Goal: Task Accomplishment & Management: Complete application form

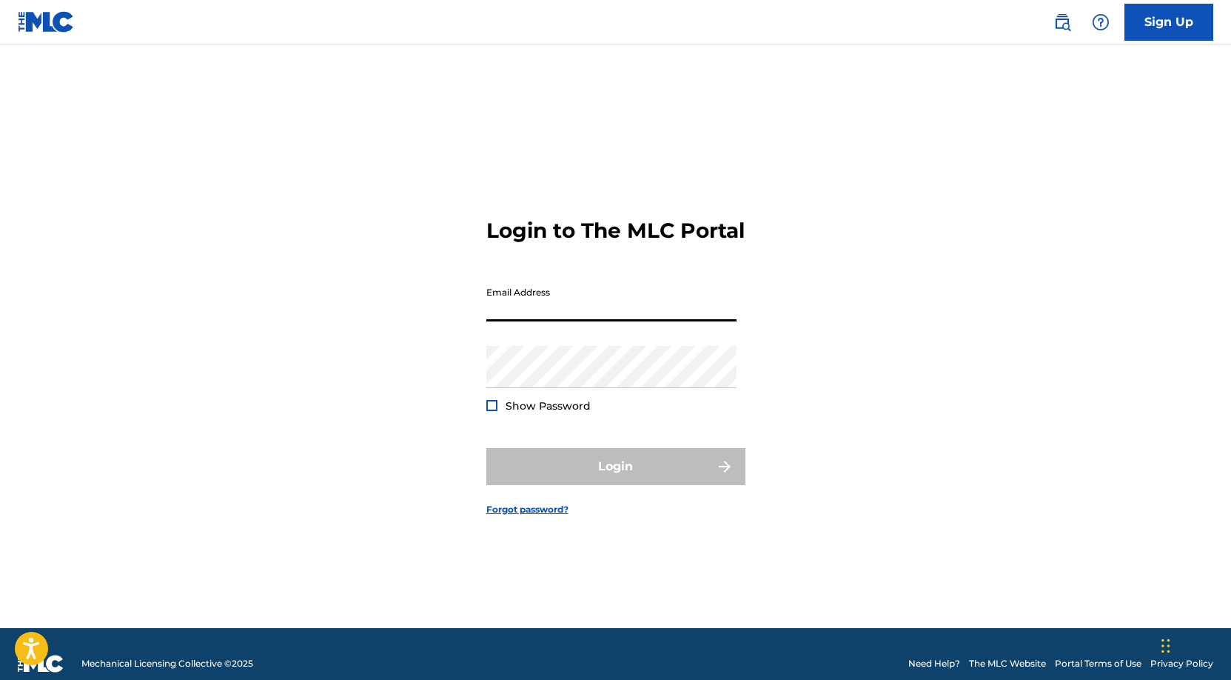
click at [680, 307] on input "Email Address" at bounding box center [611, 300] width 250 height 42
type input "[PERSON_NAME][EMAIL_ADDRESS][DOMAIN_NAME]"
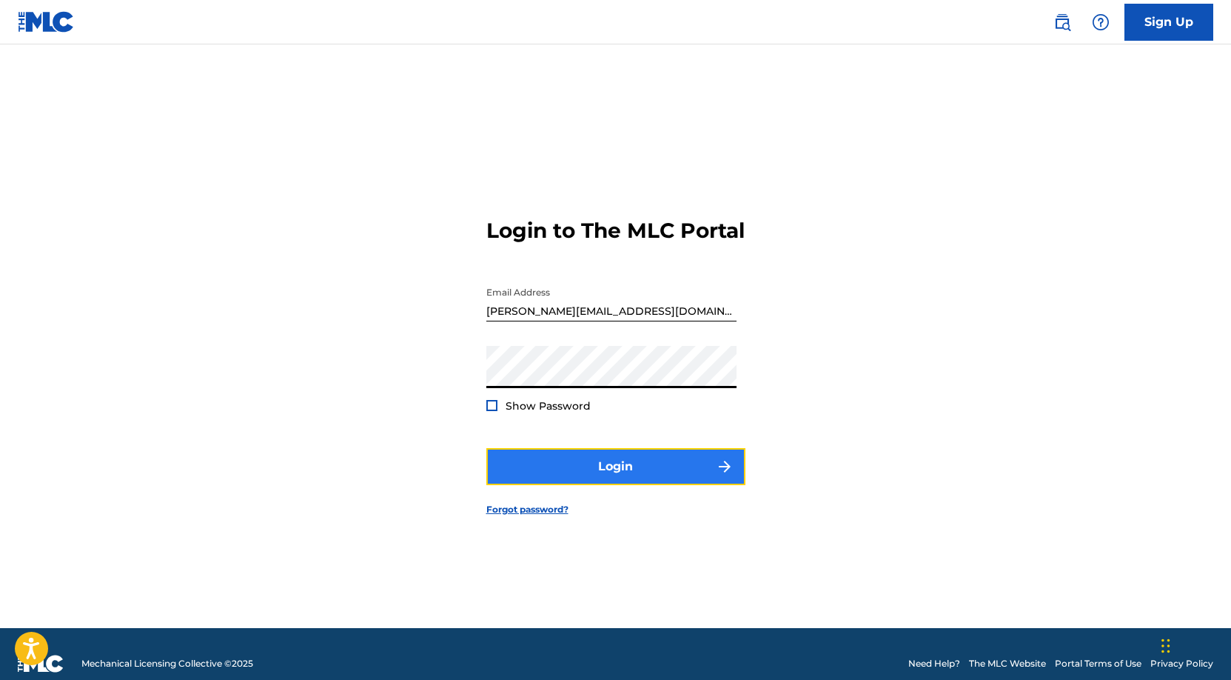
click at [637, 472] on button "Login" at bounding box center [615, 466] width 259 height 37
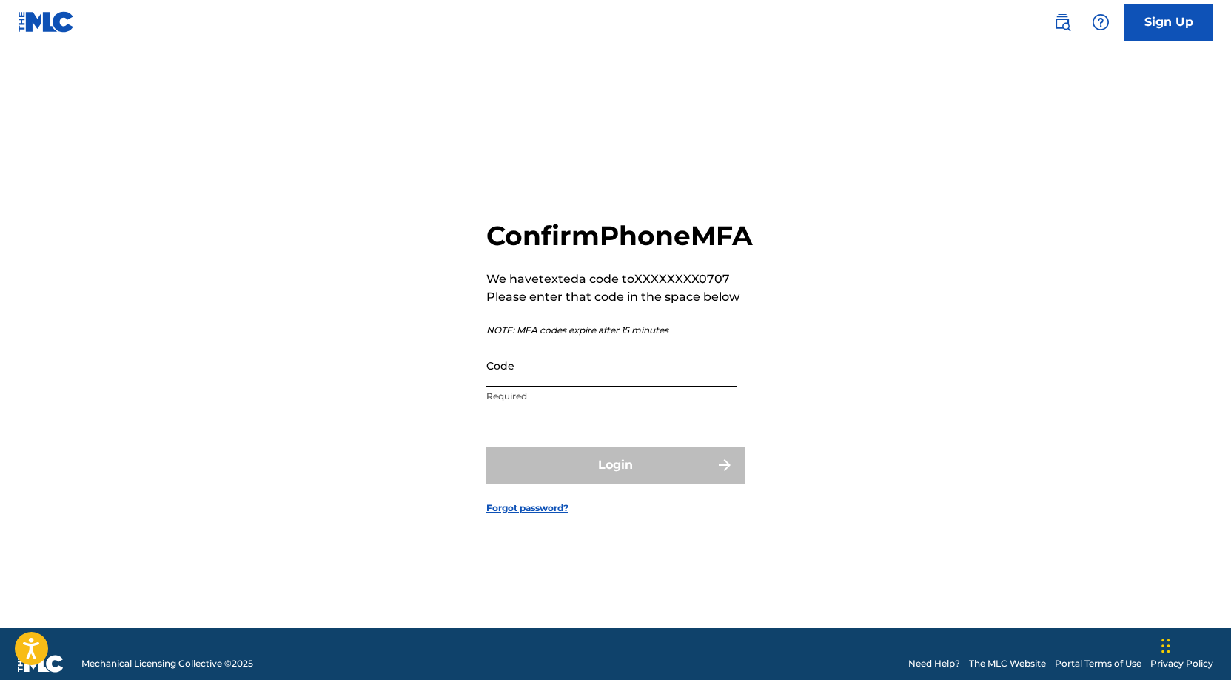
click at [606, 386] on input "Code" at bounding box center [611, 365] width 250 height 42
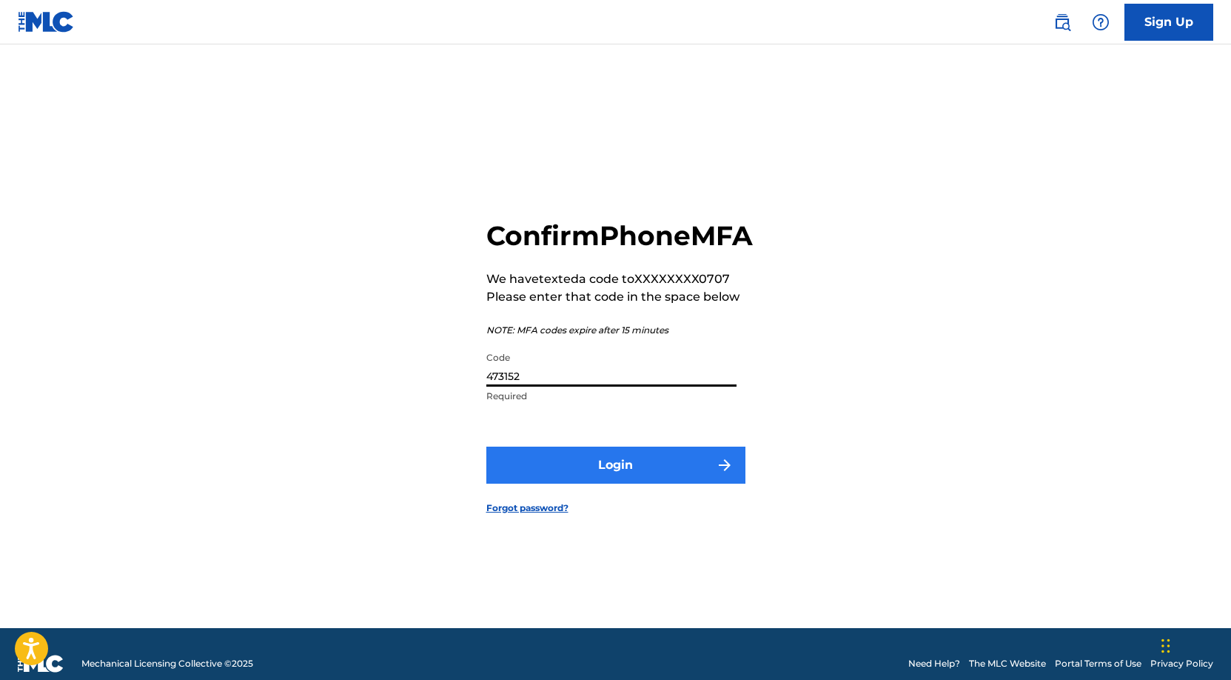
type input "473152"
click at [651, 482] on button "Login" at bounding box center [615, 464] width 259 height 37
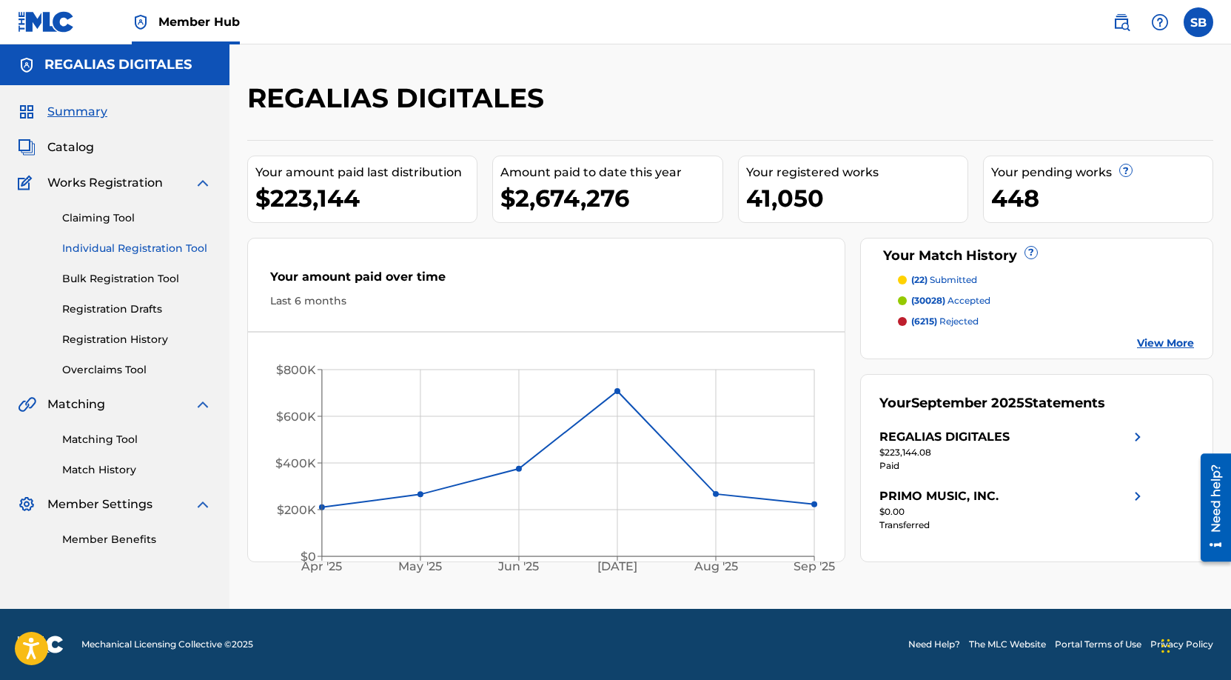
click at [141, 246] on link "Individual Registration Tool" at bounding box center [137, 249] width 150 height 16
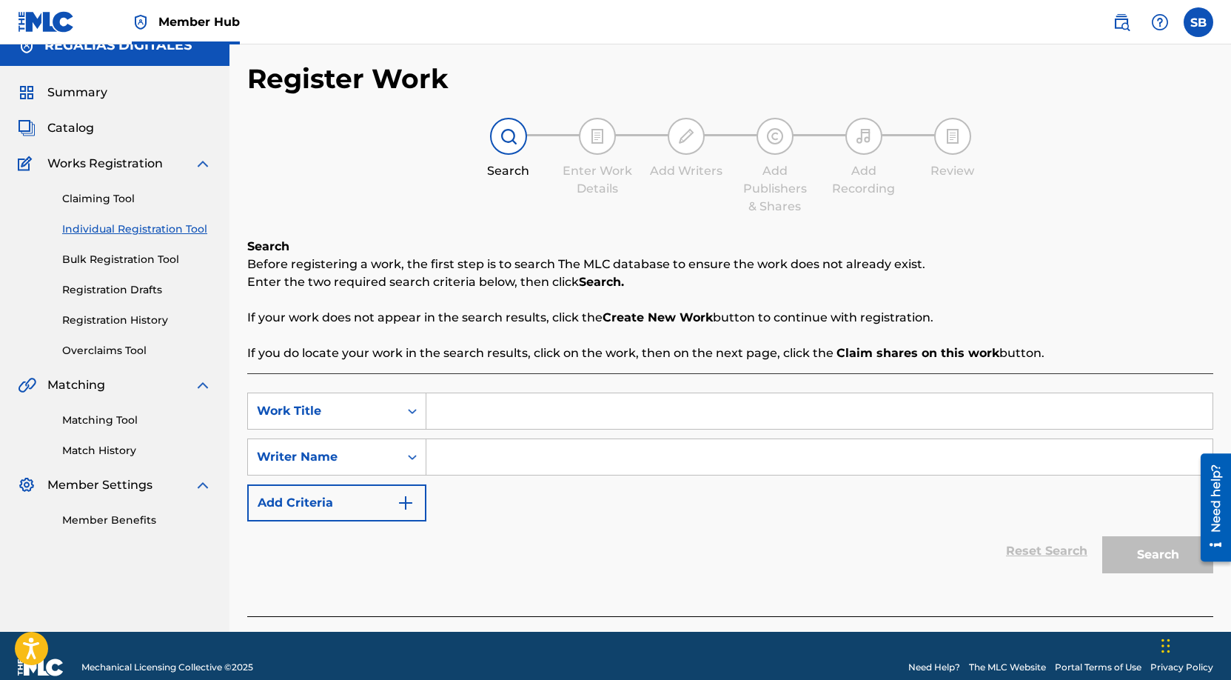
scroll to position [42, 0]
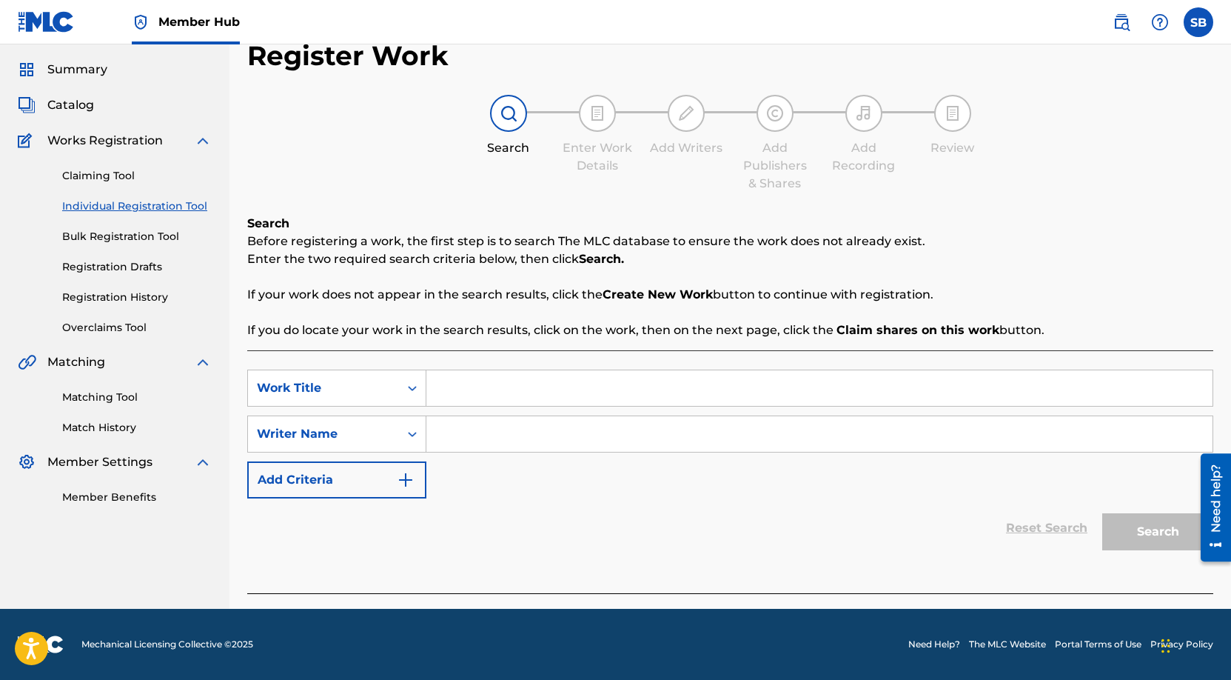
click at [509, 383] on input "Search Form" at bounding box center [819, 388] width 786 height 36
paste input "Honest"
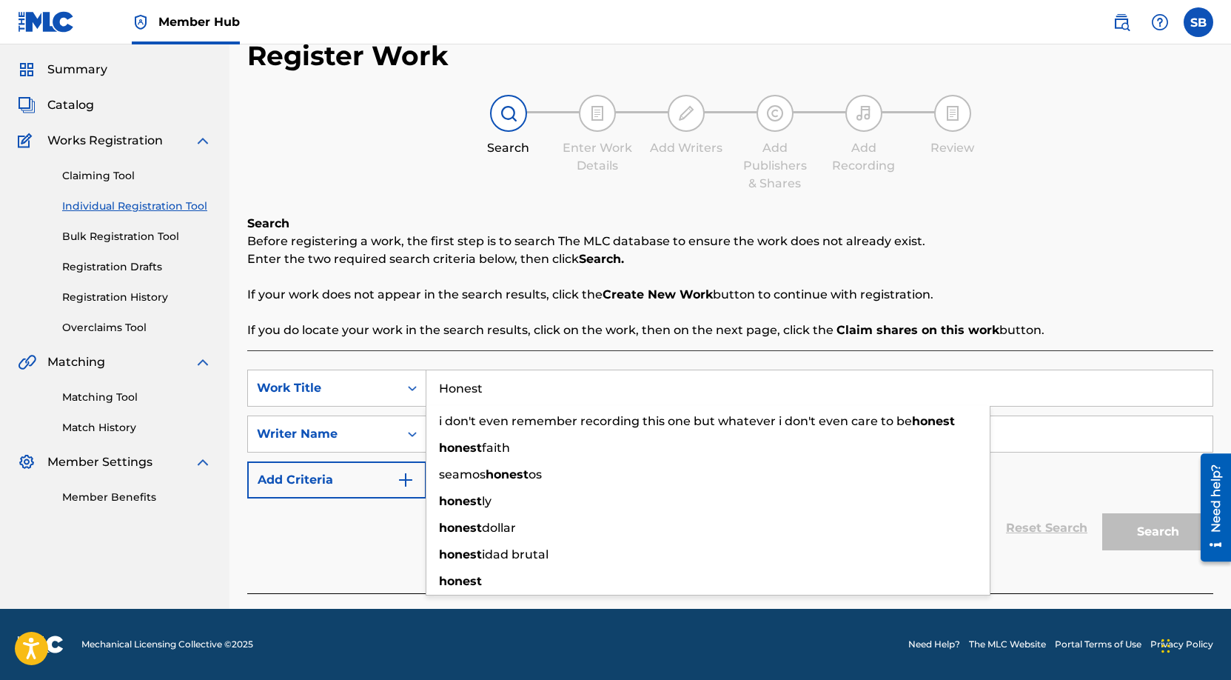
type input "Honest"
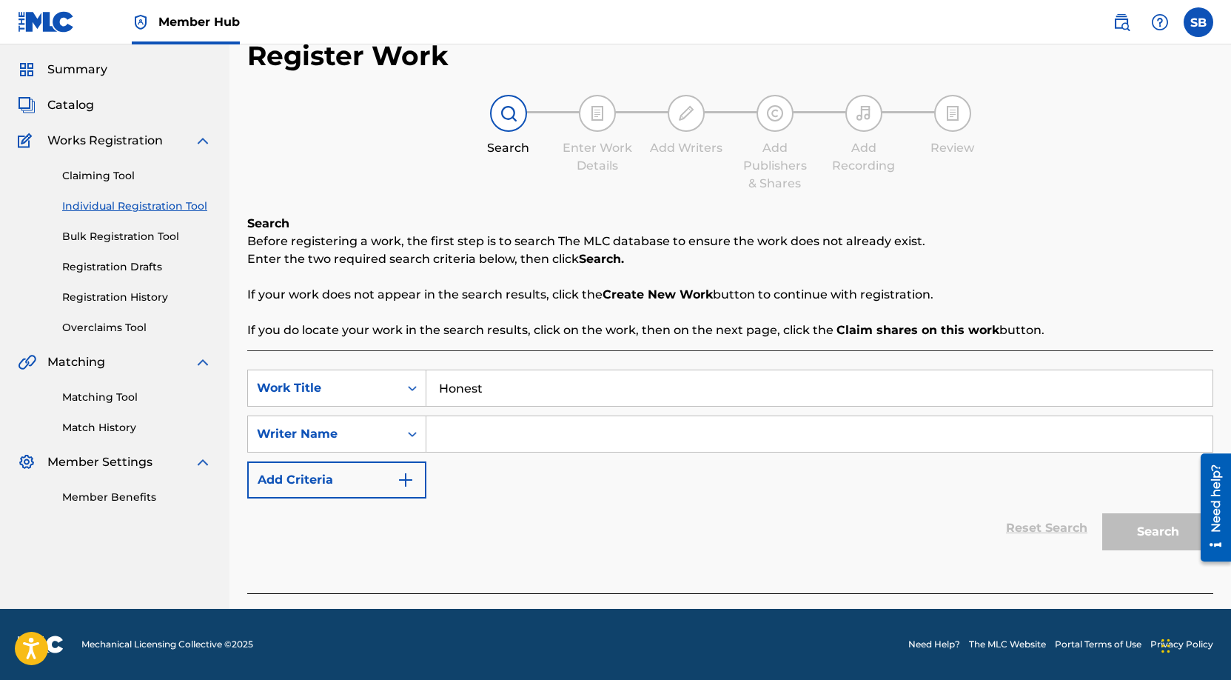
click at [695, 435] on input "Search Form" at bounding box center [819, 434] width 786 height 36
paste input "[PERSON_NAME]"
type input "[PERSON_NAME]"
click at [1149, 527] on button "Search" at bounding box center [1157, 531] width 111 height 37
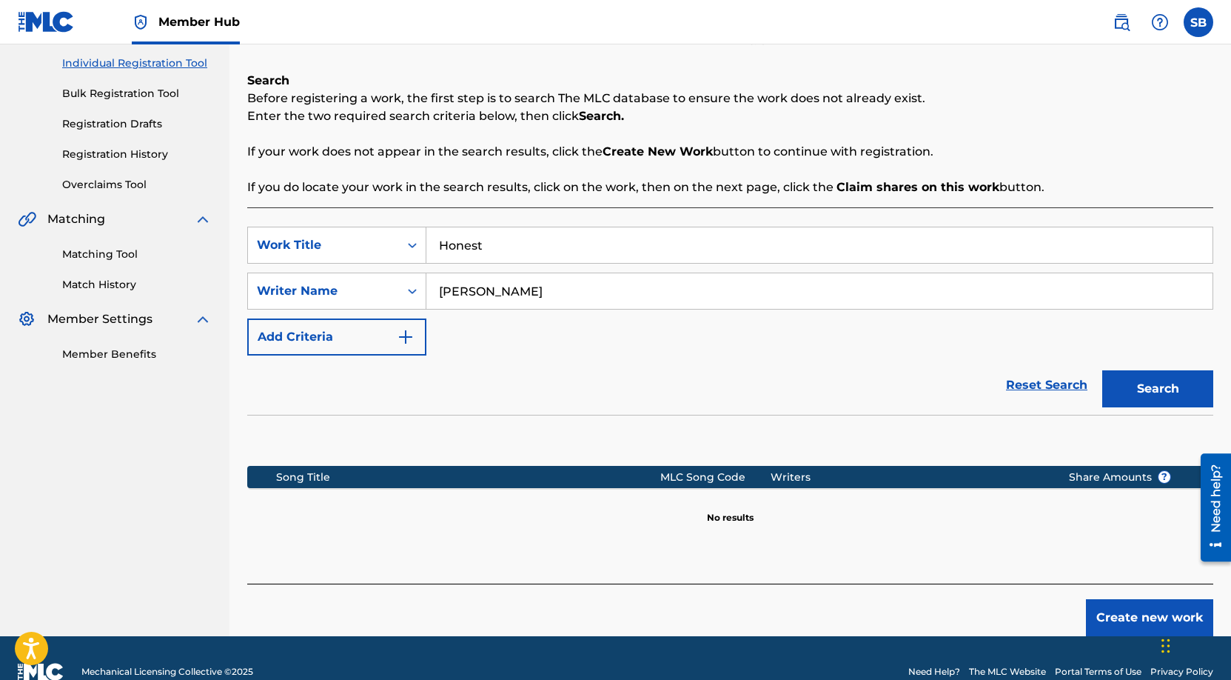
scroll to position [212, 0]
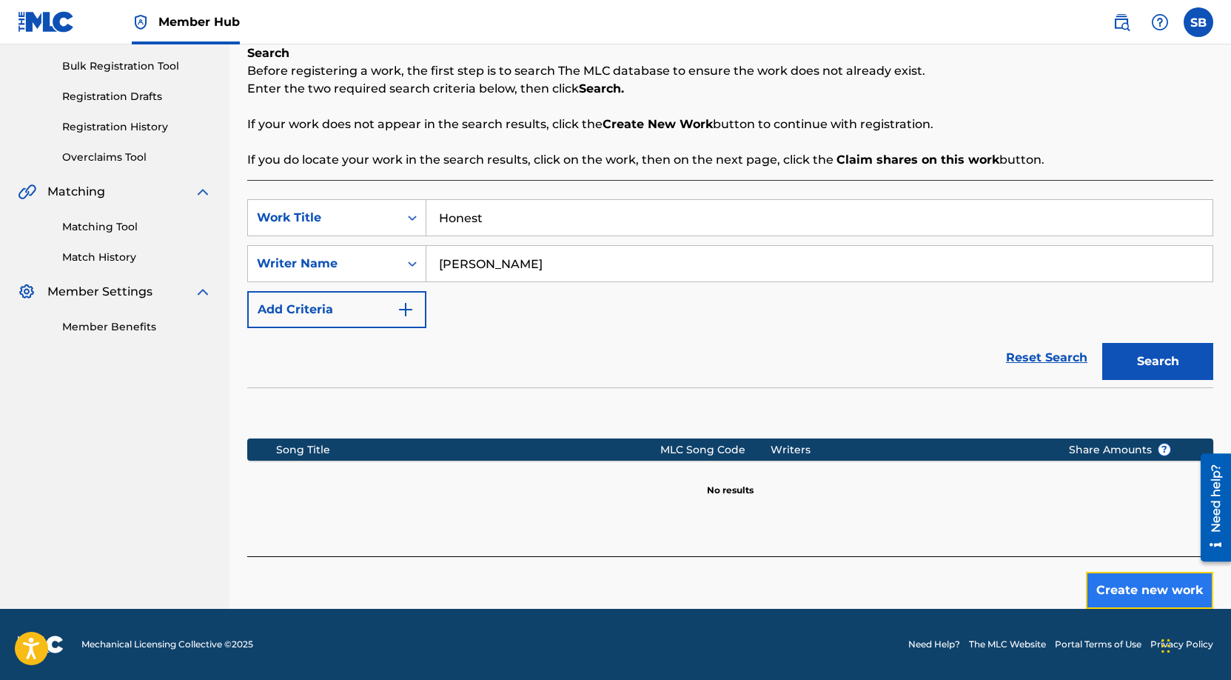
click at [1120, 595] on button "Create new work" at bounding box center [1149, 590] width 127 height 37
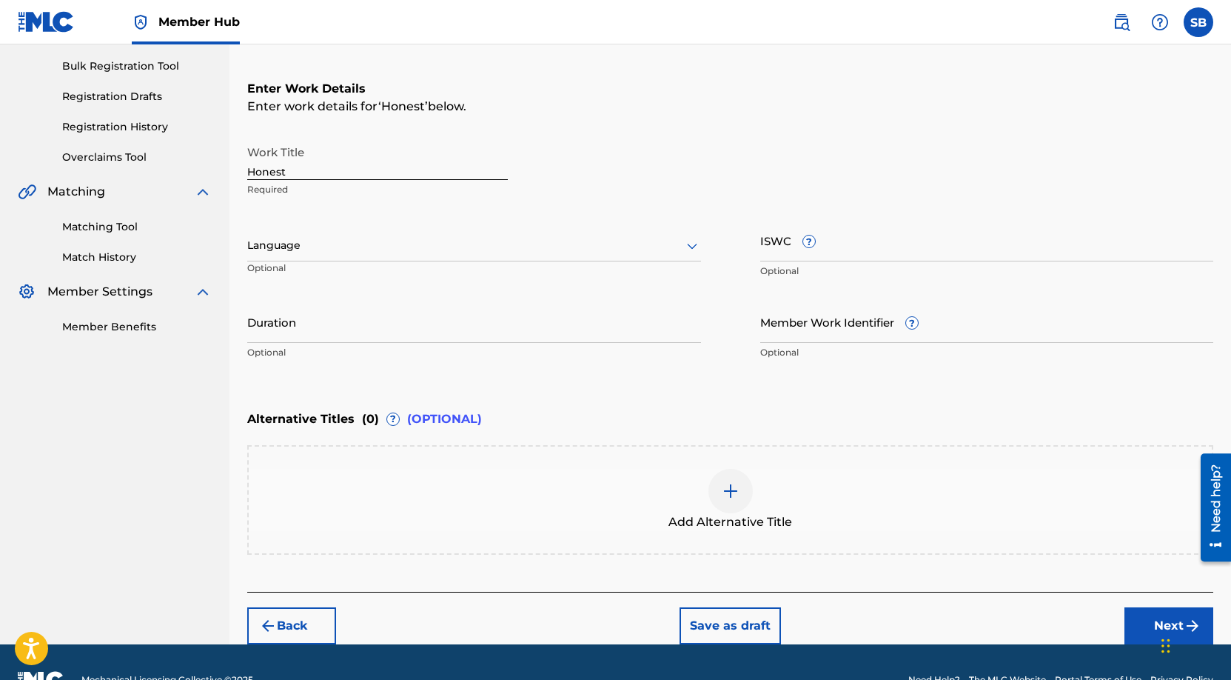
click at [356, 244] on div at bounding box center [474, 245] width 454 height 19
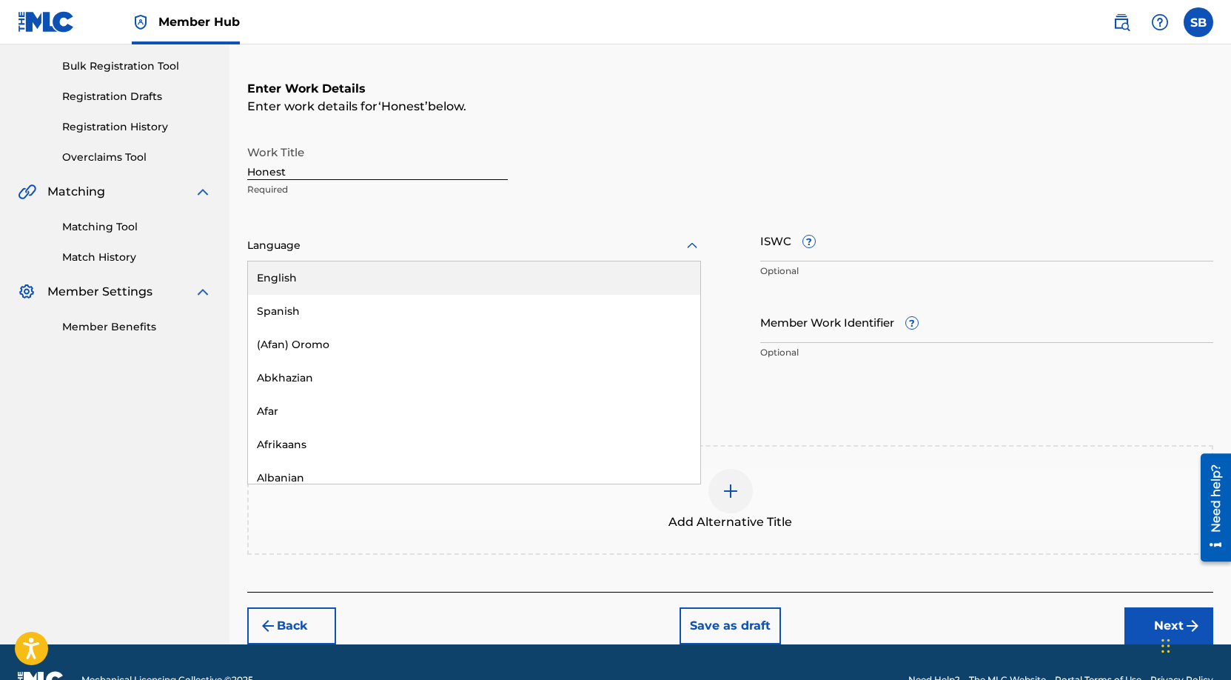
click at [376, 264] on div "English" at bounding box center [474, 277] width 452 height 33
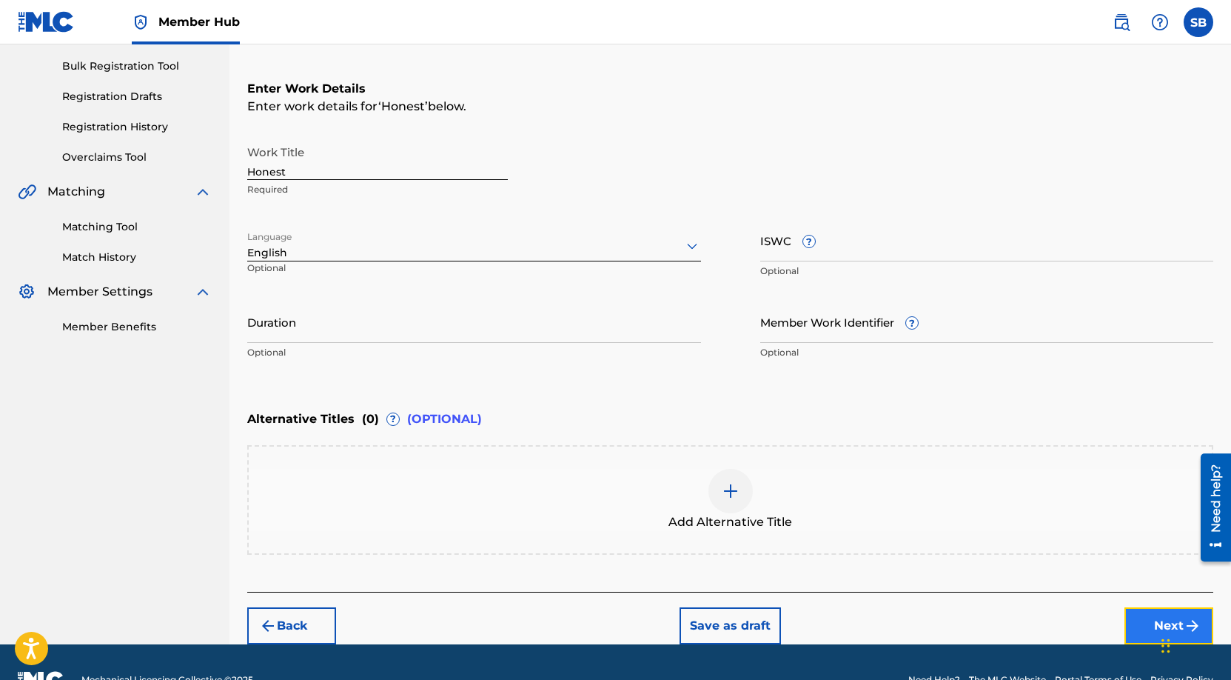
click at [1137, 618] on button "Next" at bounding box center [1169, 625] width 89 height 37
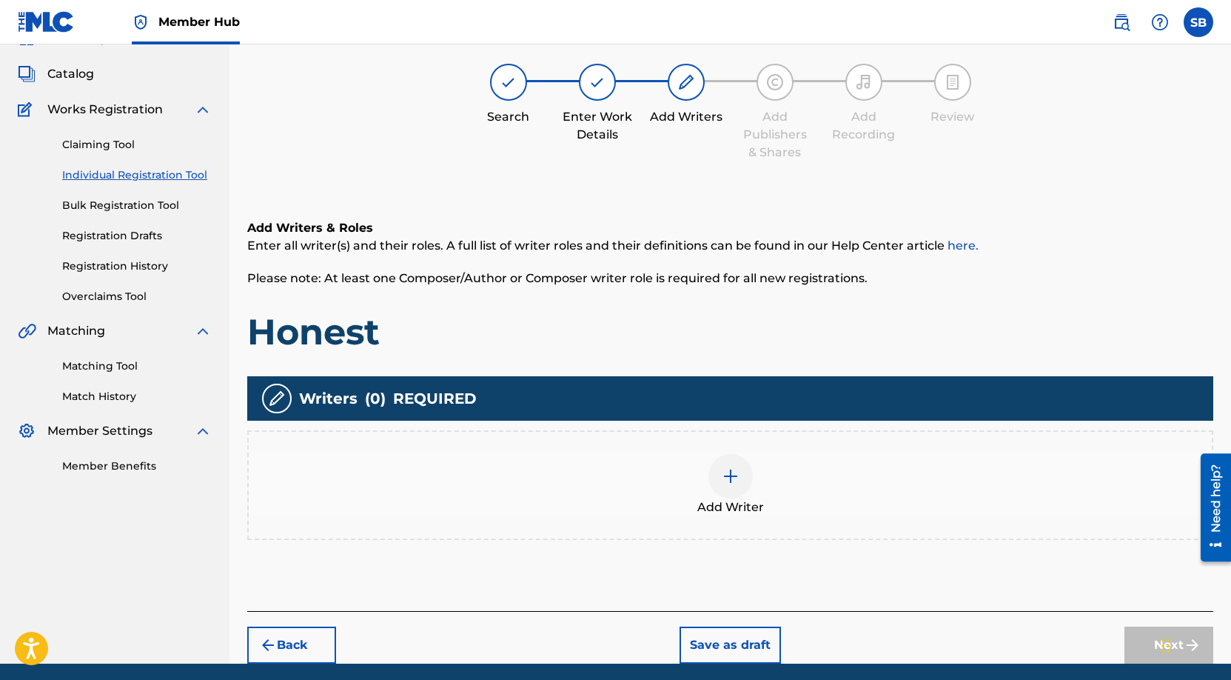
scroll to position [67, 0]
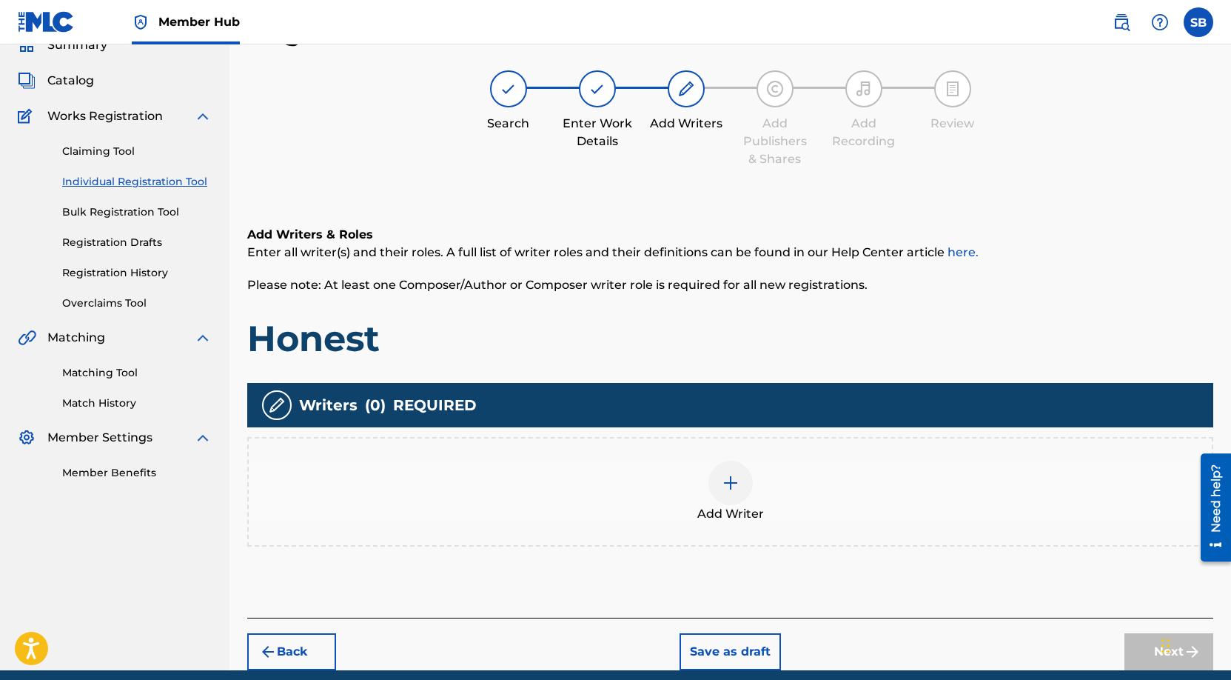
click at [698, 481] on div "Add Writer" at bounding box center [730, 492] width 963 height 62
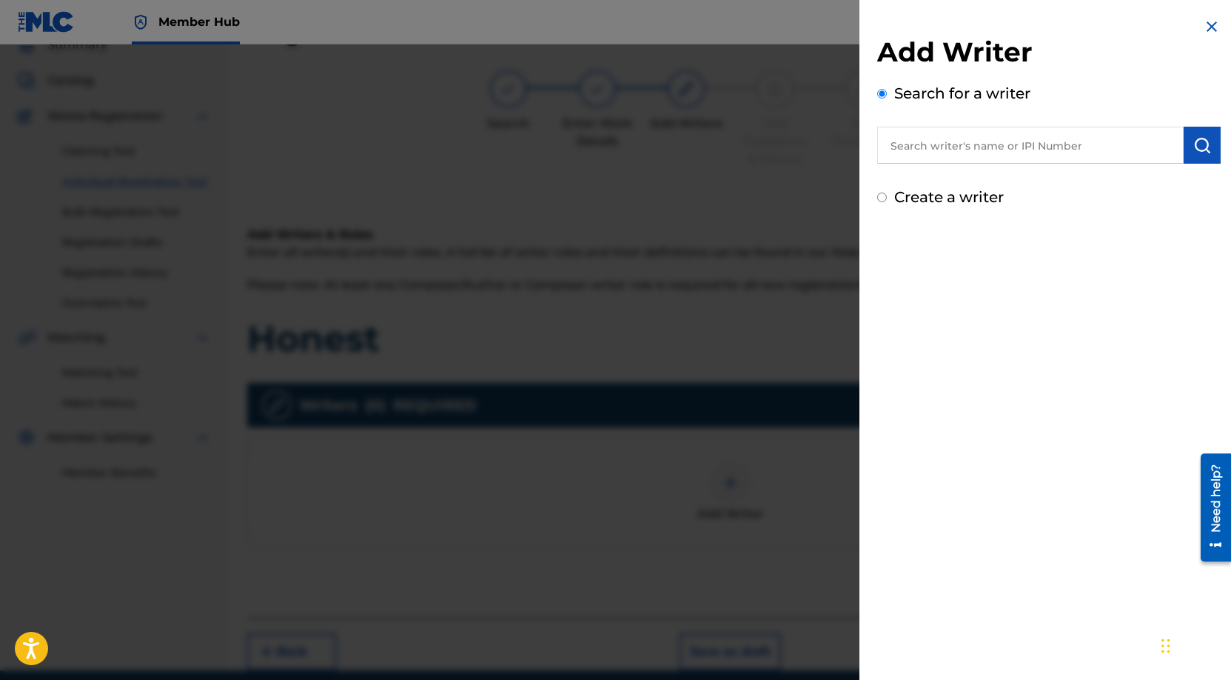
click at [996, 146] on input "text" at bounding box center [1030, 145] width 307 height 37
paste input "[PERSON_NAME]"
type input "[PERSON_NAME]"
click at [1194, 149] on img "submit" at bounding box center [1203, 145] width 18 height 18
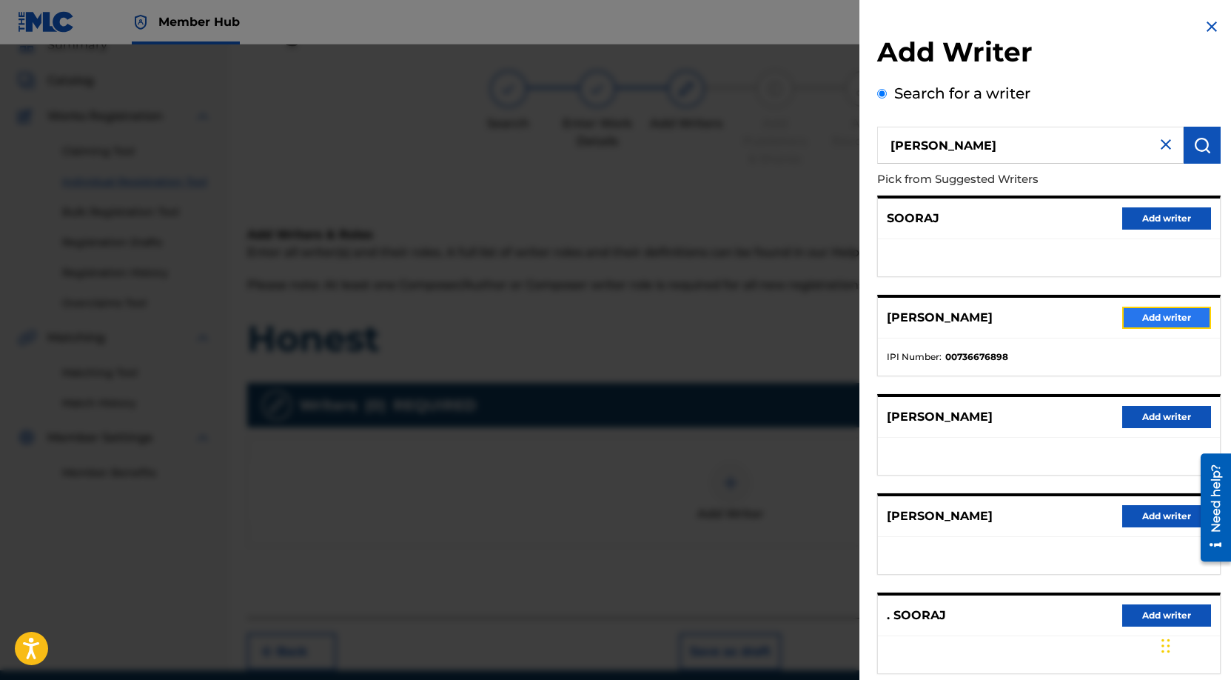
click at [1138, 313] on button "Add writer" at bounding box center [1166, 318] width 89 height 22
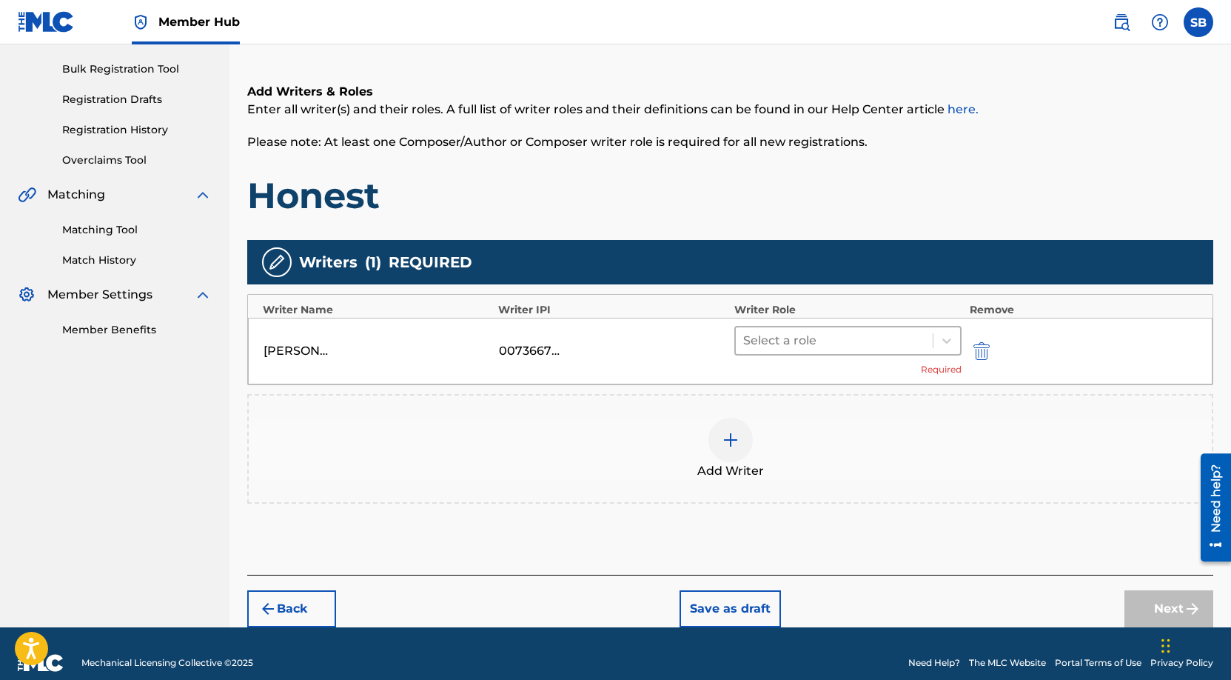
scroll to position [228, 0]
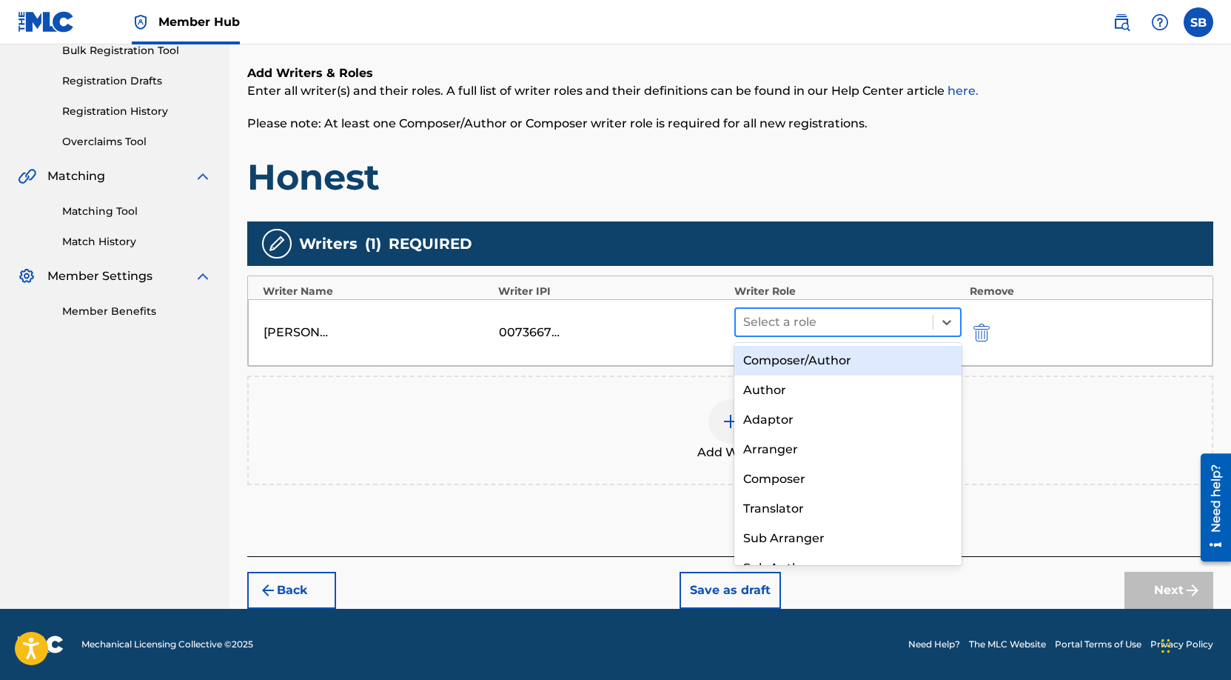
click at [858, 316] on div at bounding box center [834, 322] width 183 height 21
click at [844, 355] on div "Composer/Author" at bounding box center [848, 361] width 228 height 30
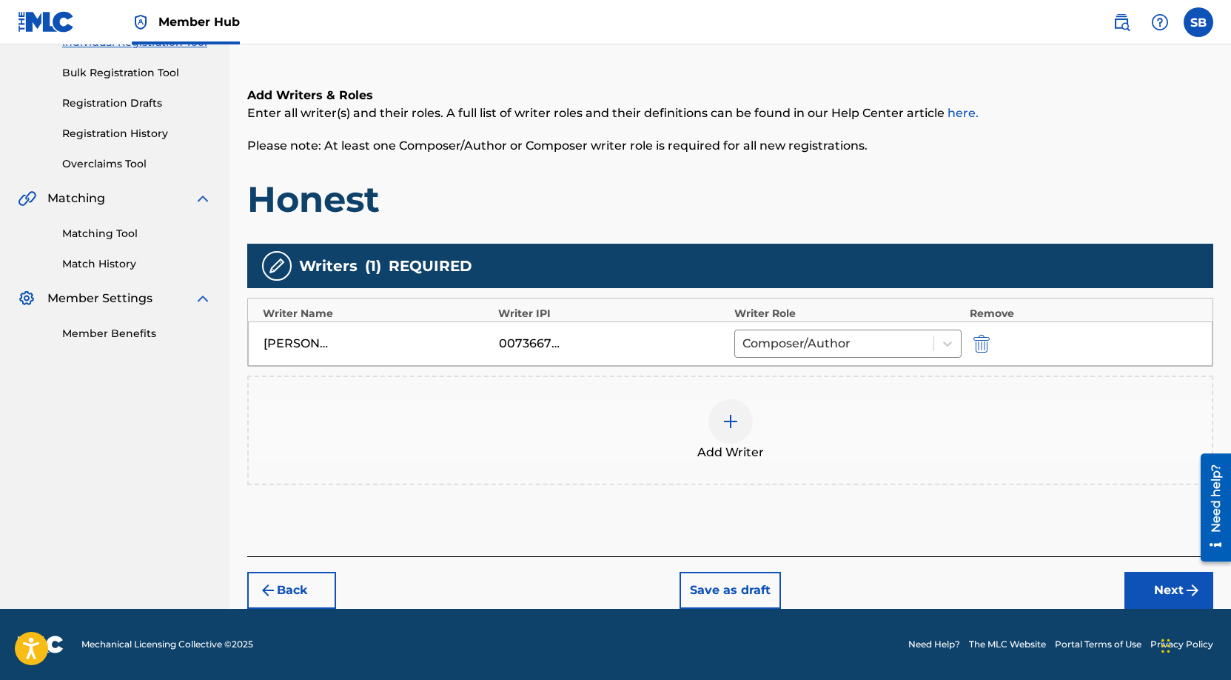
scroll to position [206, 0]
click at [1141, 578] on button "Next" at bounding box center [1169, 590] width 89 height 37
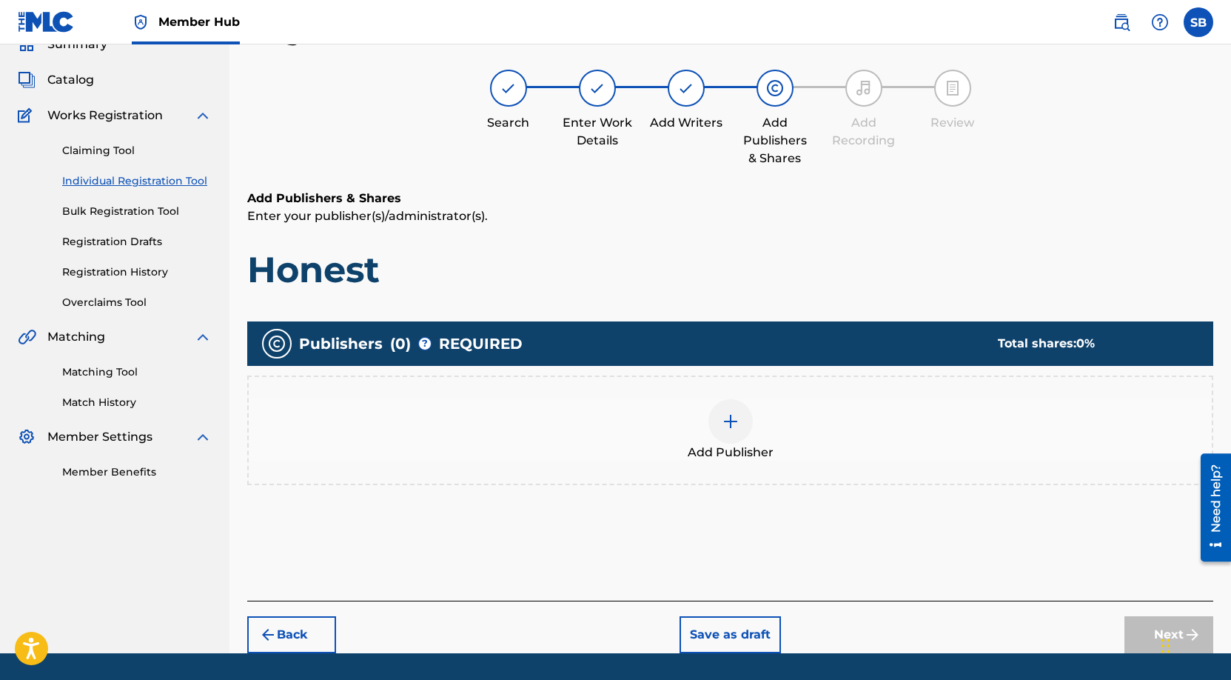
scroll to position [67, 0]
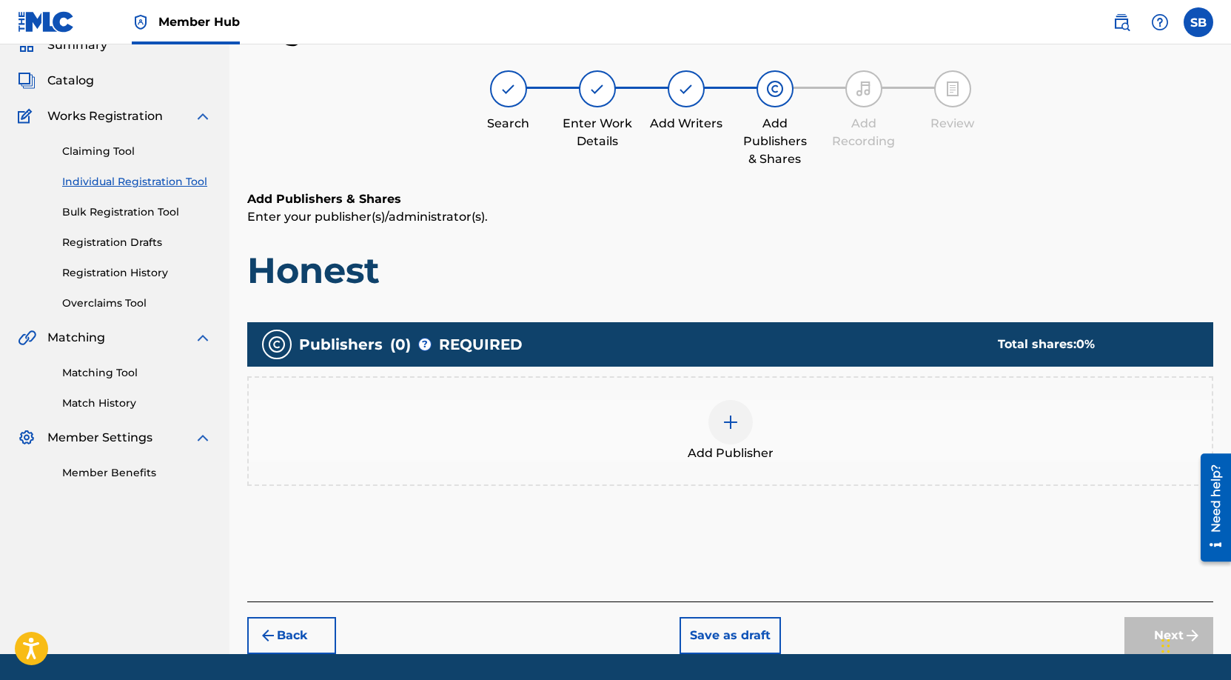
click at [759, 442] on div "Add Publisher" at bounding box center [730, 431] width 963 height 62
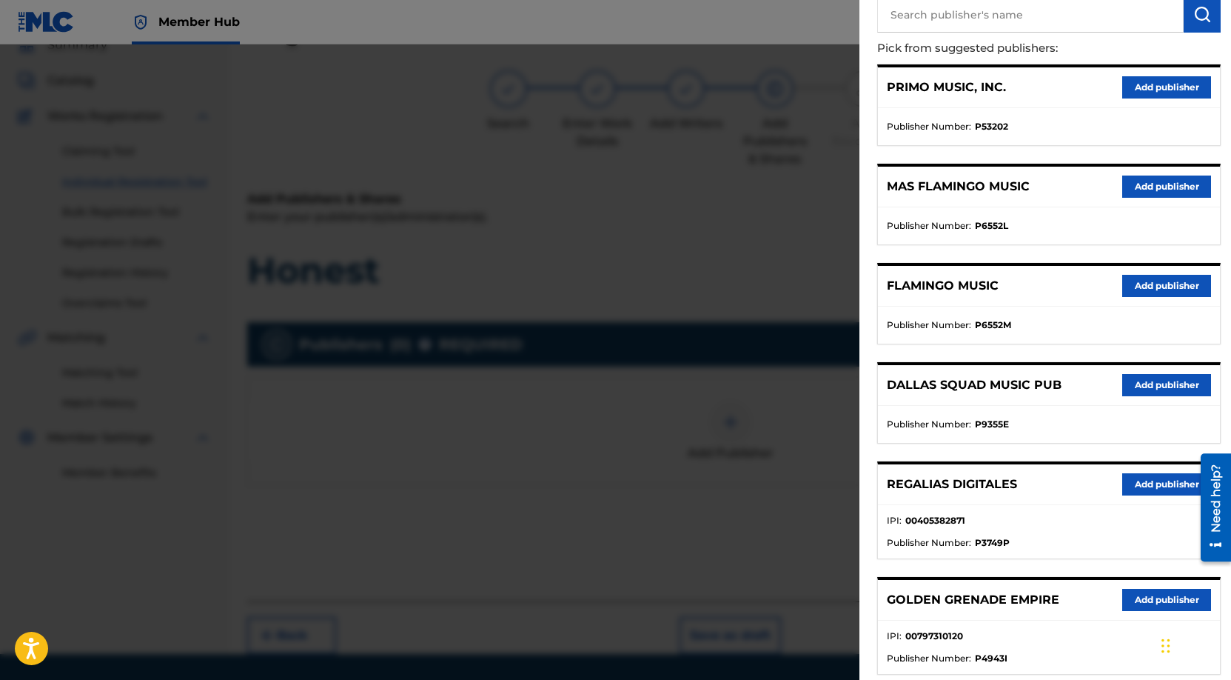
scroll to position [452, 0]
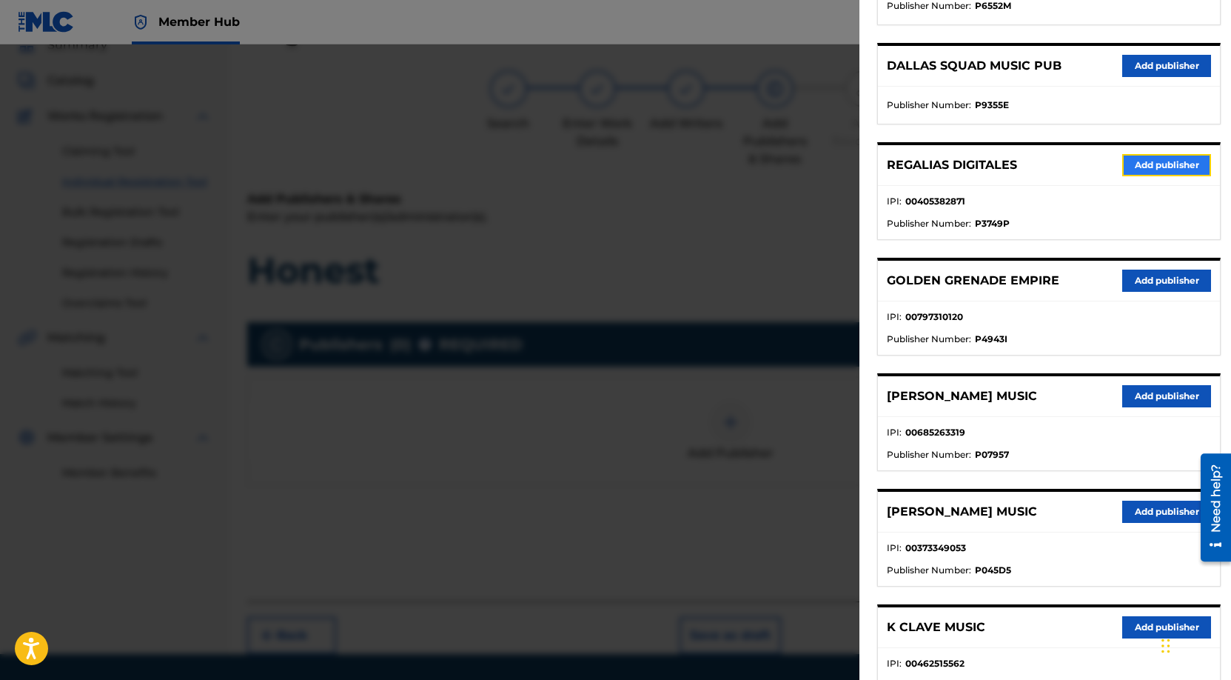
click at [1148, 165] on button "Add publisher" at bounding box center [1166, 165] width 89 height 22
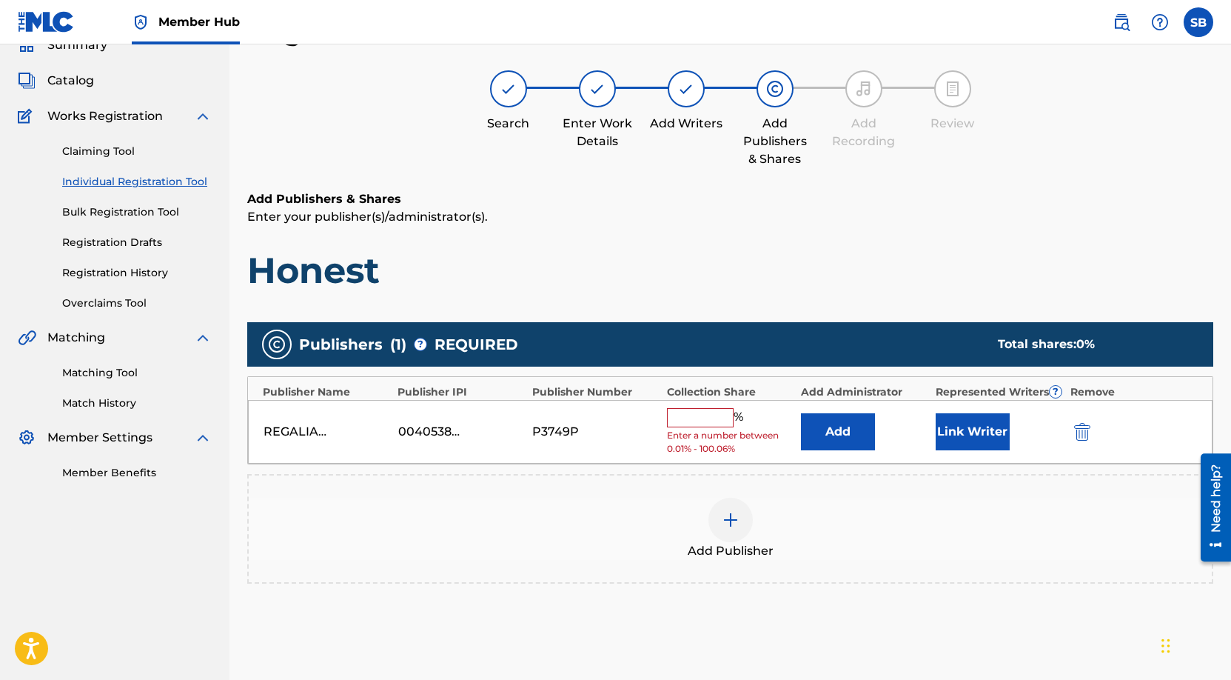
click at [703, 429] on span "Enter a number between 0.01% - 100.06%" at bounding box center [730, 442] width 127 height 27
click at [703, 421] on input "text" at bounding box center [700, 417] width 67 height 19
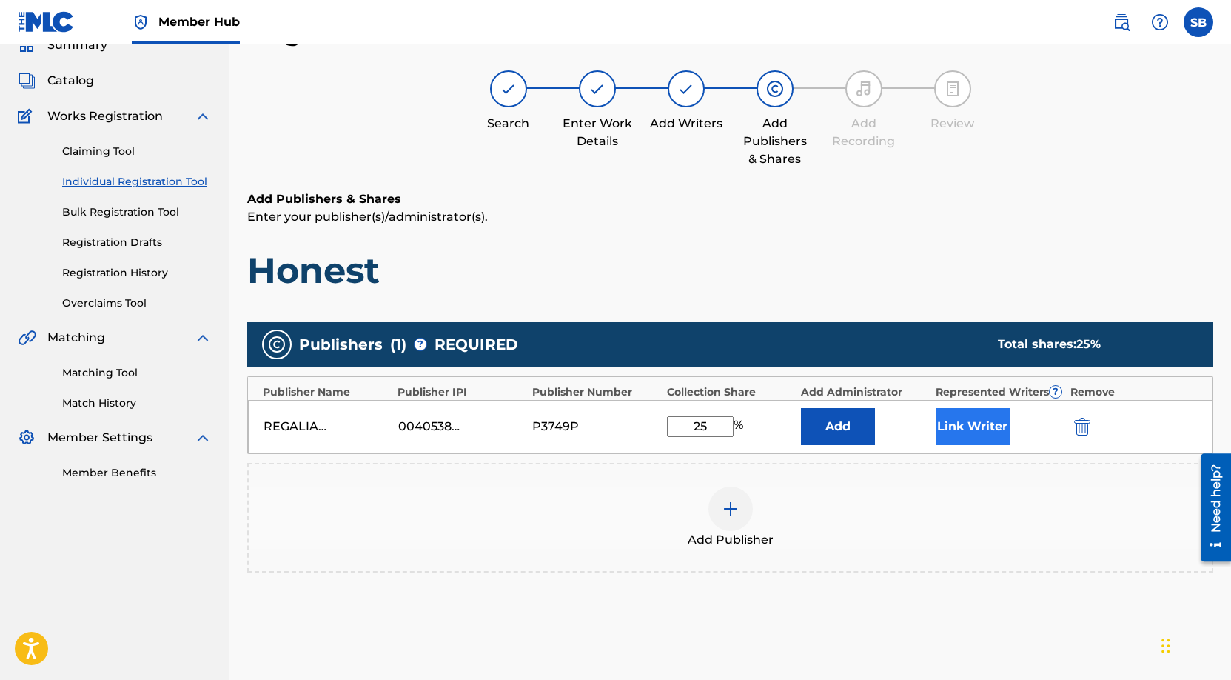
type input "25"
click at [938, 424] on button "Link Writer" at bounding box center [973, 426] width 74 height 37
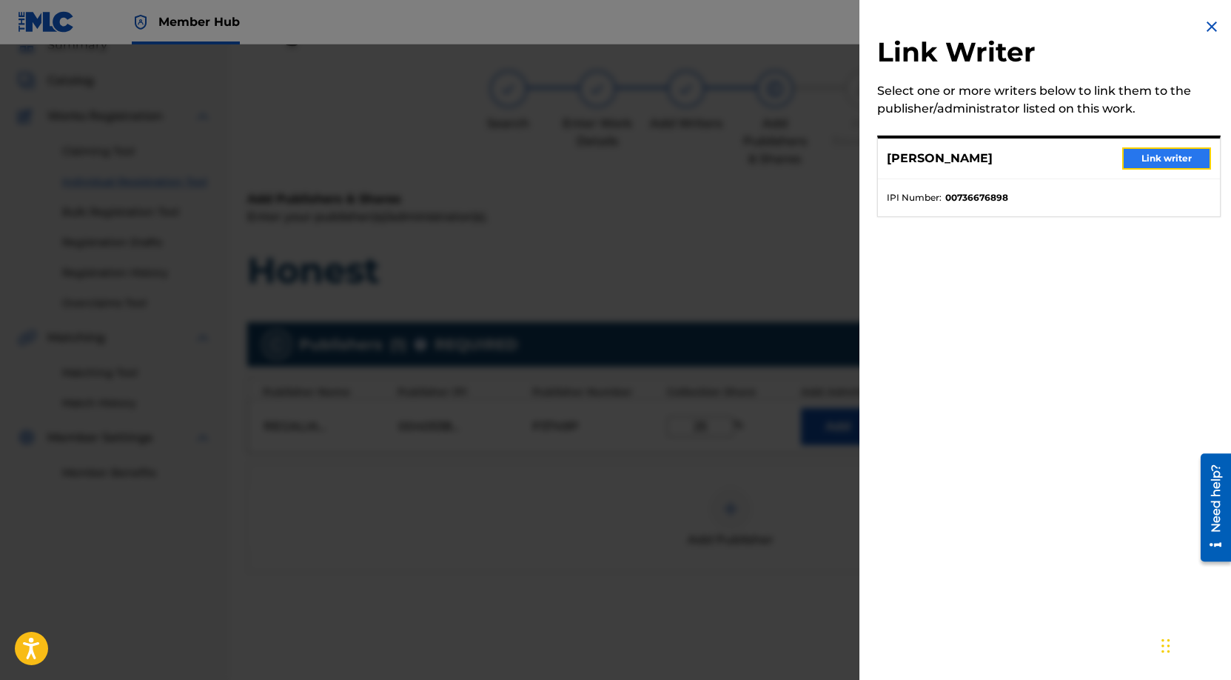
click at [1179, 164] on button "Link writer" at bounding box center [1166, 158] width 89 height 22
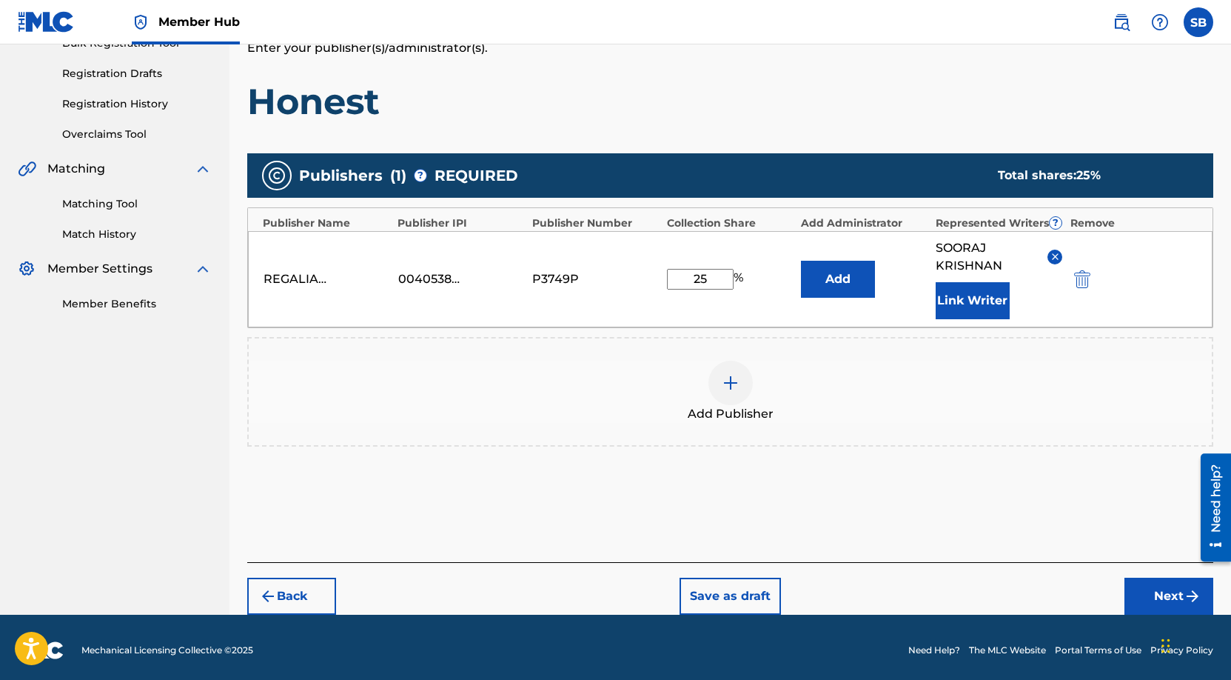
scroll to position [241, 0]
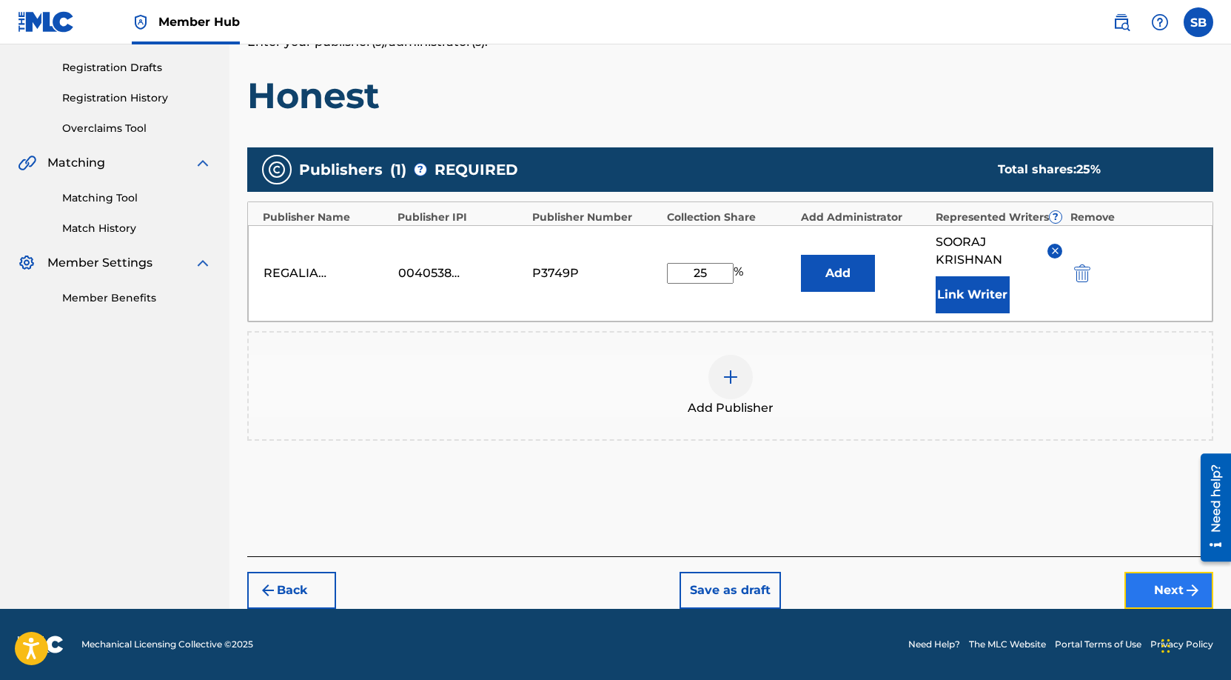
click at [1155, 575] on button "Next" at bounding box center [1169, 590] width 89 height 37
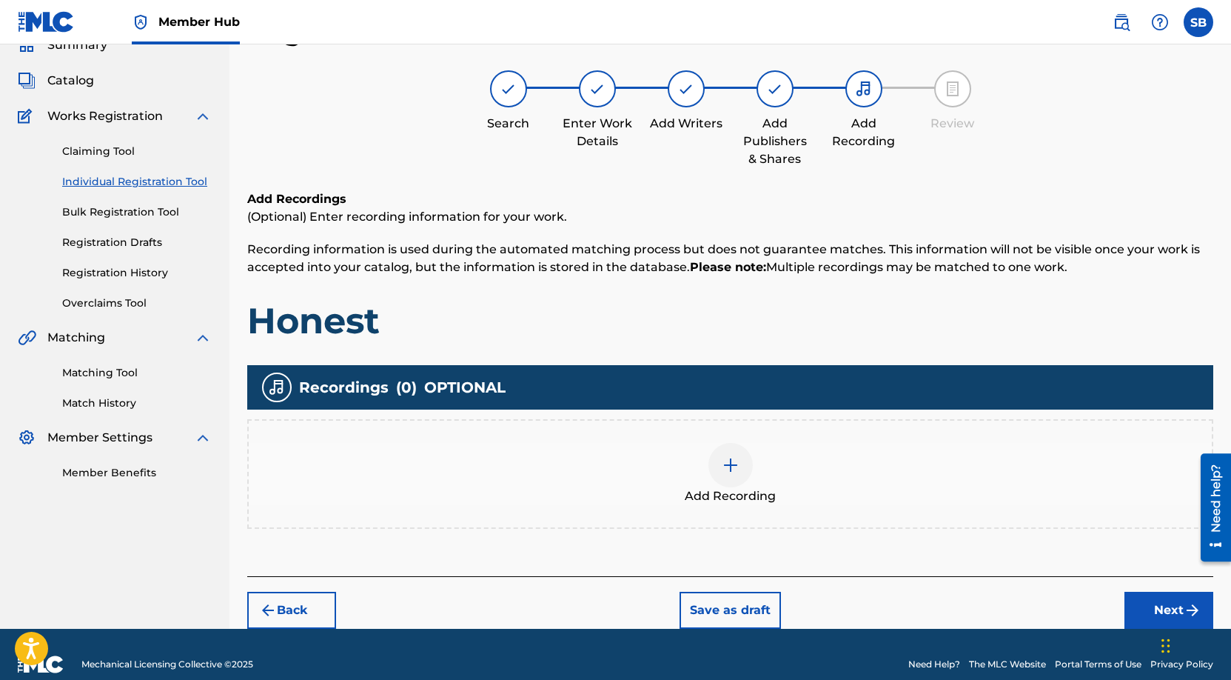
click at [820, 473] on div "Add Recording" at bounding box center [730, 474] width 963 height 62
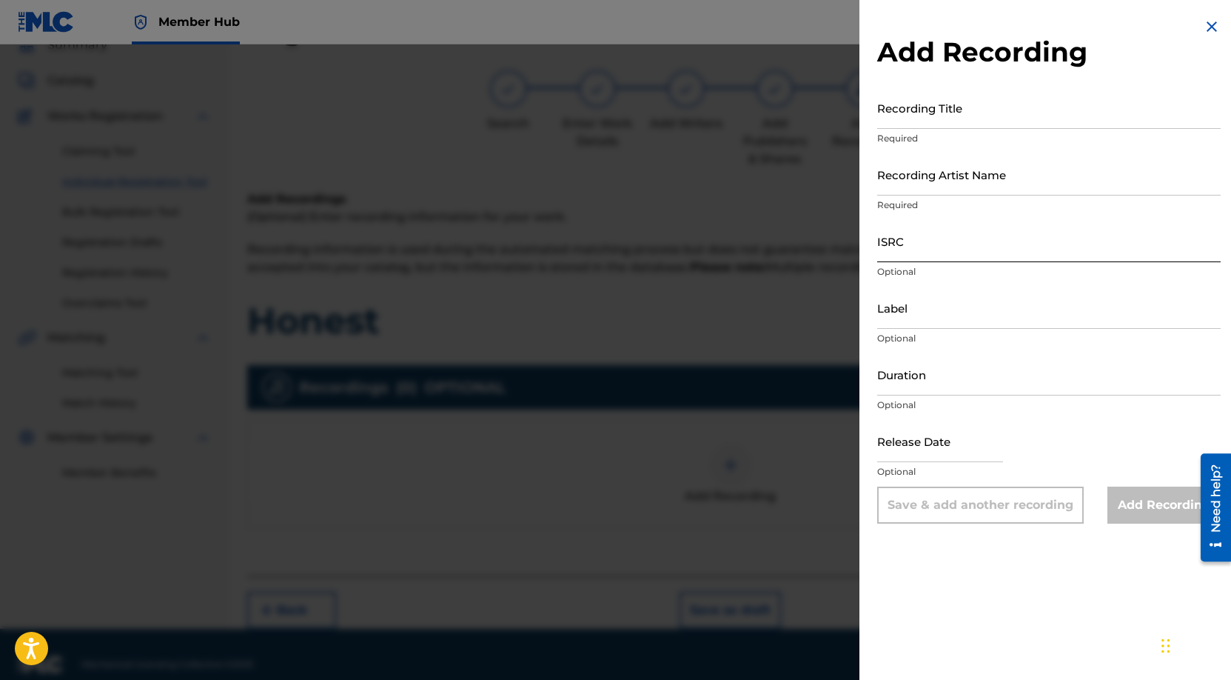
click at [911, 233] on input "ISRC" at bounding box center [1049, 241] width 344 height 42
paste input "NL8RL2550170"
type input "NL8RL2550170"
drag, startPoint x: 957, startPoint y: 205, endPoint x: 960, endPoint y: 191, distance: 14.4
click at [957, 205] on p "Required" at bounding box center [1049, 204] width 344 height 13
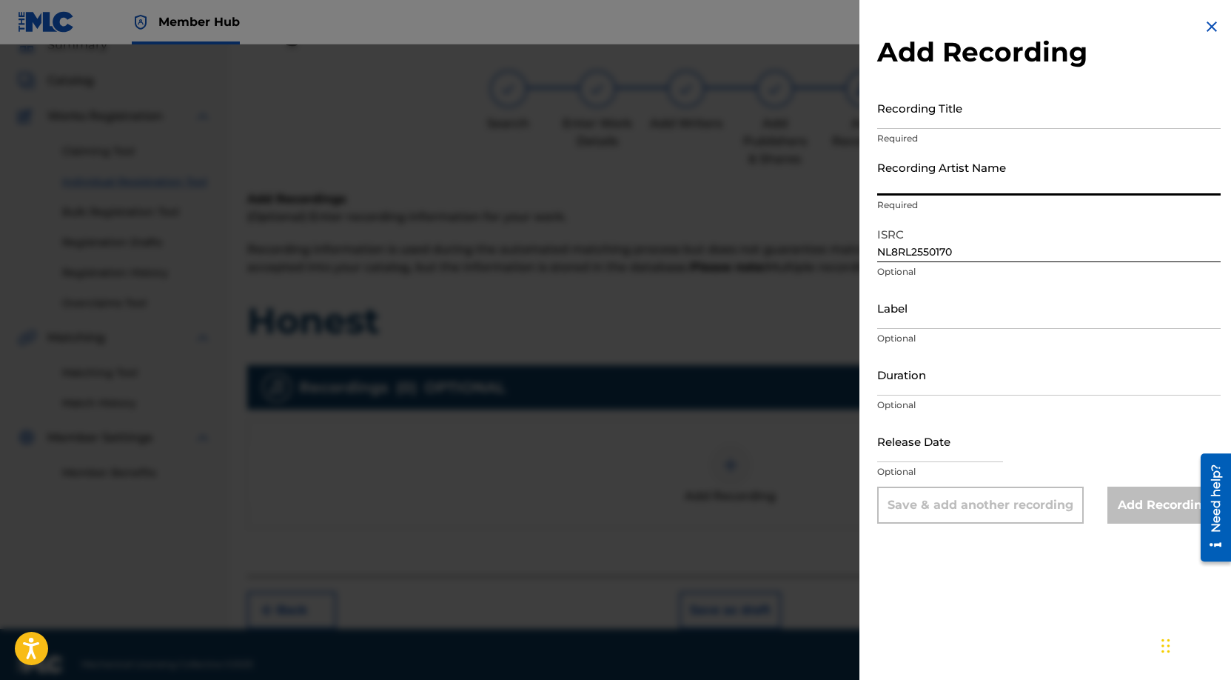
click at [959, 184] on input "Recording Artist Name" at bounding box center [1049, 174] width 344 height 42
paste input "Hex Cougar, [PERSON_NAME]"
type input "Hex Cougar, [PERSON_NAME]"
click at [1012, 107] on input "Recording Title" at bounding box center [1049, 108] width 344 height 42
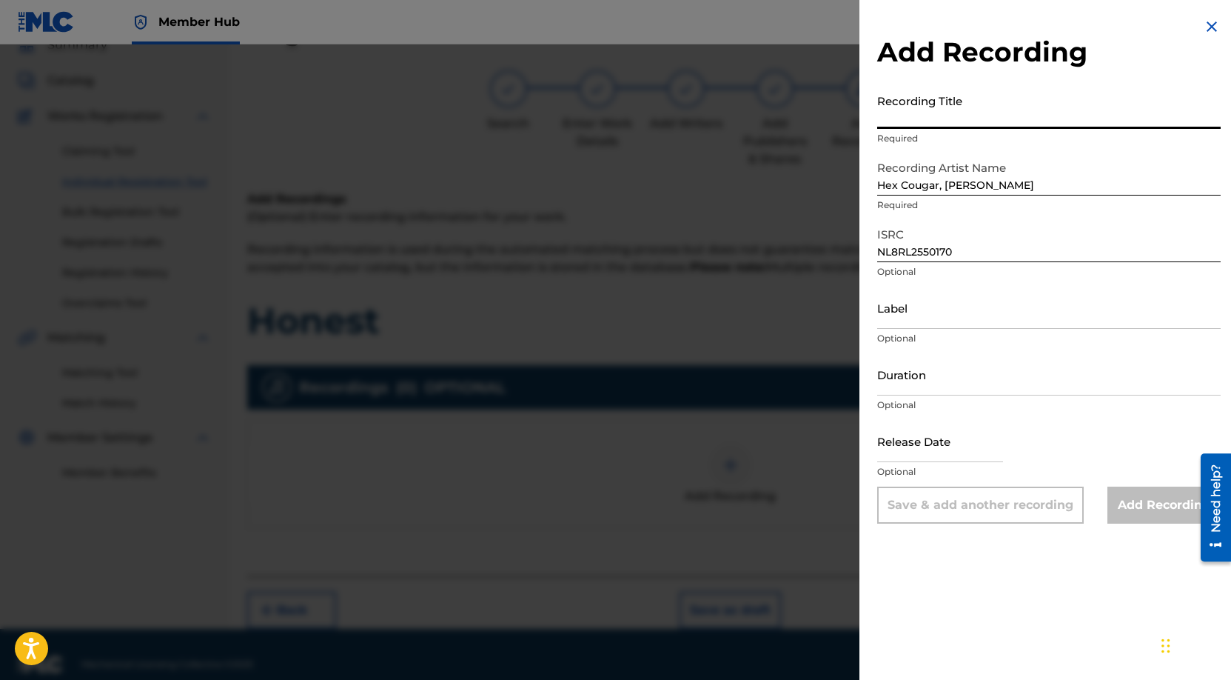
paste input "Honest"
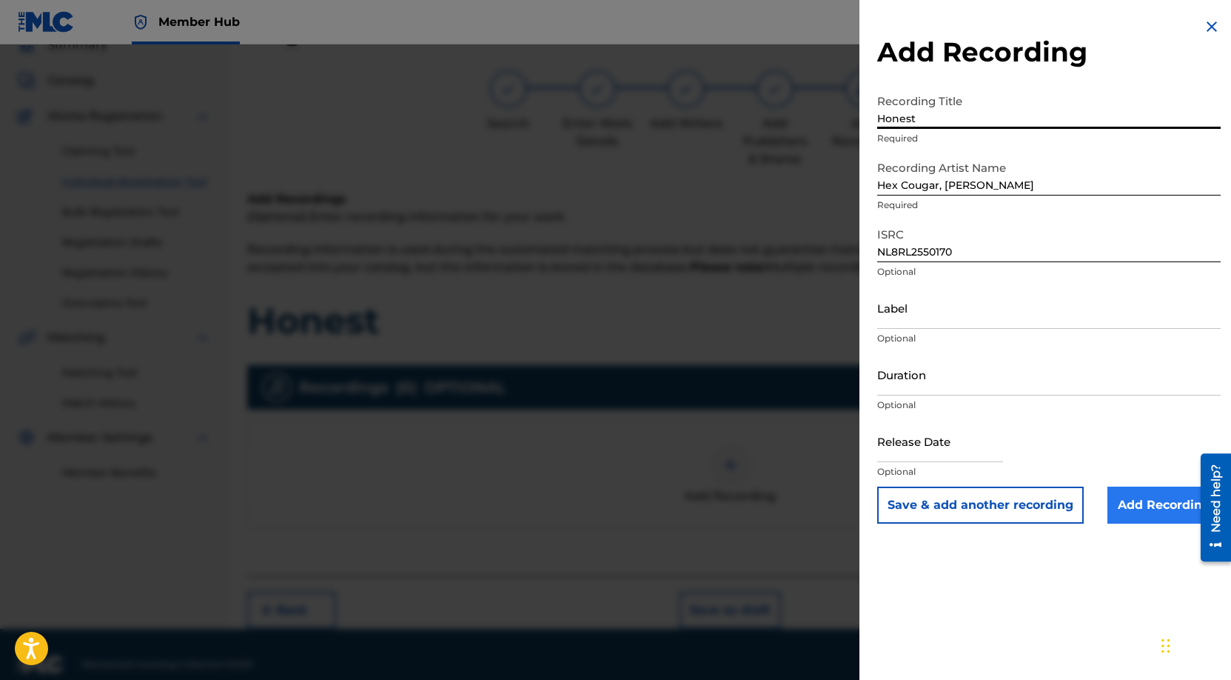
type input "Honest"
click at [1134, 518] on input "Add Recording" at bounding box center [1164, 504] width 113 height 37
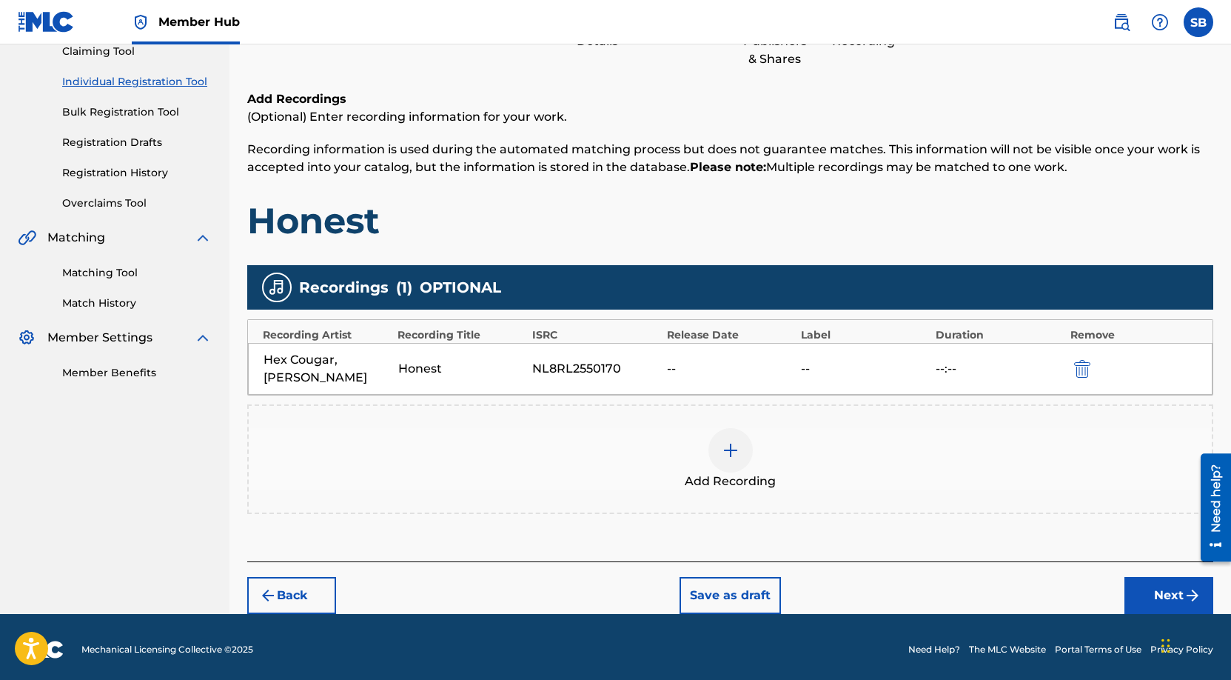
scroll to position [172, 0]
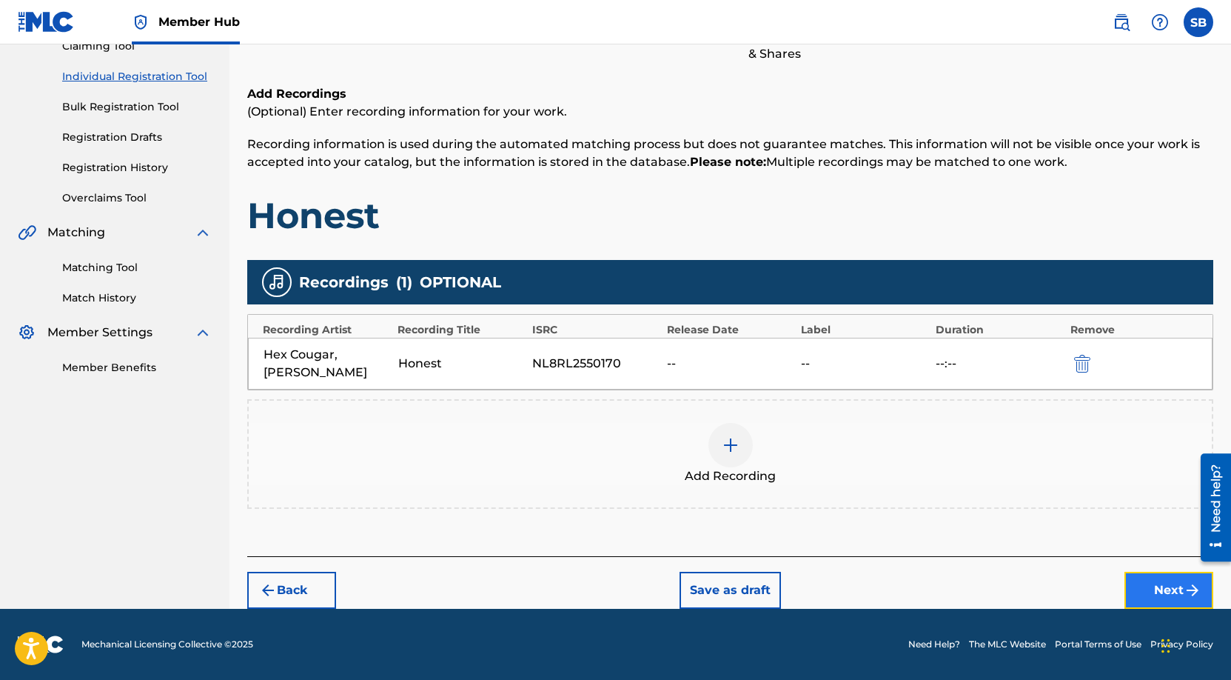
click at [1165, 585] on button "Next" at bounding box center [1169, 590] width 89 height 37
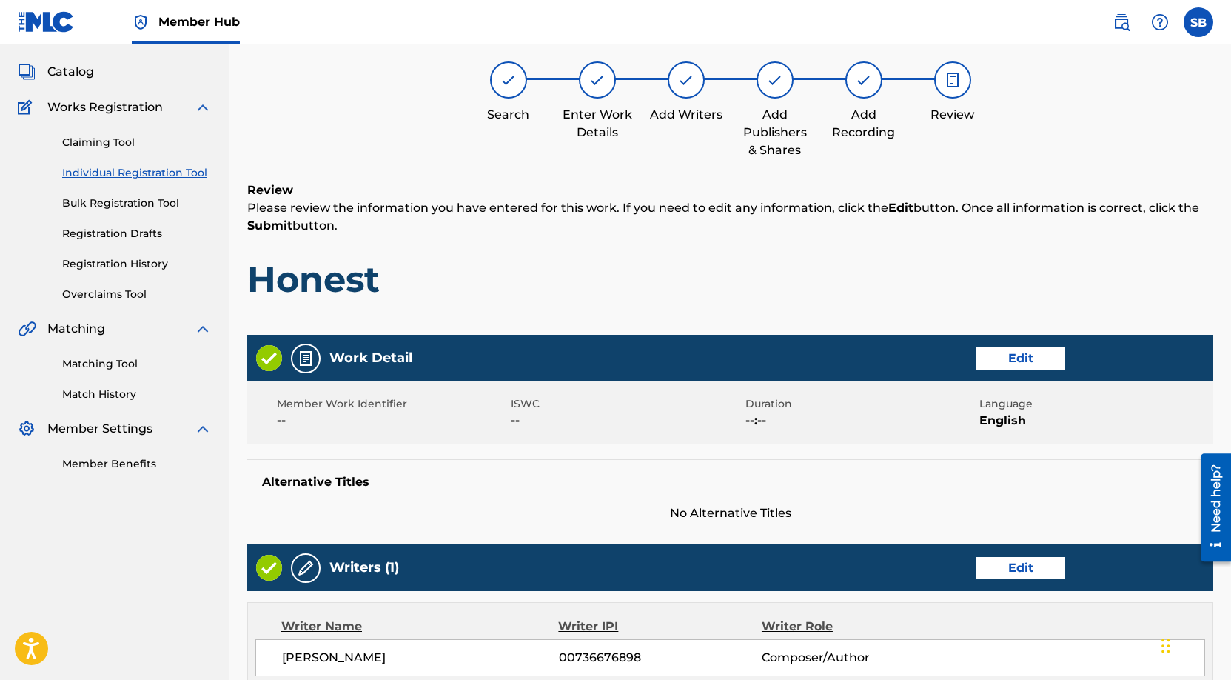
scroll to position [67, 0]
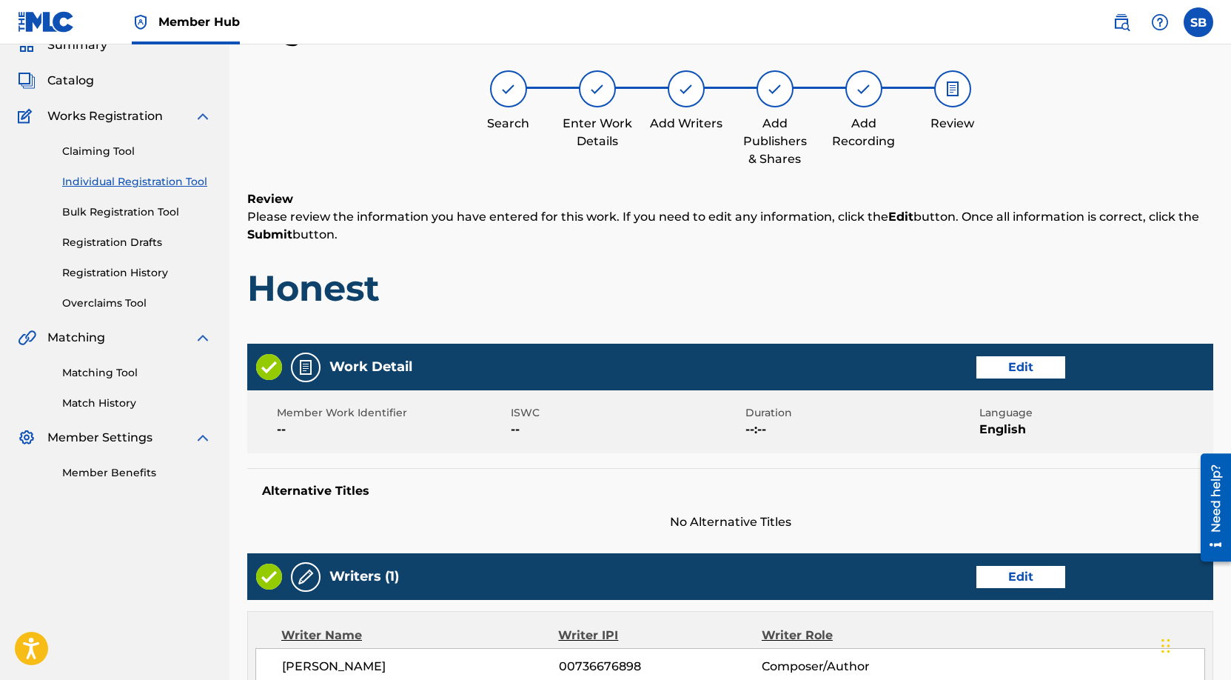
click at [786, 243] on p "Please review the information you have entered for this work. If you need to ed…" at bounding box center [730, 226] width 966 height 36
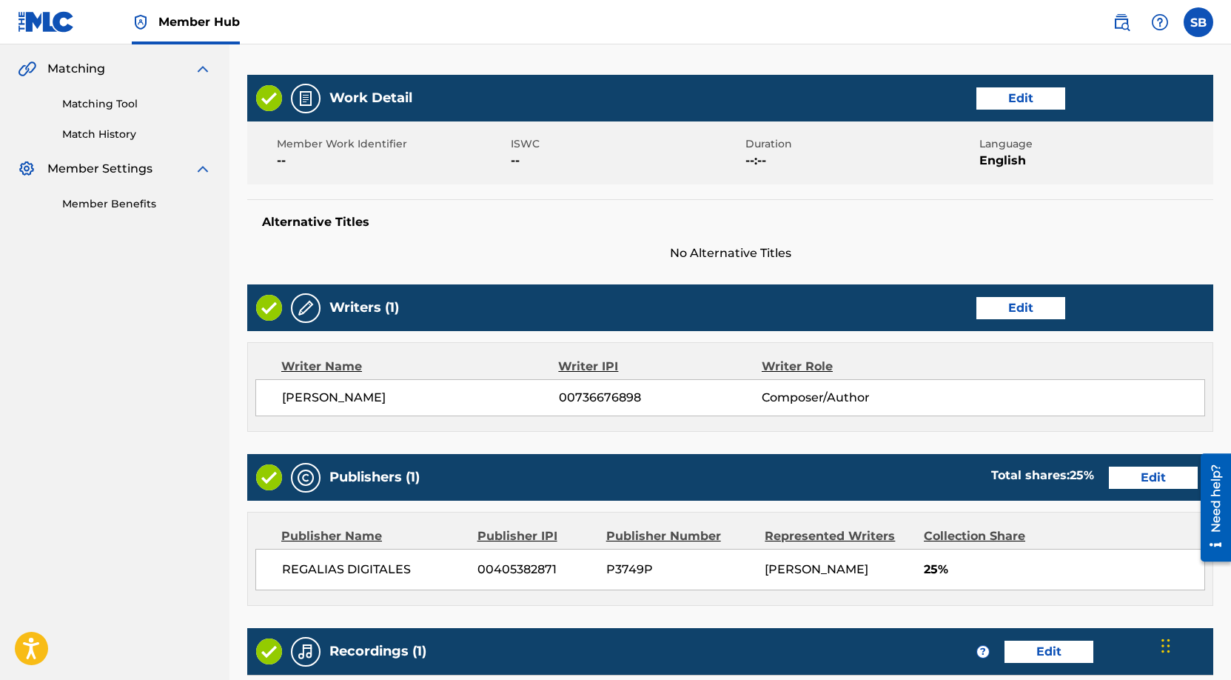
scroll to position [572, 0]
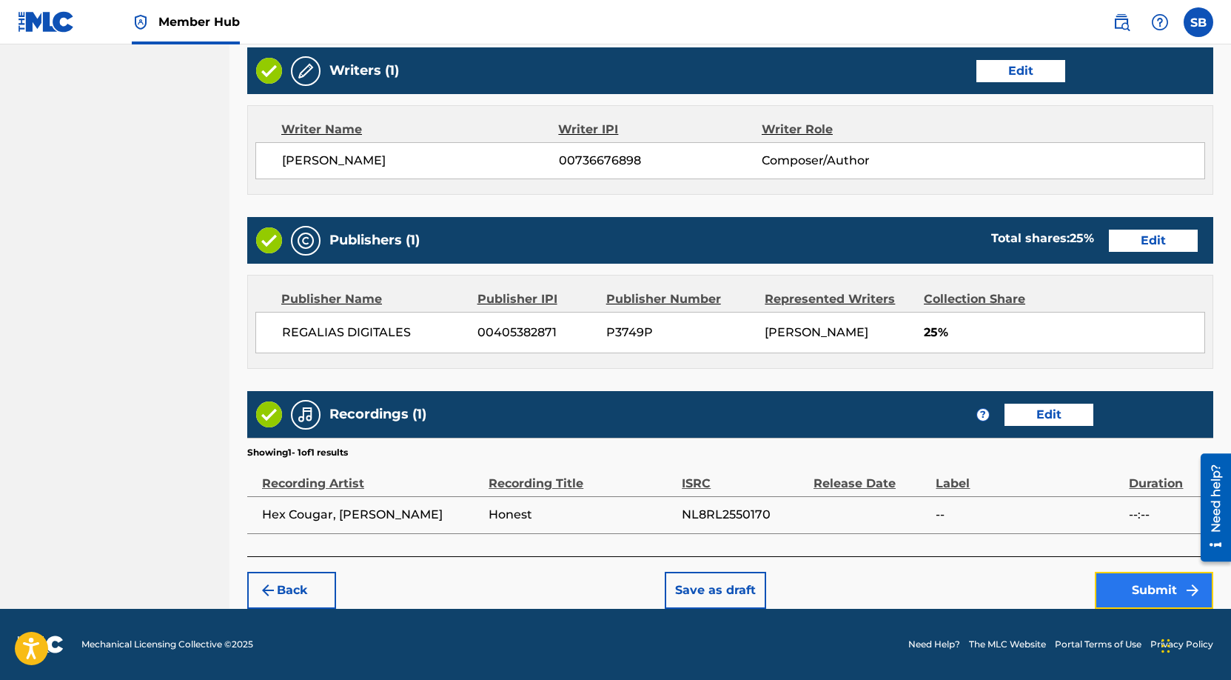
click at [1122, 584] on button "Submit" at bounding box center [1154, 590] width 118 height 37
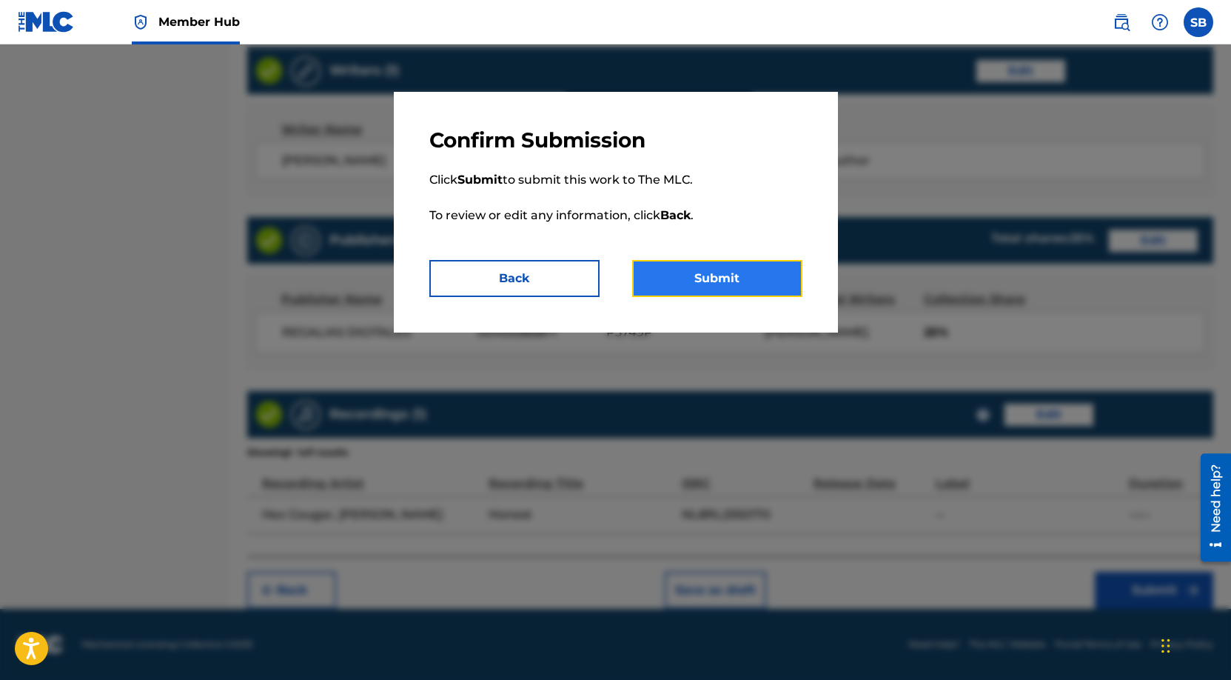
click at [727, 269] on button "Submit" at bounding box center [717, 278] width 170 height 37
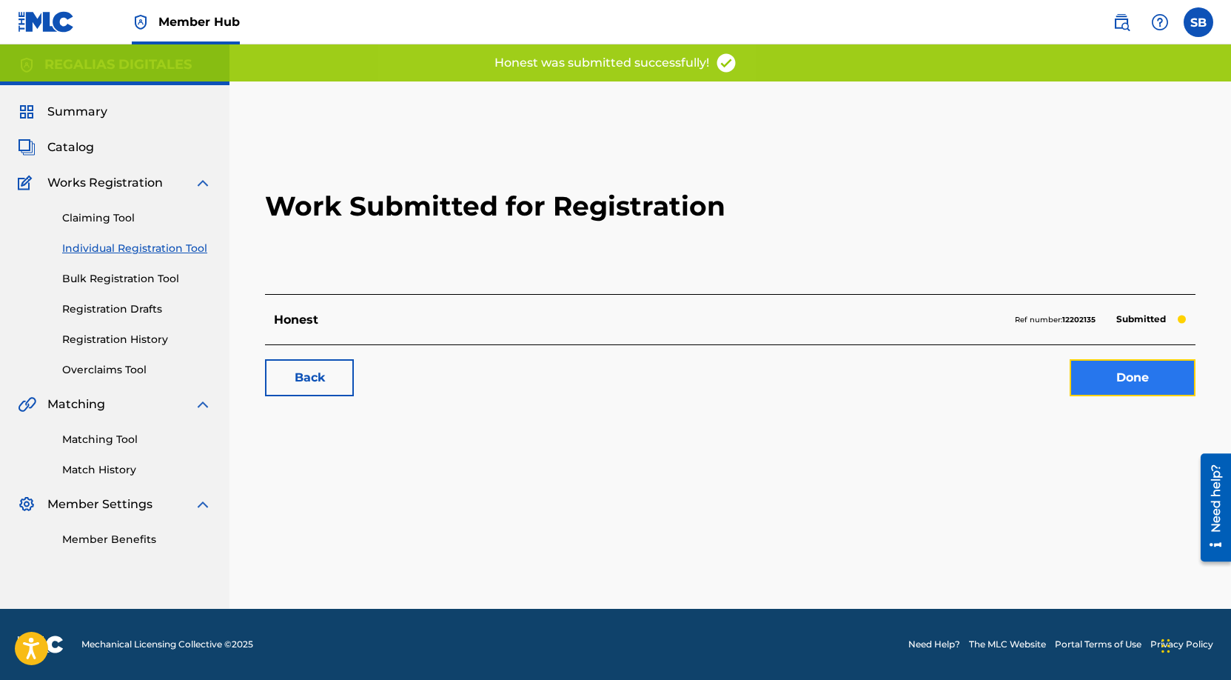
click at [1174, 378] on link "Done" at bounding box center [1133, 377] width 126 height 37
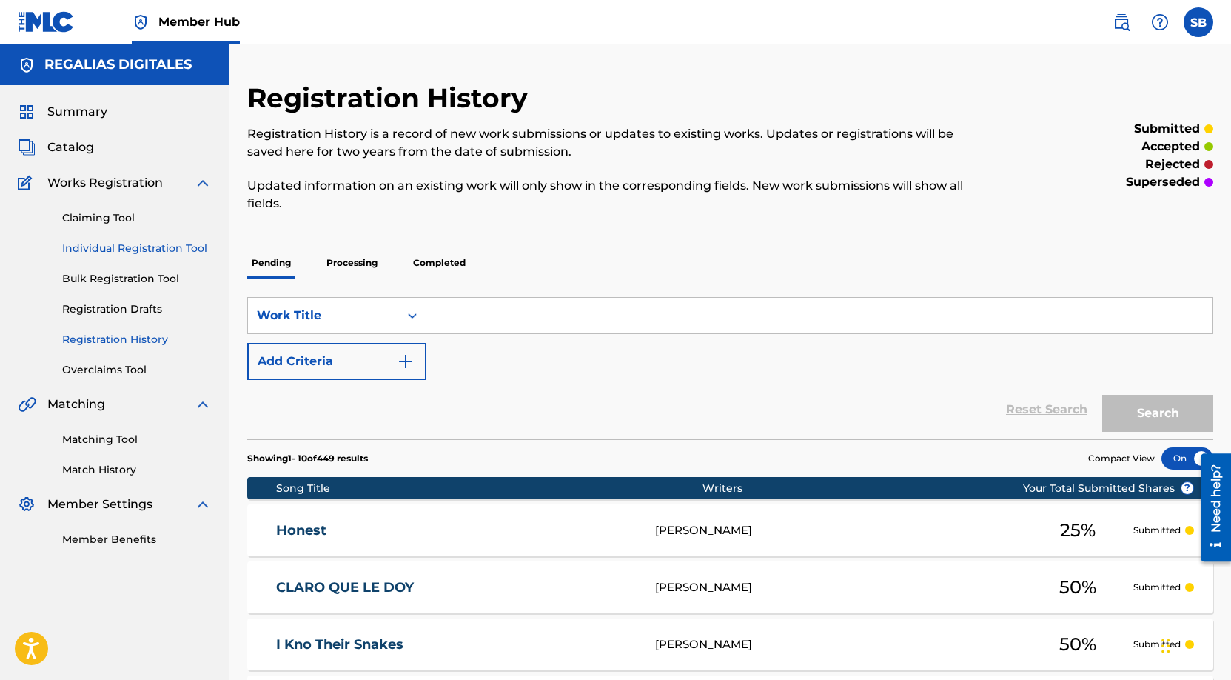
click at [181, 245] on link "Individual Registration Tool" at bounding box center [137, 249] width 150 height 16
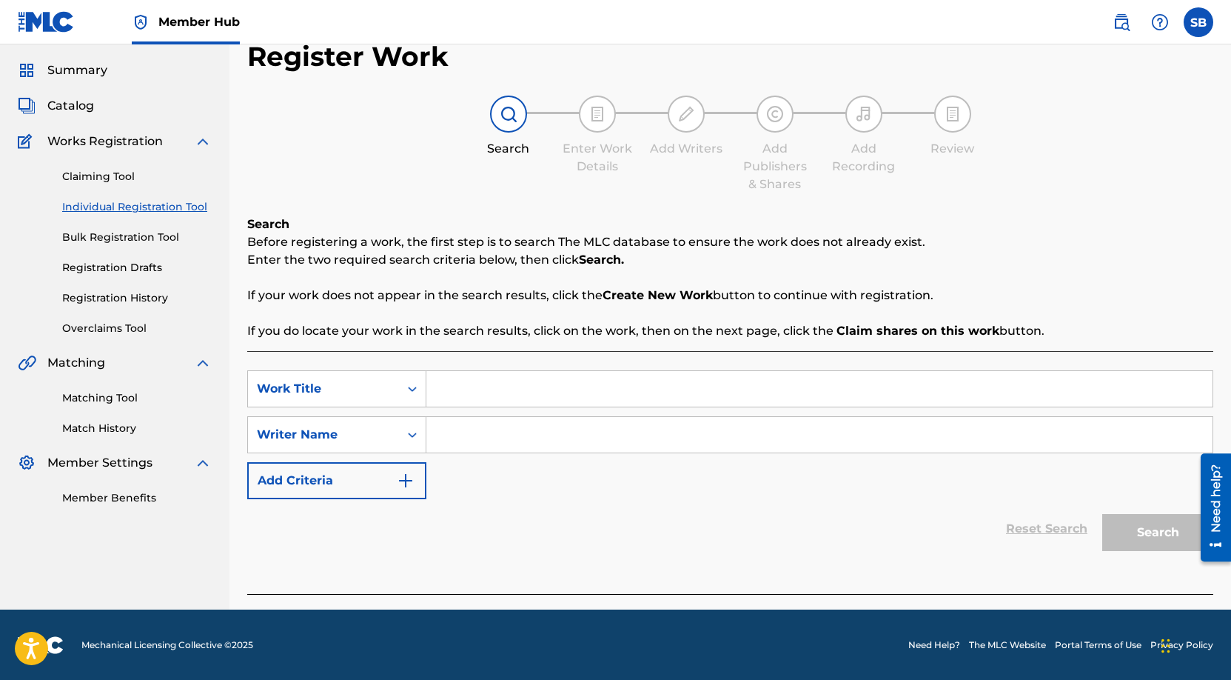
scroll to position [42, 0]
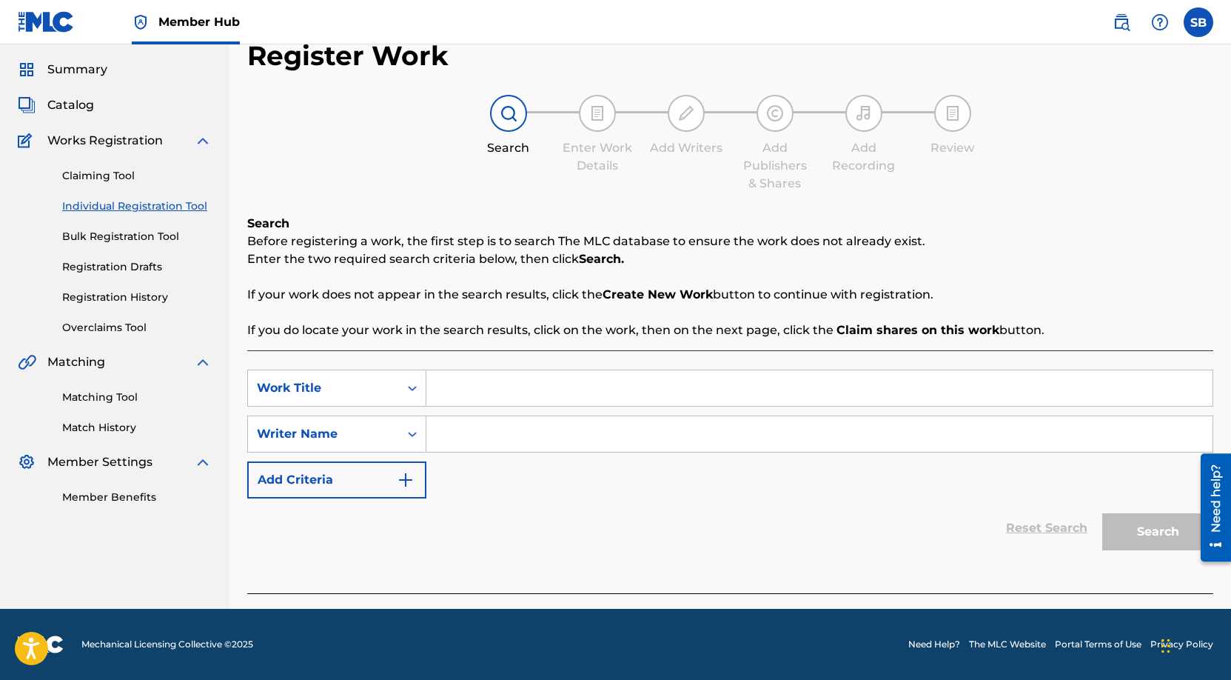
click at [559, 383] on input "Search Form" at bounding box center [819, 388] width 786 height 36
paste input "Infrared"
type input "Infrared"
click at [598, 427] on input "Search Form" at bounding box center [819, 434] width 786 height 36
paste input "[PERSON_NAME]"
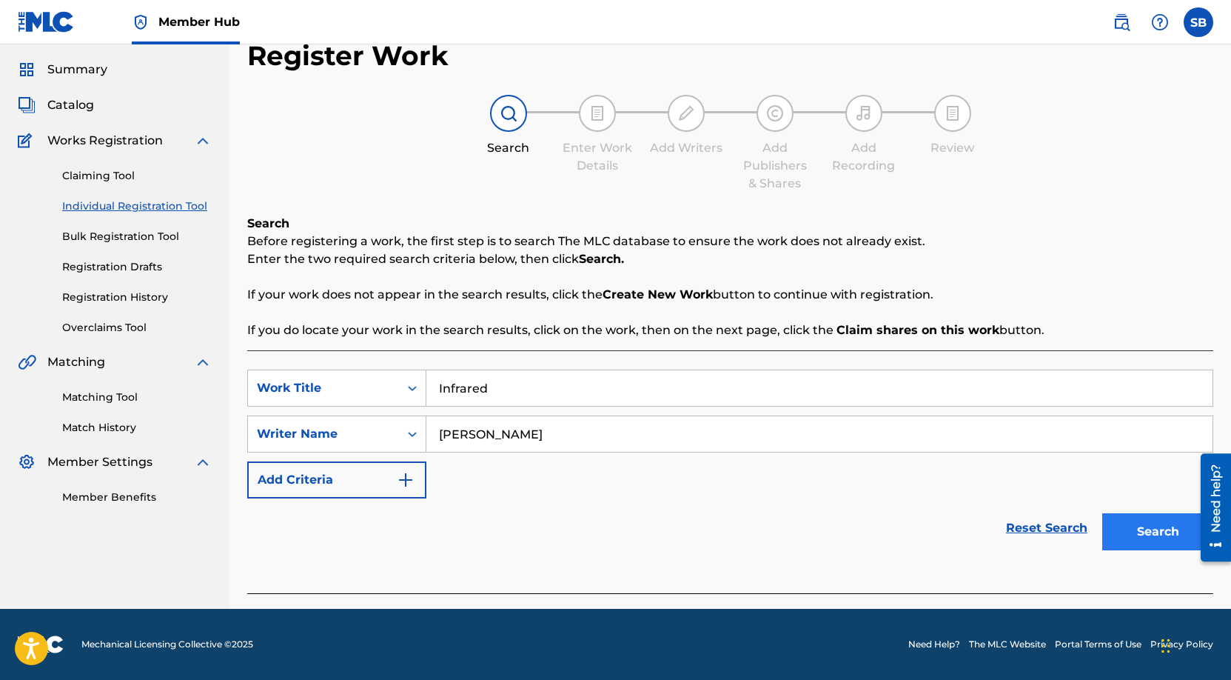
type input "[PERSON_NAME]"
click at [1148, 540] on button "Search" at bounding box center [1157, 531] width 111 height 37
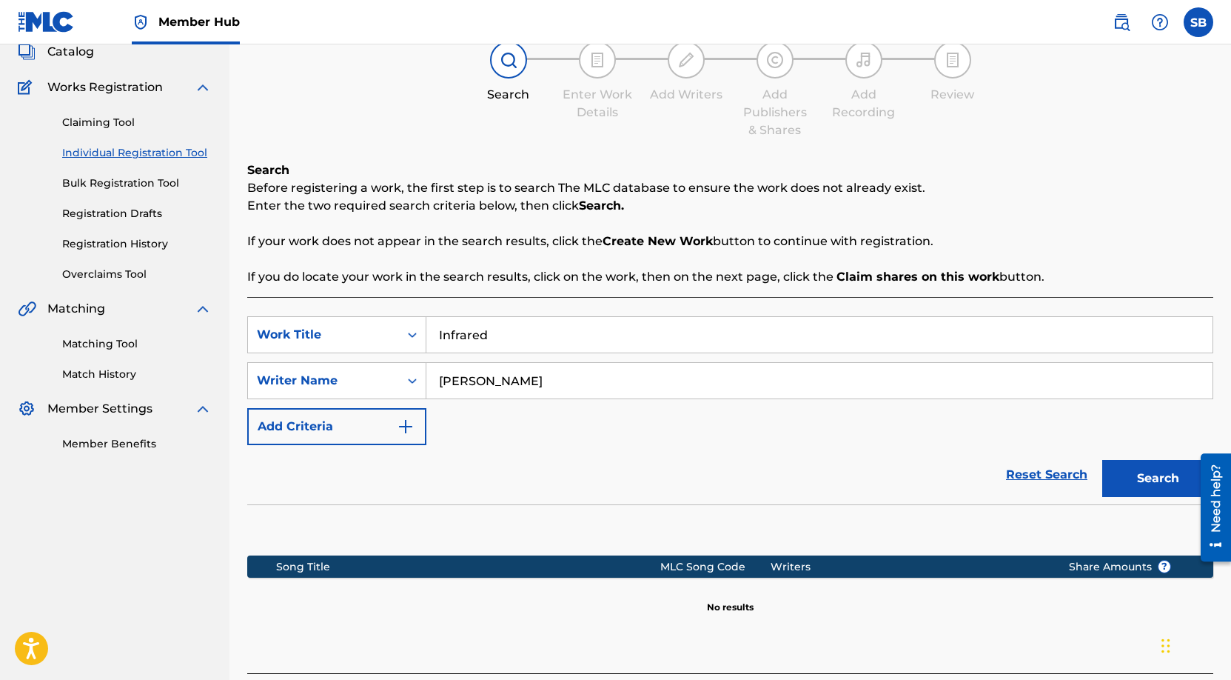
scroll to position [212, 0]
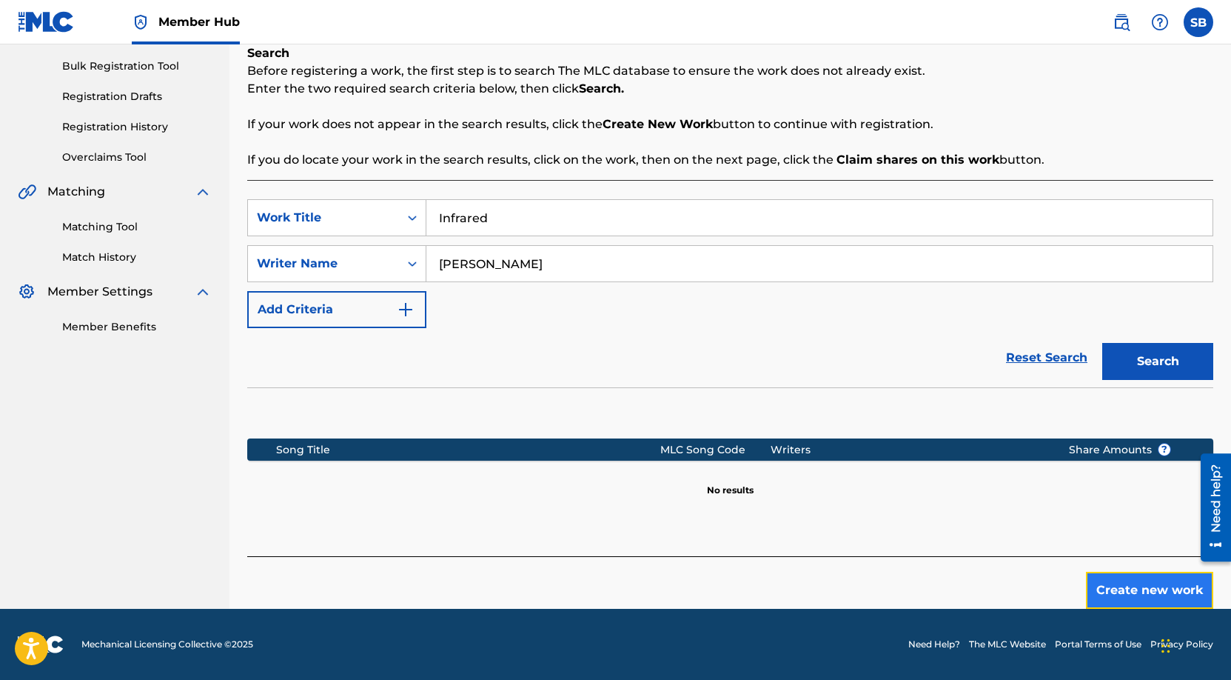
click at [1126, 589] on button "Create new work" at bounding box center [1149, 590] width 127 height 37
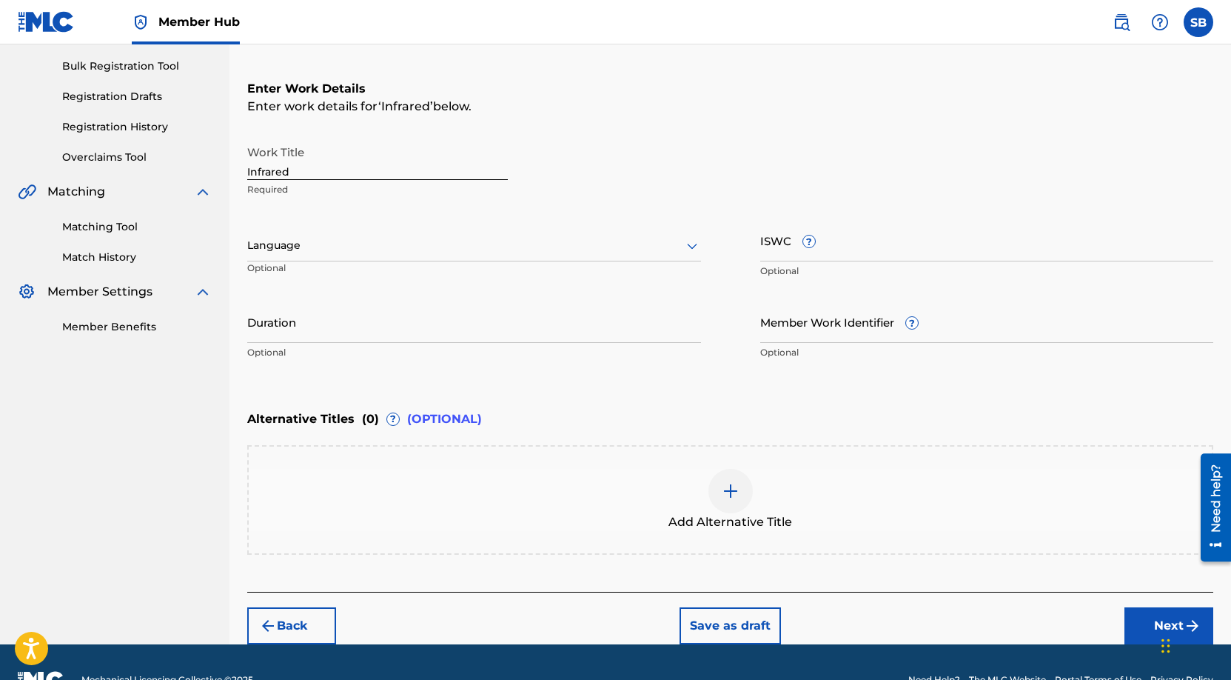
click at [352, 255] on div "Language" at bounding box center [474, 245] width 454 height 31
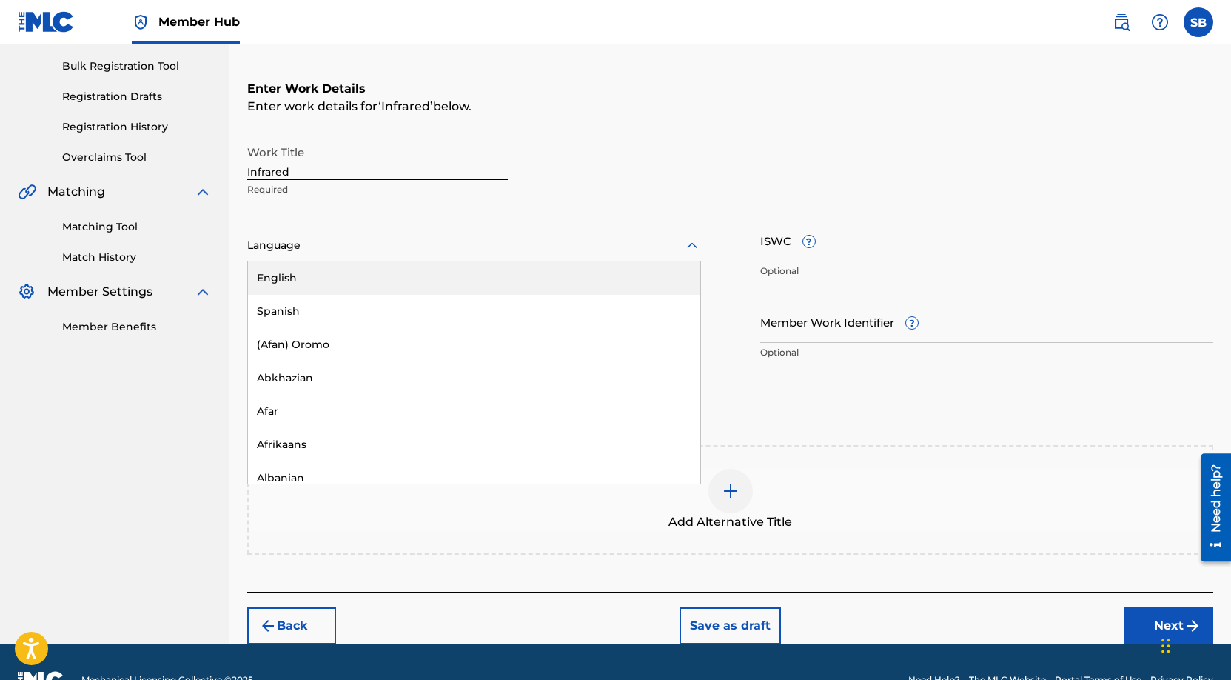
click at [347, 270] on div "English" at bounding box center [474, 277] width 452 height 33
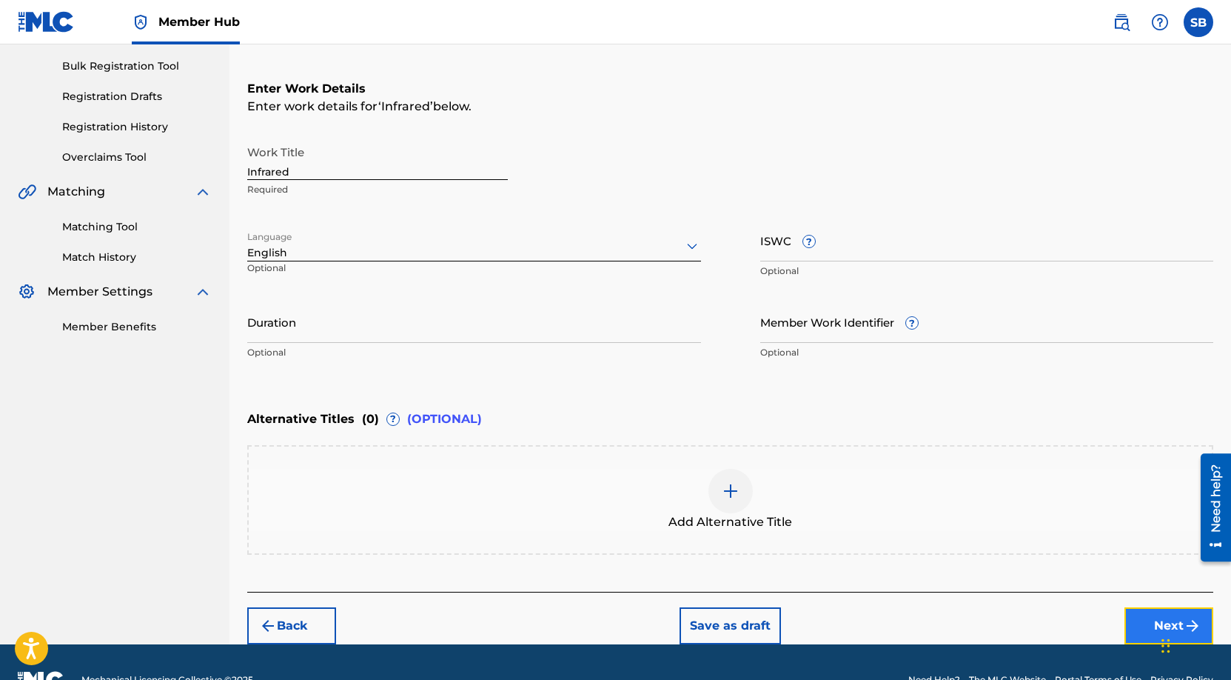
click at [1130, 615] on button "Next" at bounding box center [1169, 625] width 89 height 37
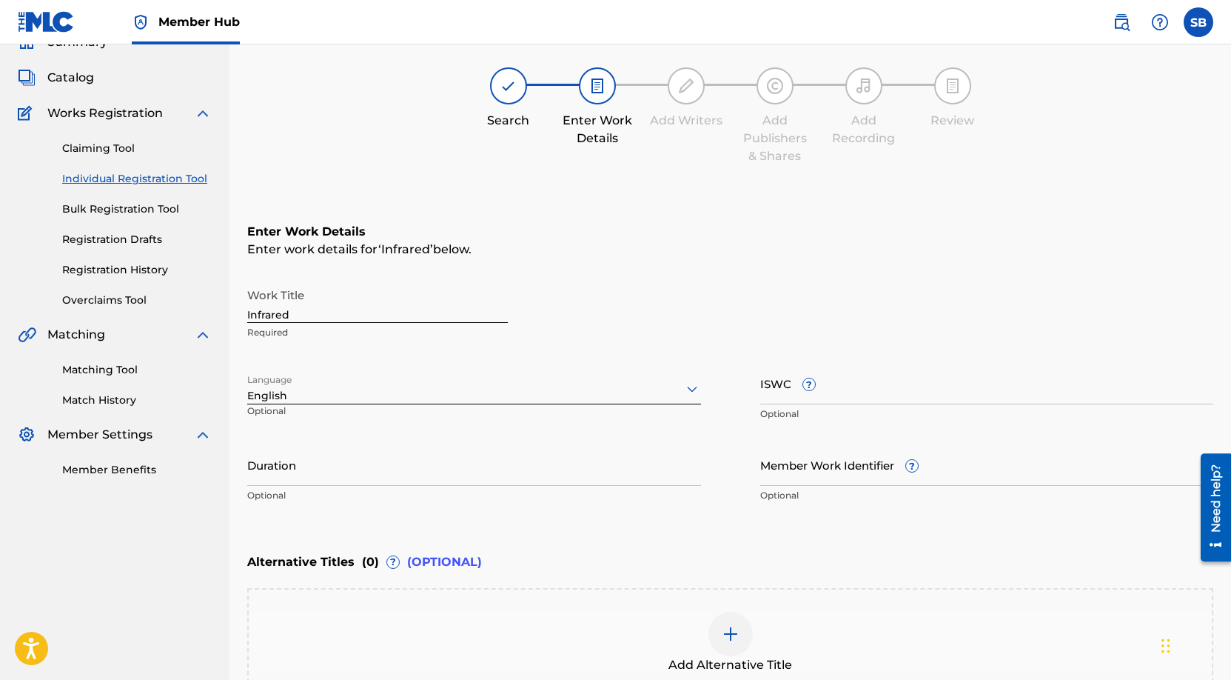
scroll to position [67, 0]
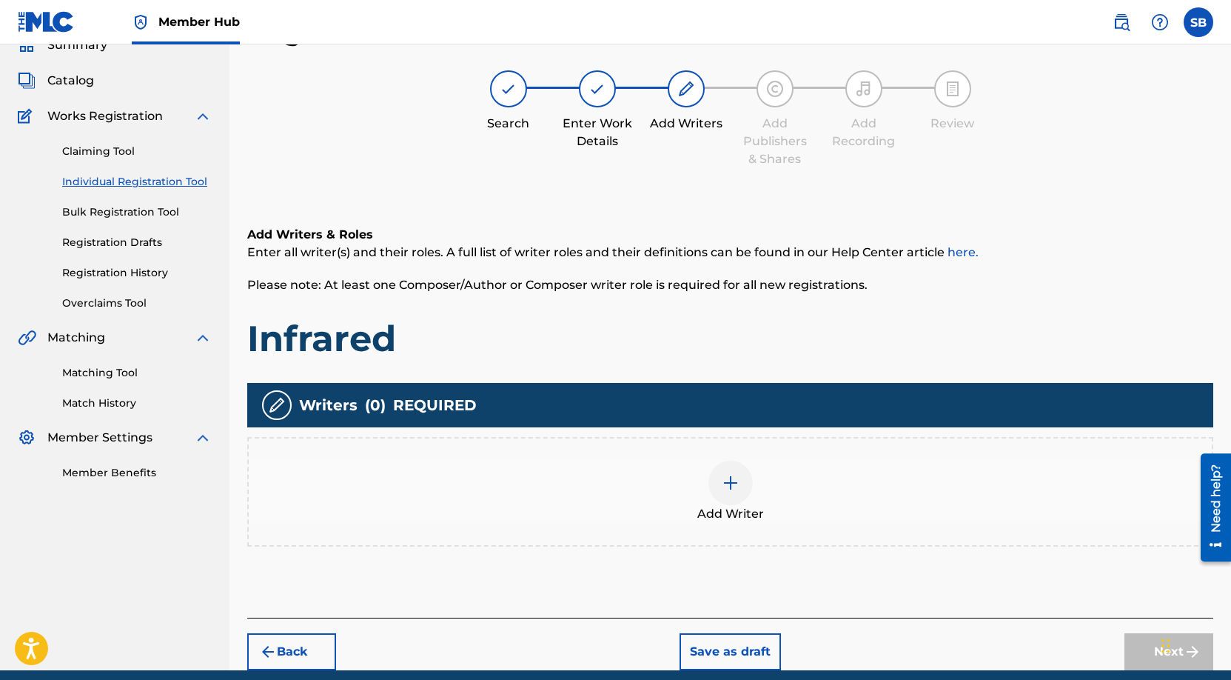
click at [707, 520] on span "Add Writer" at bounding box center [730, 514] width 67 height 18
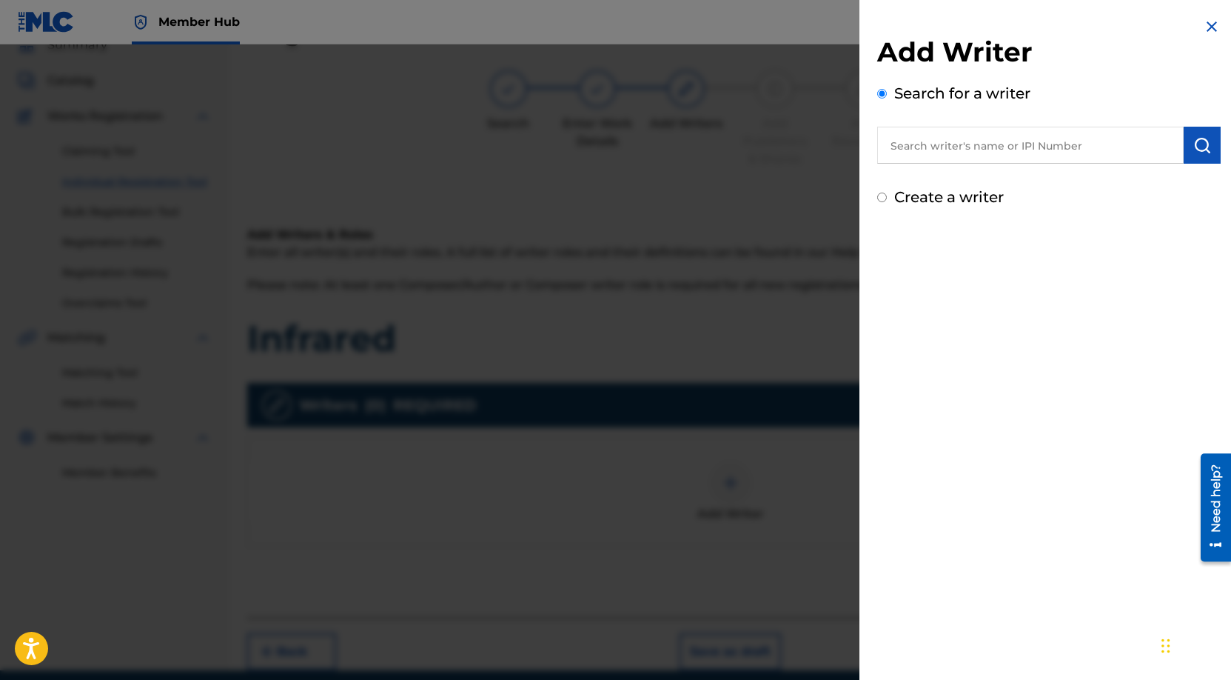
click at [997, 138] on input "text" at bounding box center [1030, 145] width 307 height 37
paste input "[PERSON_NAME]"
type input "[PERSON_NAME]"
click at [1201, 151] on img "submit" at bounding box center [1203, 145] width 18 height 18
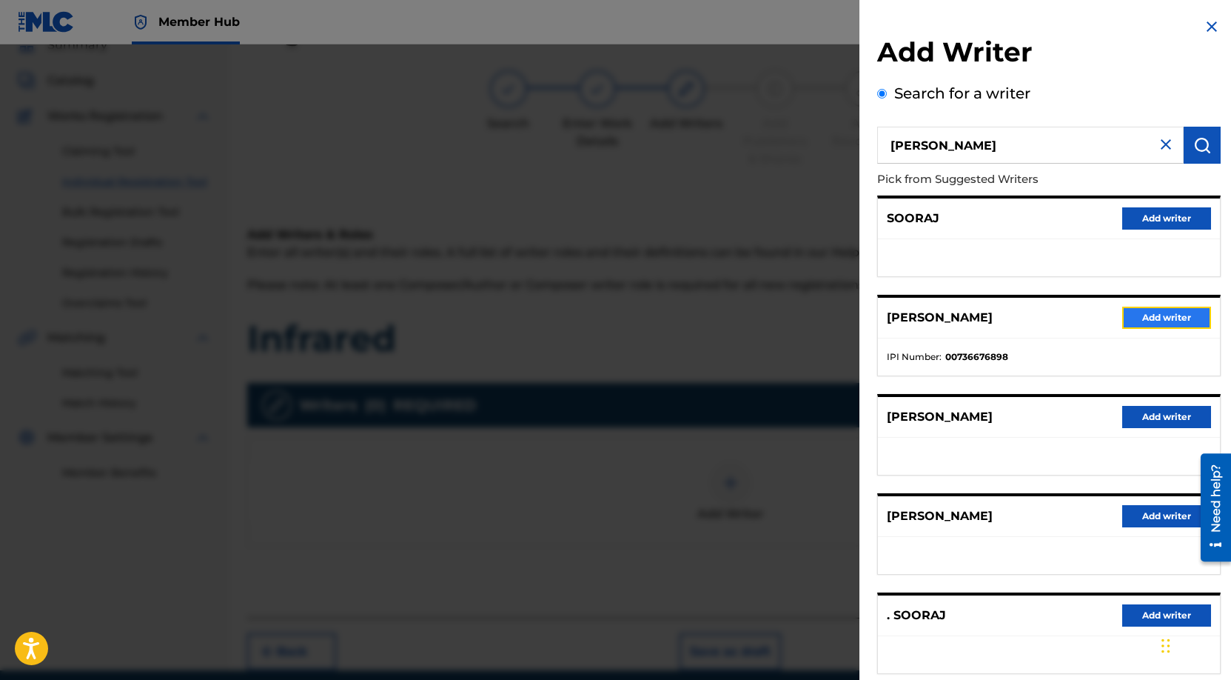
click at [1148, 309] on button "Add writer" at bounding box center [1166, 318] width 89 height 22
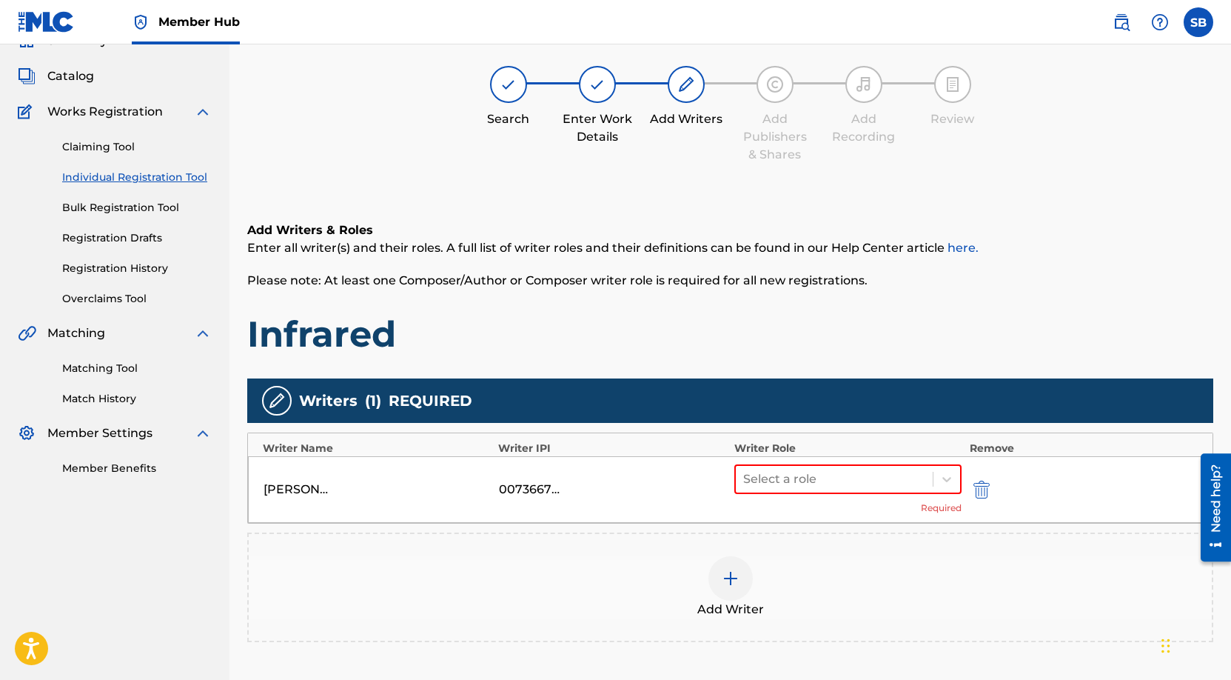
scroll to position [228, 0]
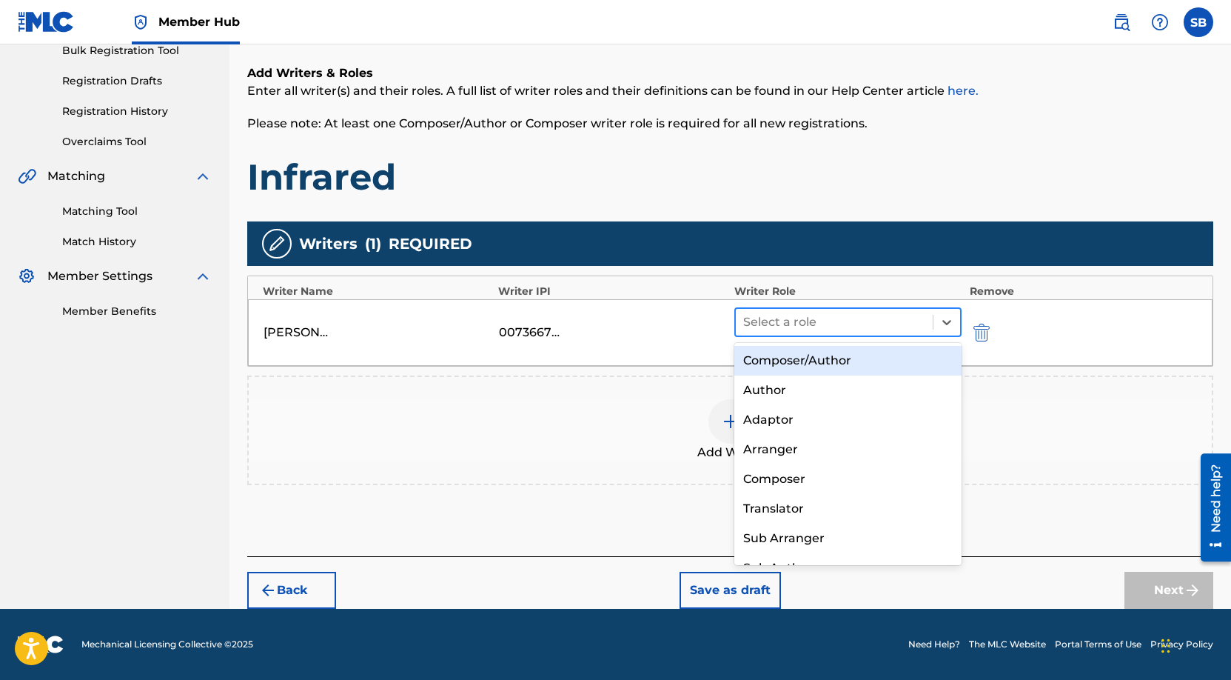
click at [889, 312] on div at bounding box center [834, 322] width 183 height 21
click at [830, 364] on div "Composer/Author" at bounding box center [848, 361] width 228 height 30
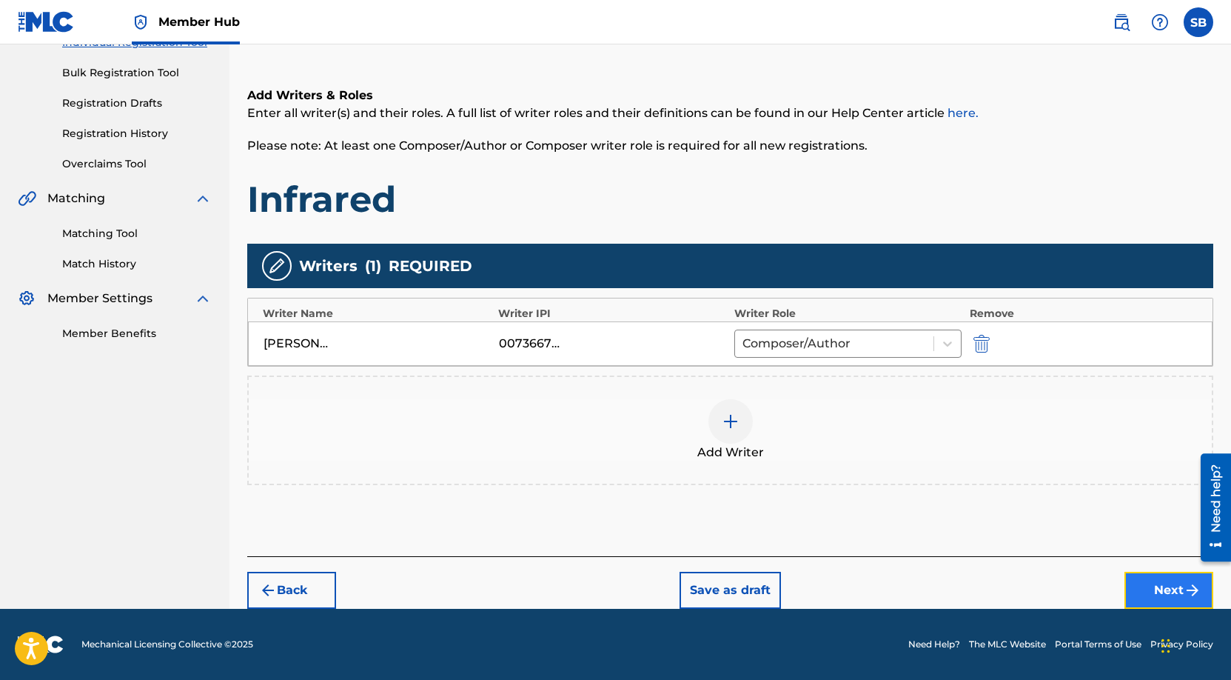
click at [1162, 588] on button "Next" at bounding box center [1169, 590] width 89 height 37
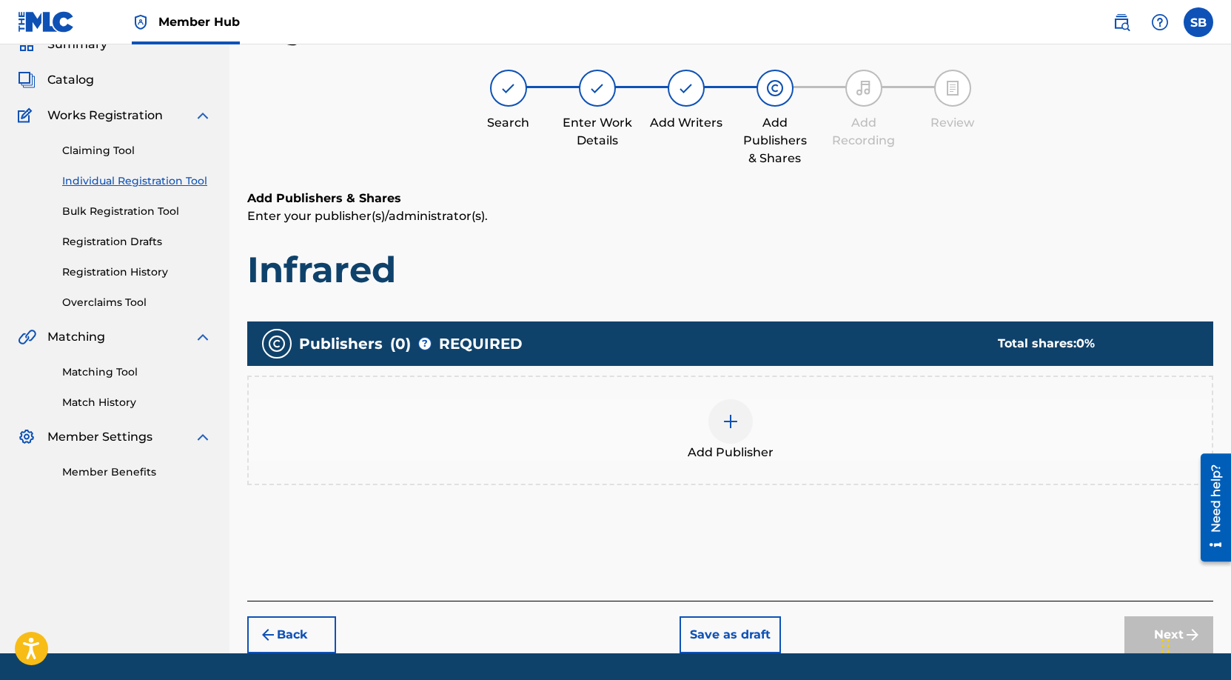
scroll to position [67, 0]
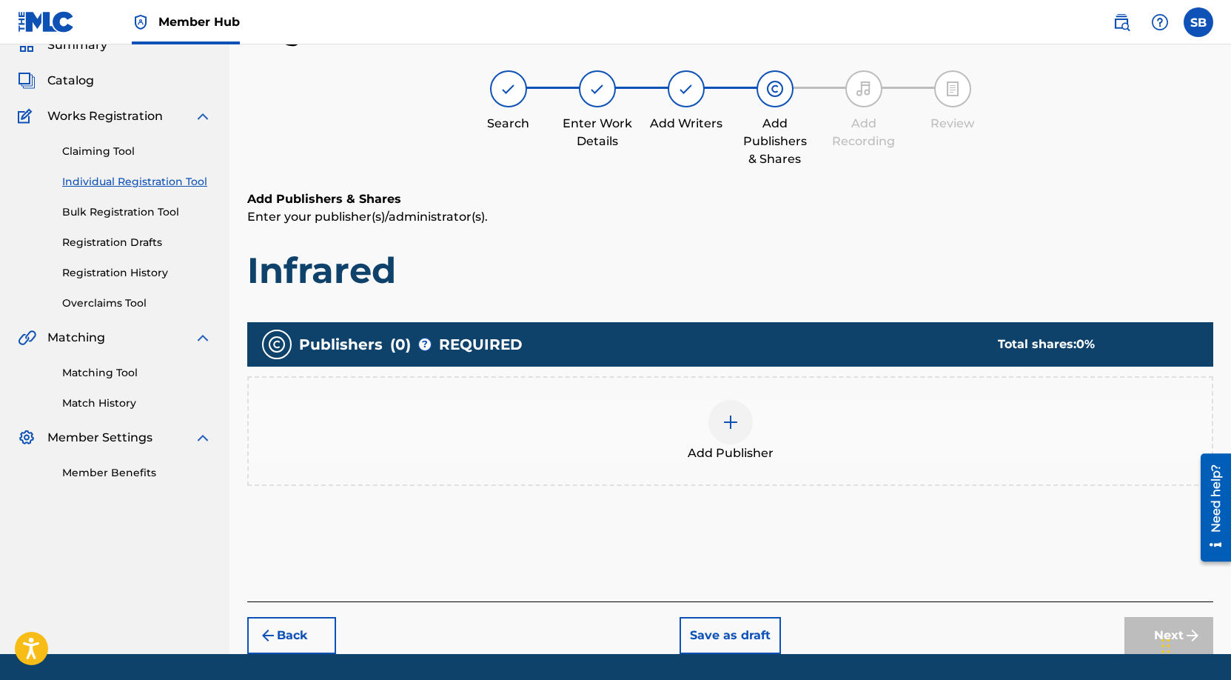
click at [664, 429] on div "Add Publisher" at bounding box center [730, 431] width 963 height 62
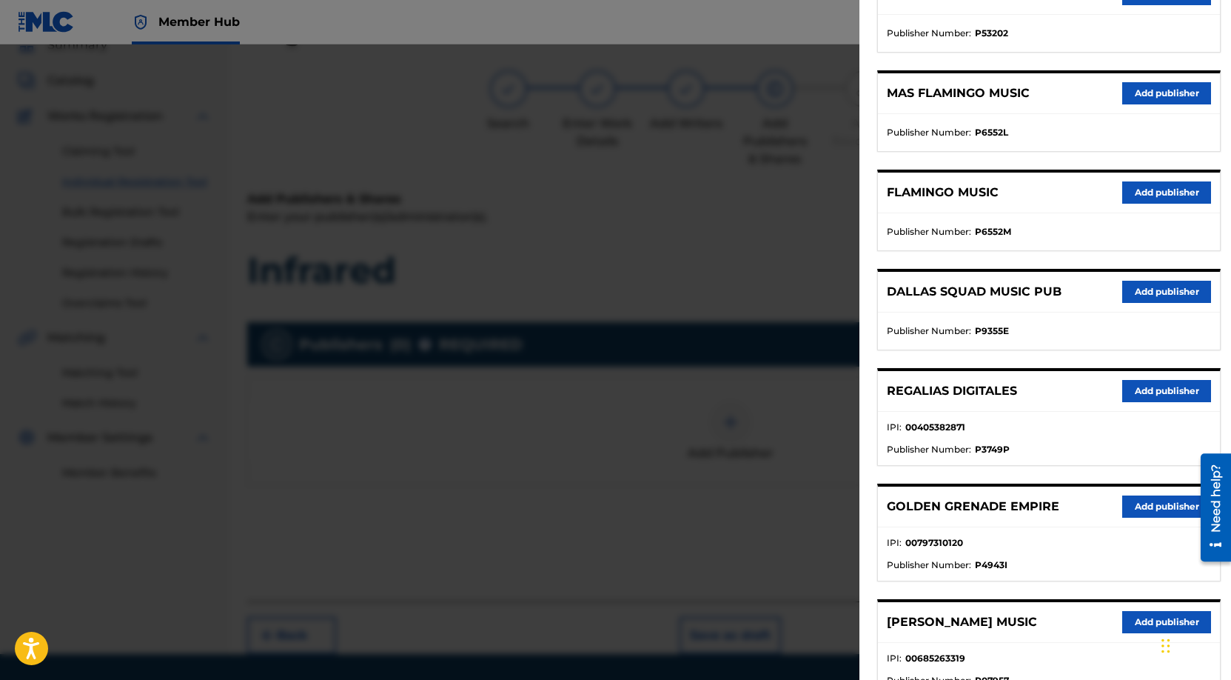
scroll to position [356, 0]
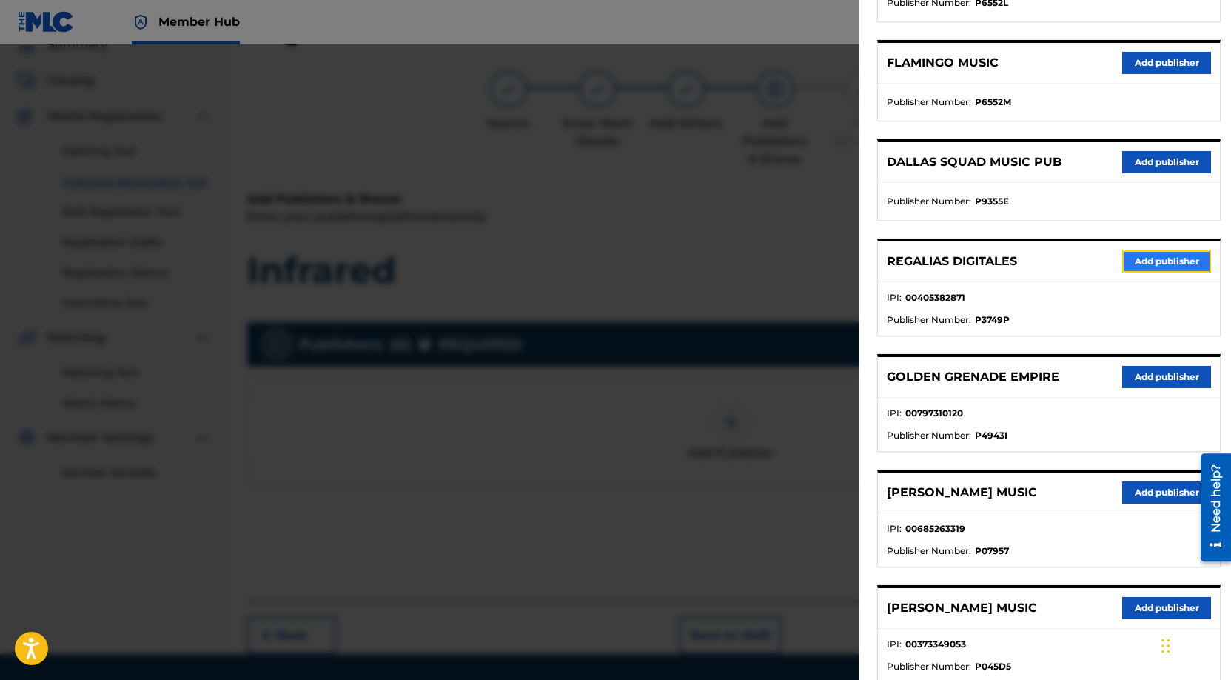
click at [1159, 264] on button "Add publisher" at bounding box center [1166, 261] width 89 height 22
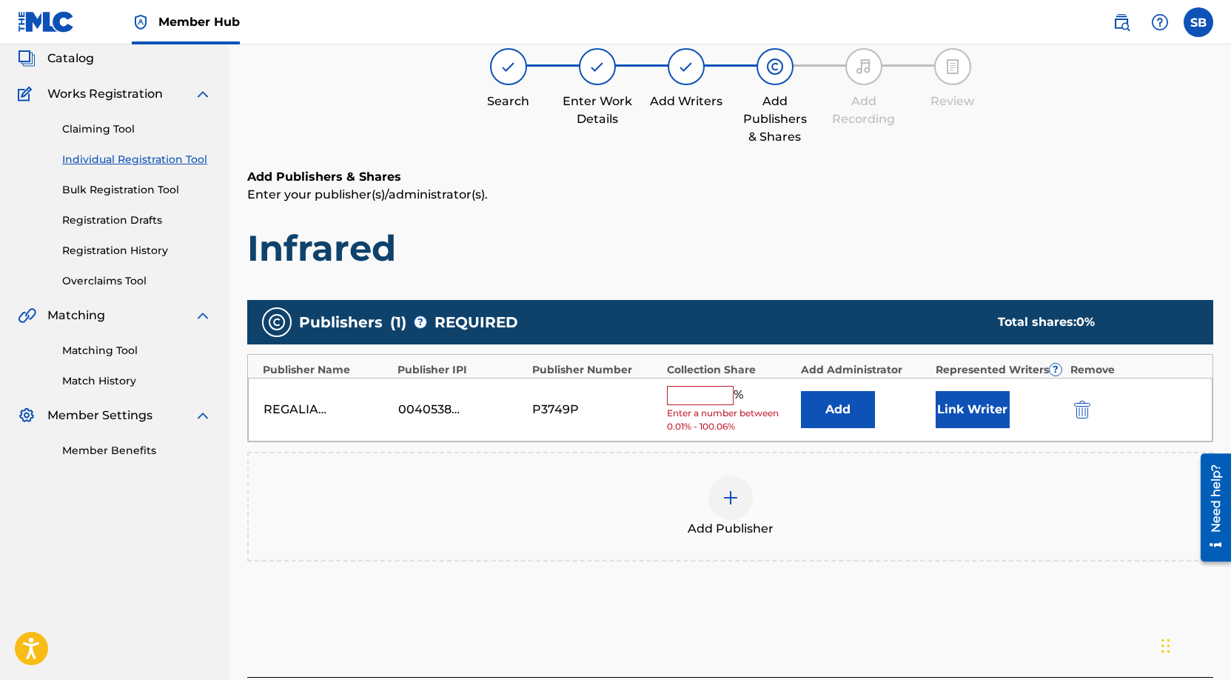
scroll to position [210, 0]
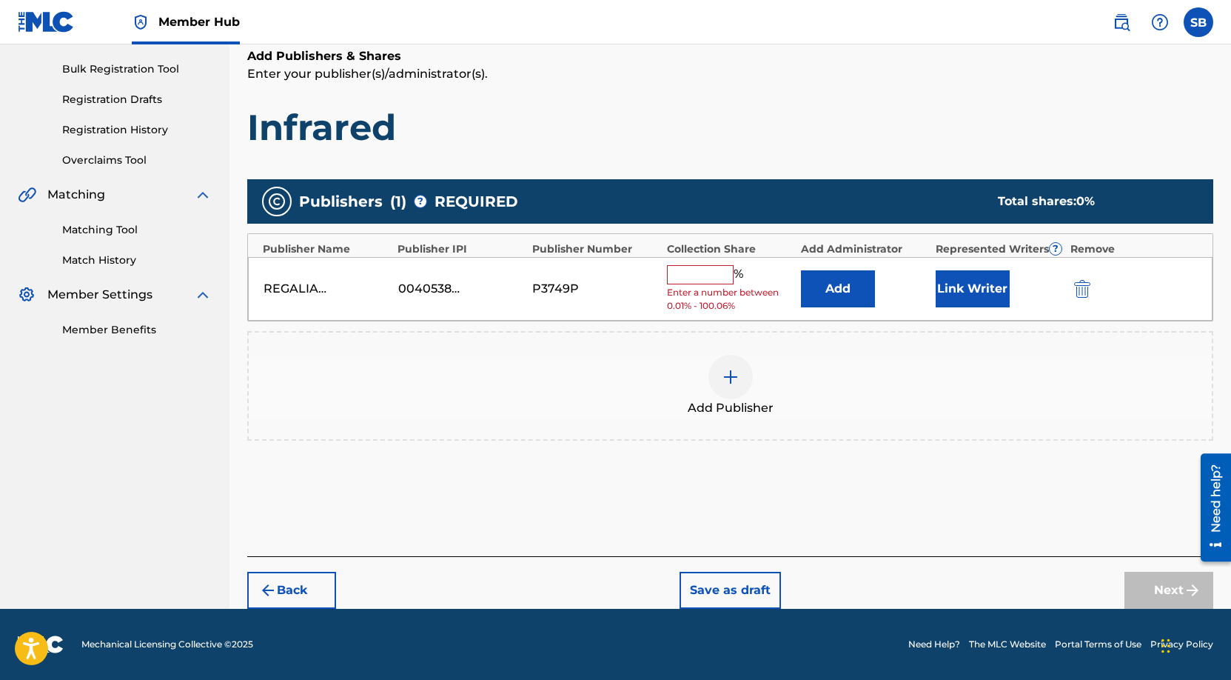
click at [691, 283] on input "text" at bounding box center [700, 274] width 67 height 19
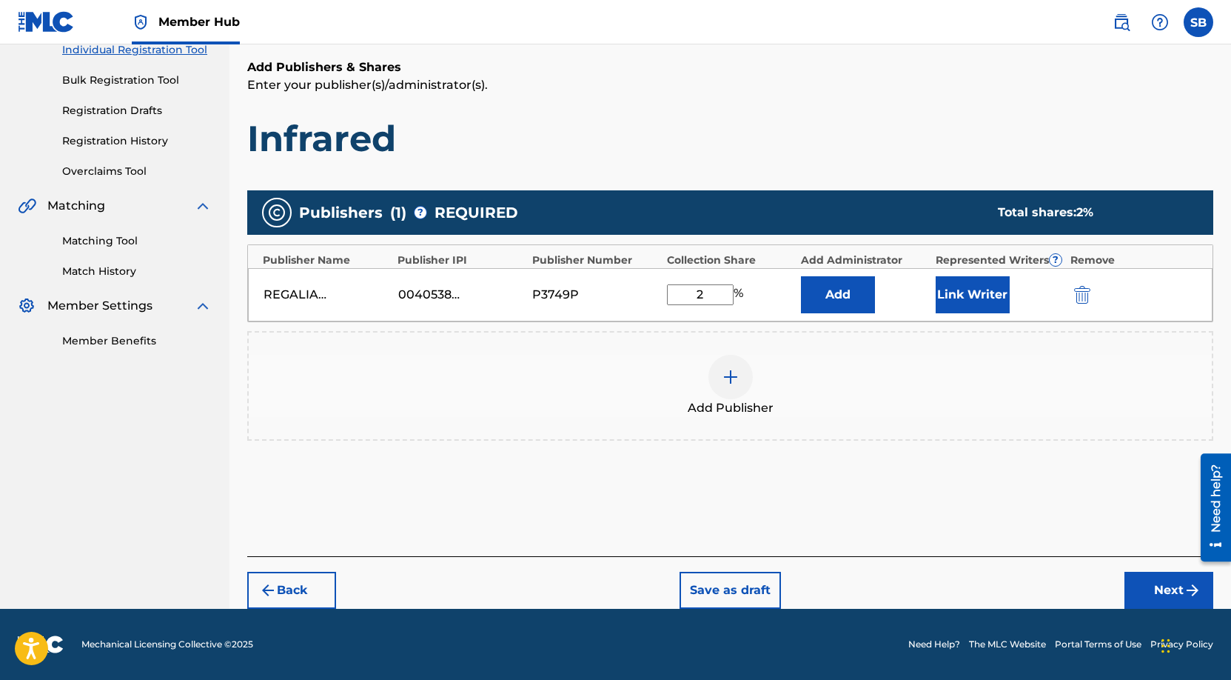
scroll to position [198, 0]
type input "25"
click at [977, 299] on button "Link Writer" at bounding box center [973, 294] width 74 height 37
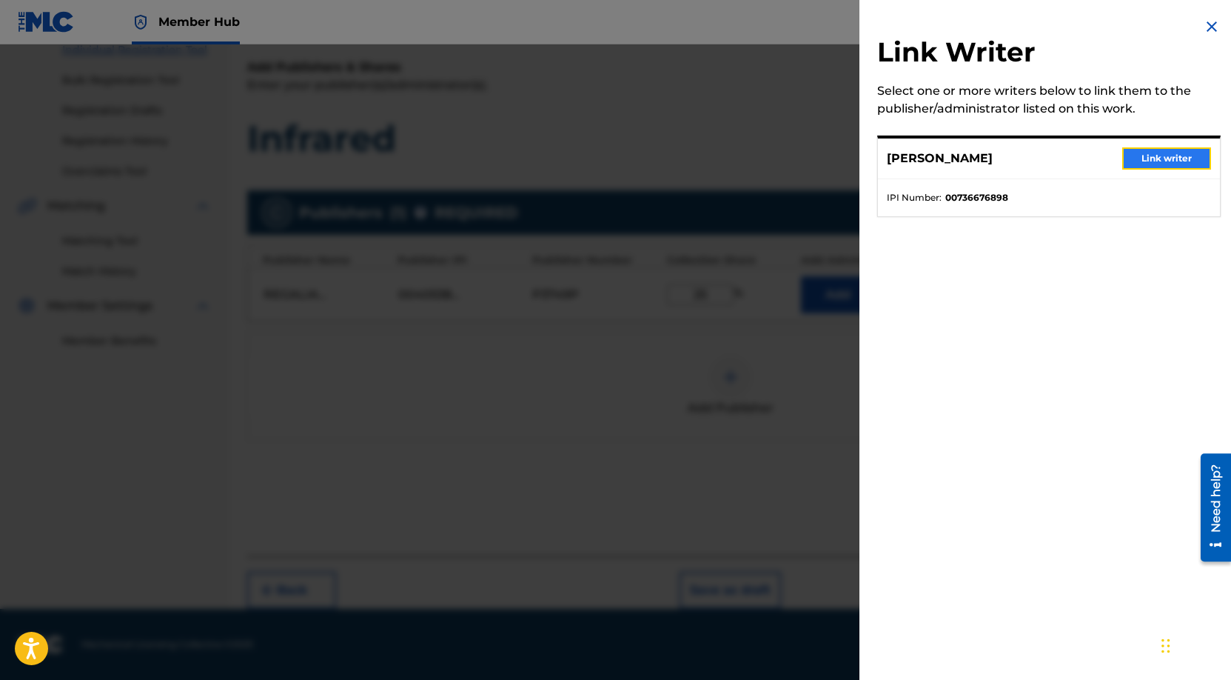
click at [1165, 150] on button "Link writer" at bounding box center [1166, 158] width 89 height 22
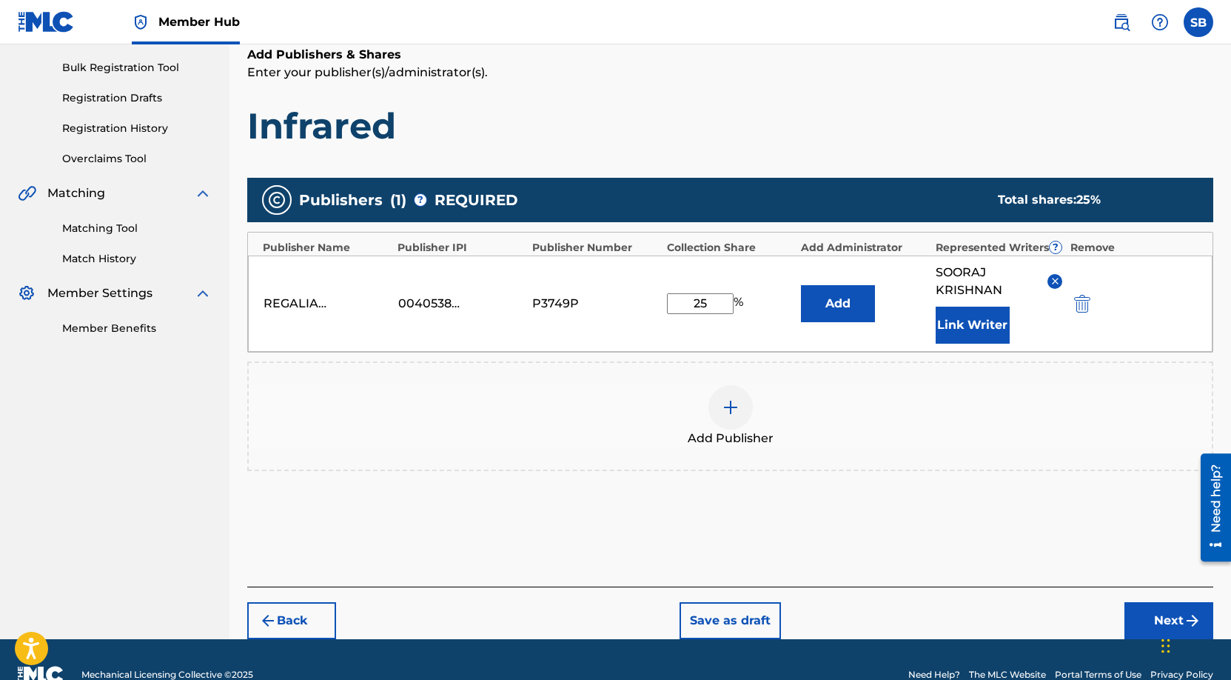
scroll to position [241, 0]
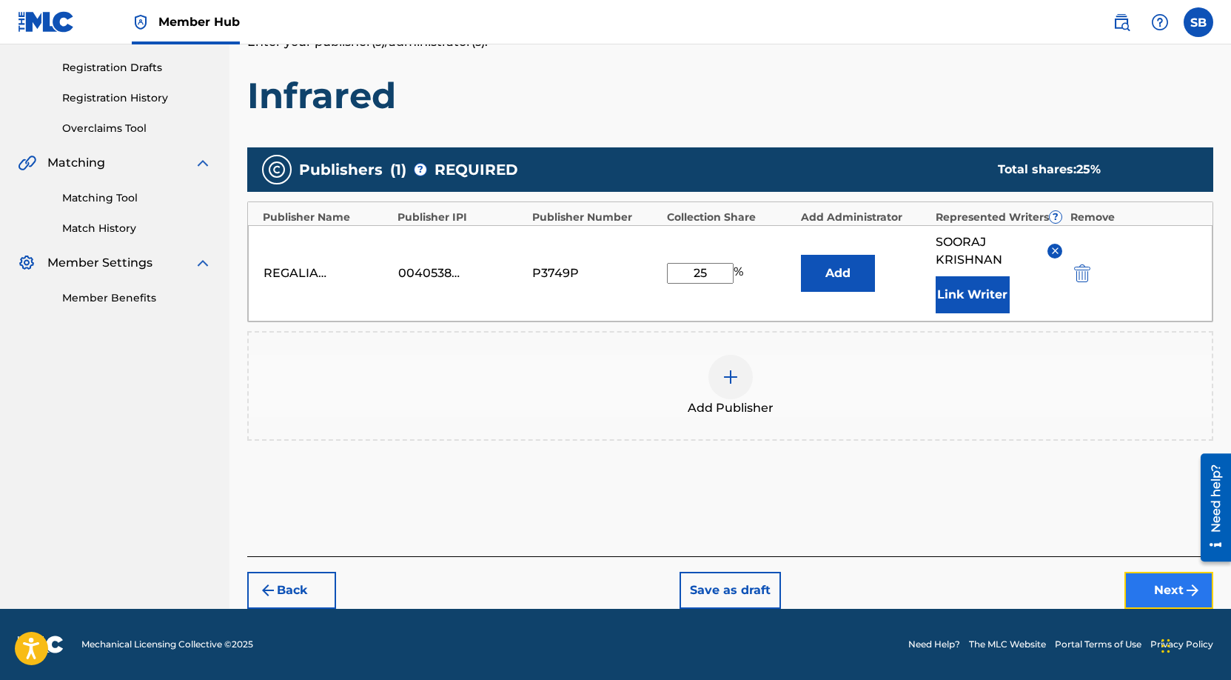
click at [1162, 588] on button "Next" at bounding box center [1169, 590] width 89 height 37
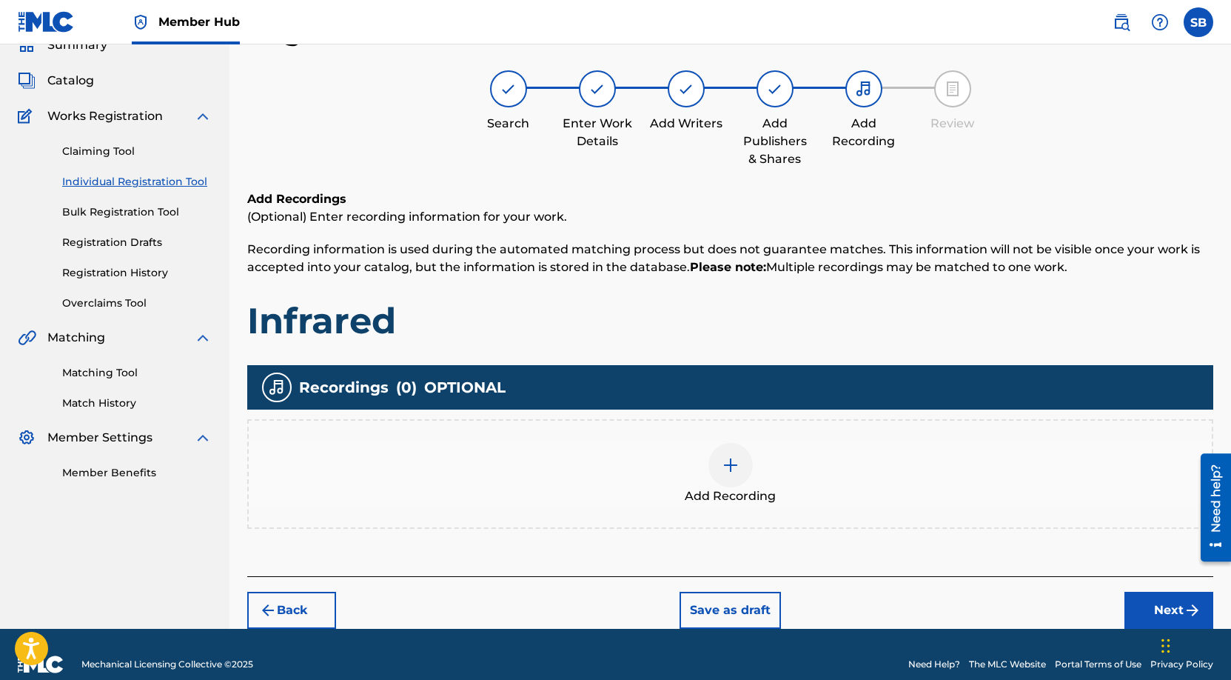
click at [754, 469] on div "Add Recording" at bounding box center [730, 474] width 963 height 62
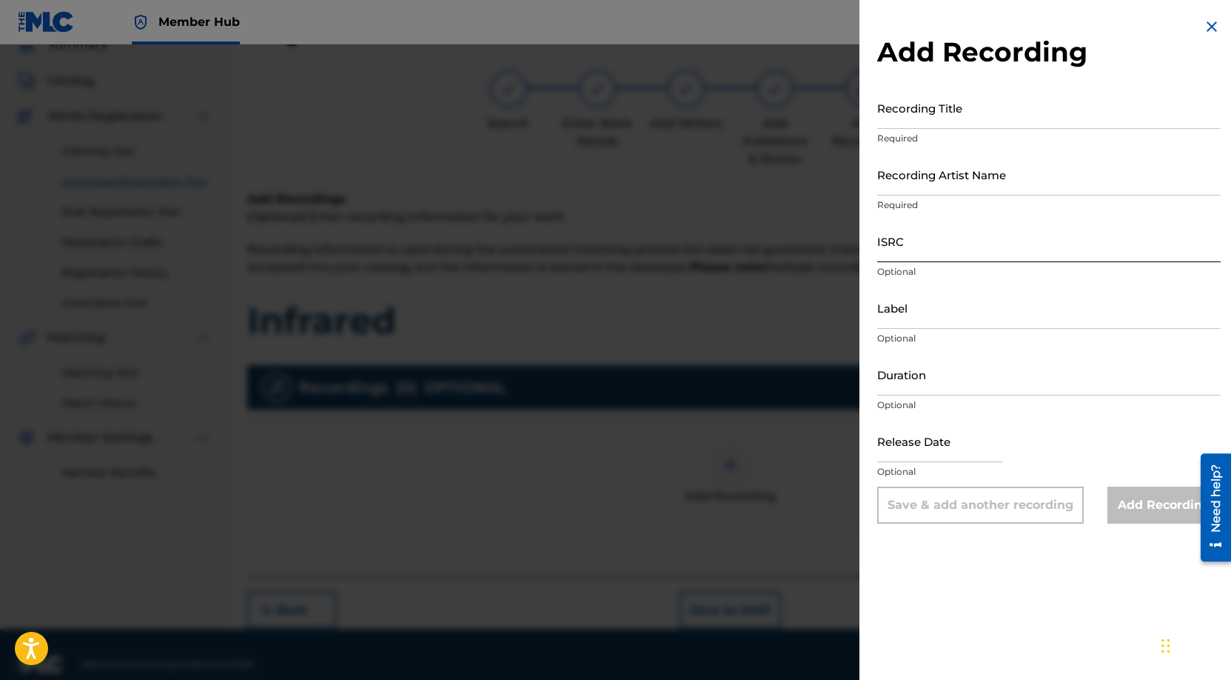
click at [973, 246] on input "ISRC" at bounding box center [1049, 241] width 344 height 42
paste input "NL8RL2550171"
type input "NL8RL2550171"
click at [979, 181] on input "Recording Artist Name" at bounding box center [1049, 174] width 344 height 42
paste input "Hex Cougar, REMNANT.exe"
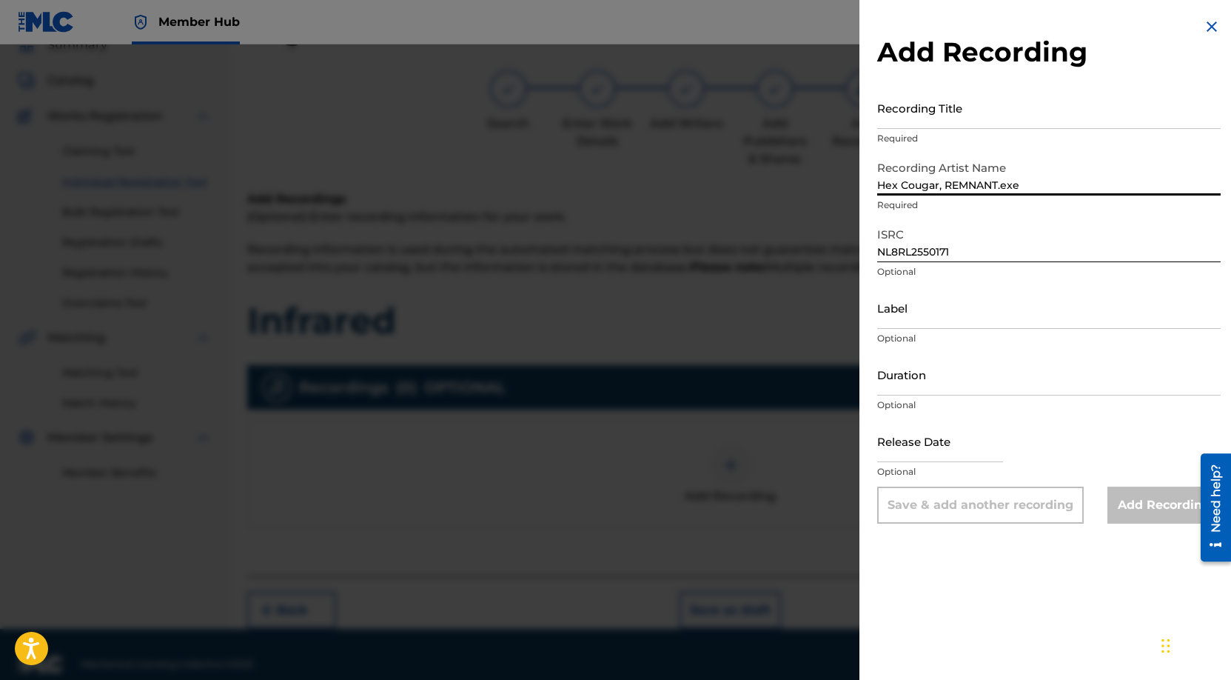
type input "Hex Cougar, REMNANT.exe"
click at [992, 107] on input "Recording Title" at bounding box center [1049, 108] width 344 height 42
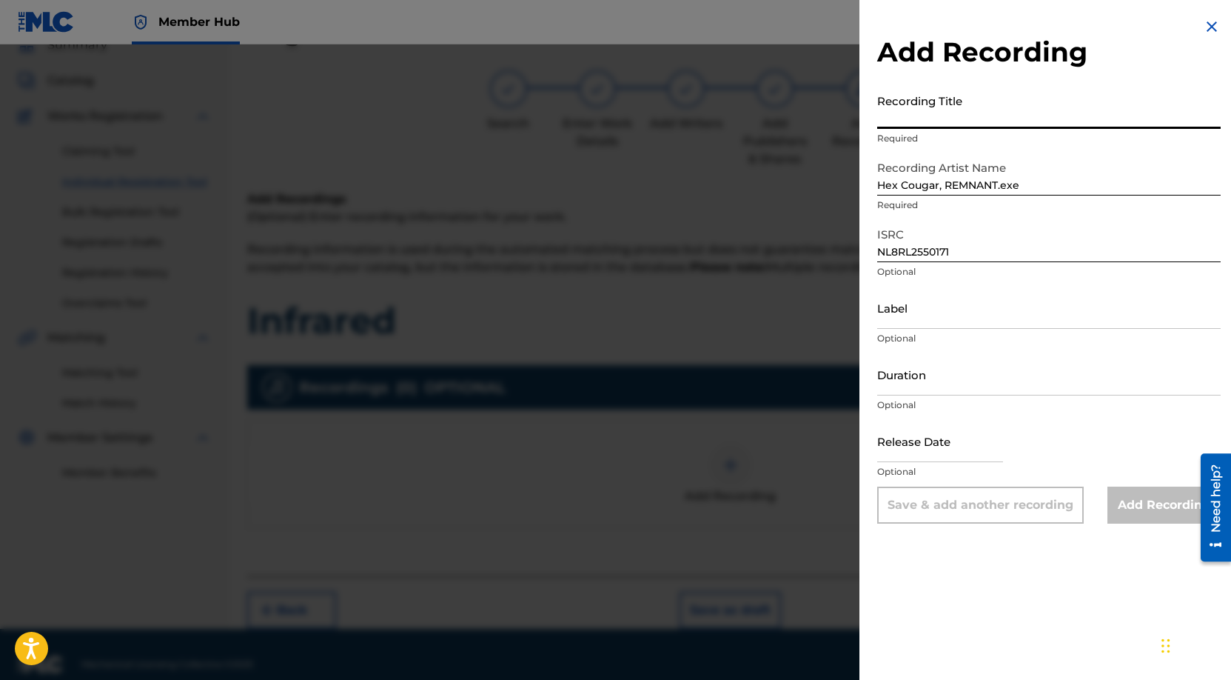
paste input "Infrared"
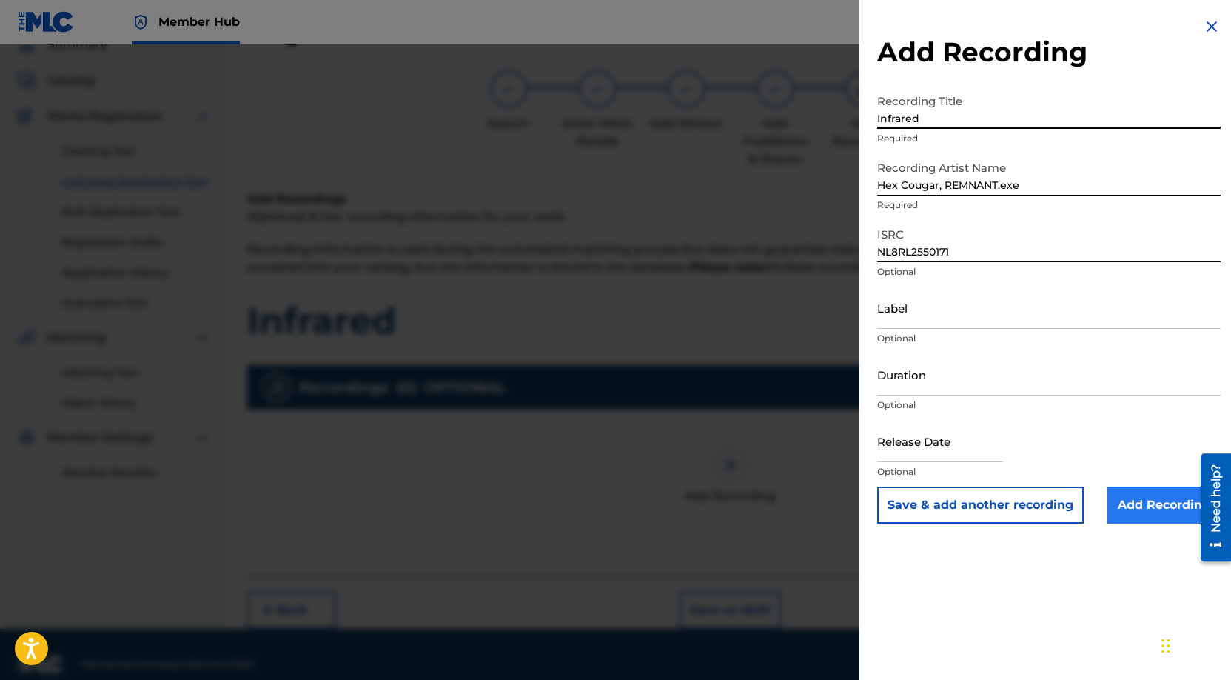
type input "Infrared"
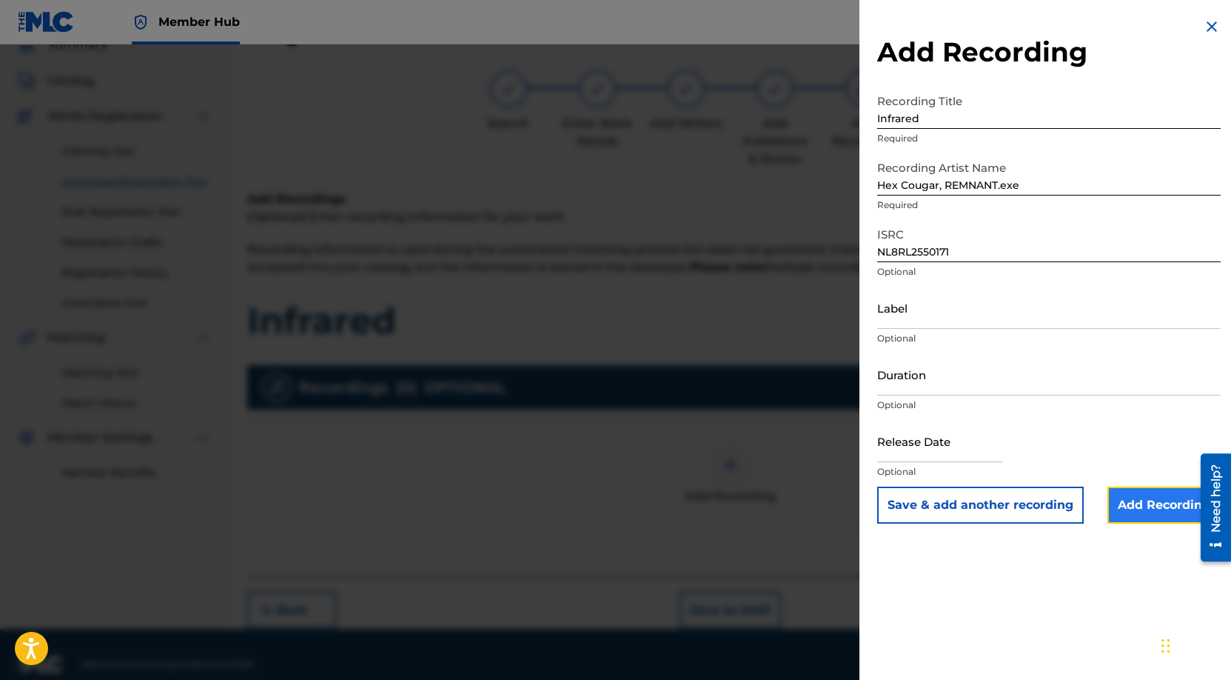
click at [1140, 508] on input "Add Recording" at bounding box center [1164, 504] width 113 height 37
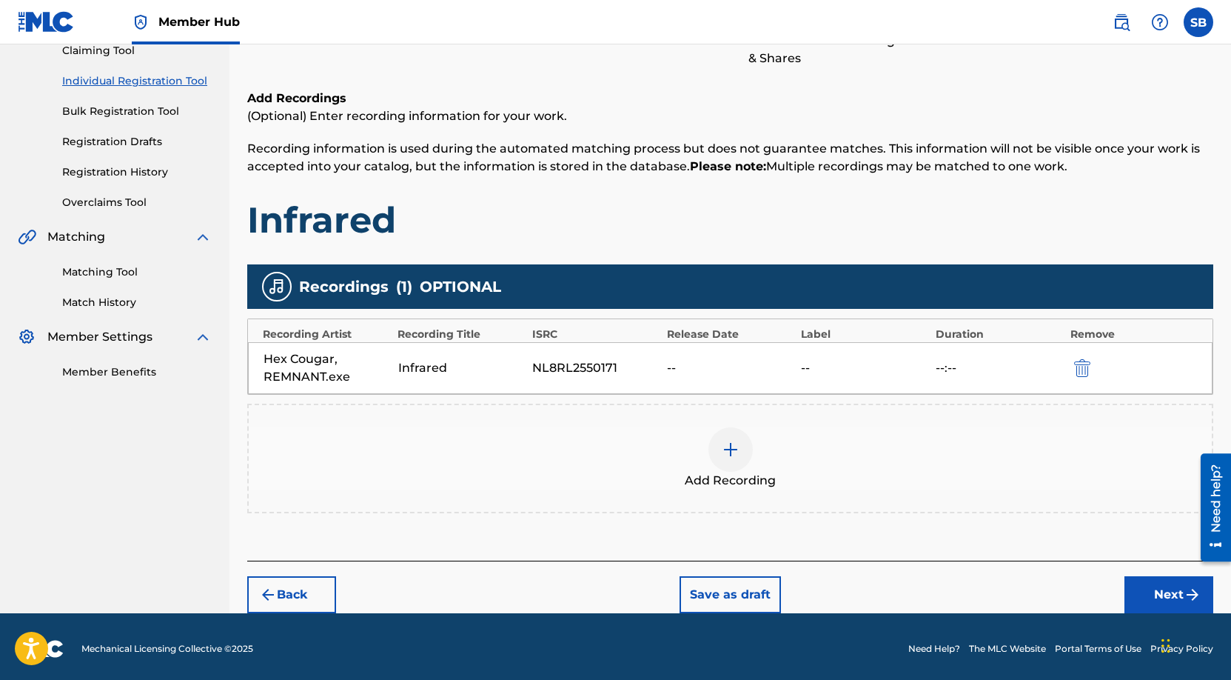
scroll to position [172, 0]
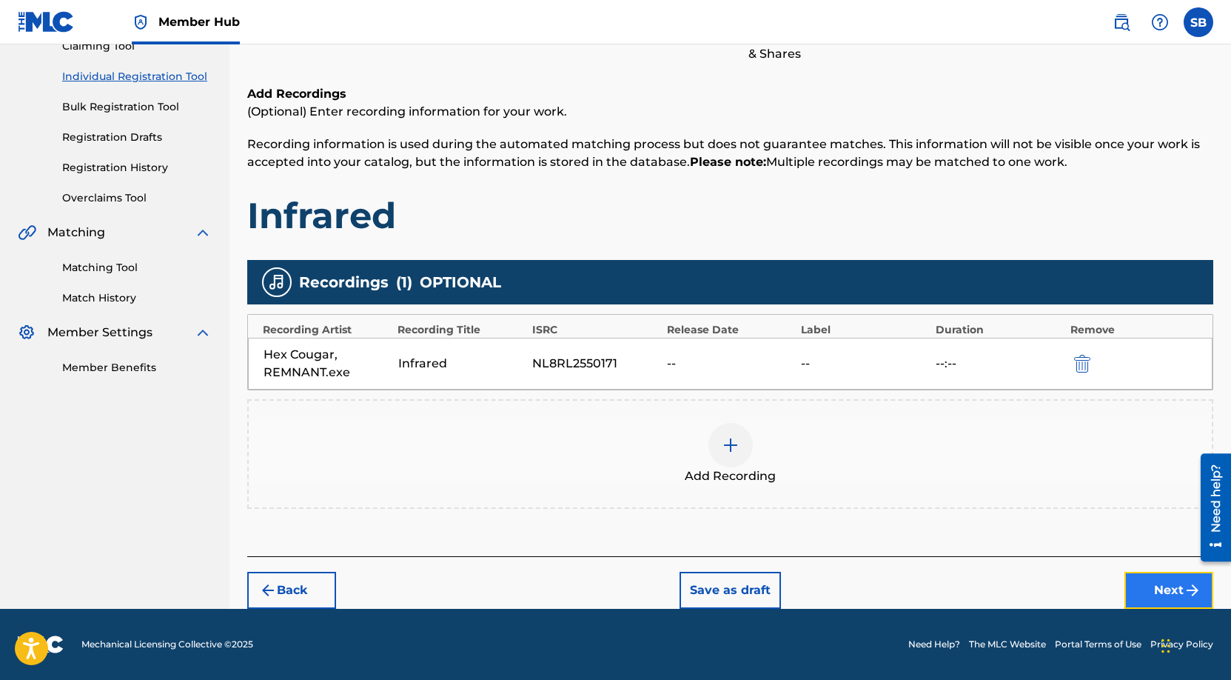
click at [1157, 583] on button "Next" at bounding box center [1169, 590] width 89 height 37
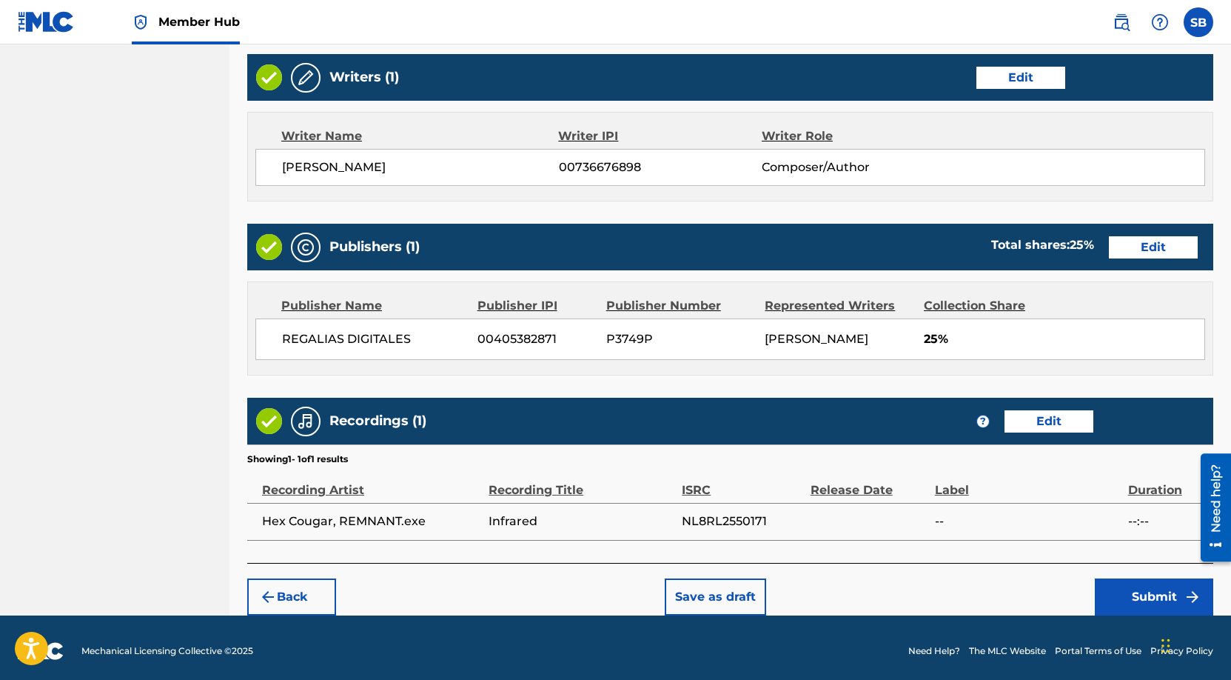
scroll to position [572, 0]
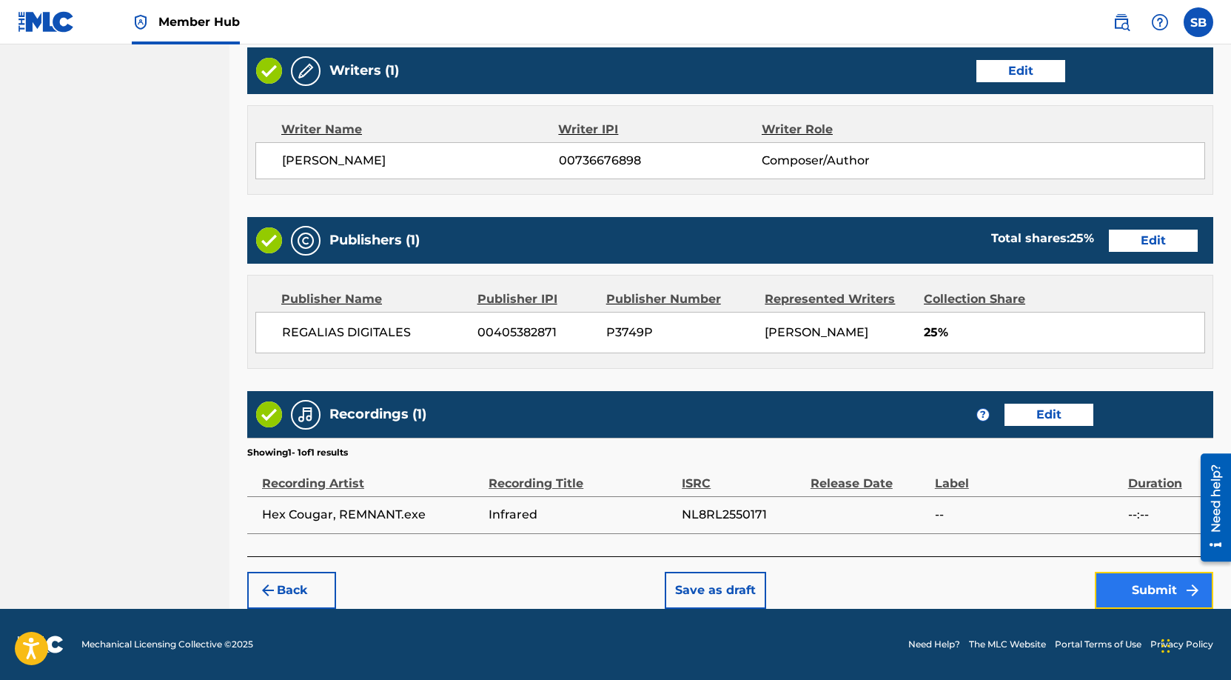
click at [1141, 589] on button "Submit" at bounding box center [1154, 590] width 118 height 37
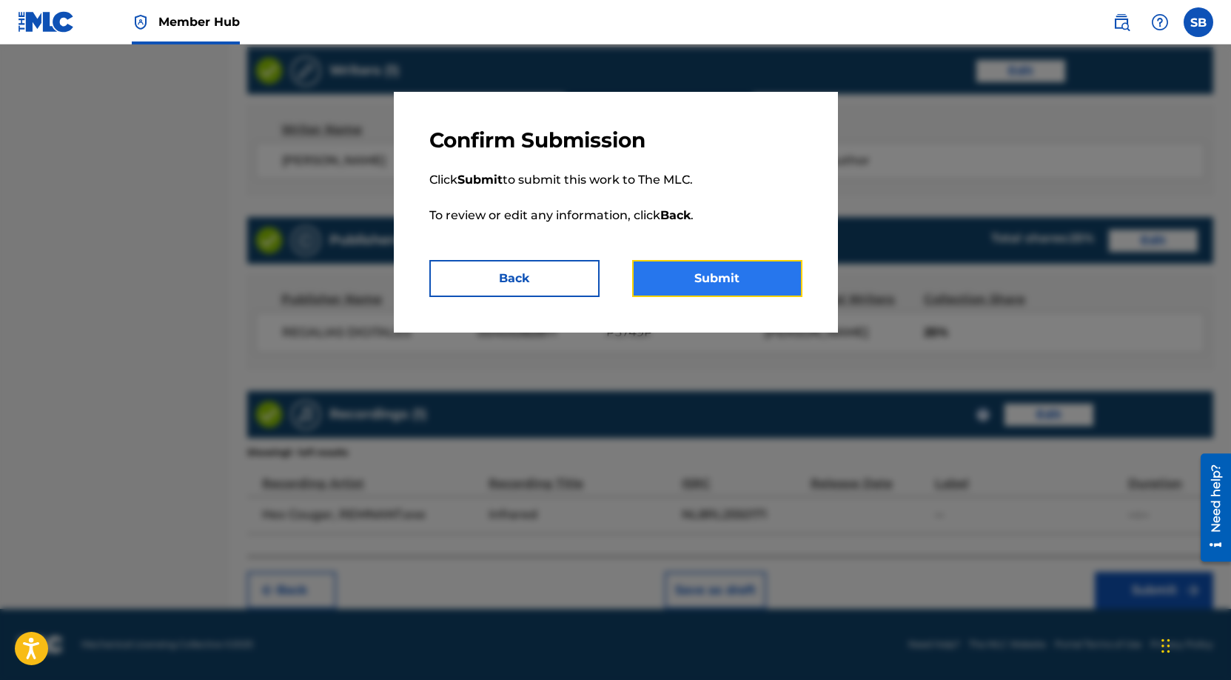
click at [734, 281] on button "Submit" at bounding box center [717, 278] width 170 height 37
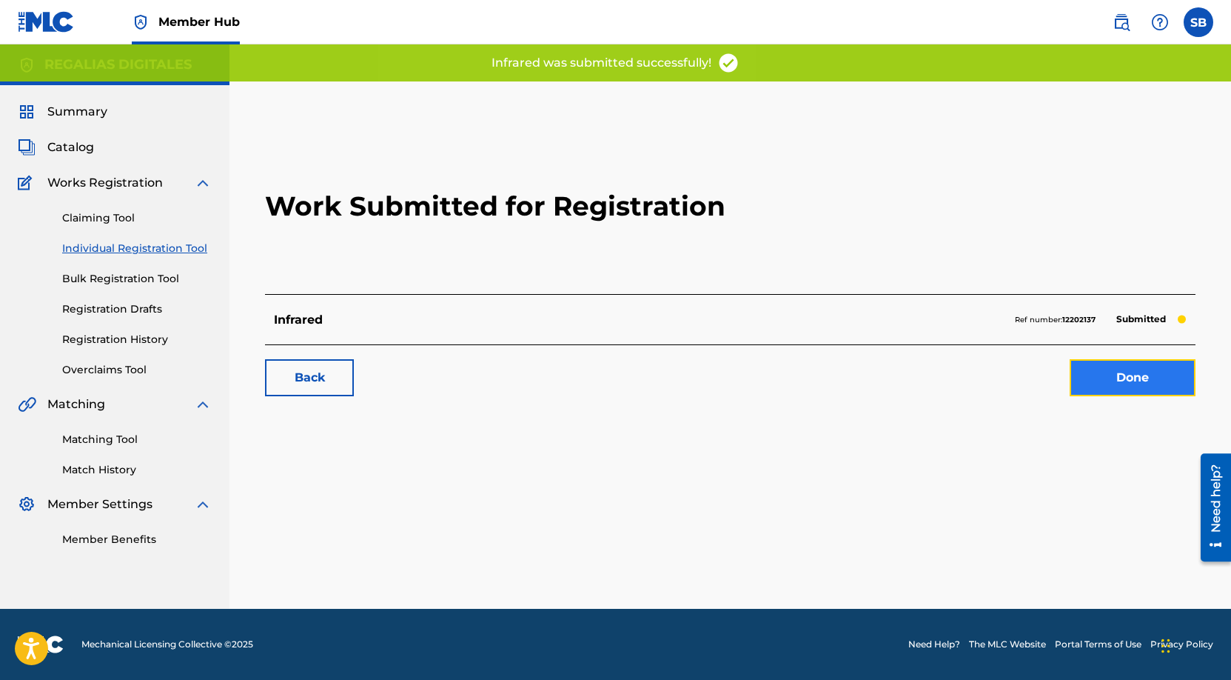
click at [1115, 377] on link "Done" at bounding box center [1133, 377] width 126 height 37
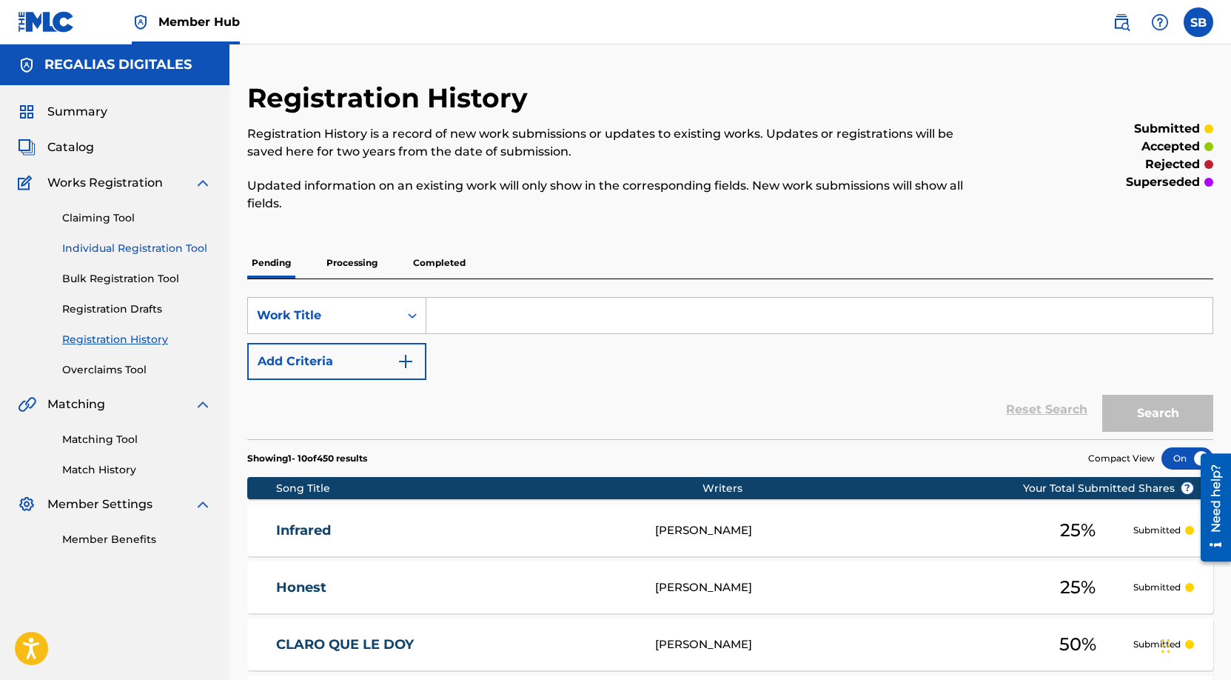
click at [171, 250] on link "Individual Registration Tool" at bounding box center [137, 249] width 150 height 16
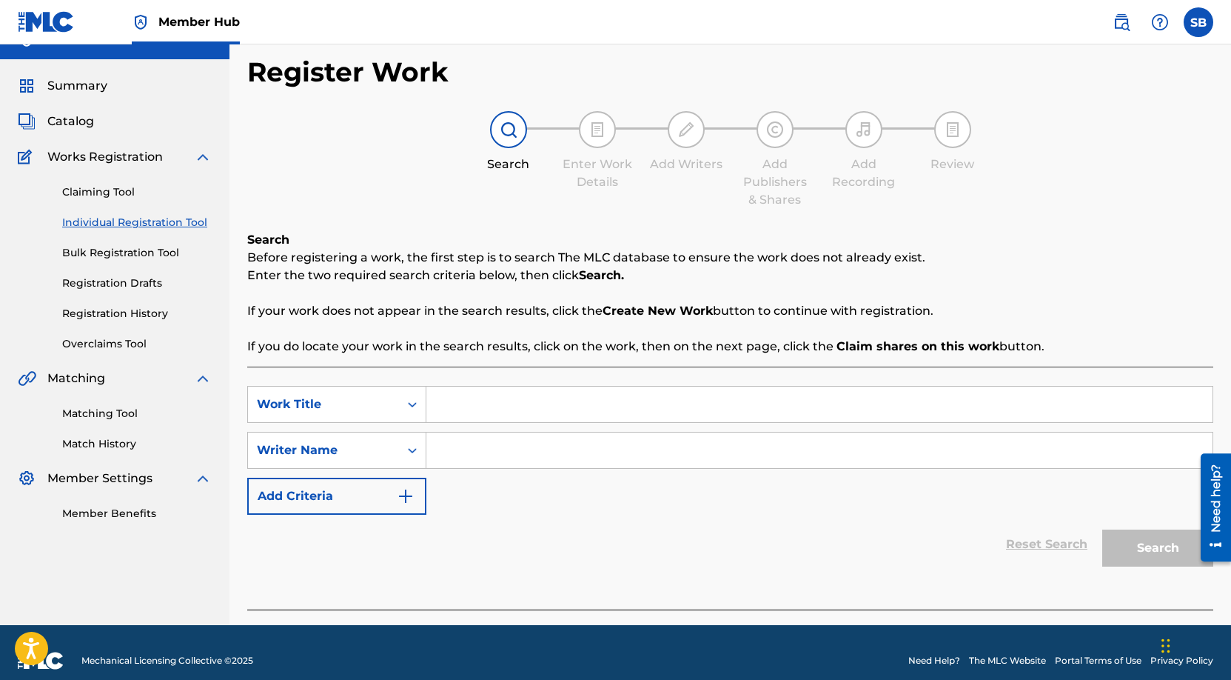
scroll to position [42, 0]
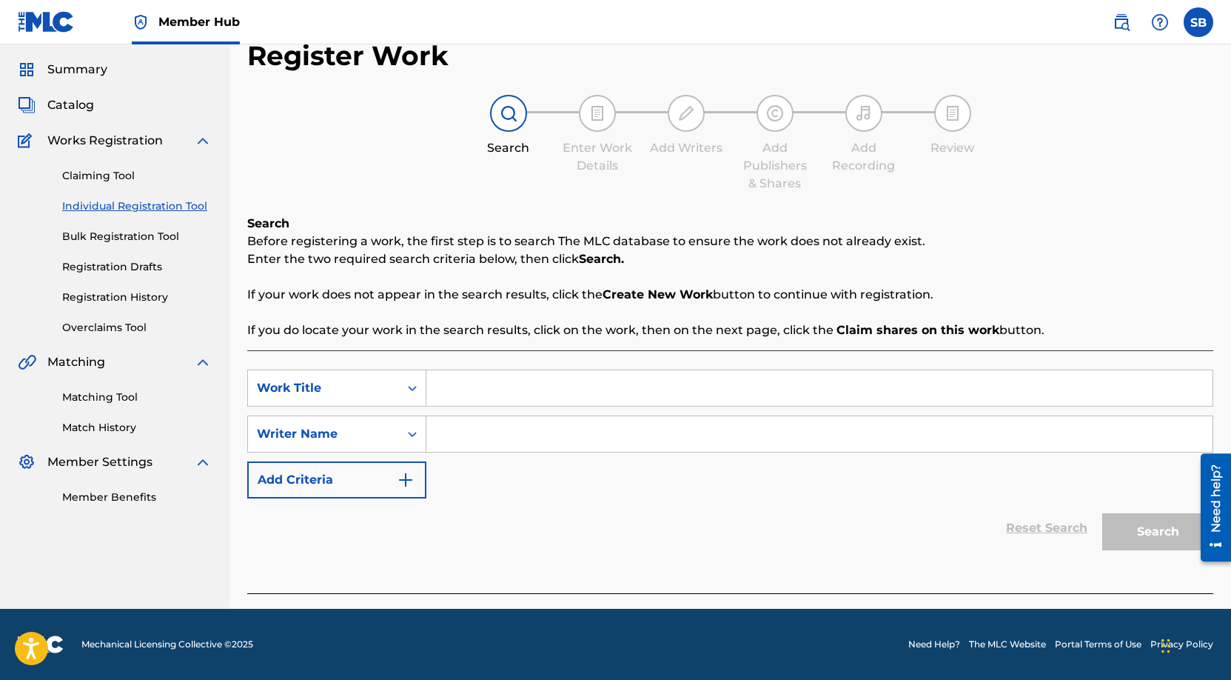
click at [441, 390] on input "Search Form" at bounding box center [819, 388] width 786 height 36
paste input "Ayre"
type input "Ayre"
click at [526, 430] on input "Search Form" at bounding box center [819, 434] width 786 height 36
paste input "[PERSON_NAME]"
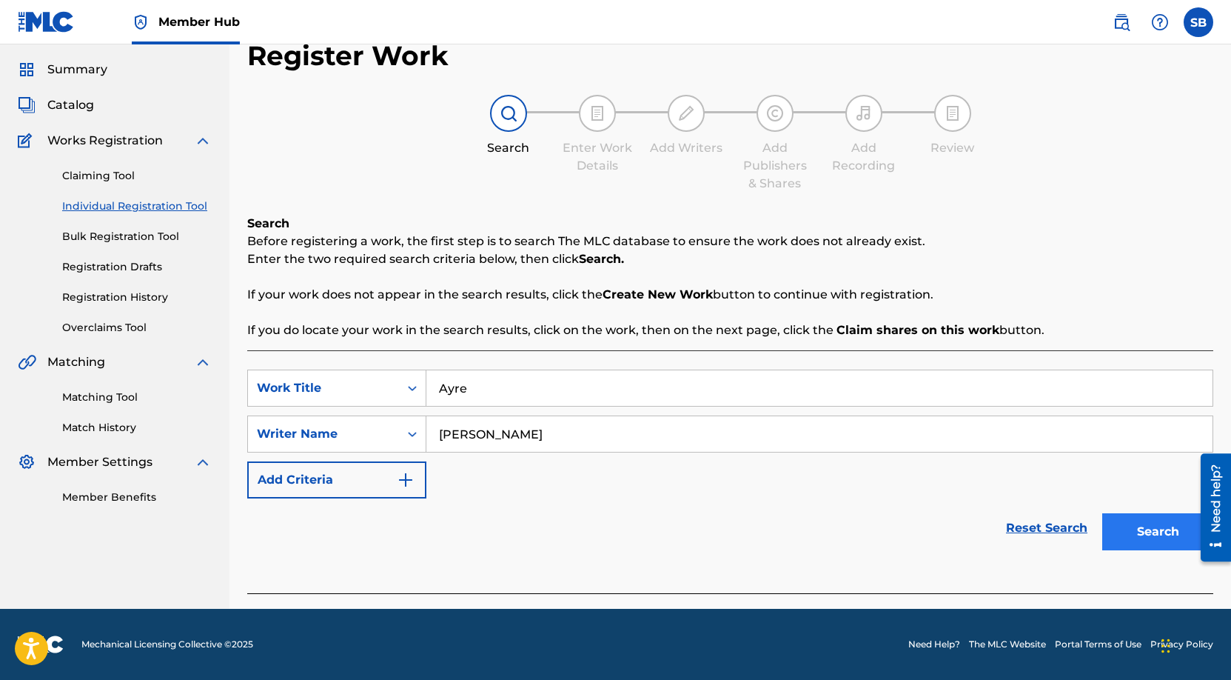
type input "[PERSON_NAME]"
click at [1172, 537] on button "Search" at bounding box center [1157, 531] width 111 height 37
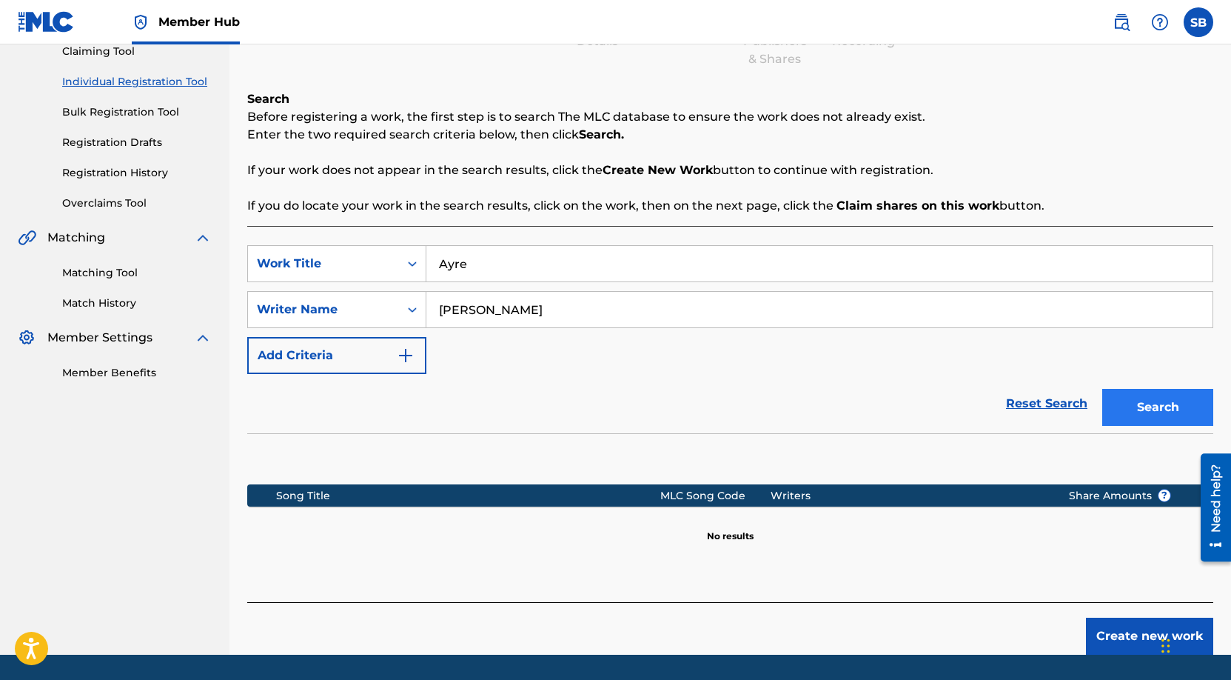
scroll to position [212, 0]
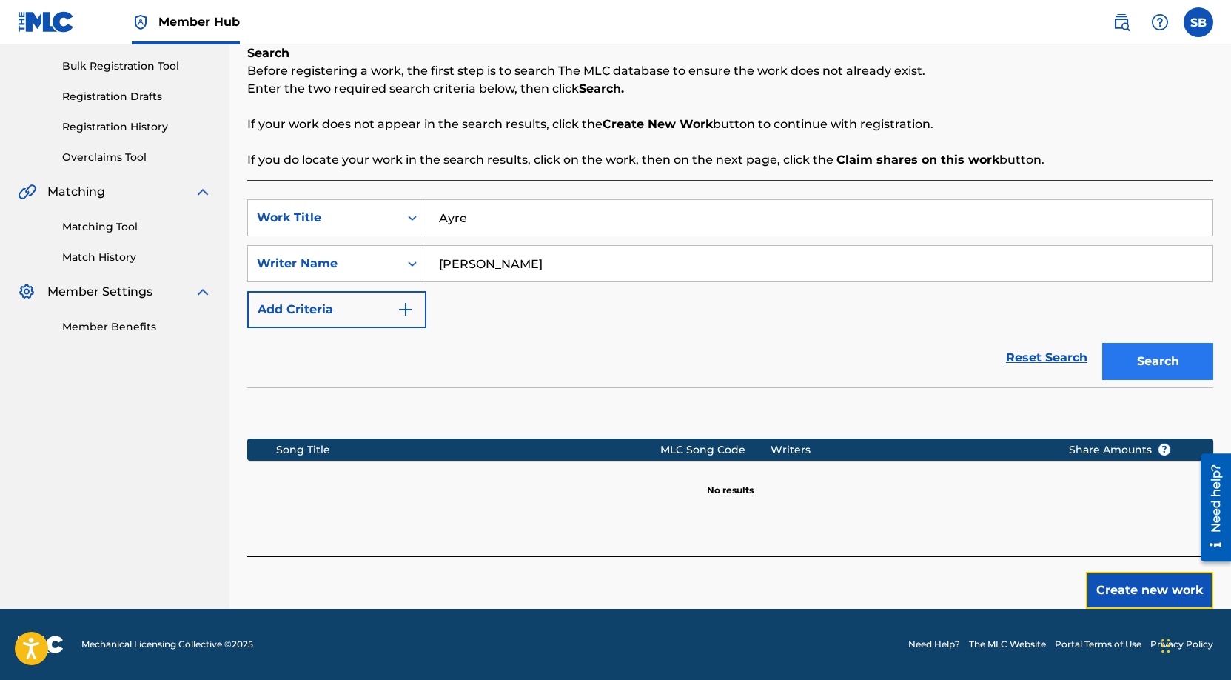
click at [1148, 585] on button "Create new work" at bounding box center [1149, 590] width 127 height 37
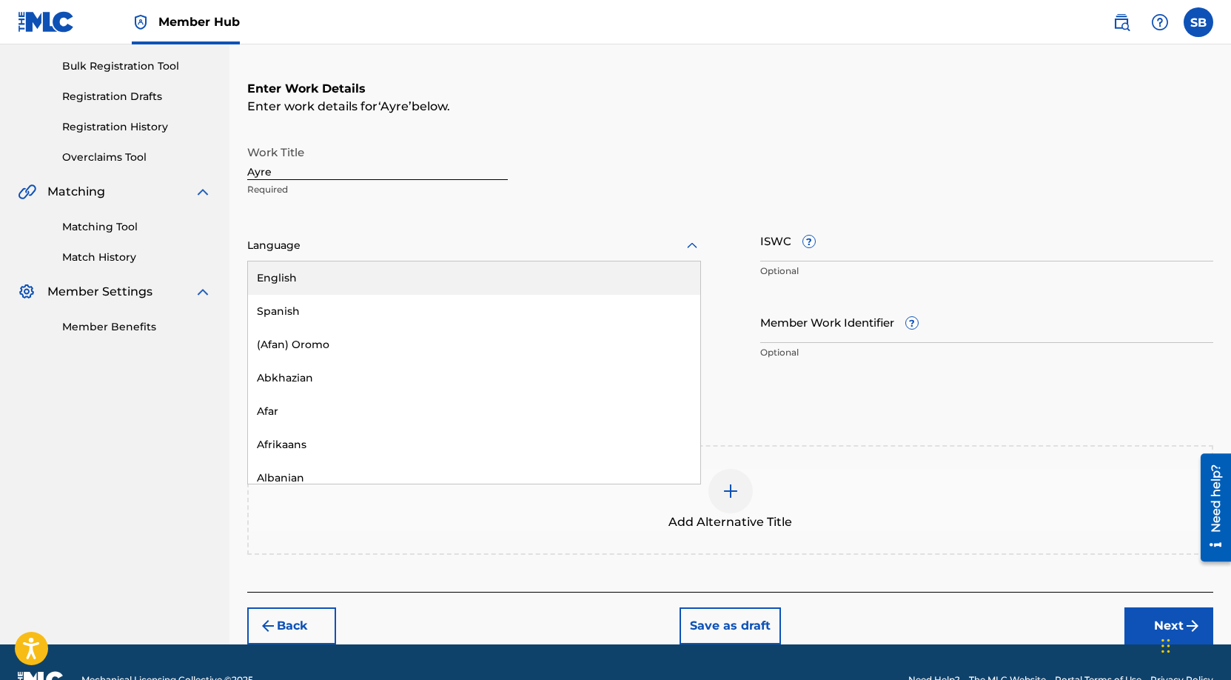
click at [419, 239] on div at bounding box center [474, 245] width 454 height 19
click at [367, 272] on div "English" at bounding box center [474, 277] width 452 height 33
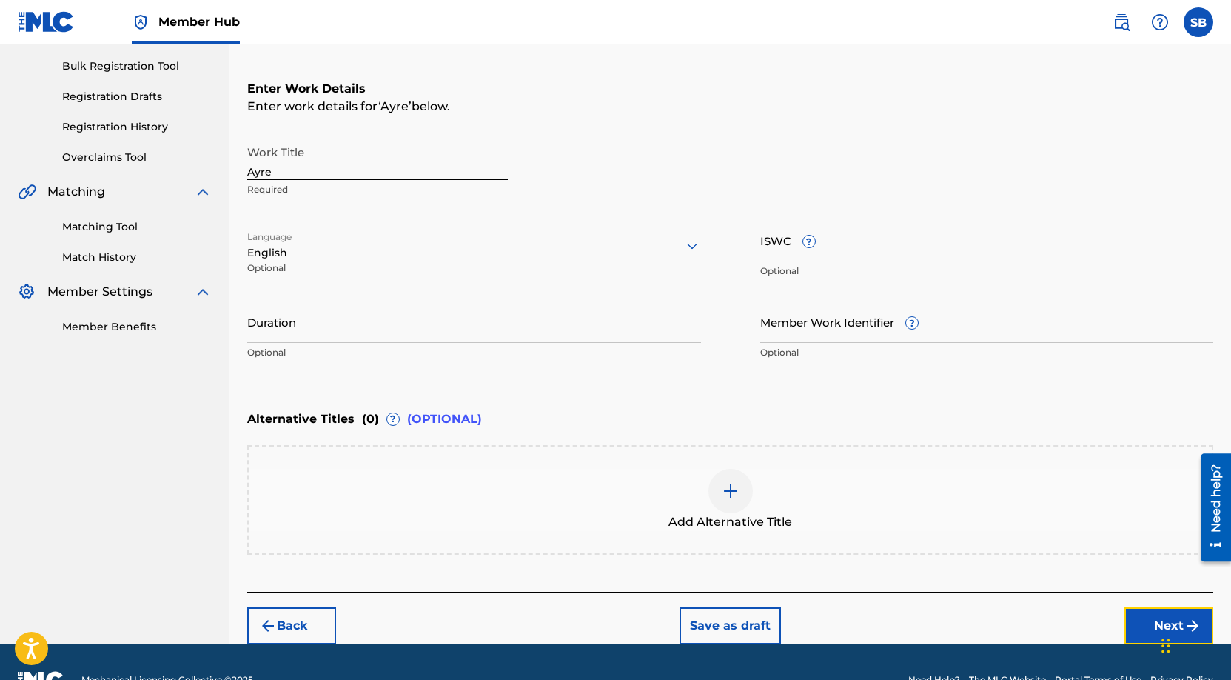
click at [1134, 616] on button "Next" at bounding box center [1169, 625] width 89 height 37
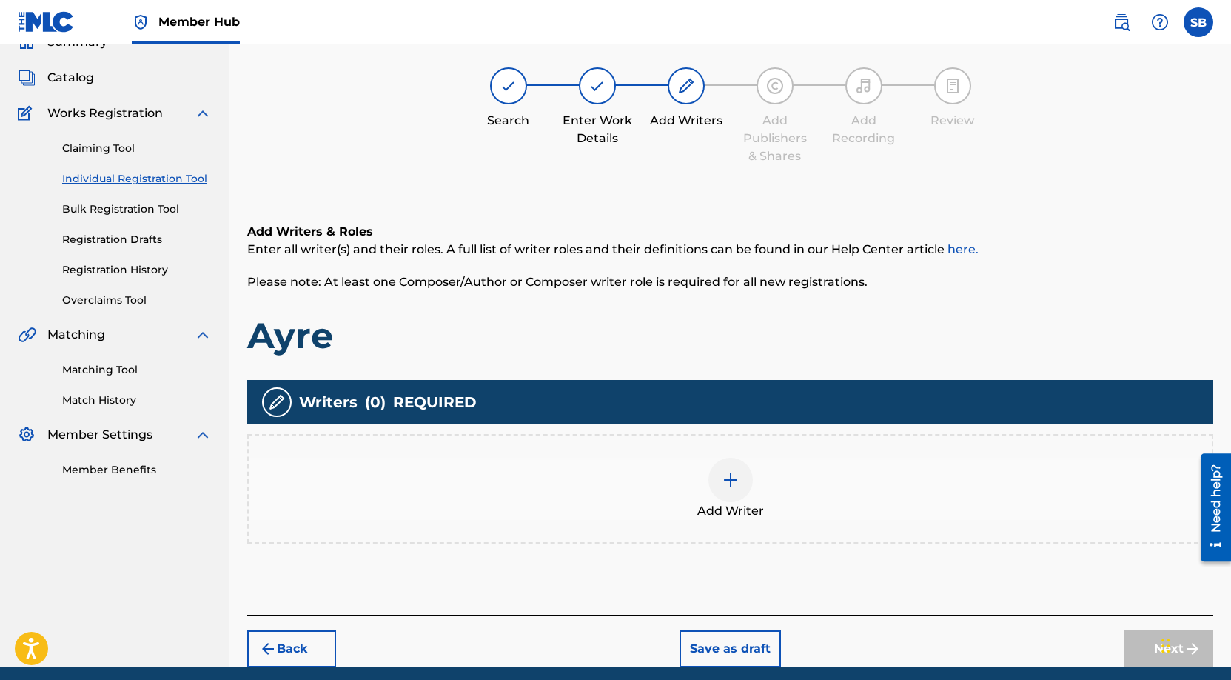
scroll to position [67, 0]
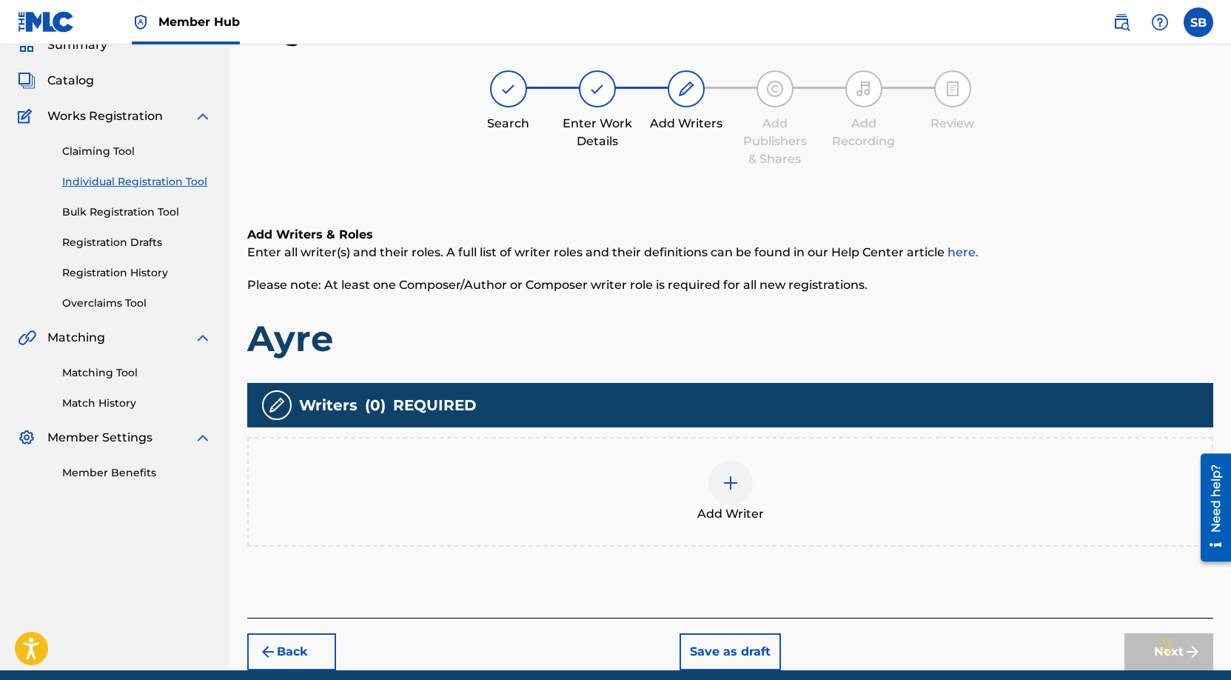
drag, startPoint x: 1172, startPoint y: 537, endPoint x: 675, endPoint y: 449, distance: 504.6
click at [675, 449] on div "Add Writer" at bounding box center [730, 492] width 966 height 110
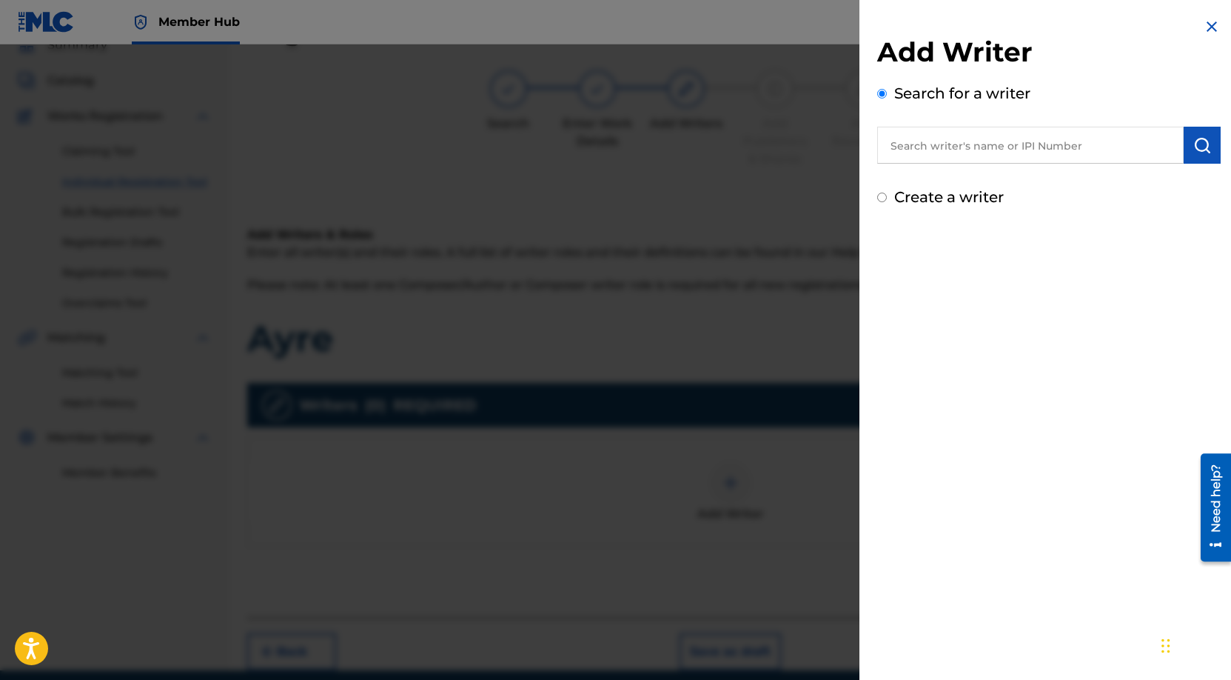
click at [944, 134] on input "text" at bounding box center [1030, 145] width 307 height 37
click at [966, 133] on input "text" at bounding box center [1030, 145] width 307 height 37
paste input "[PERSON_NAME]"
type input "[PERSON_NAME]"
click at [1204, 148] on img "submit" at bounding box center [1203, 145] width 18 height 18
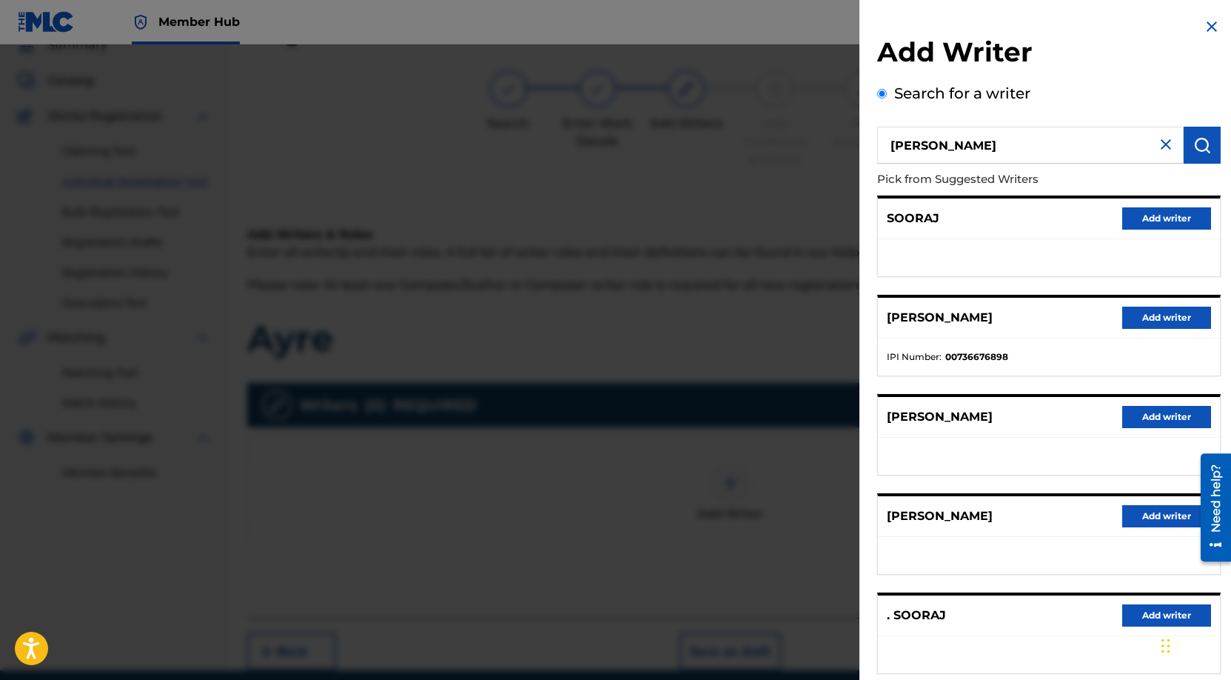
click at [1148, 304] on div "[PERSON_NAME] Add writer" at bounding box center [1049, 318] width 342 height 41
click at [1146, 314] on button "Add writer" at bounding box center [1166, 318] width 89 height 22
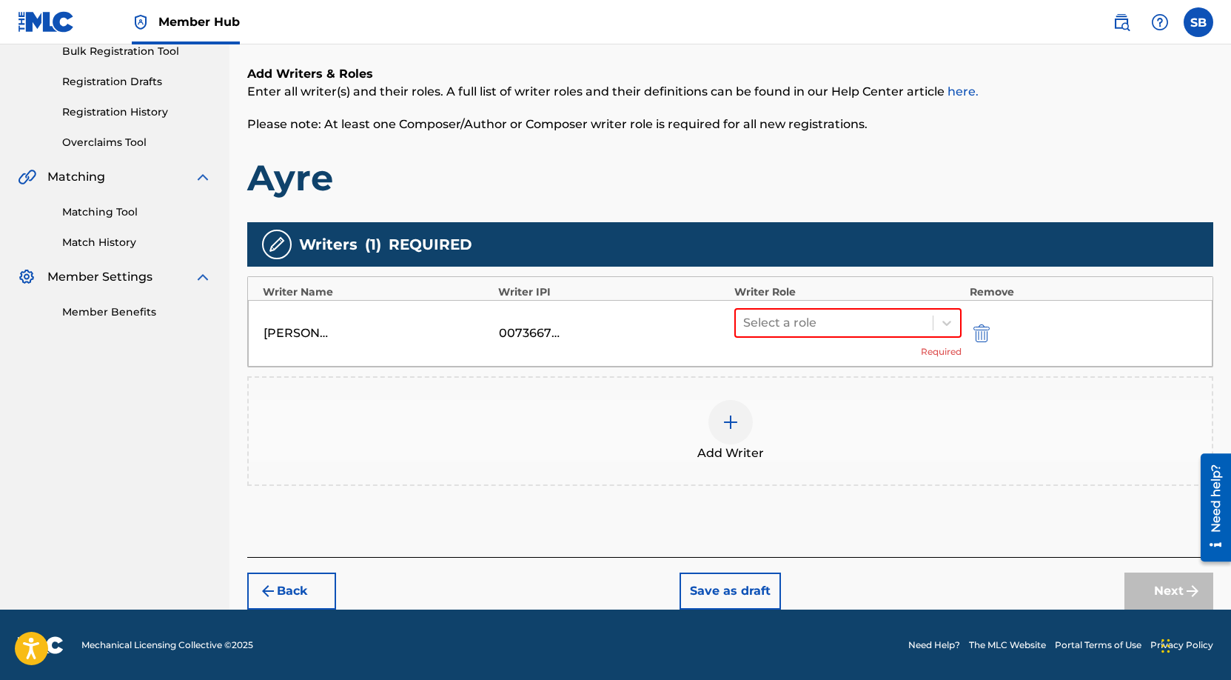
scroll to position [228, 0]
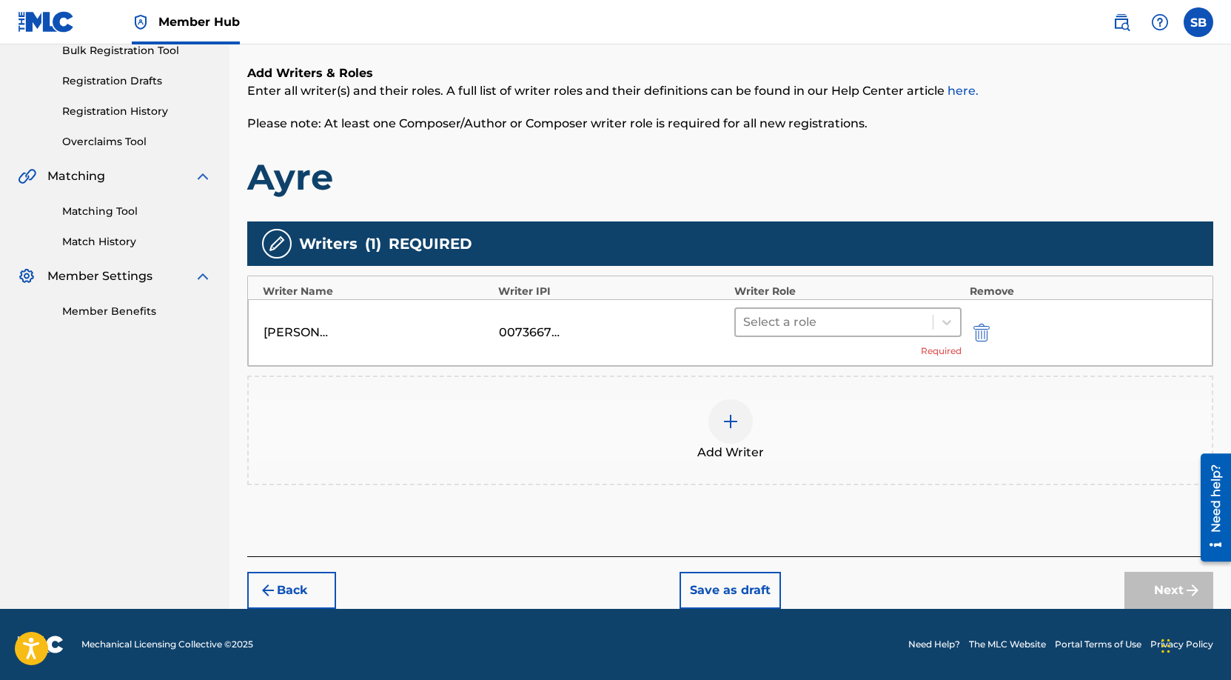
click at [831, 336] on div "Select a role Required" at bounding box center [848, 332] width 228 height 50
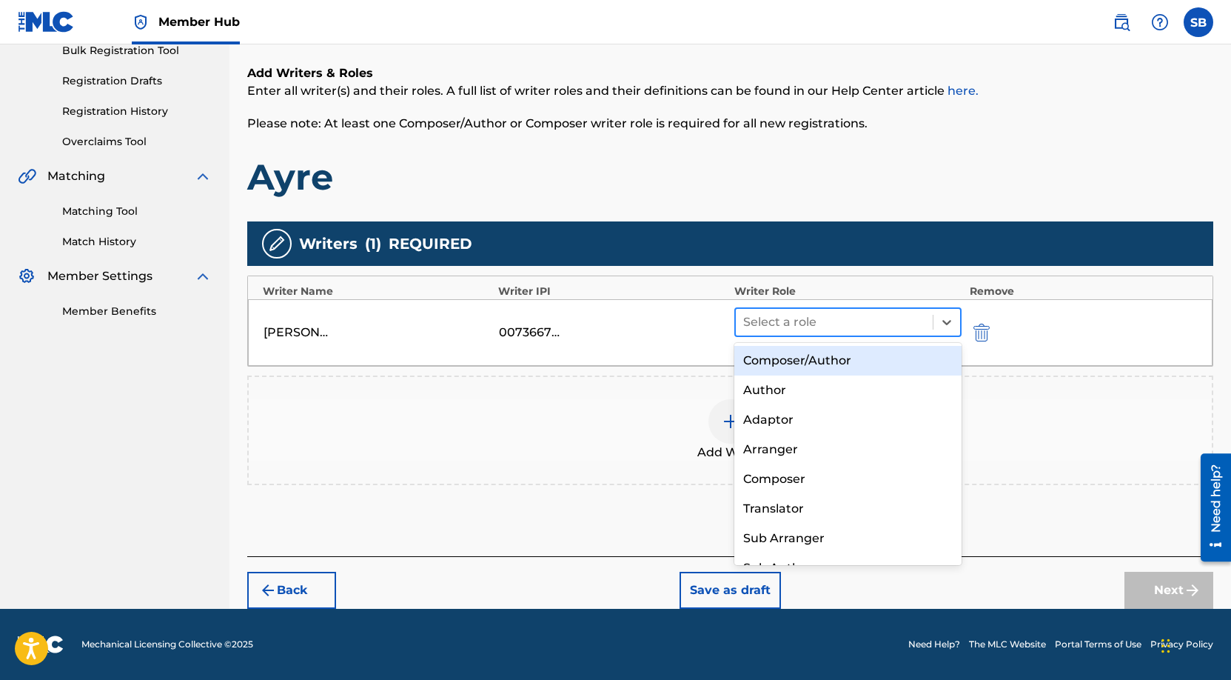
click at [871, 331] on div at bounding box center [834, 322] width 183 height 21
click at [880, 364] on div "Composer/Author" at bounding box center [848, 361] width 228 height 30
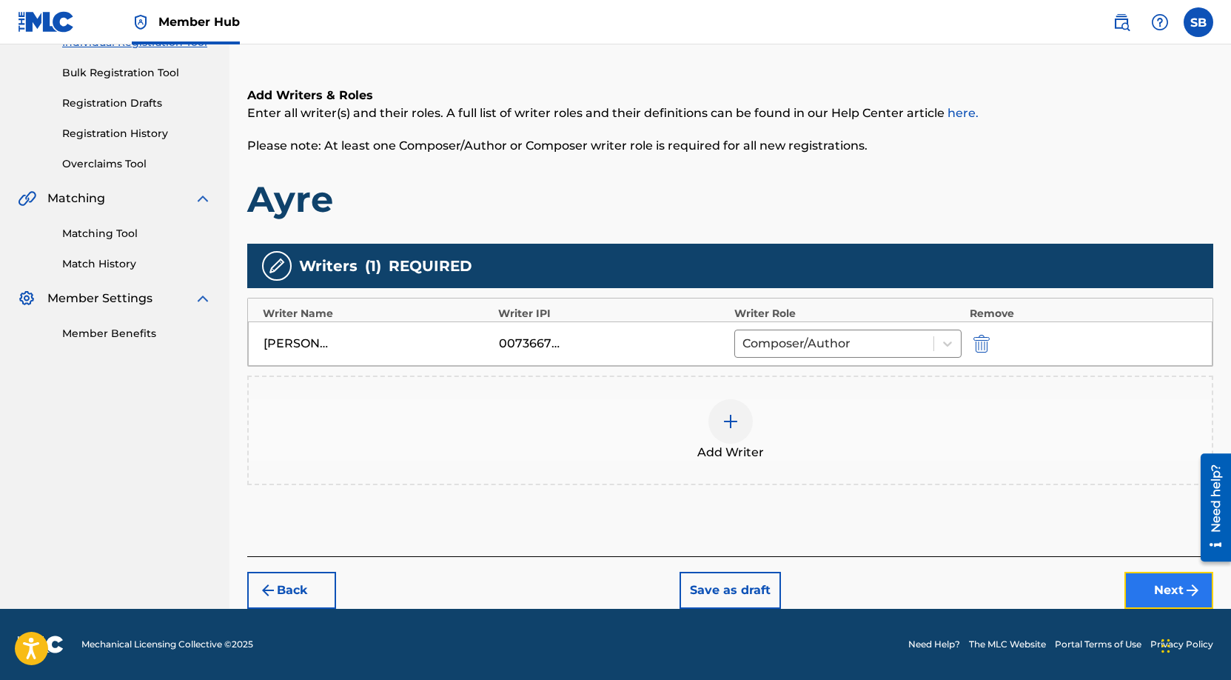
click at [1149, 584] on button "Next" at bounding box center [1169, 590] width 89 height 37
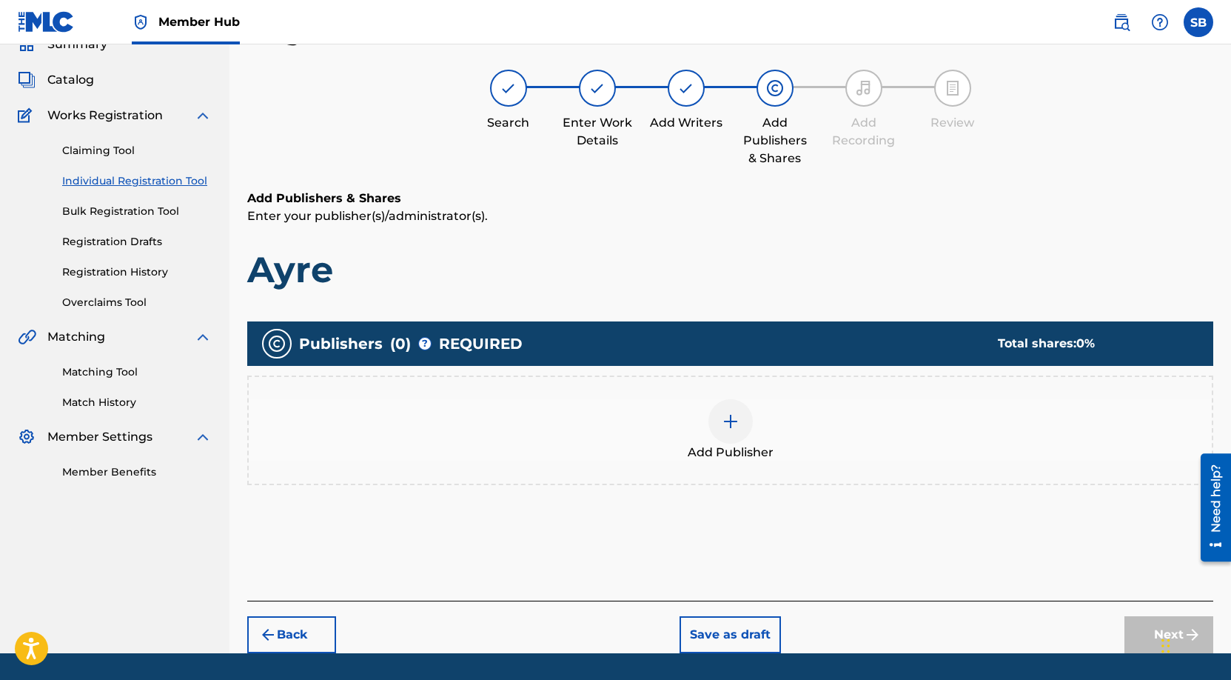
scroll to position [67, 0]
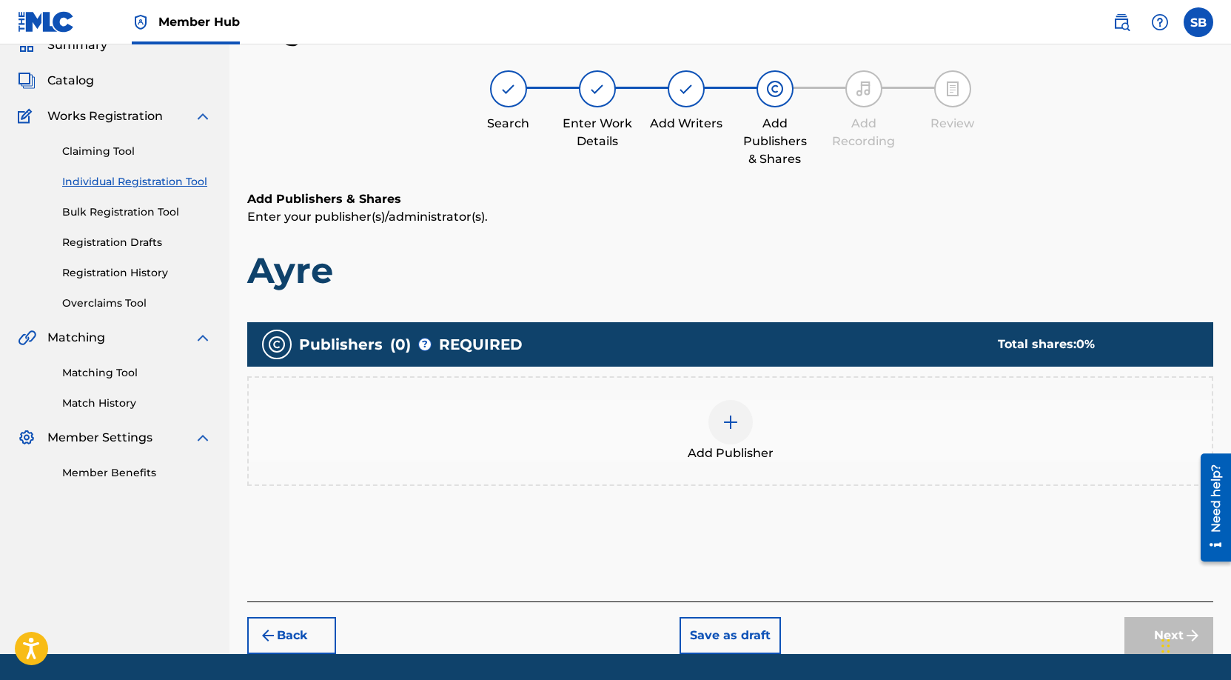
click at [734, 427] on img at bounding box center [731, 422] width 18 height 18
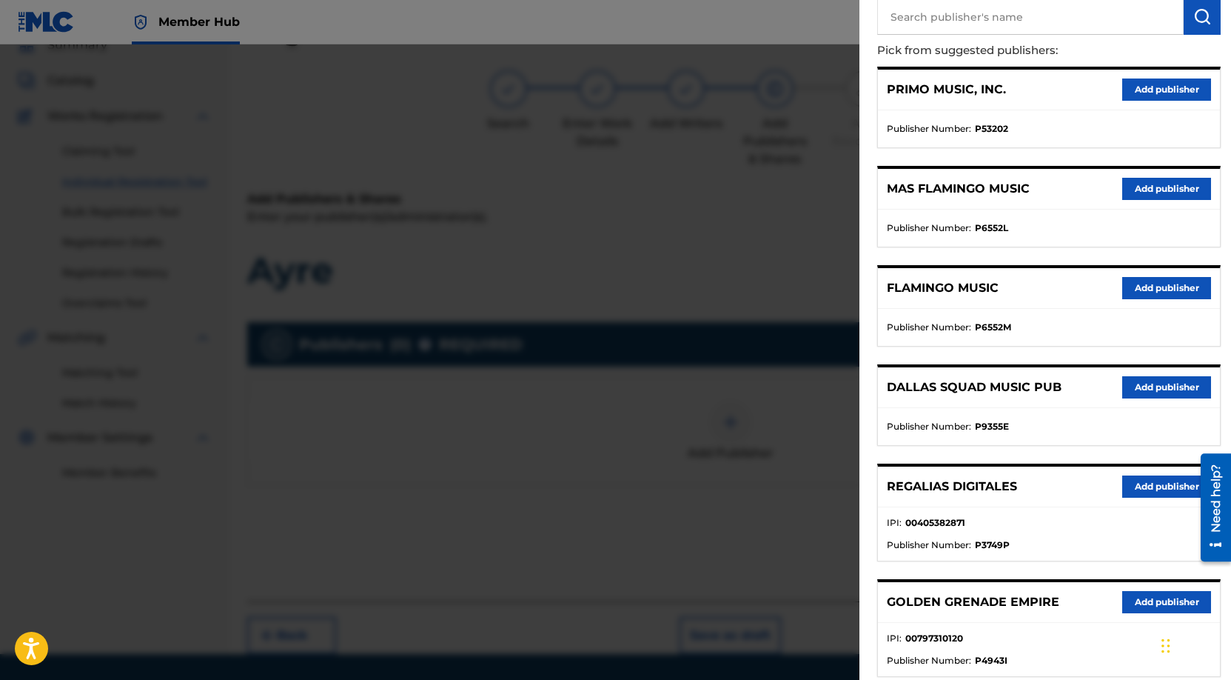
scroll to position [192, 0]
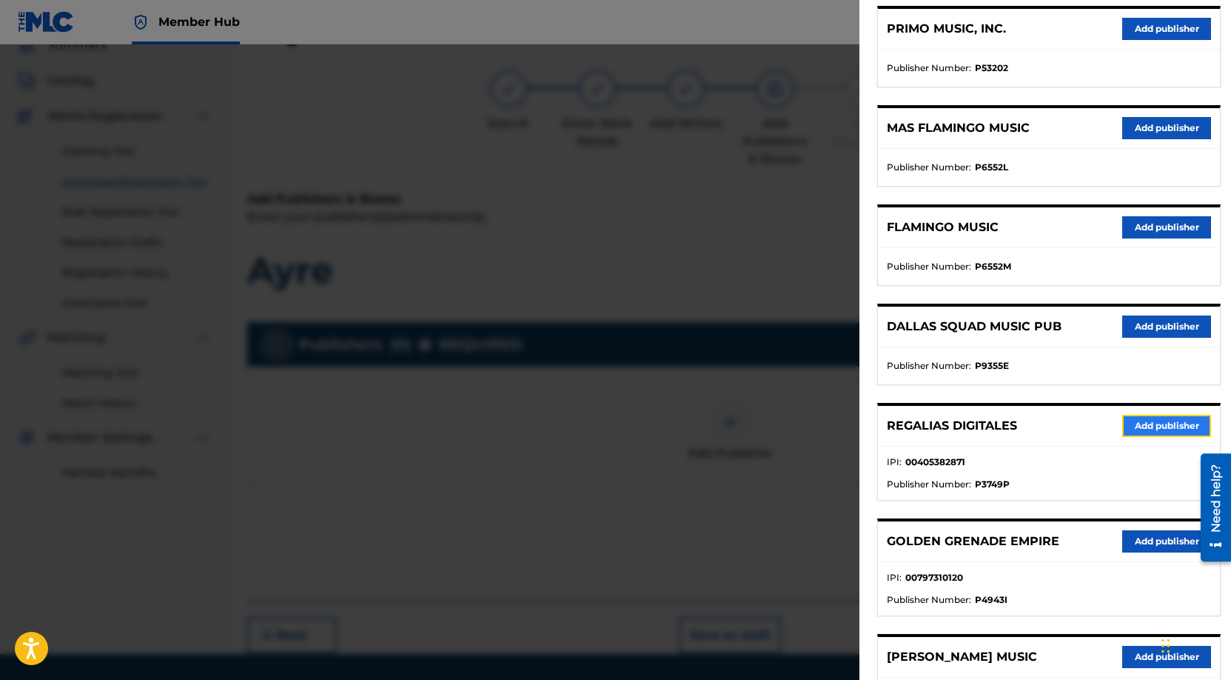
click at [1150, 426] on button "Add publisher" at bounding box center [1166, 426] width 89 height 22
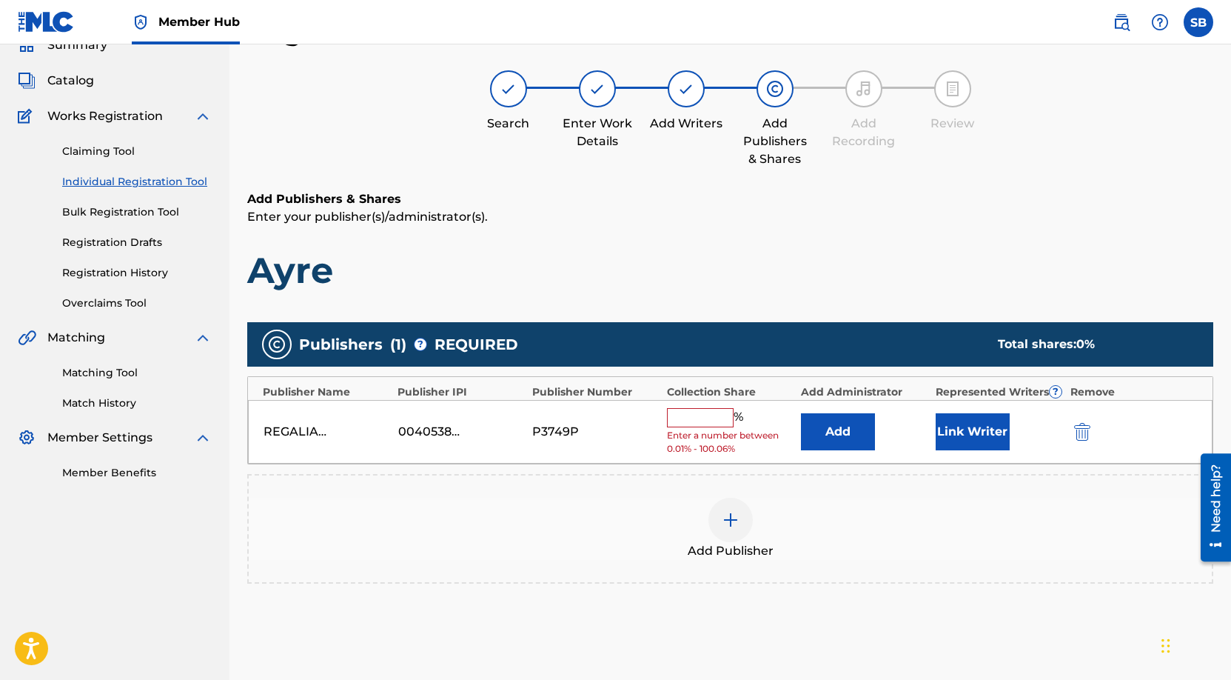
click at [722, 417] on input "text" at bounding box center [700, 417] width 67 height 19
type input "25"
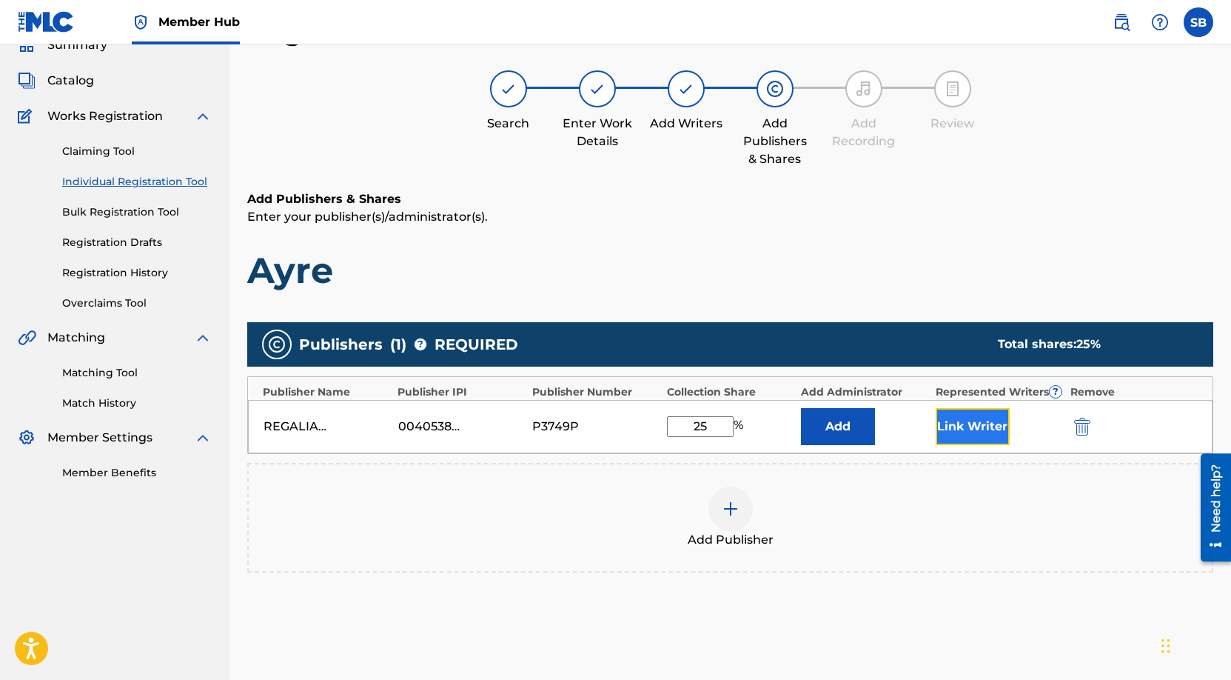
click at [951, 417] on button "Link Writer" at bounding box center [973, 426] width 74 height 37
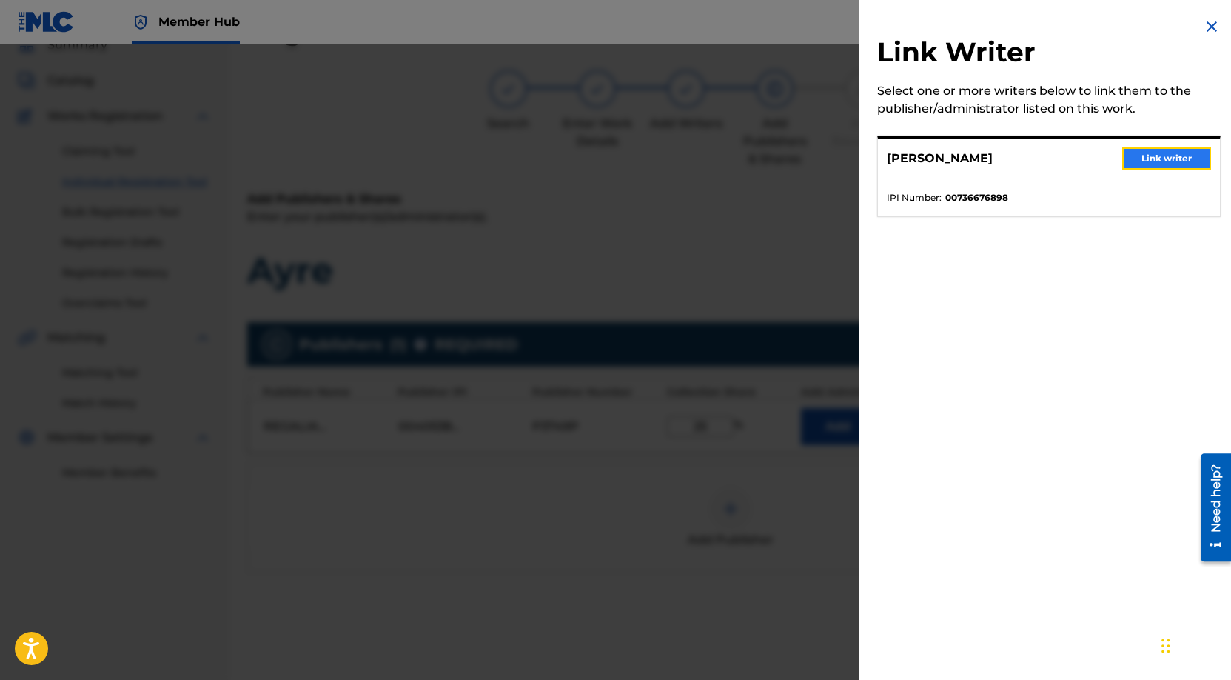
click at [1162, 161] on button "Link writer" at bounding box center [1166, 158] width 89 height 22
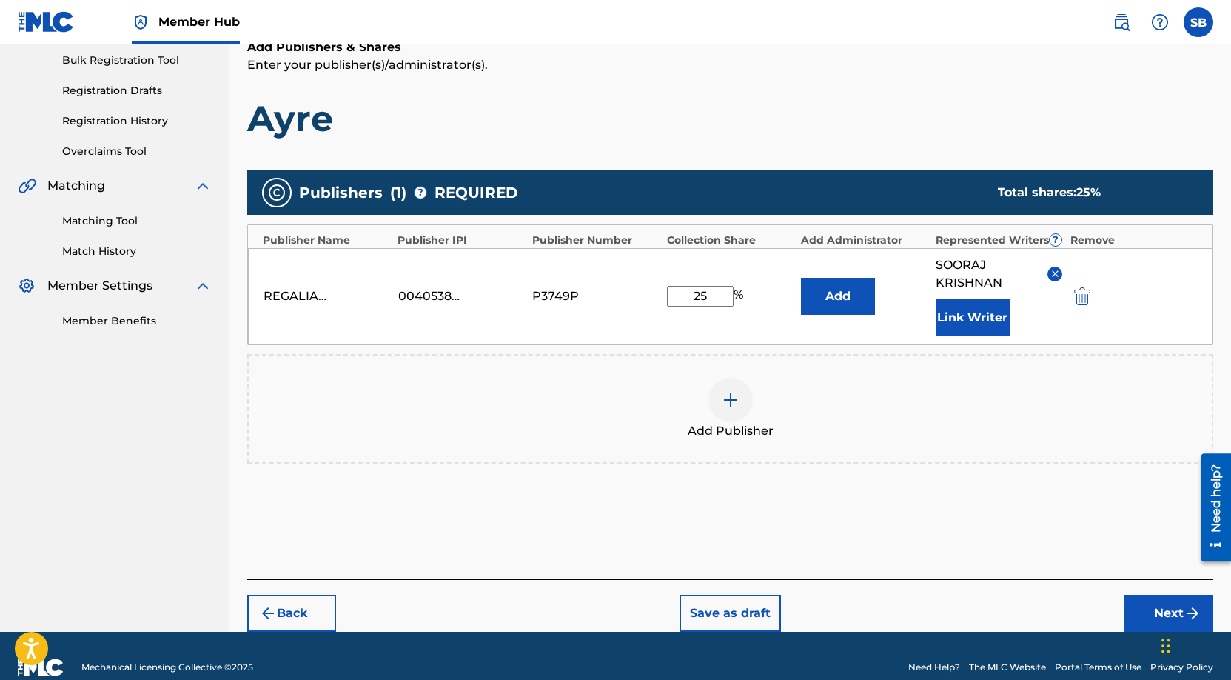
scroll to position [241, 0]
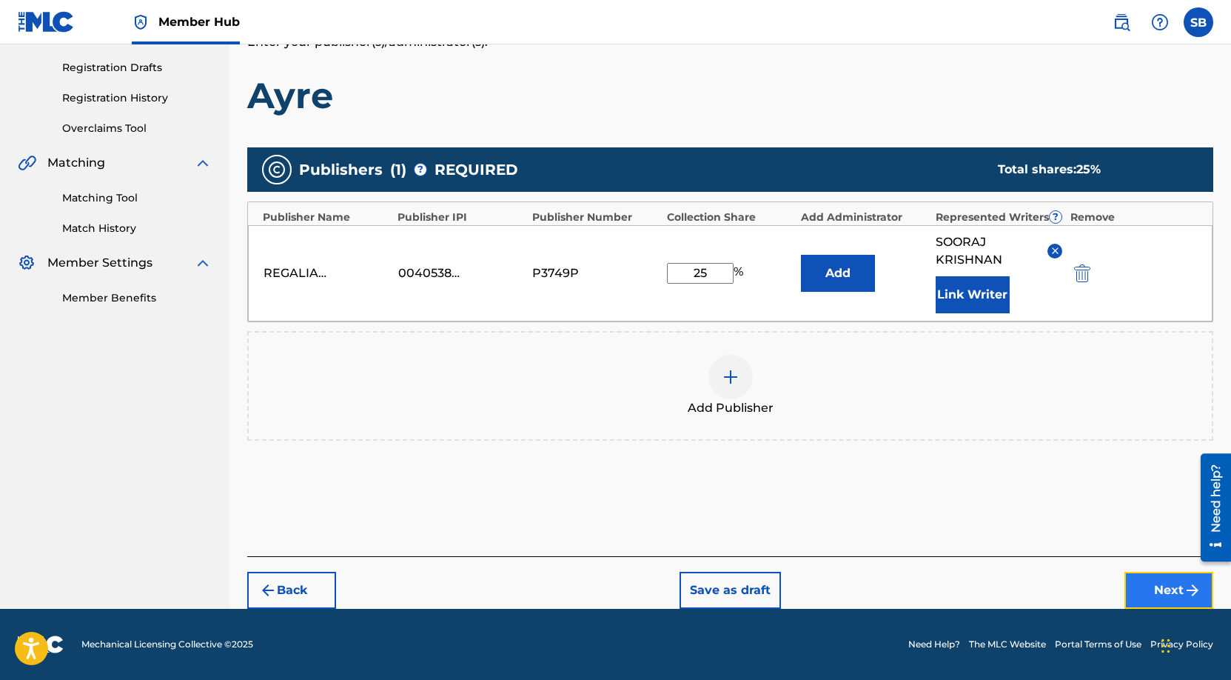
click at [1152, 599] on button "Next" at bounding box center [1169, 590] width 89 height 37
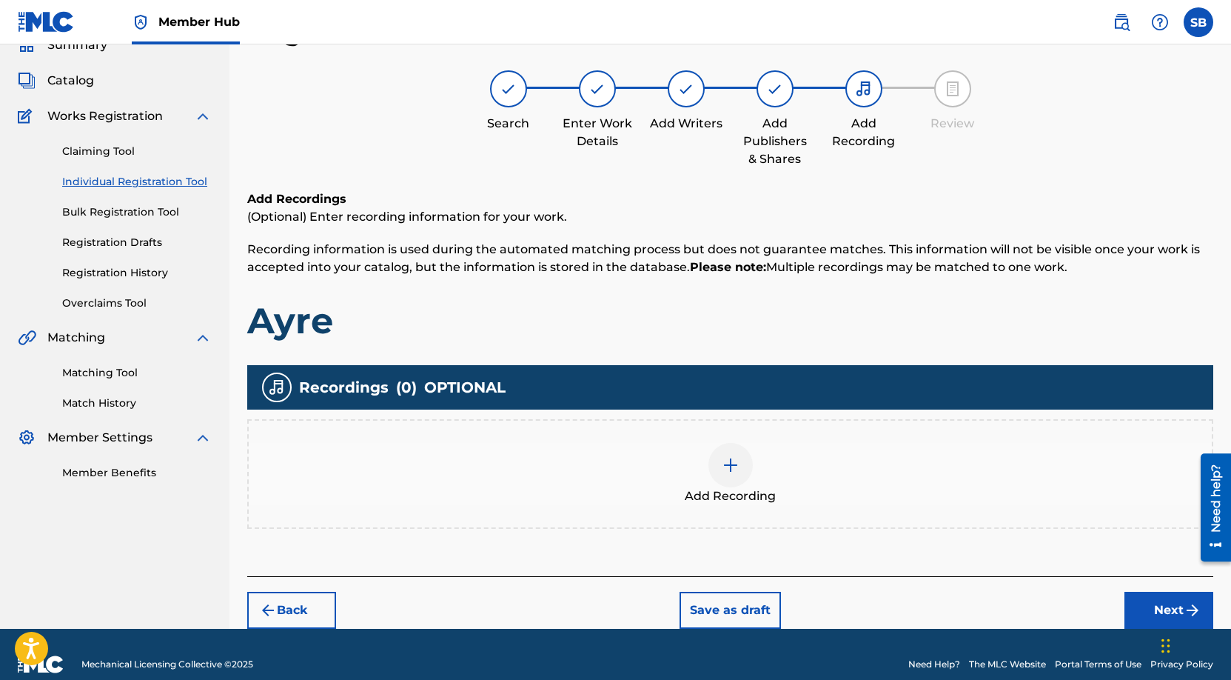
click at [722, 465] on img at bounding box center [731, 465] width 18 height 18
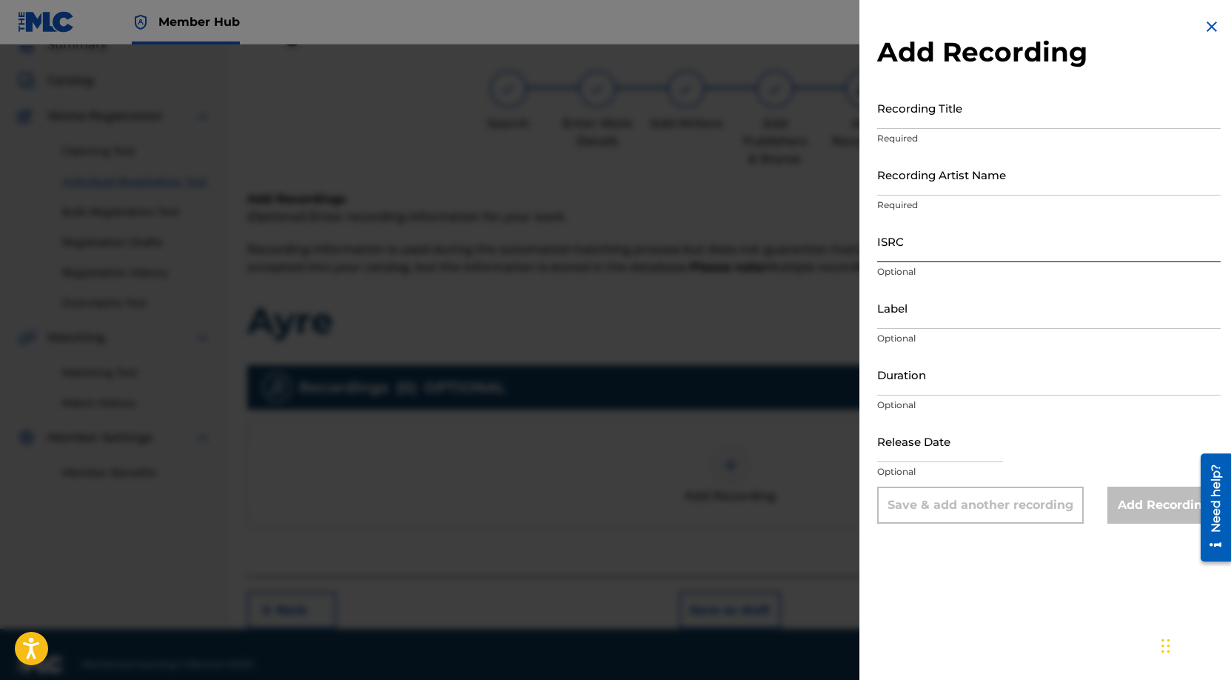
click at [955, 252] on input "ISRC" at bounding box center [1049, 241] width 344 height 42
paste input "NL8RL2550172"
type input "NL8RL2550172"
click at [982, 176] on input "Recording Artist Name" at bounding box center [1049, 174] width 344 height 42
paste input "Hex Cougar, ryscu"
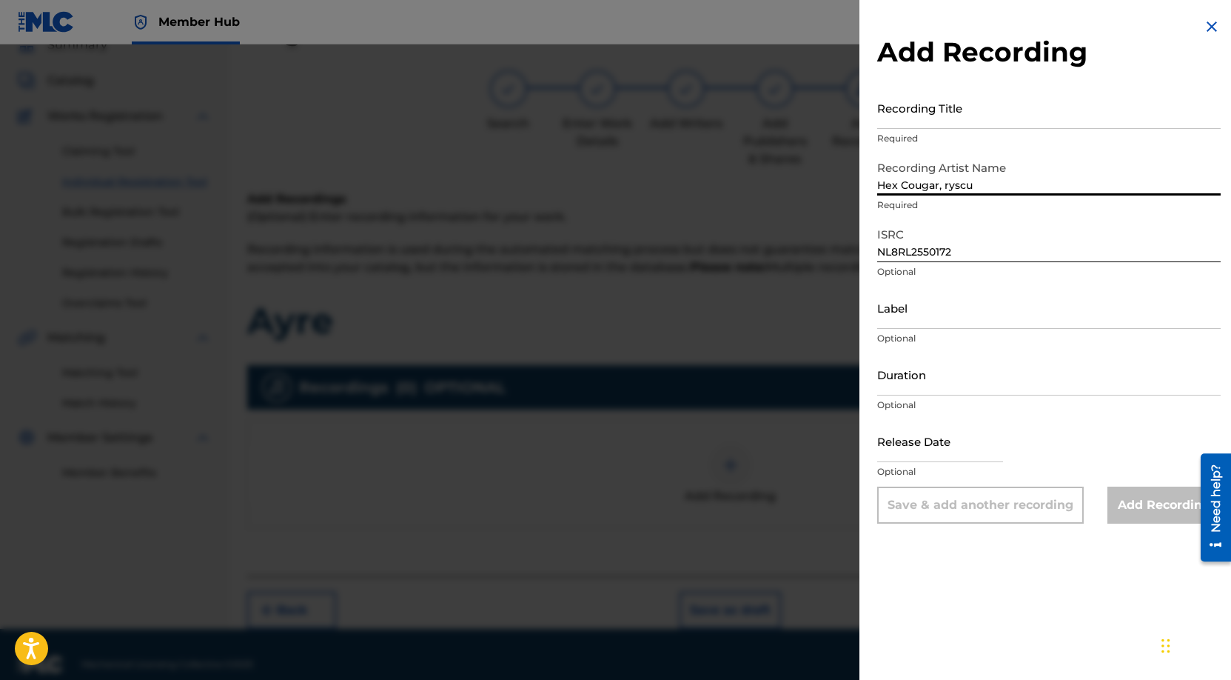
type input "Hex Cougar, ryscu"
click at [968, 107] on input "Recording Title" at bounding box center [1049, 108] width 344 height 42
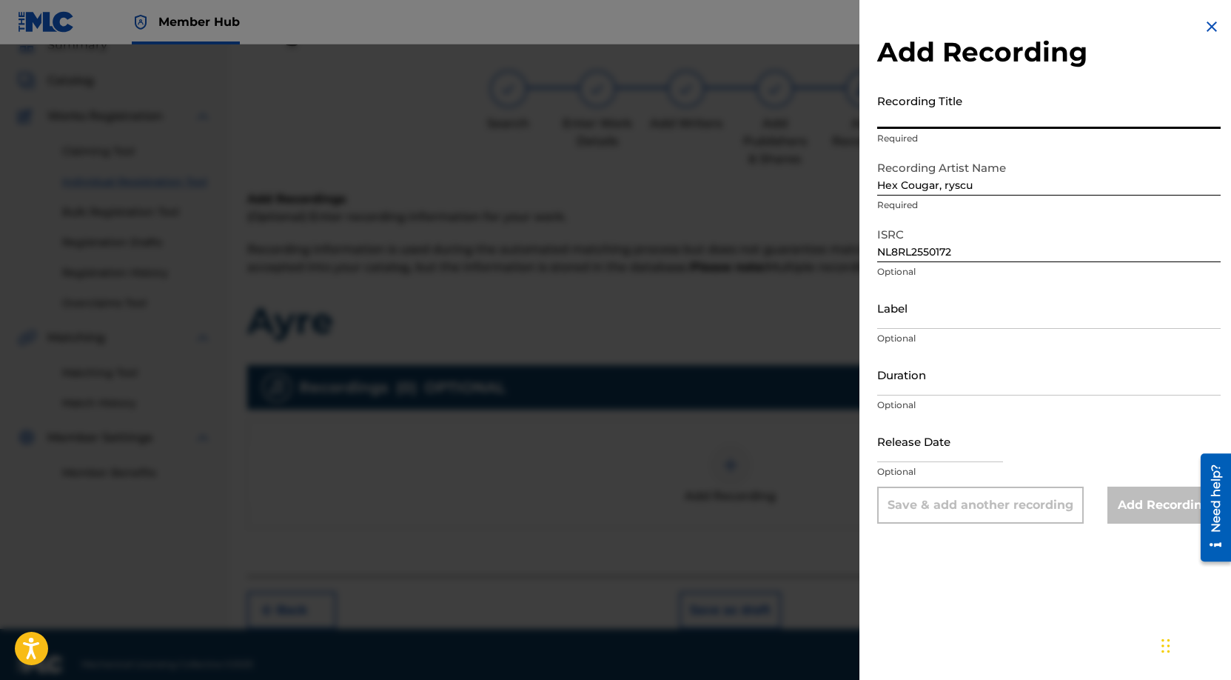
paste input "Ayre"
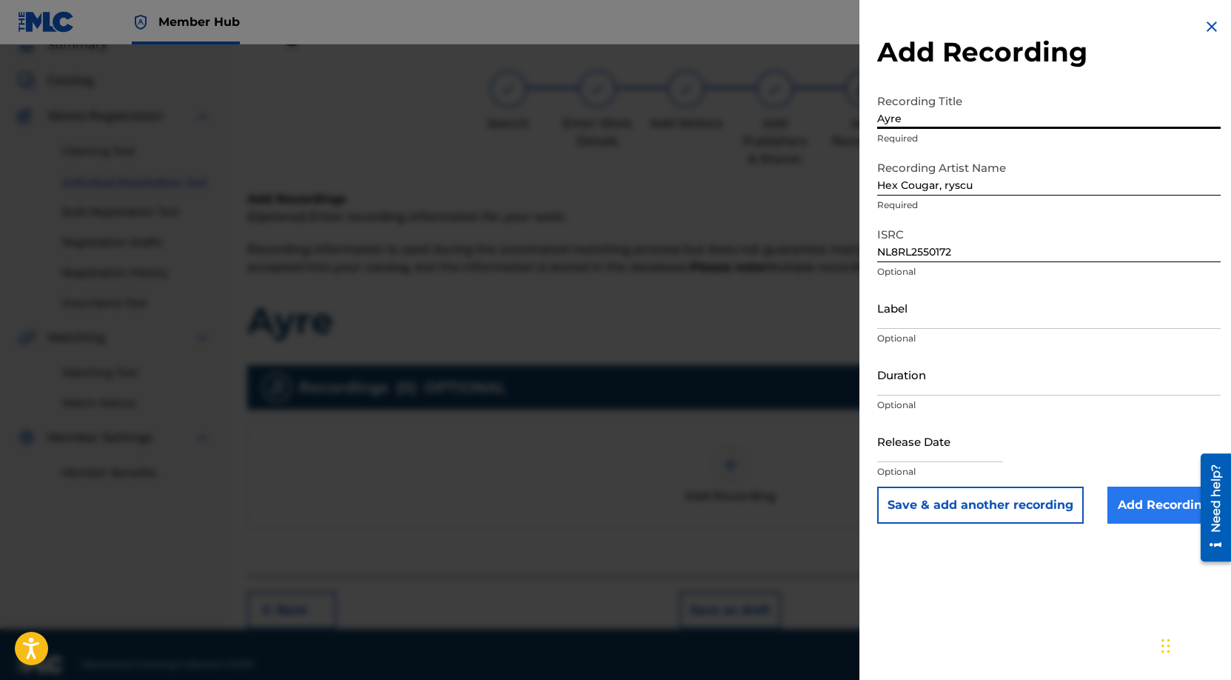
type input "Ayre"
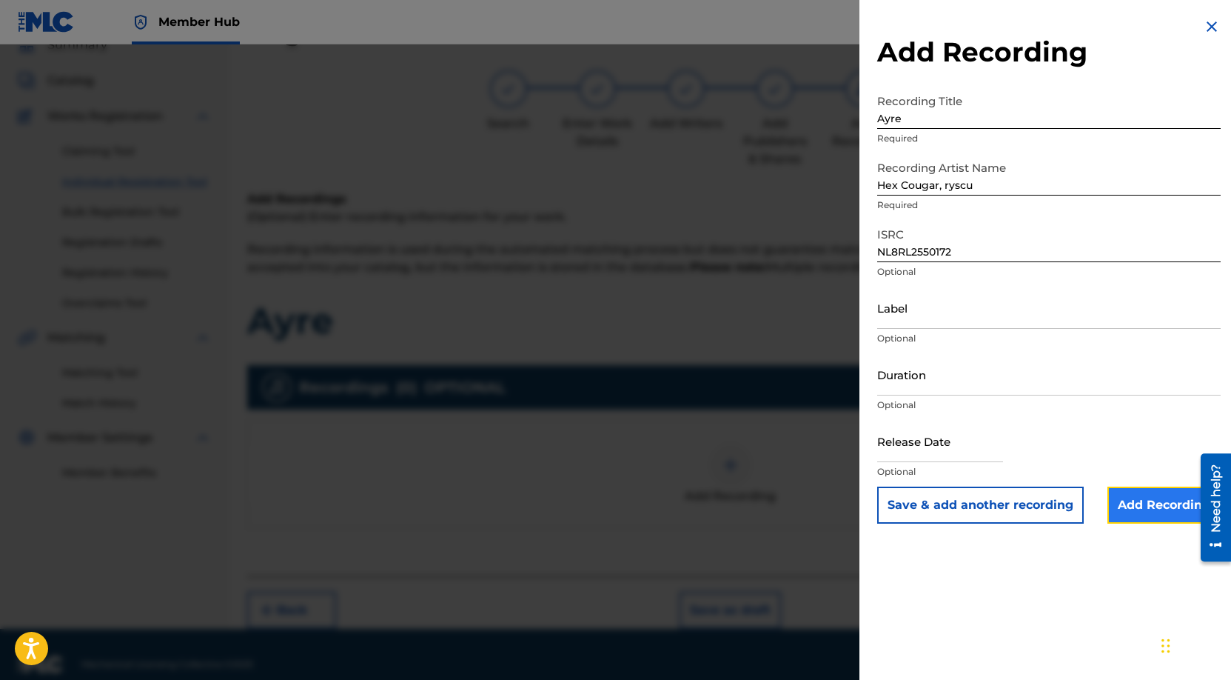
click at [1172, 502] on input "Add Recording" at bounding box center [1164, 504] width 113 height 37
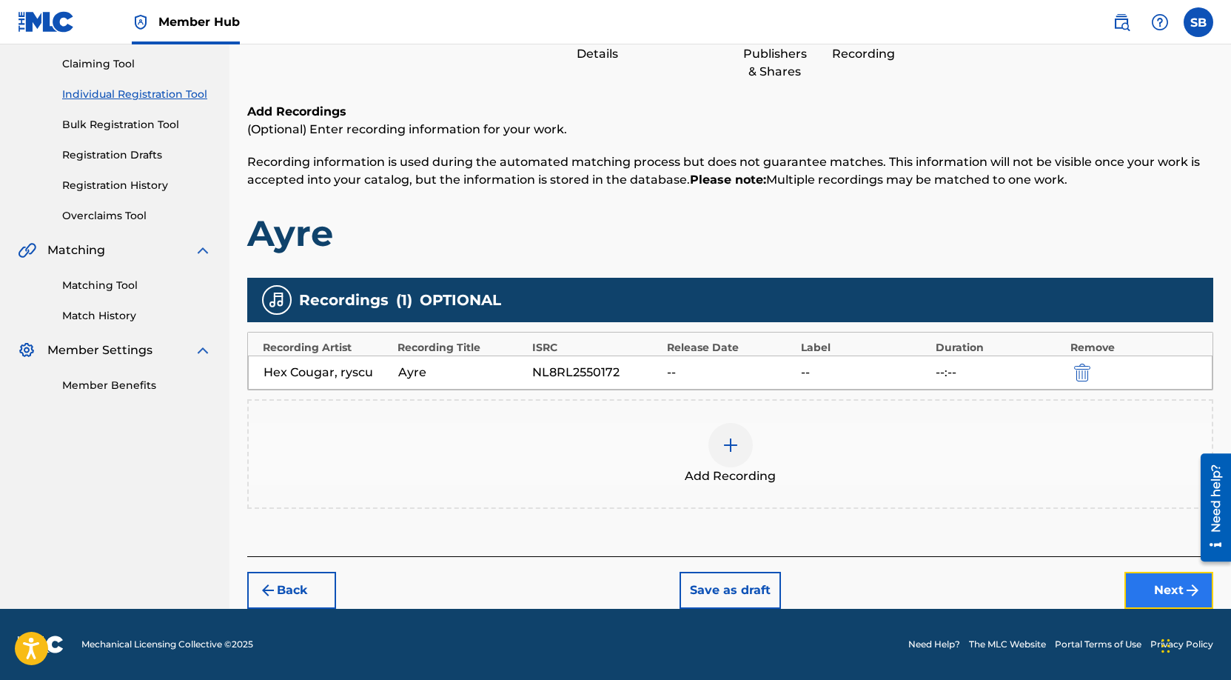
click at [1143, 586] on button "Next" at bounding box center [1169, 590] width 89 height 37
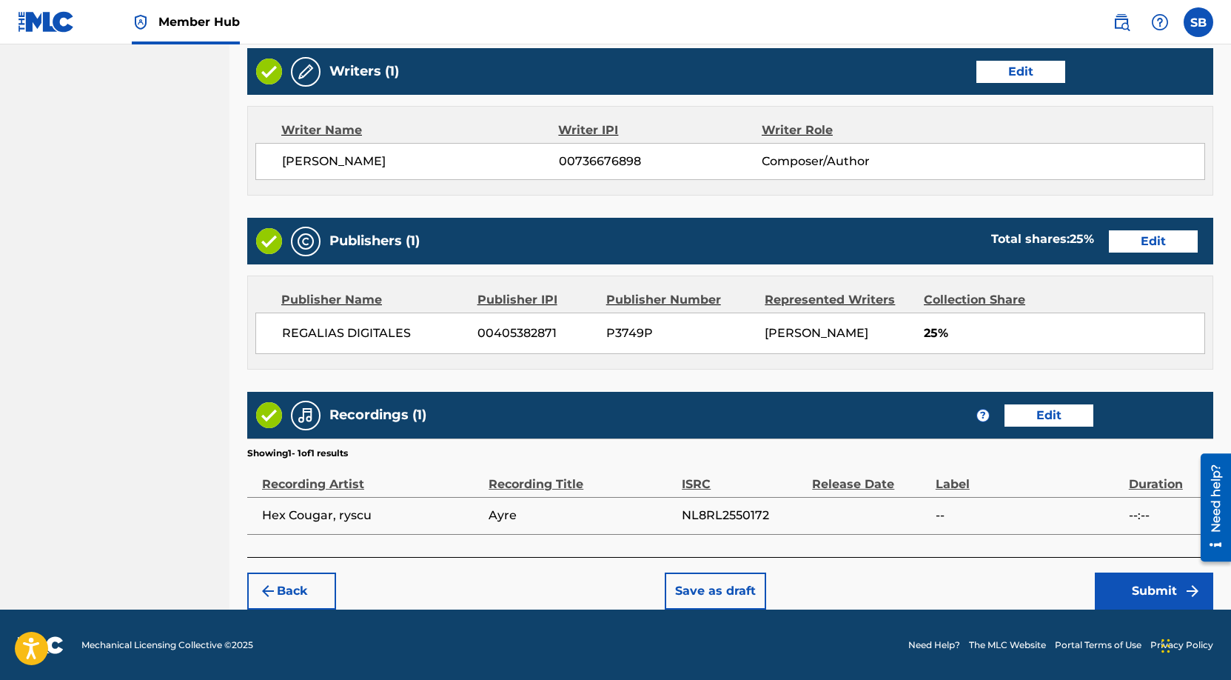
scroll to position [572, 0]
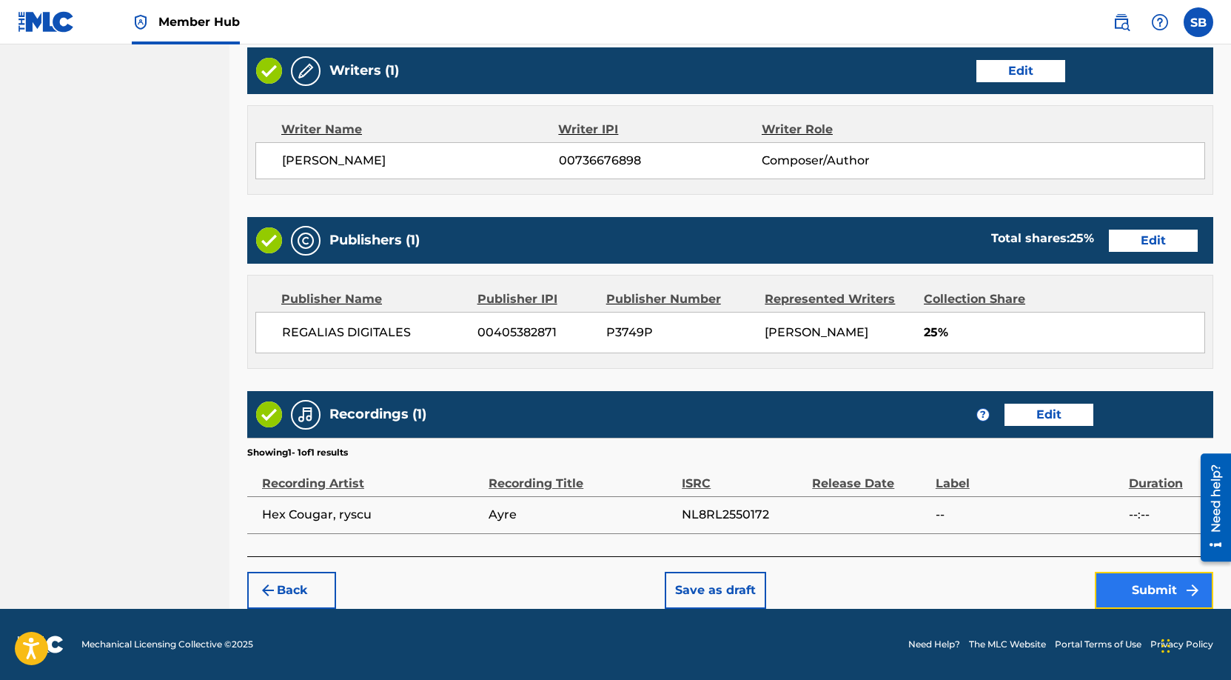
click at [1134, 587] on button "Submit" at bounding box center [1154, 590] width 118 height 37
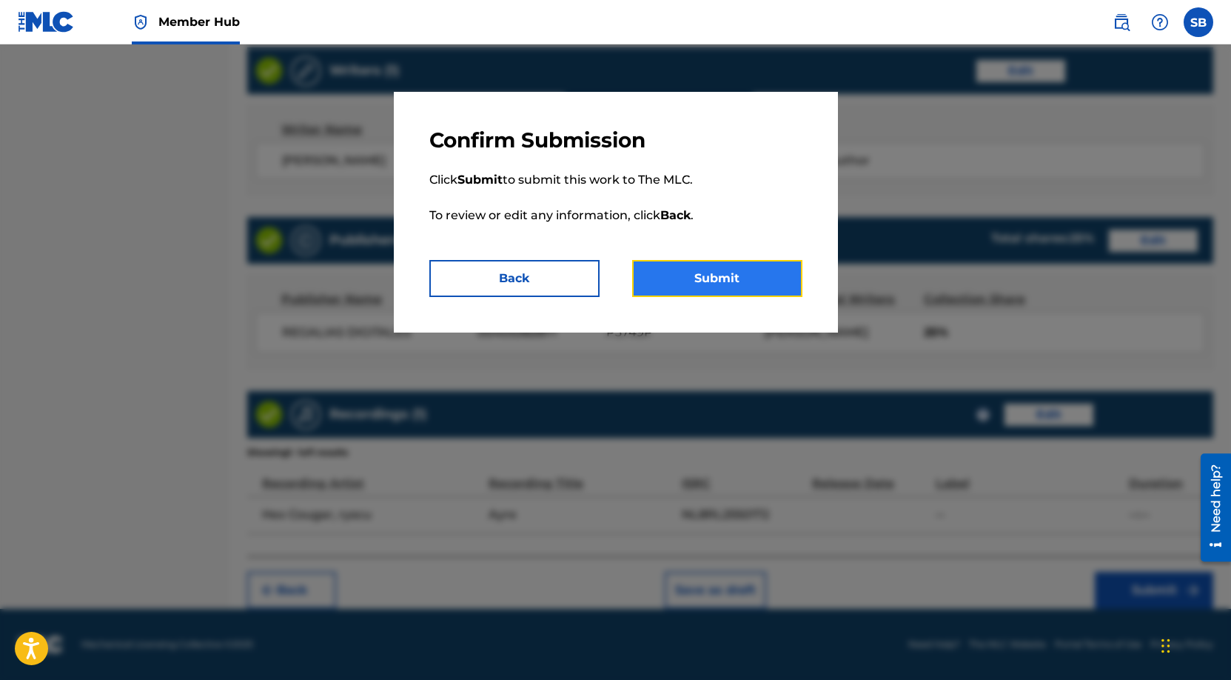
click at [746, 290] on button "Submit" at bounding box center [717, 278] width 170 height 37
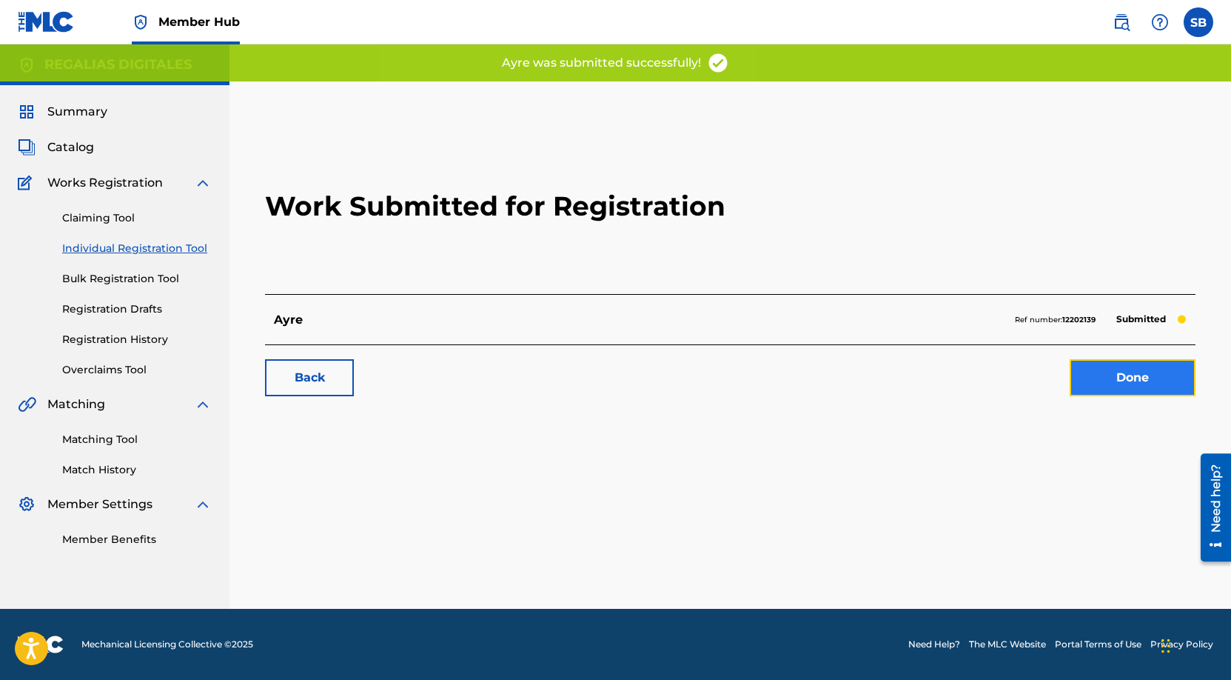
click at [1125, 375] on link "Done" at bounding box center [1133, 377] width 126 height 37
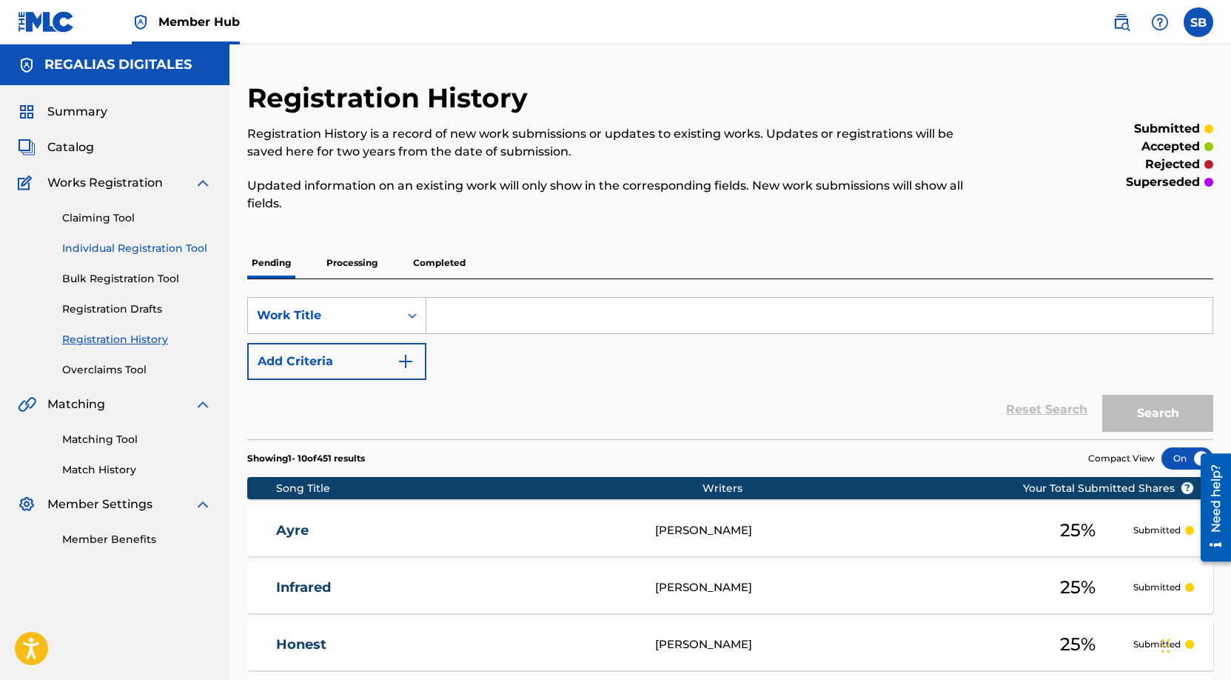
click at [147, 250] on link "Individual Registration Tool" at bounding box center [137, 249] width 150 height 16
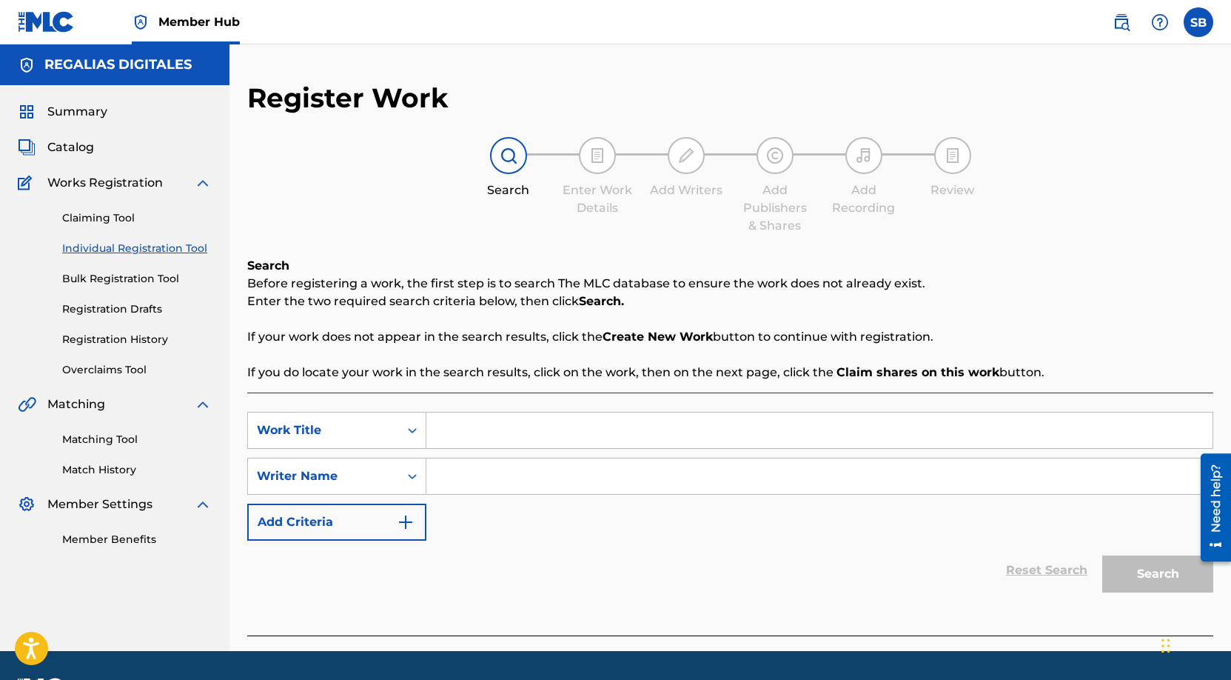
click at [482, 442] on input "Search Form" at bounding box center [819, 430] width 786 height 36
paste input "HEARTBREAKER"
type input "HEARTBREAKER"
click at [620, 474] on input "Search Form" at bounding box center [819, 476] width 786 height 36
click at [541, 478] on input "Search Form" at bounding box center [819, 476] width 786 height 36
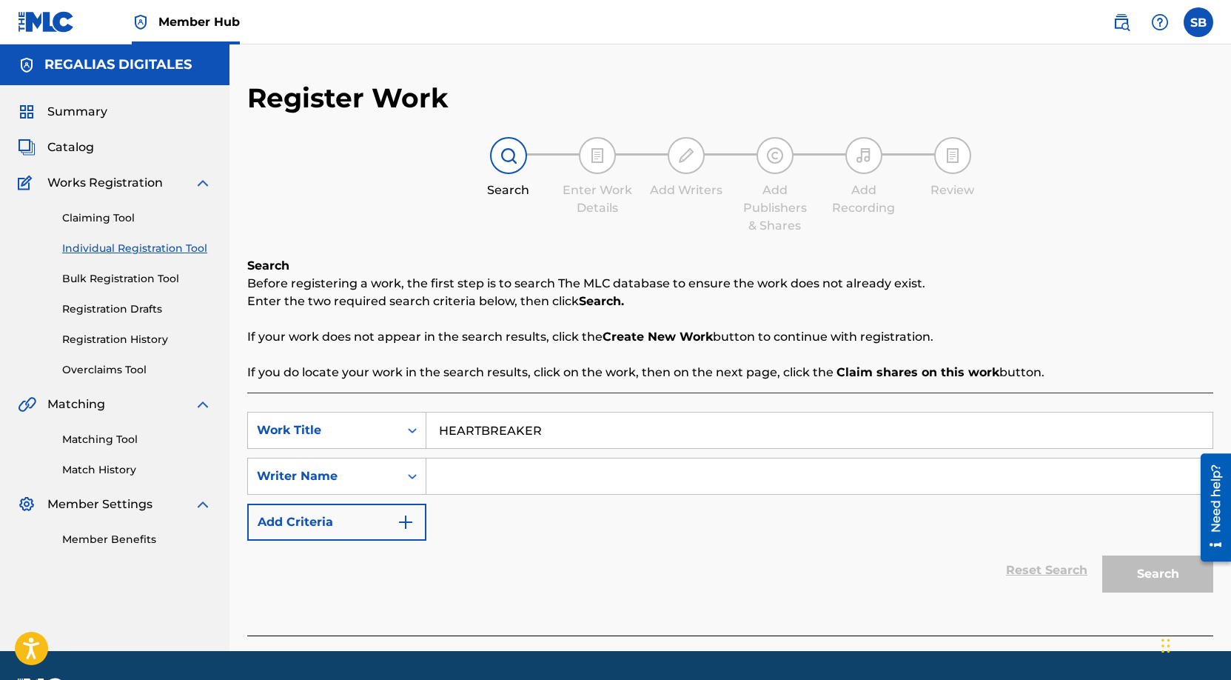
paste input "[PERSON_NAME]"
type input "[PERSON_NAME]"
click at [1133, 573] on button "Search" at bounding box center [1157, 573] width 111 height 37
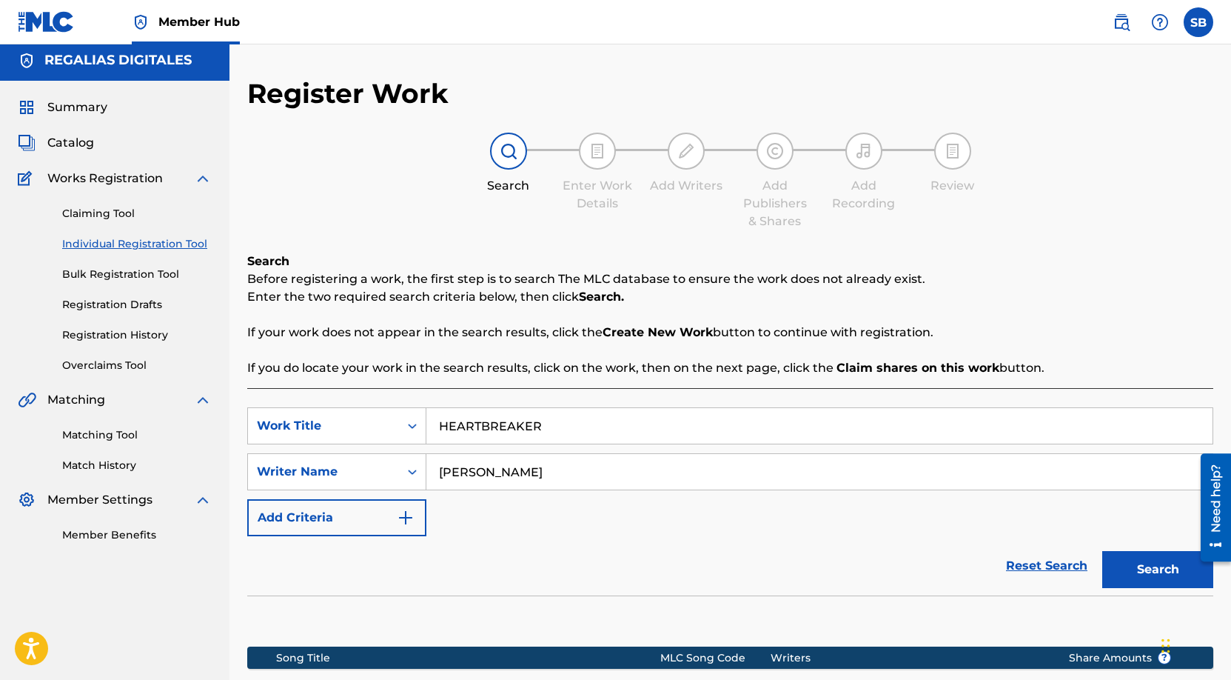
scroll to position [212, 0]
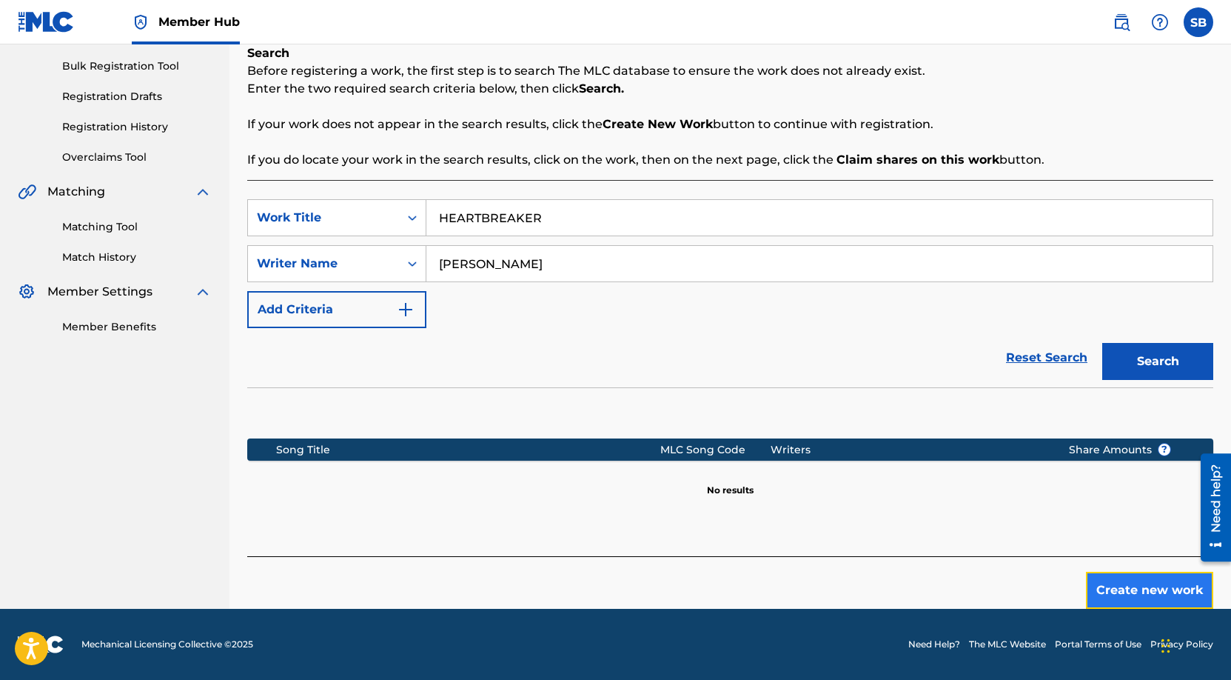
click at [1132, 592] on button "Create new work" at bounding box center [1149, 590] width 127 height 37
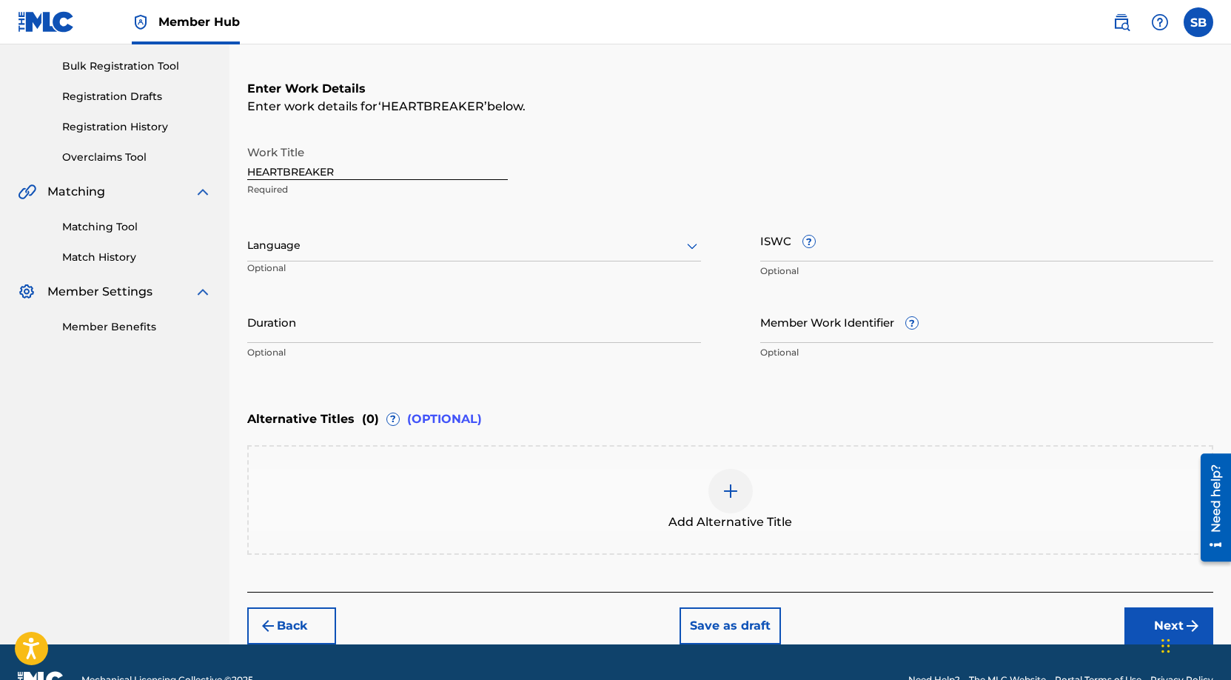
click at [407, 263] on div "Language Optional" at bounding box center [474, 252] width 454 height 67
click at [405, 250] on div at bounding box center [474, 245] width 454 height 19
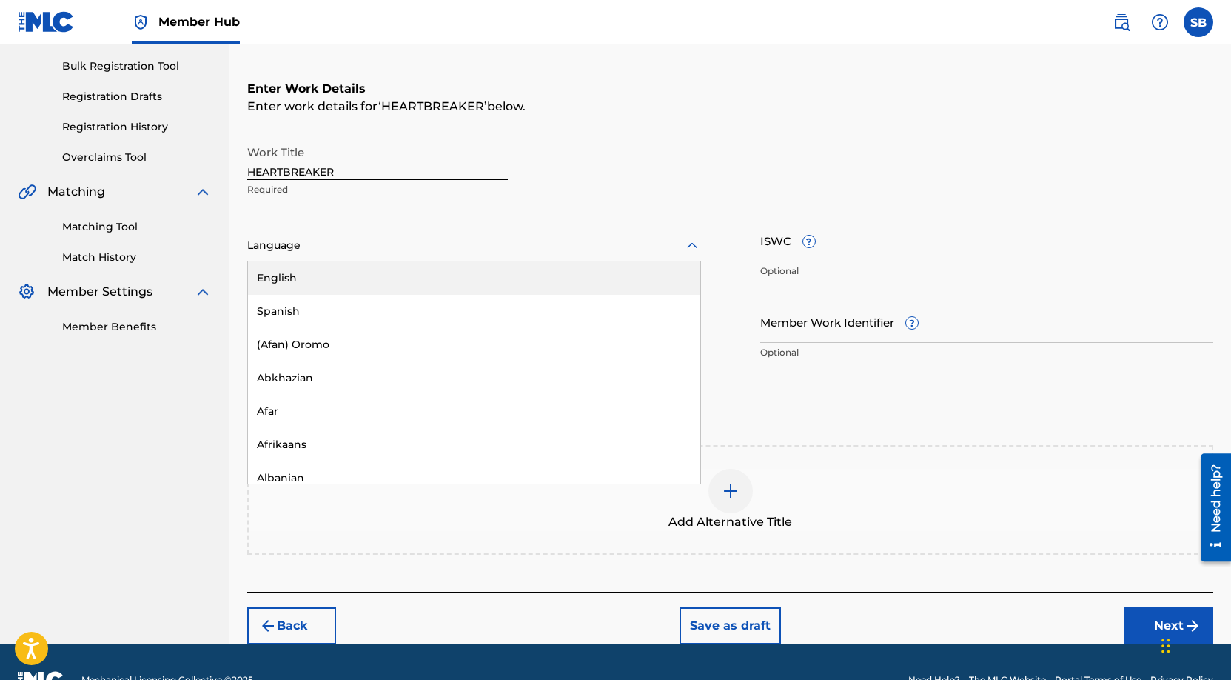
click at [401, 278] on div "English" at bounding box center [474, 277] width 452 height 33
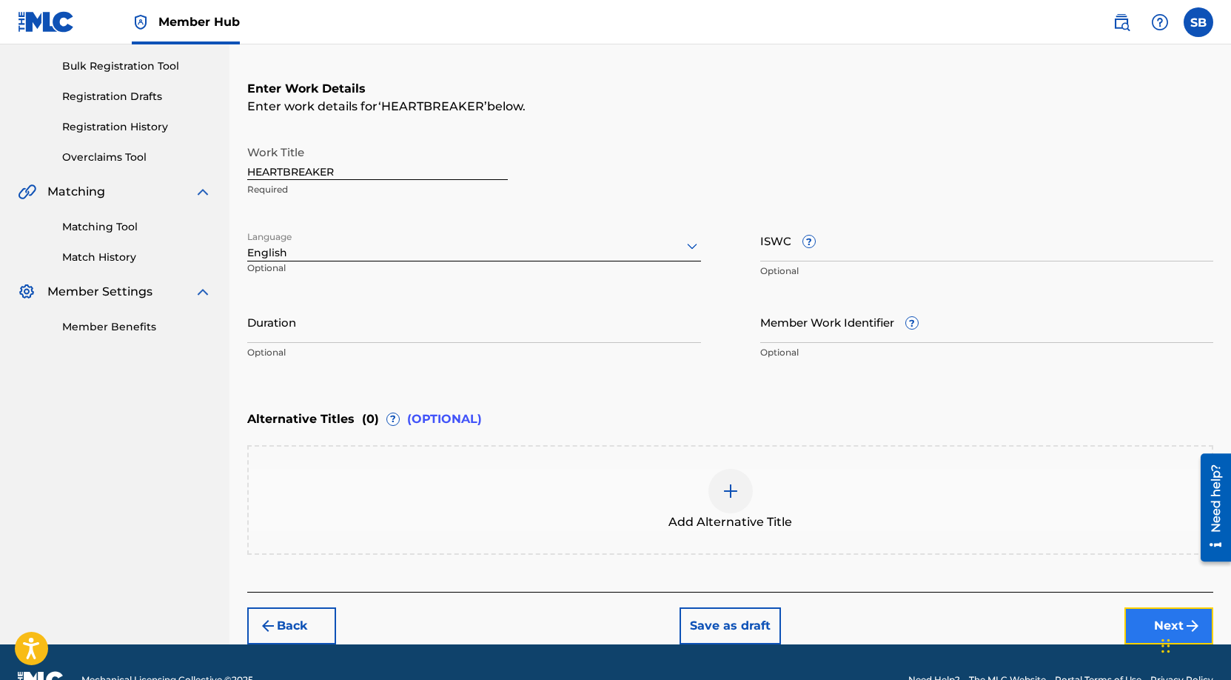
click at [1150, 626] on button "Next" at bounding box center [1169, 625] width 89 height 37
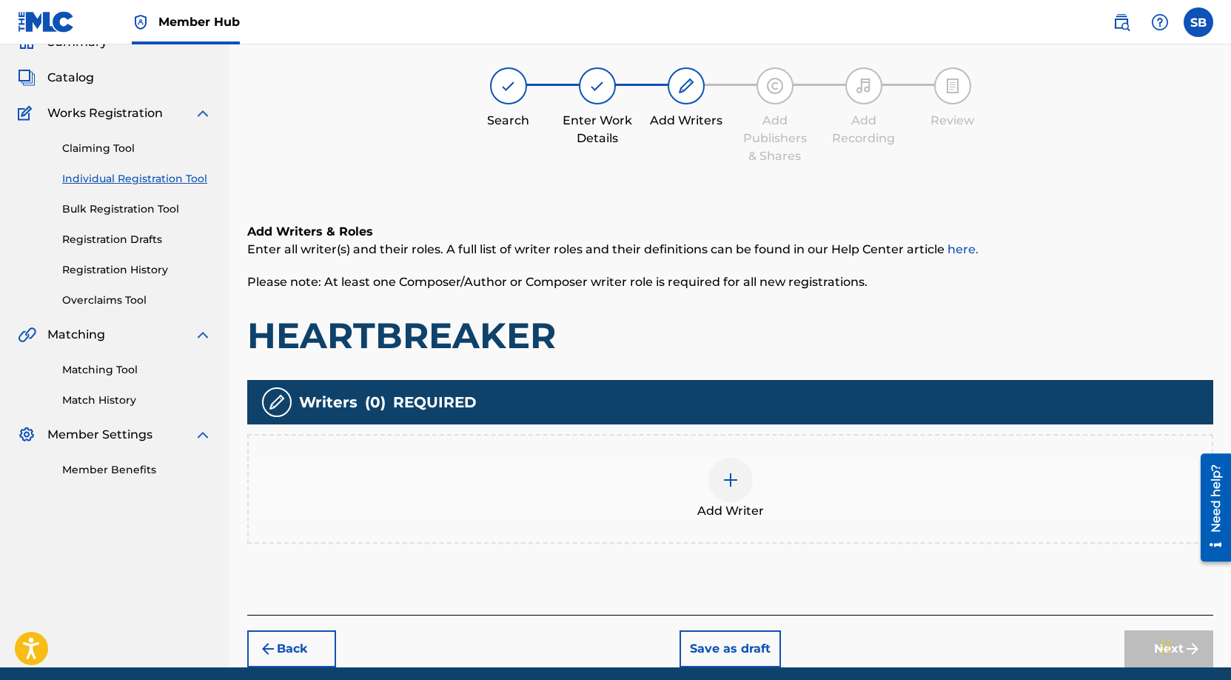
scroll to position [67, 0]
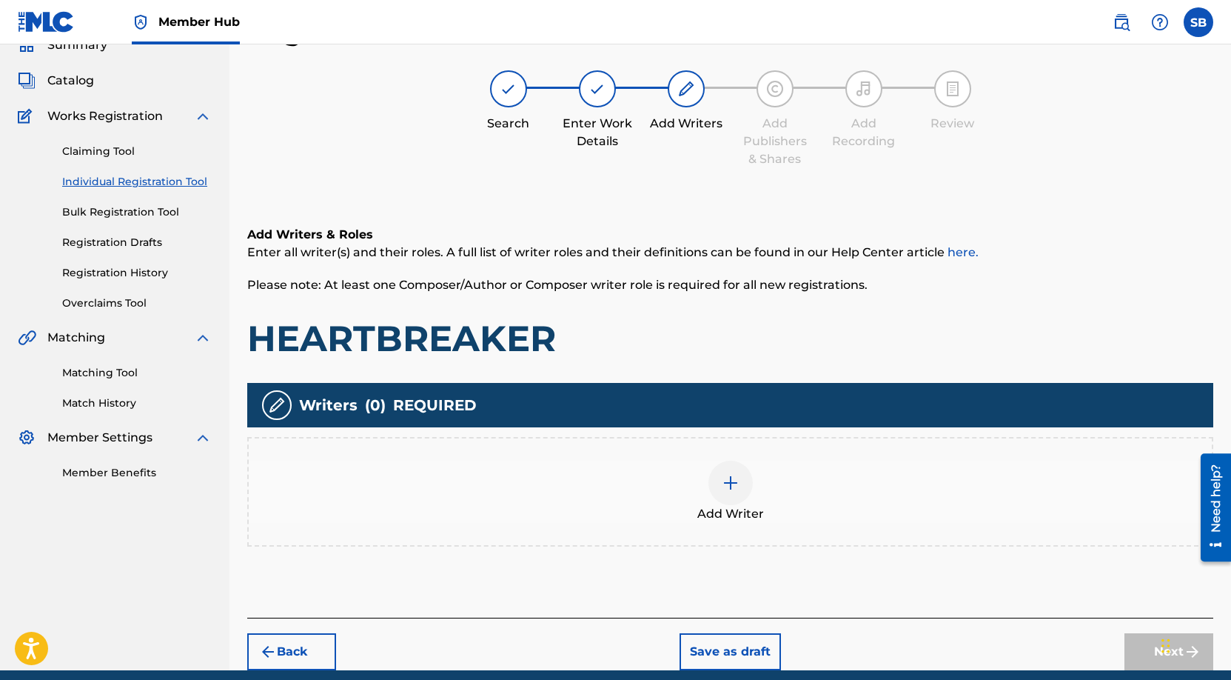
click at [758, 489] on div "Add Writer" at bounding box center [730, 492] width 963 height 62
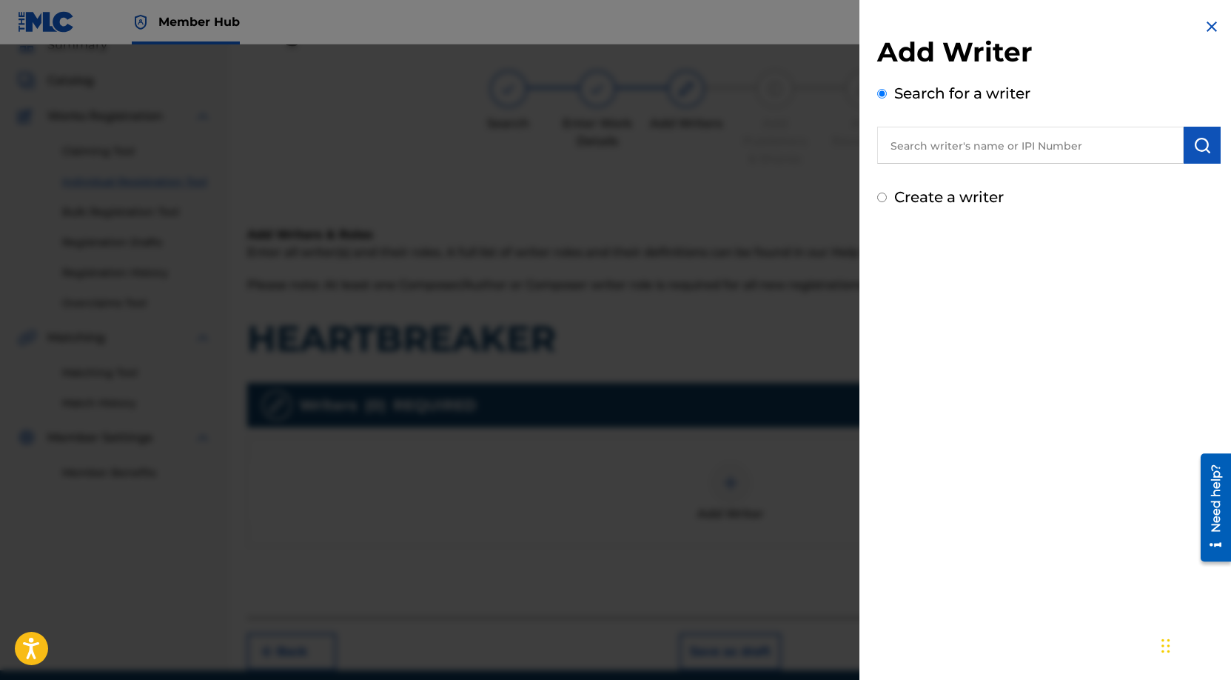
click at [1019, 141] on input "text" at bounding box center [1030, 145] width 307 height 37
paste input "[PERSON_NAME]"
type input "[PERSON_NAME]"
click at [1195, 153] on img "submit" at bounding box center [1203, 145] width 18 height 18
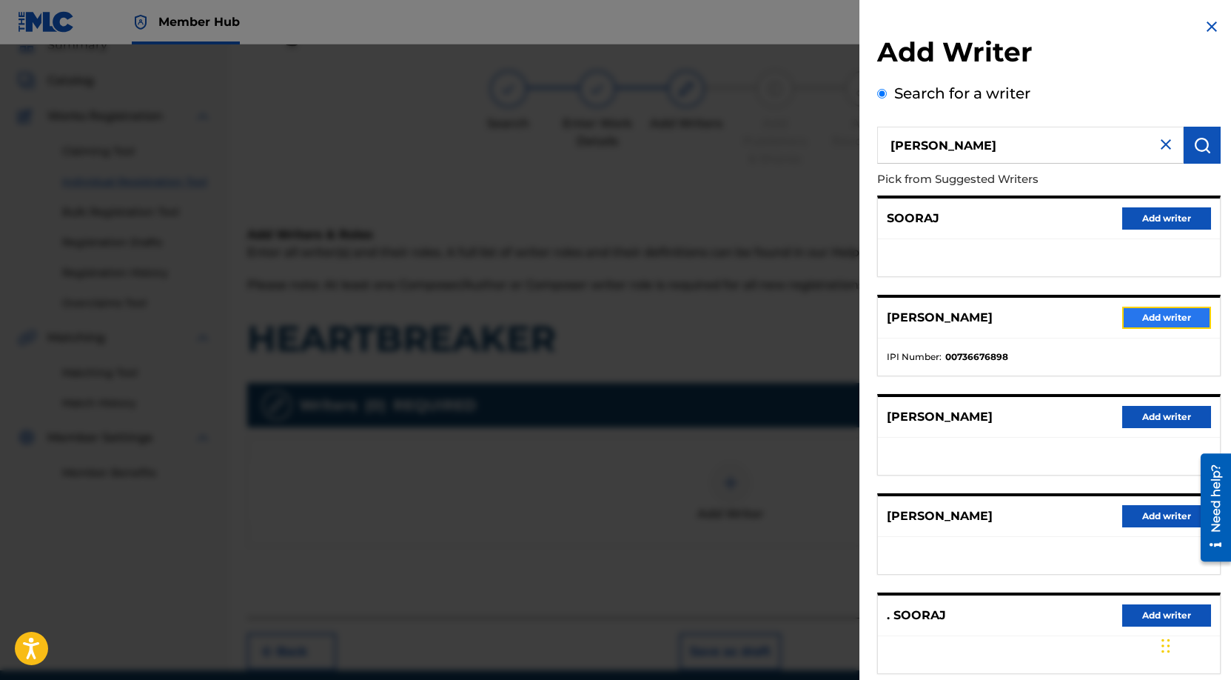
click at [1187, 319] on button "Add writer" at bounding box center [1166, 318] width 89 height 22
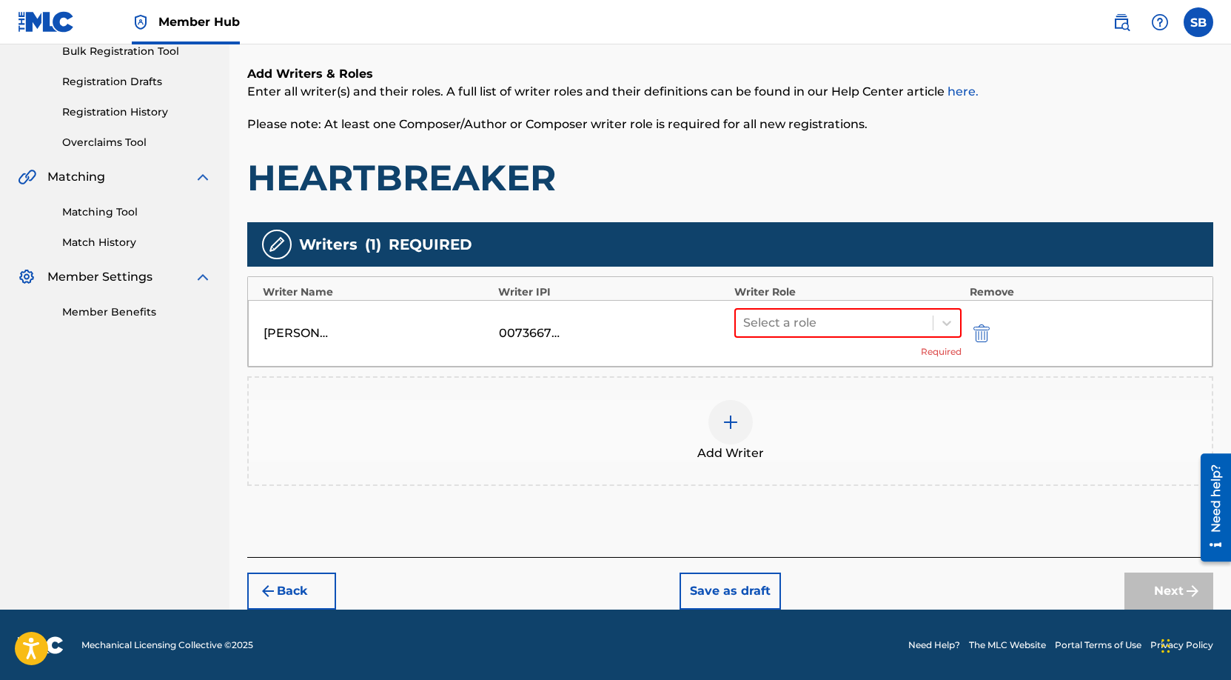
scroll to position [228, 0]
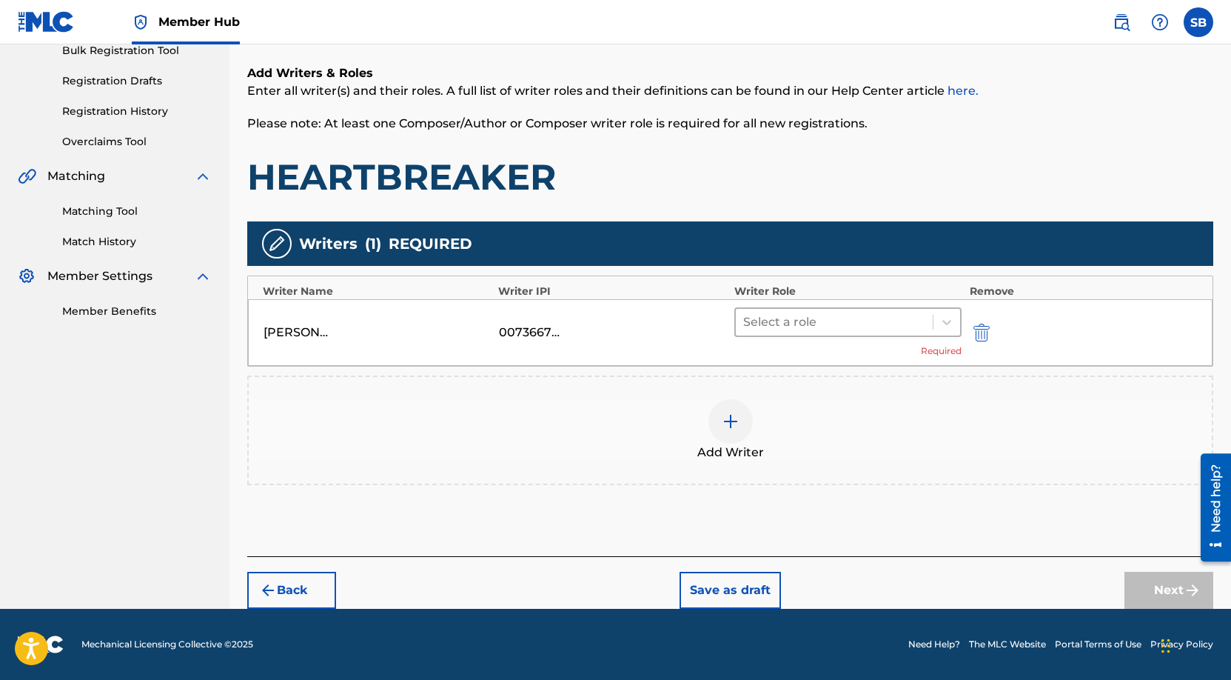
click at [865, 324] on div at bounding box center [834, 322] width 183 height 21
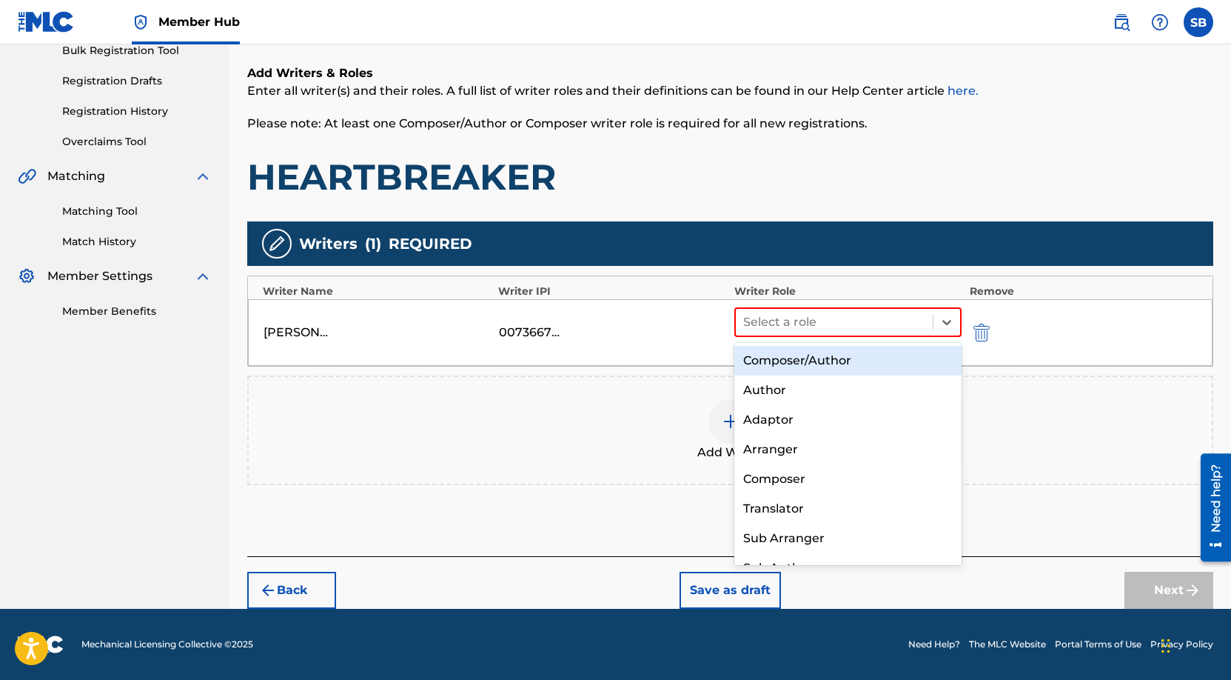
click at [862, 353] on div "Composer/Author" at bounding box center [848, 361] width 228 height 30
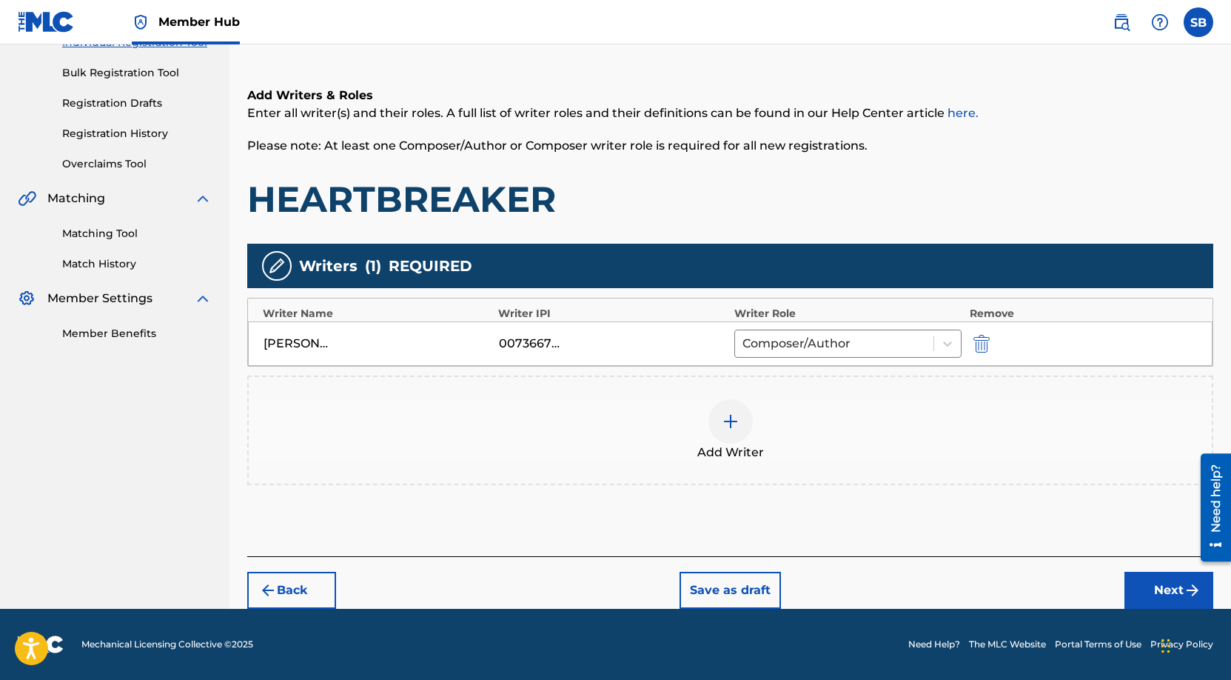
scroll to position [206, 0]
click at [1151, 578] on button "Next" at bounding box center [1169, 590] width 89 height 37
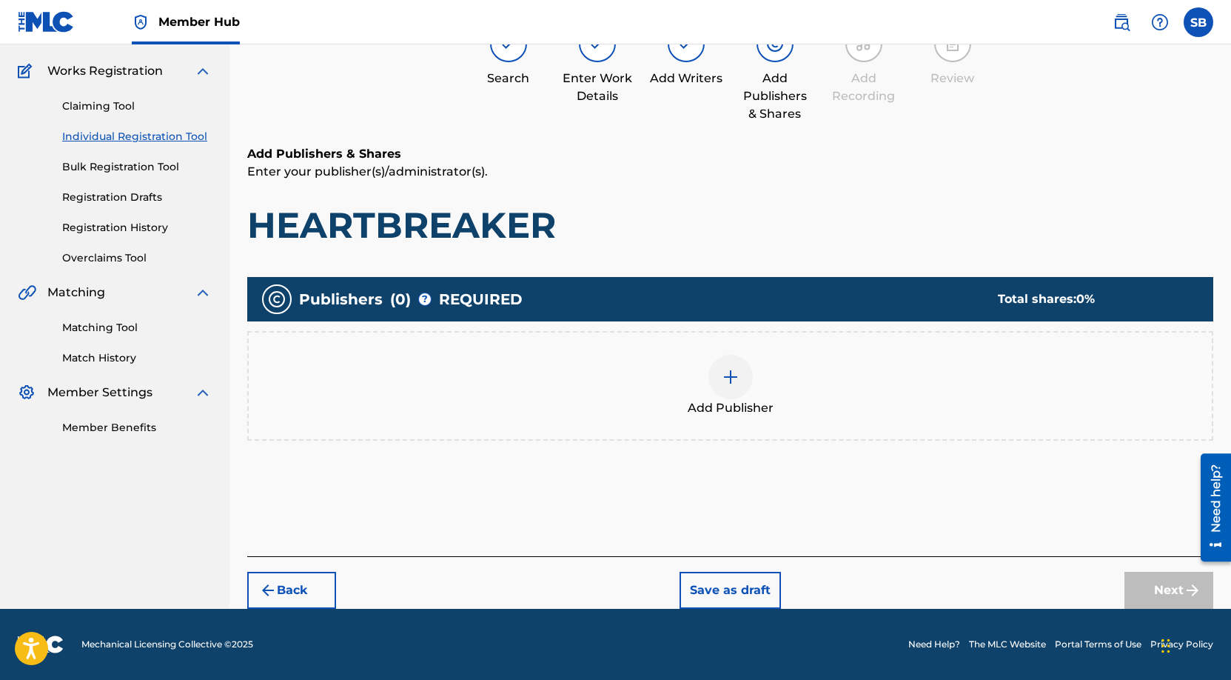
scroll to position [67, 0]
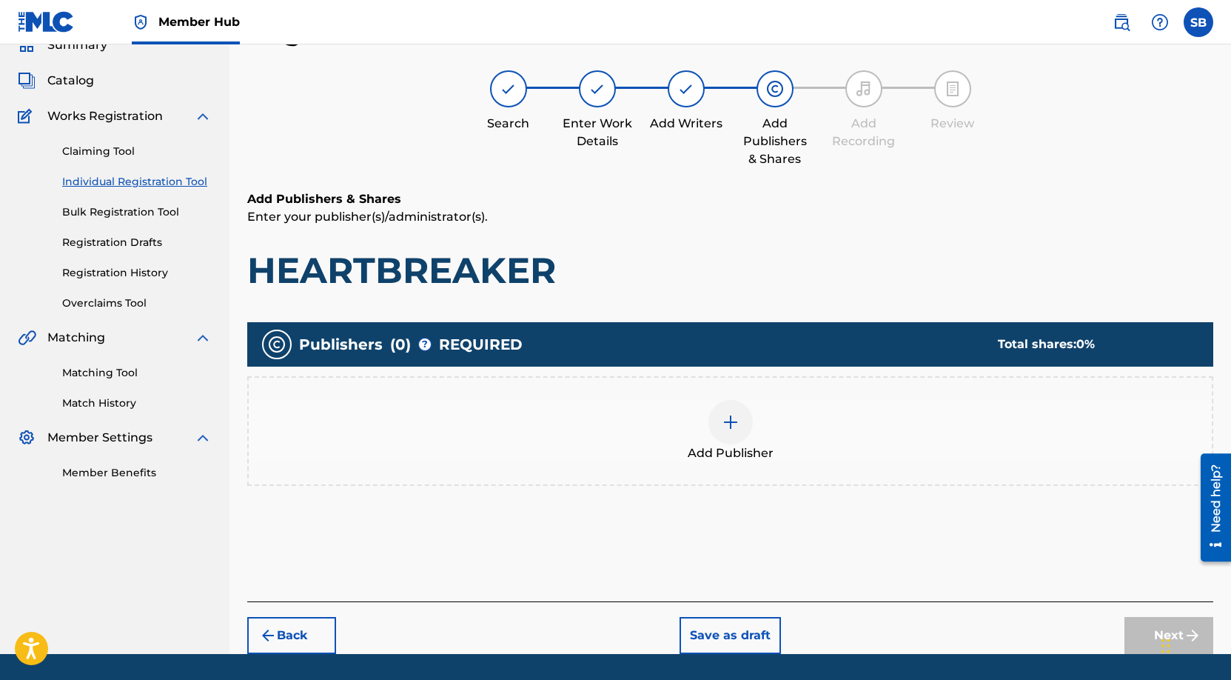
click at [772, 424] on div "Add Publisher" at bounding box center [730, 431] width 963 height 62
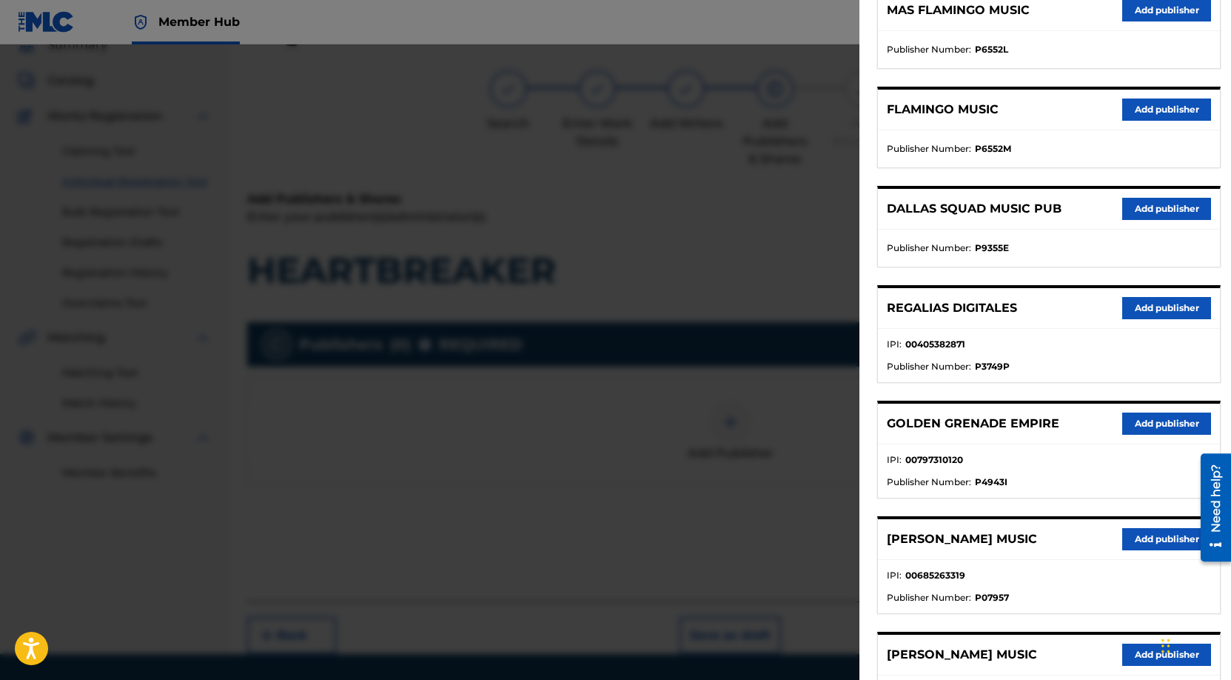
scroll to position [414, 0]
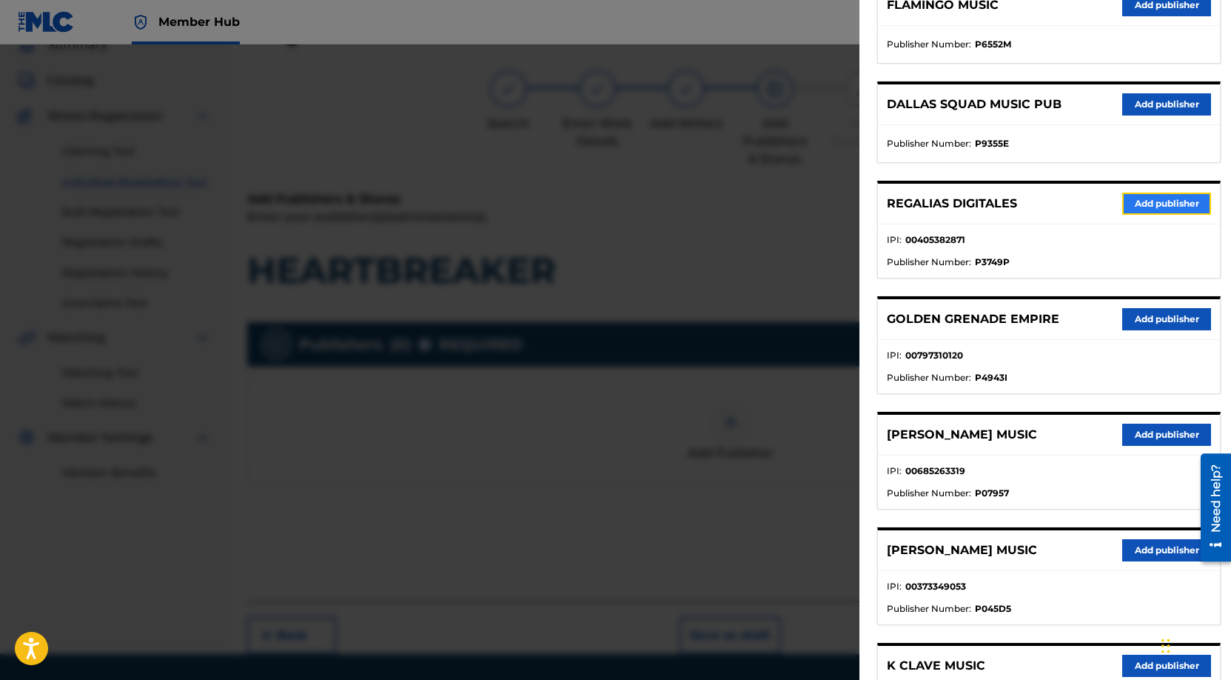
click at [1178, 196] on button "Add publisher" at bounding box center [1166, 204] width 89 height 22
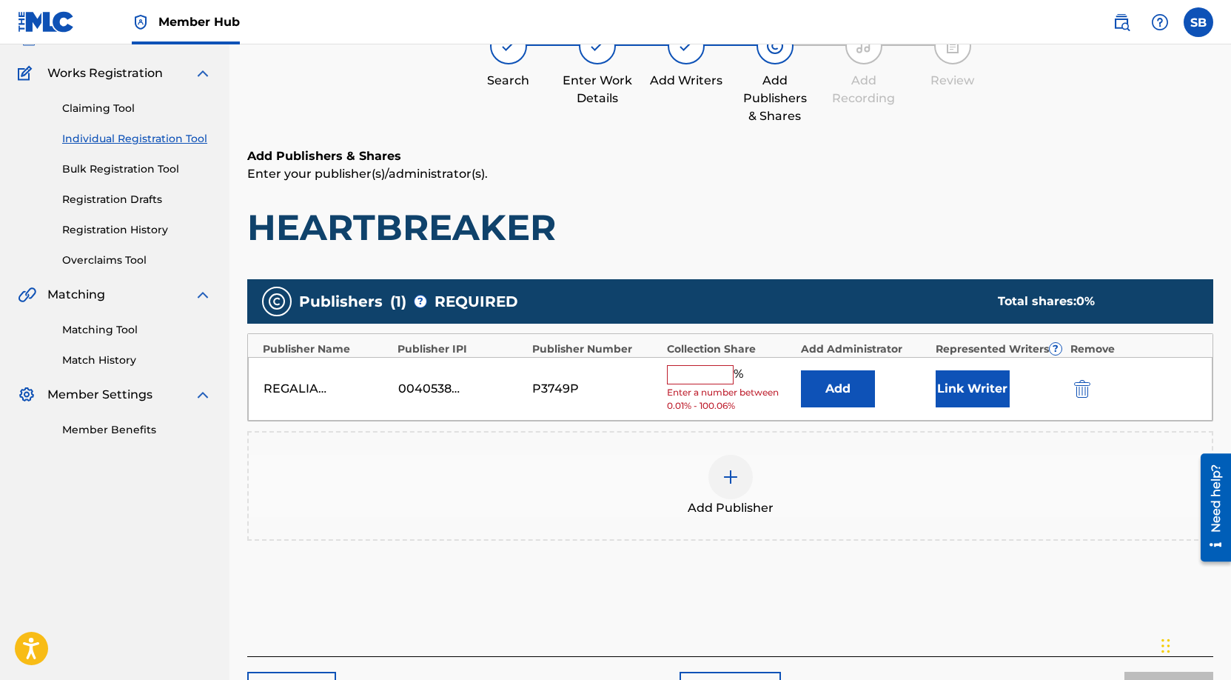
scroll to position [149, 0]
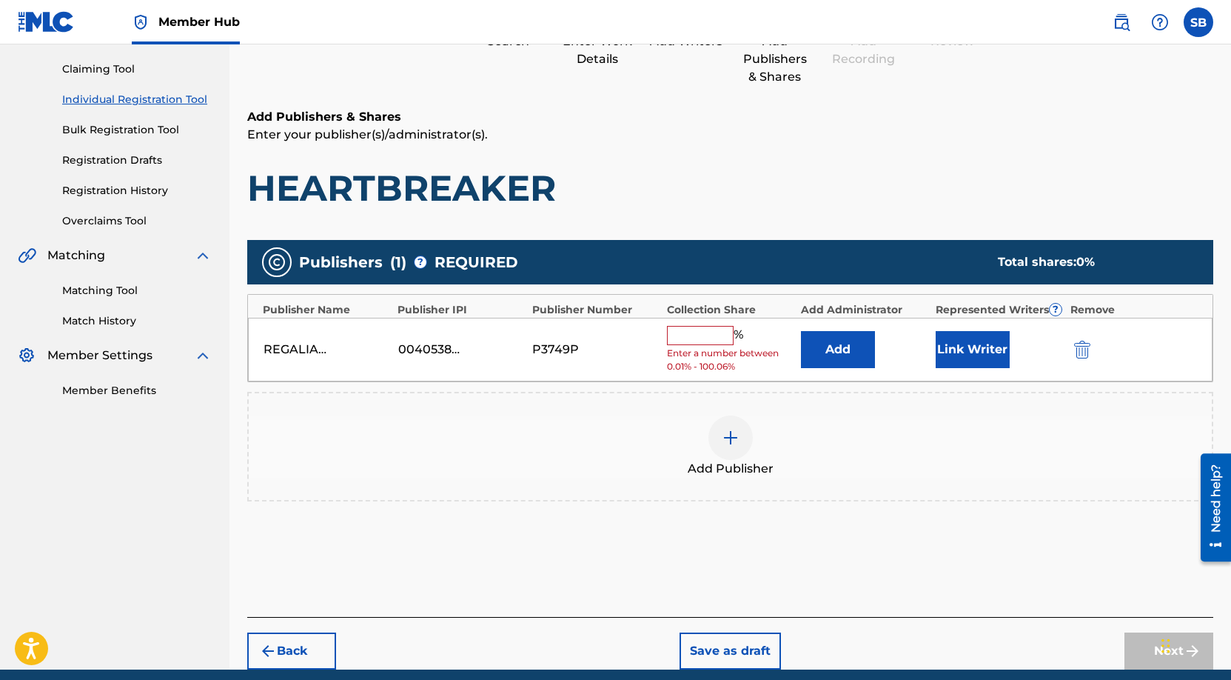
click at [716, 338] on input "text" at bounding box center [700, 335] width 67 height 19
type input "25"
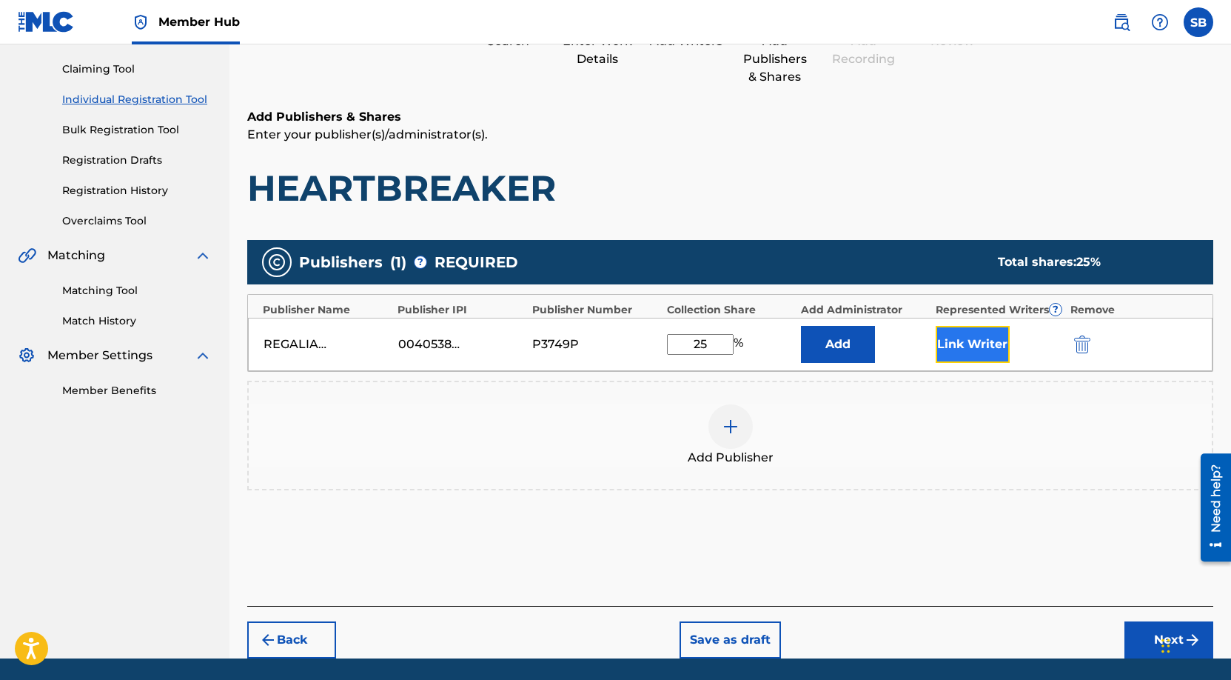
click at [979, 344] on button "Link Writer" at bounding box center [973, 344] width 74 height 37
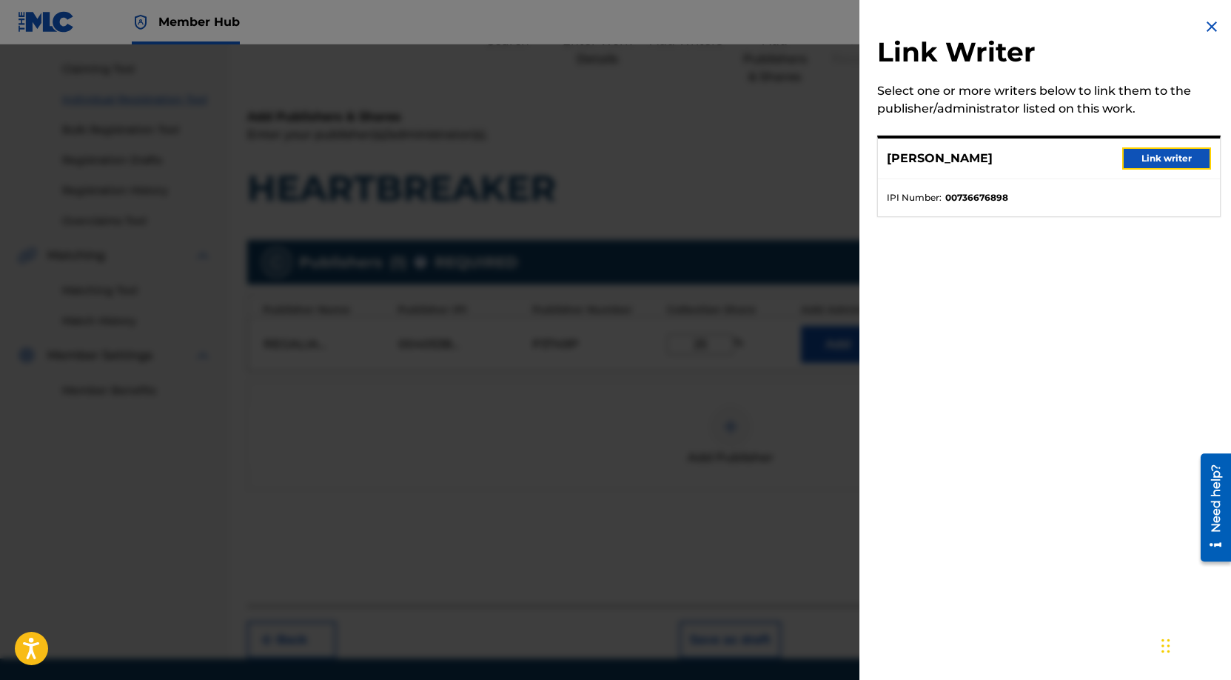
click at [1168, 155] on button "Link writer" at bounding box center [1166, 158] width 89 height 22
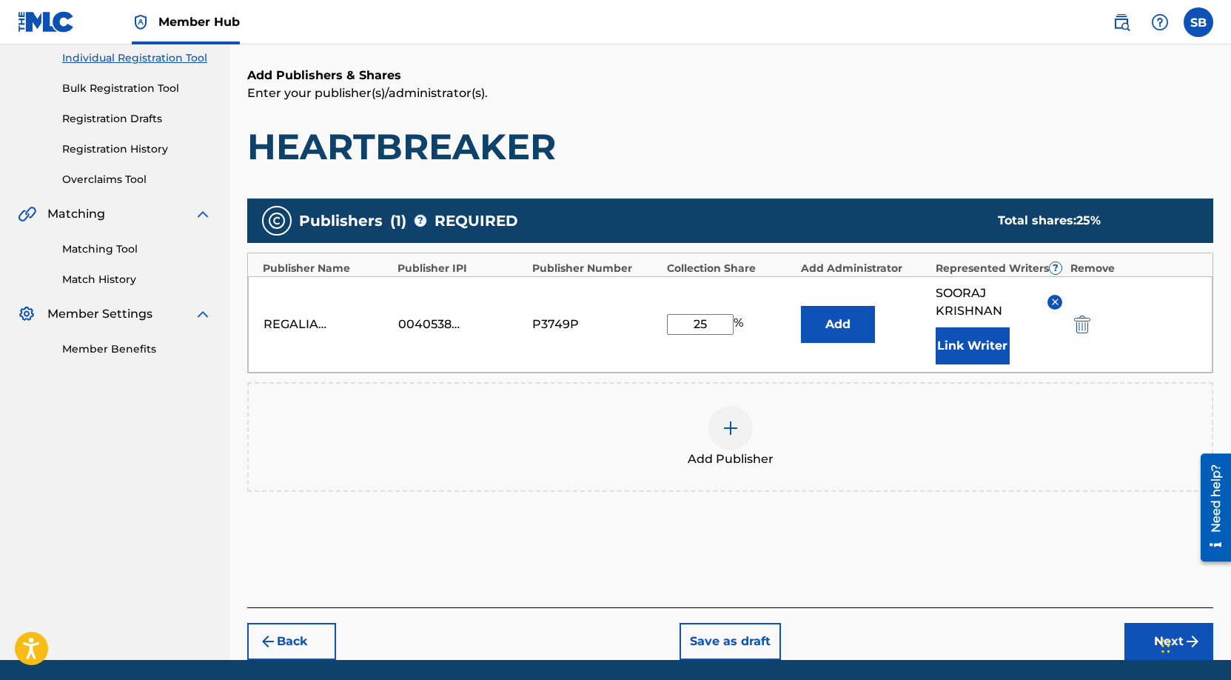
scroll to position [241, 0]
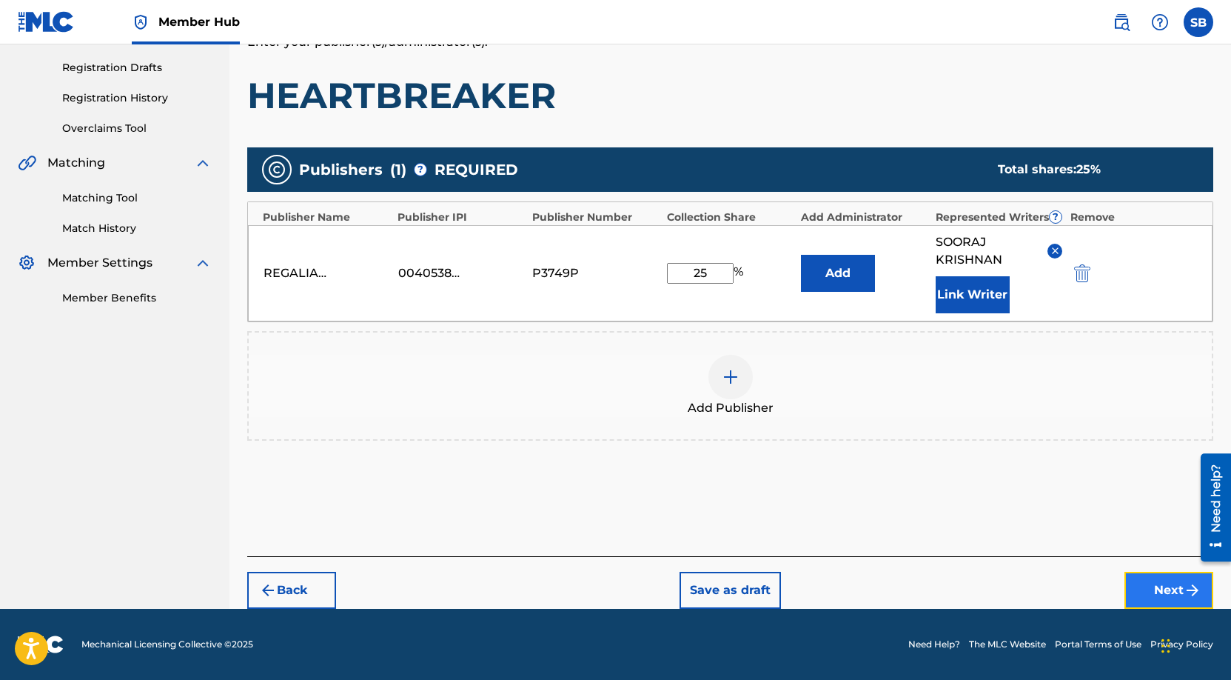
click at [1157, 592] on button "Next" at bounding box center [1169, 590] width 89 height 37
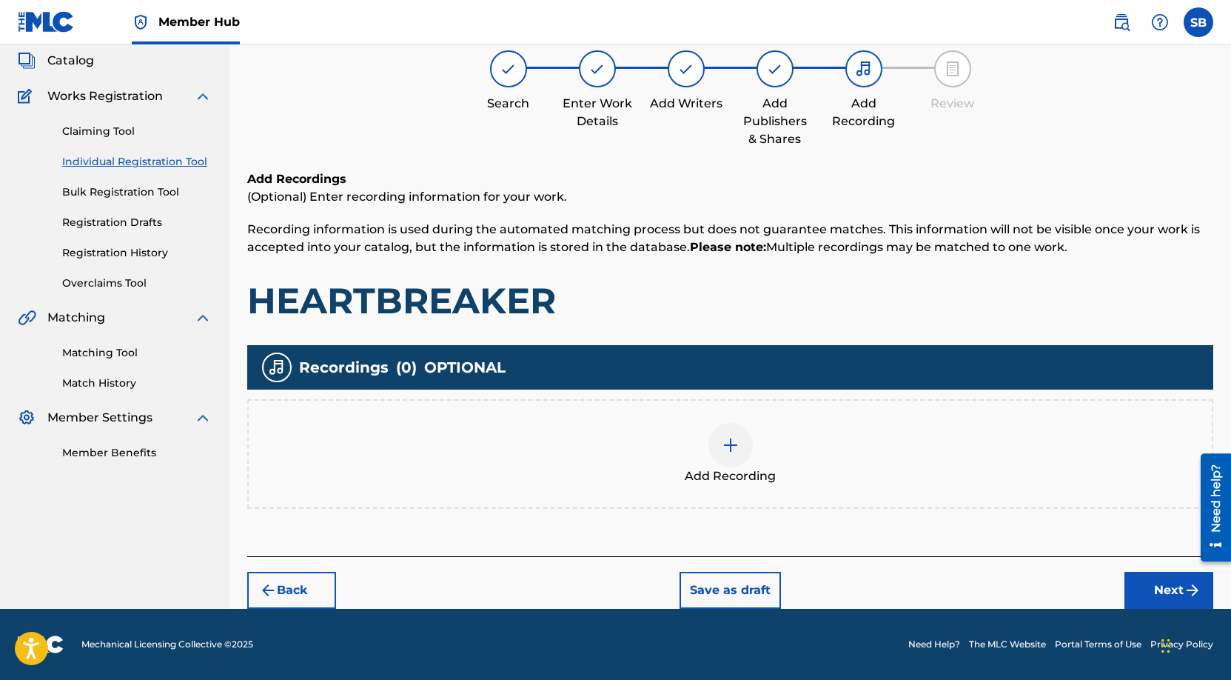
scroll to position [67, 0]
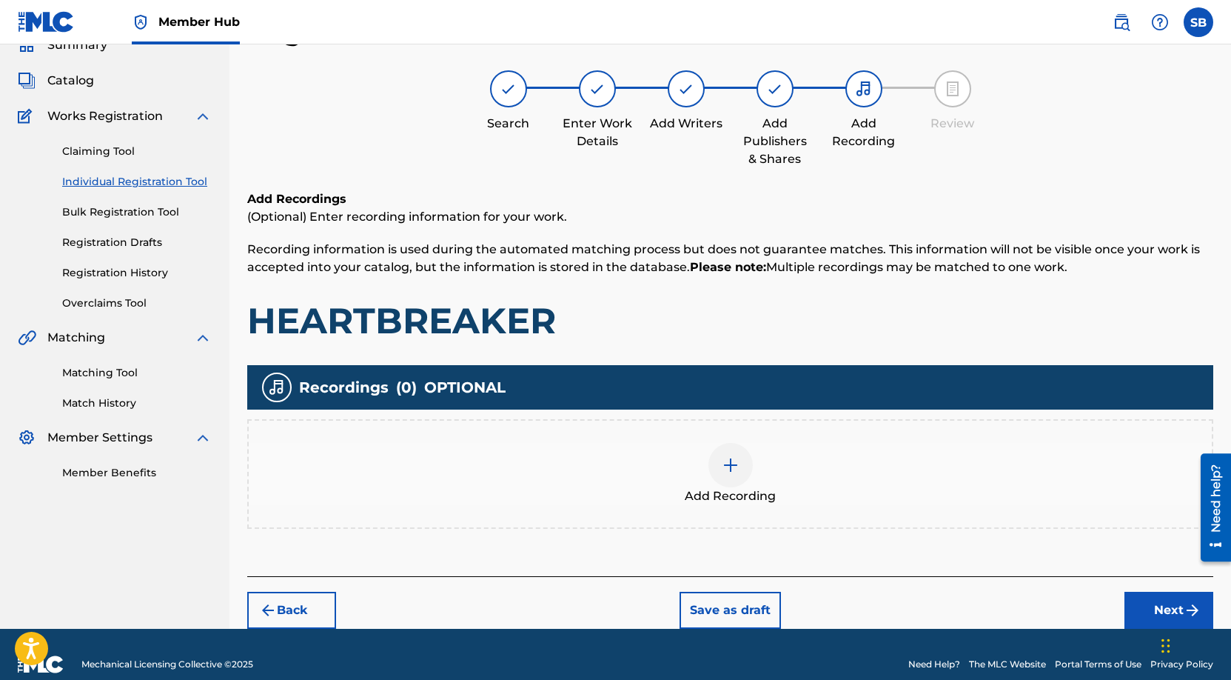
click at [763, 470] on div "Add Recording" at bounding box center [730, 474] width 963 height 62
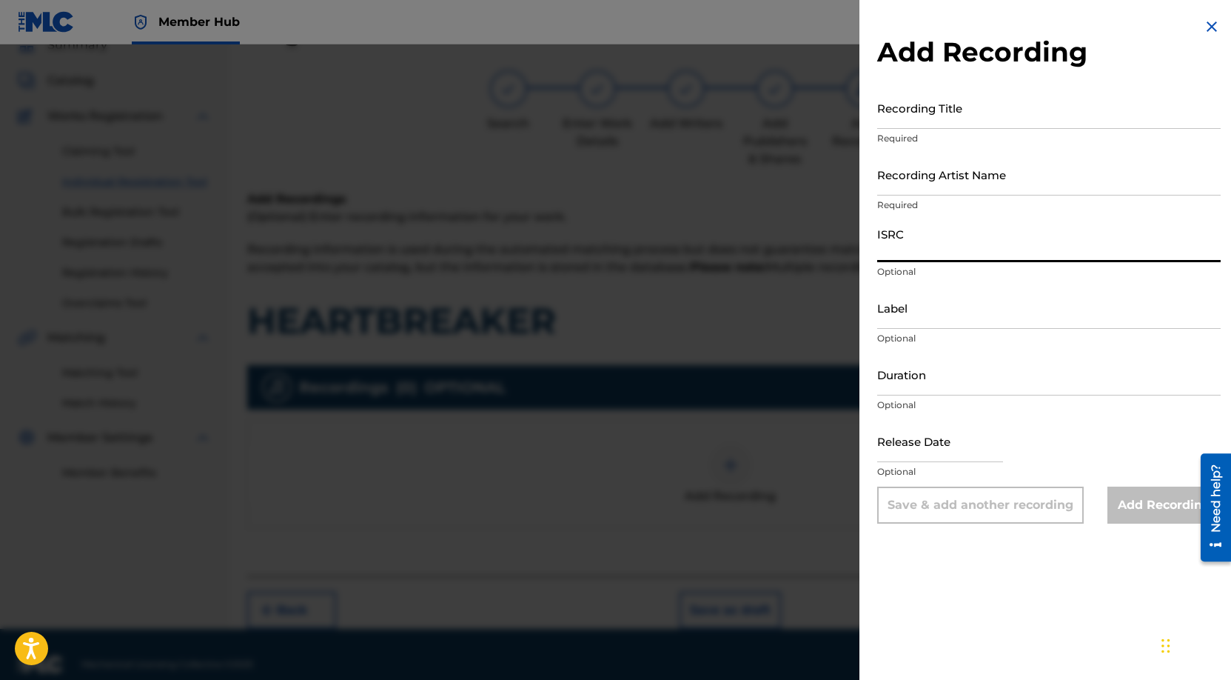
click at [934, 246] on input "ISRC" at bounding box center [1049, 241] width 344 height 42
paste input "NL8RL2550174"
type input "NL8RL2550174"
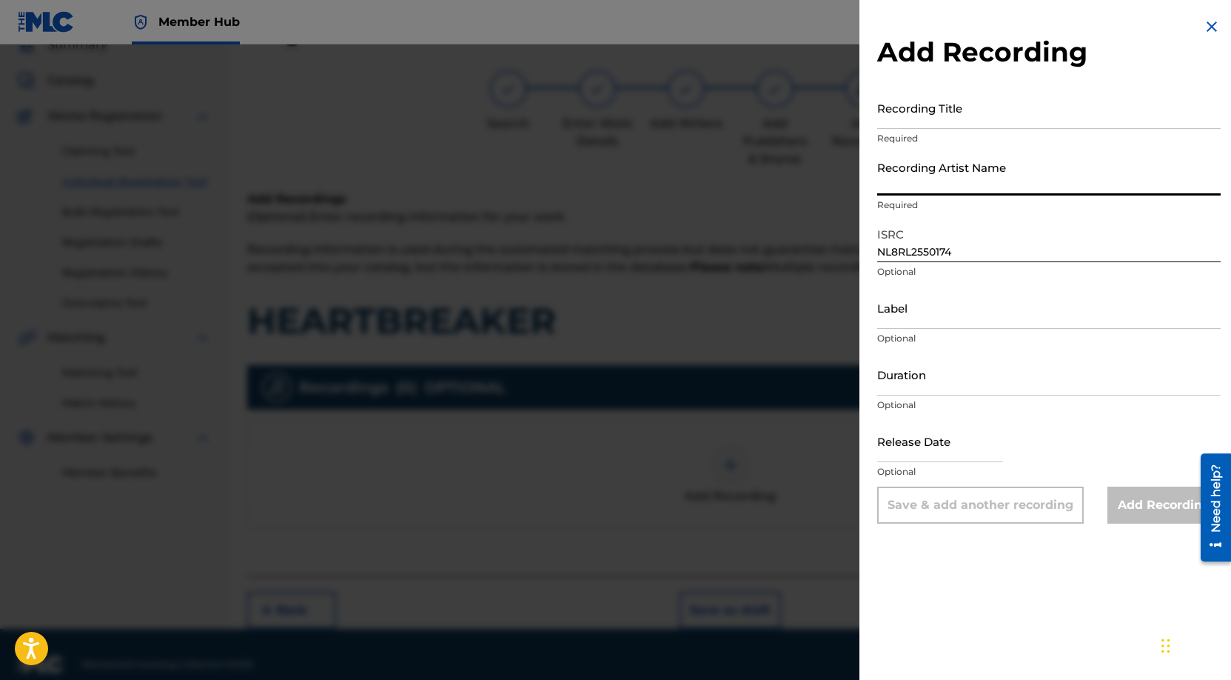
click at [1041, 175] on input "Recording Artist Name" at bounding box center [1049, 174] width 344 height 42
paste input "Hex Cougar, Acyan"
type input "Hex Cougar, Acyan"
click at [1021, 100] on input "Recording Title" at bounding box center [1049, 108] width 344 height 42
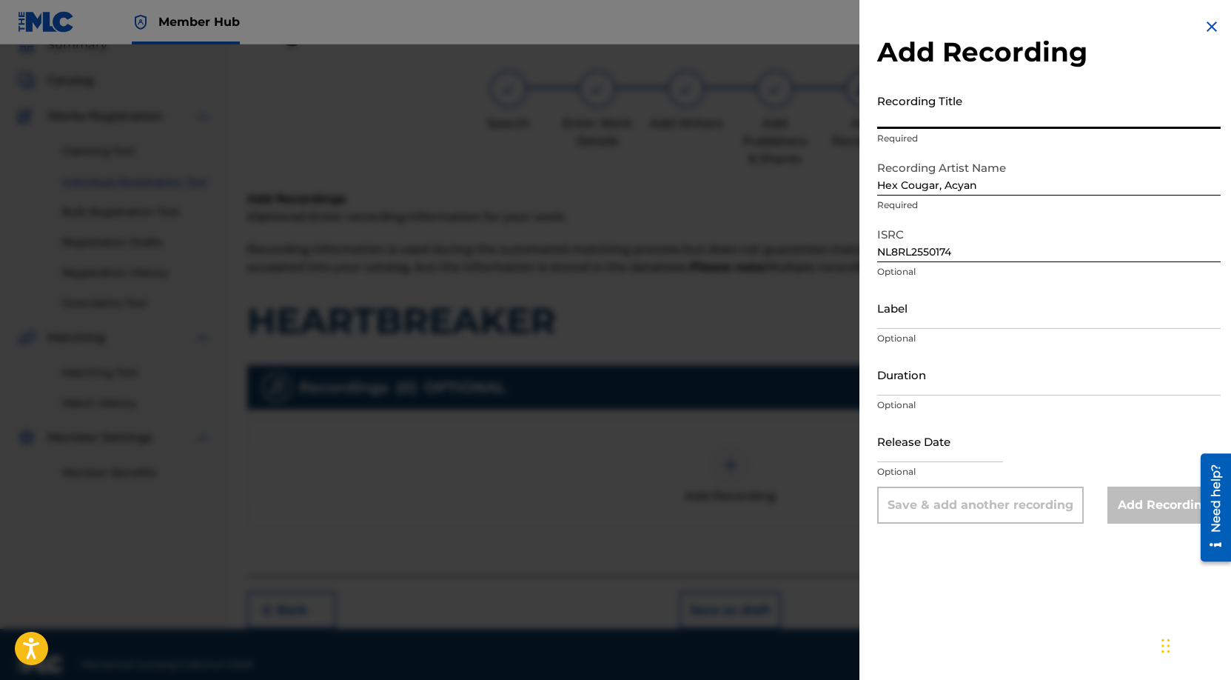
paste input "HEARTBREAKER"
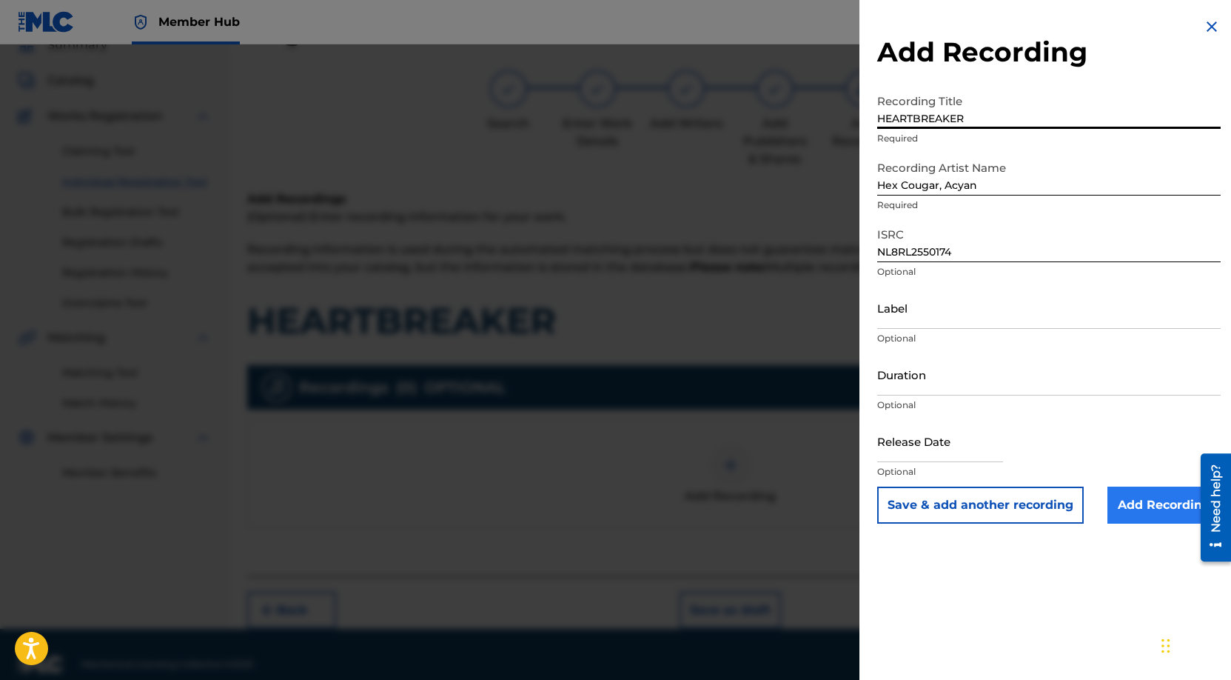
type input "HEARTBREAKER"
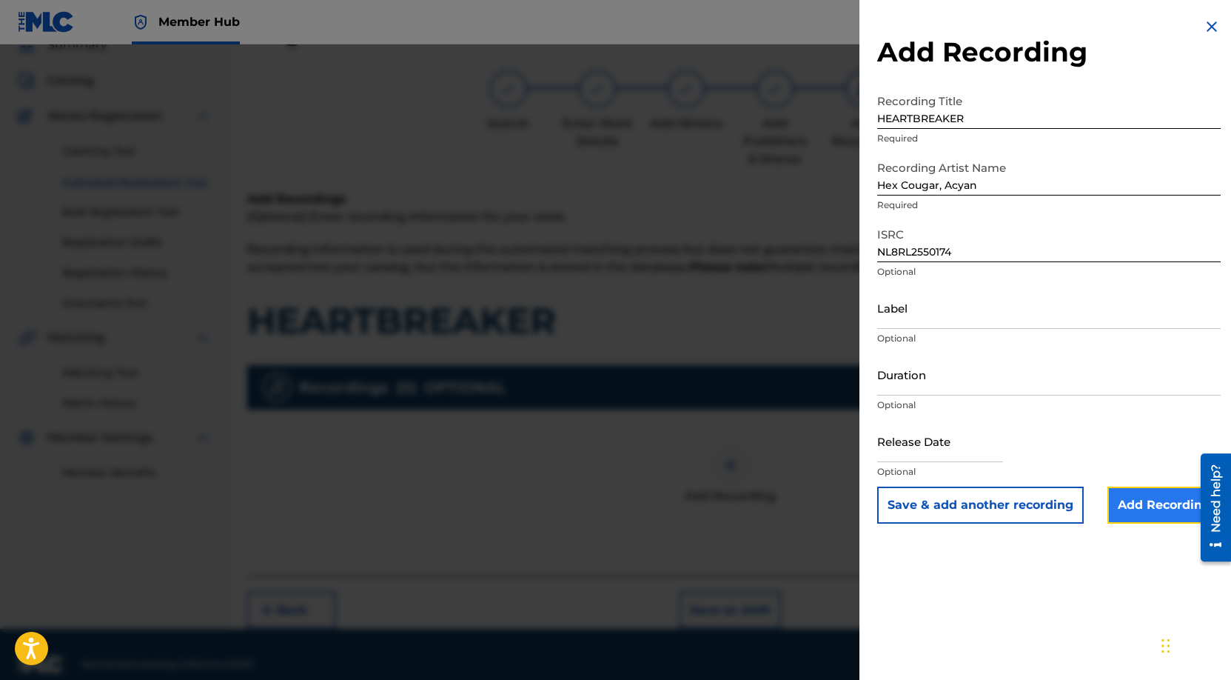
click at [1135, 509] on input "Add Recording" at bounding box center [1164, 504] width 113 height 37
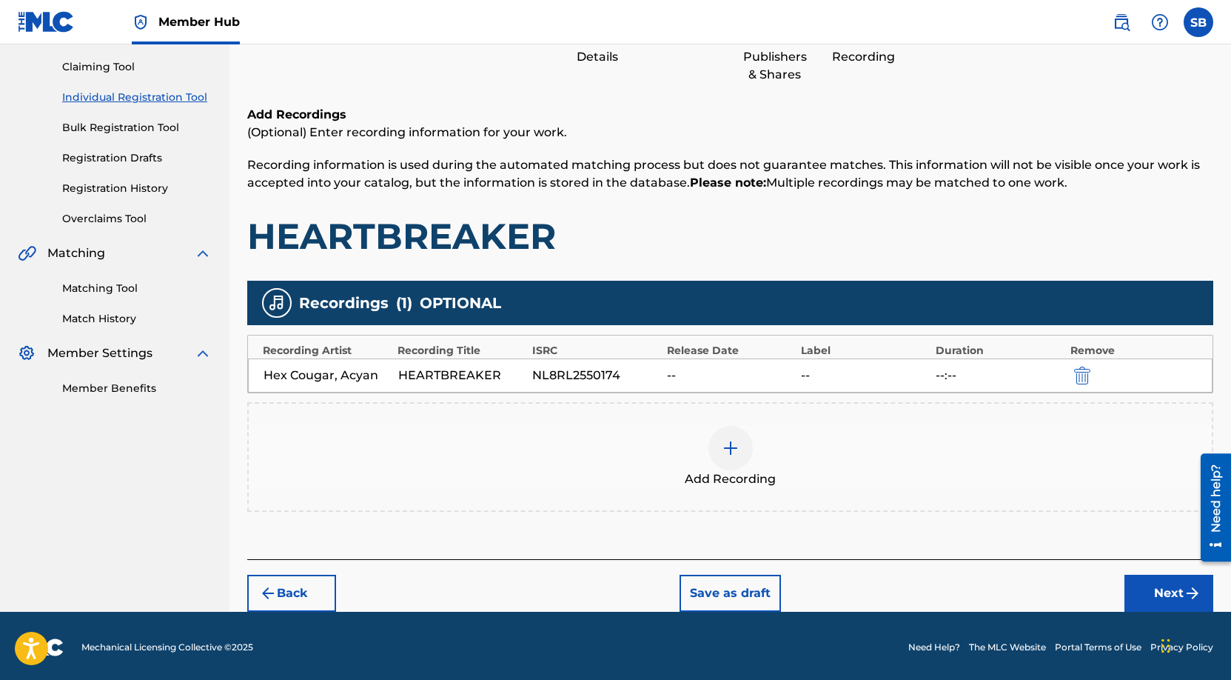
scroll to position [154, 0]
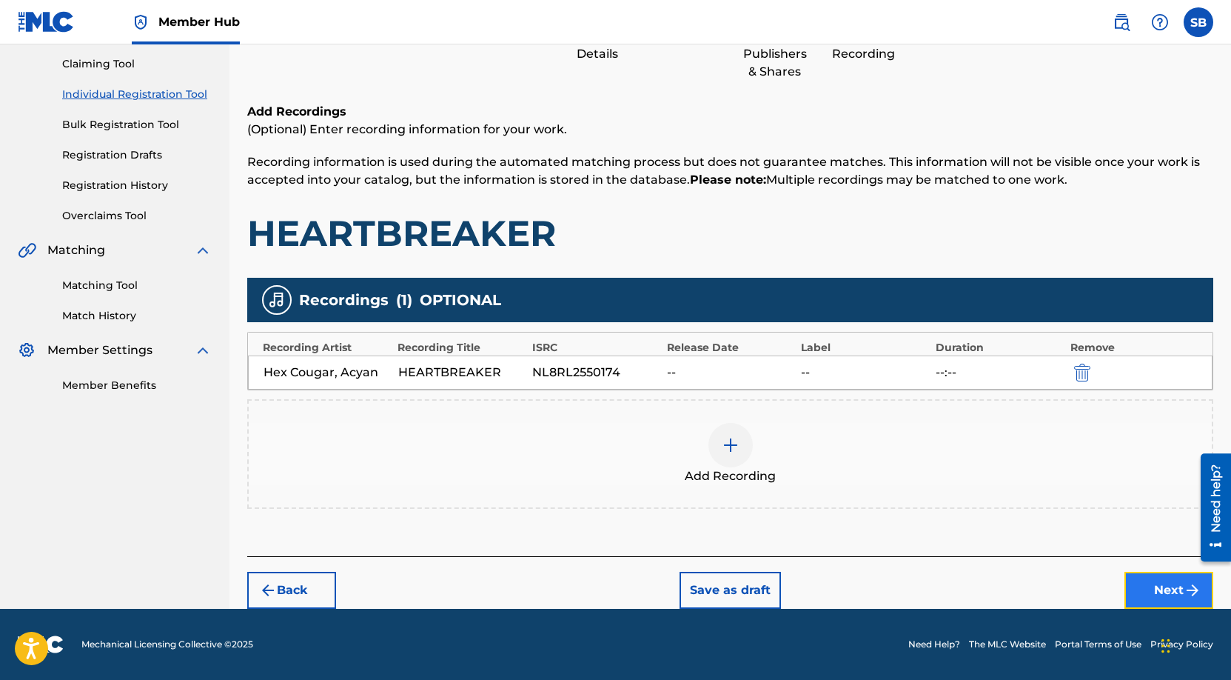
click at [1148, 575] on button "Next" at bounding box center [1169, 590] width 89 height 37
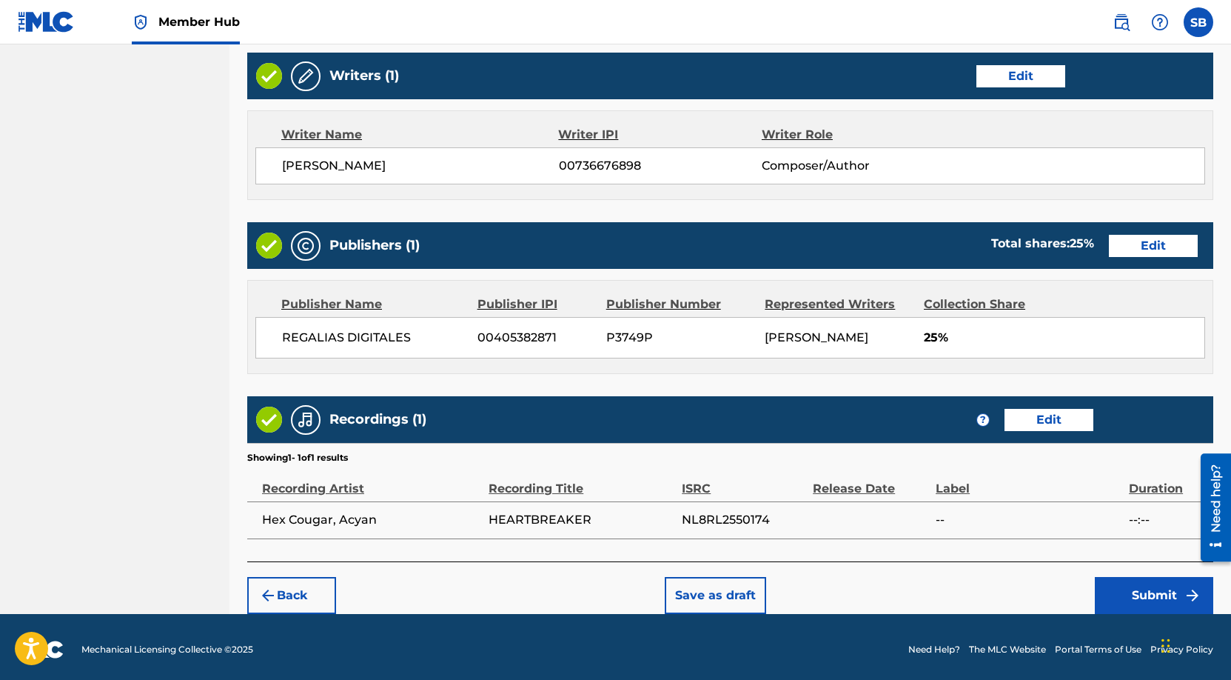
scroll to position [572, 0]
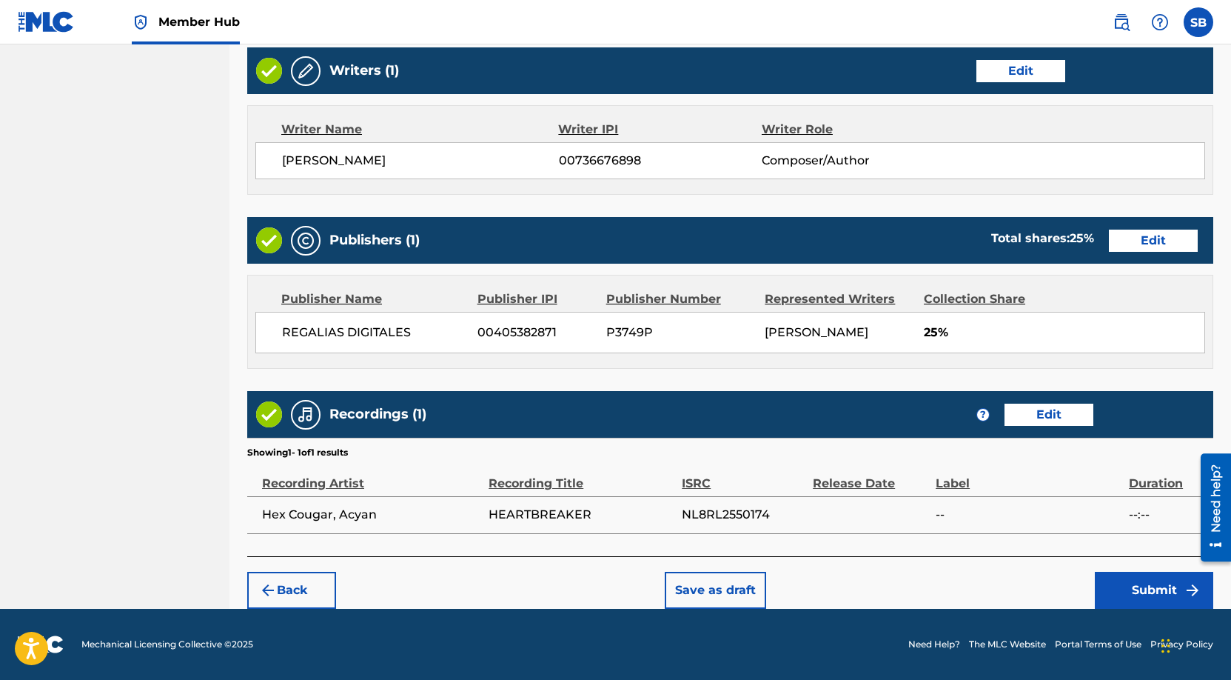
click at [923, 589] on div "Back Save as draft Submit" at bounding box center [730, 582] width 966 height 53
click at [1159, 589] on button "Submit" at bounding box center [1154, 590] width 118 height 37
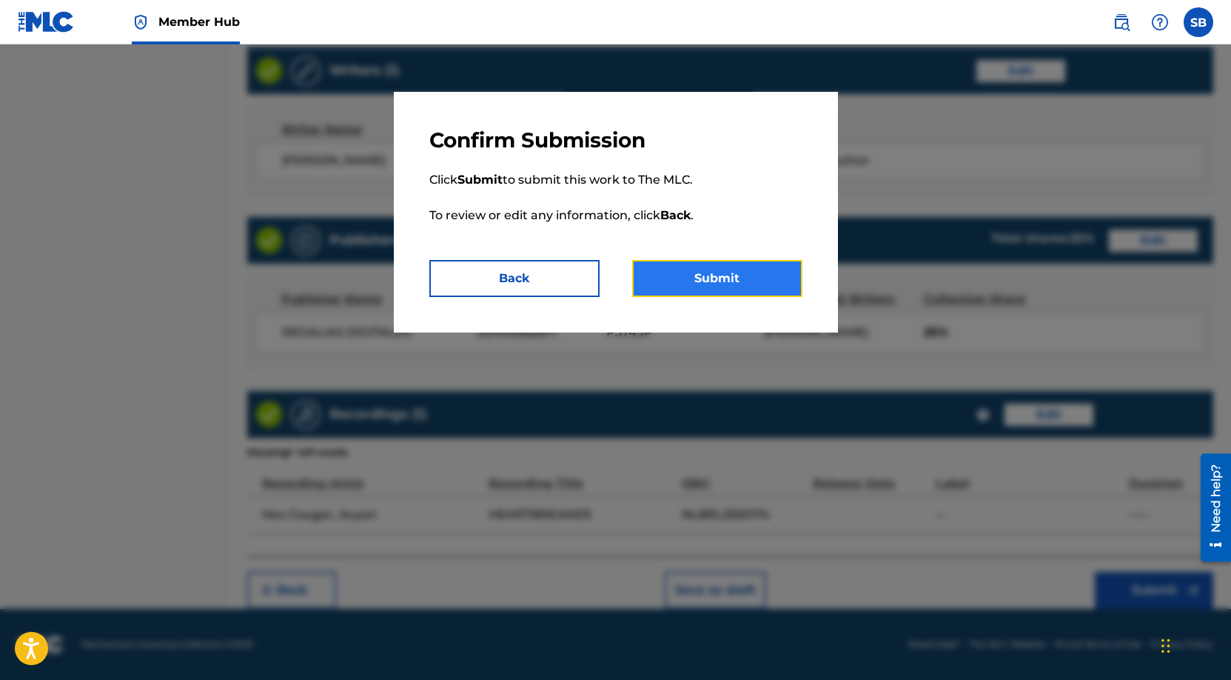
click at [745, 274] on button "Submit" at bounding box center [717, 278] width 170 height 37
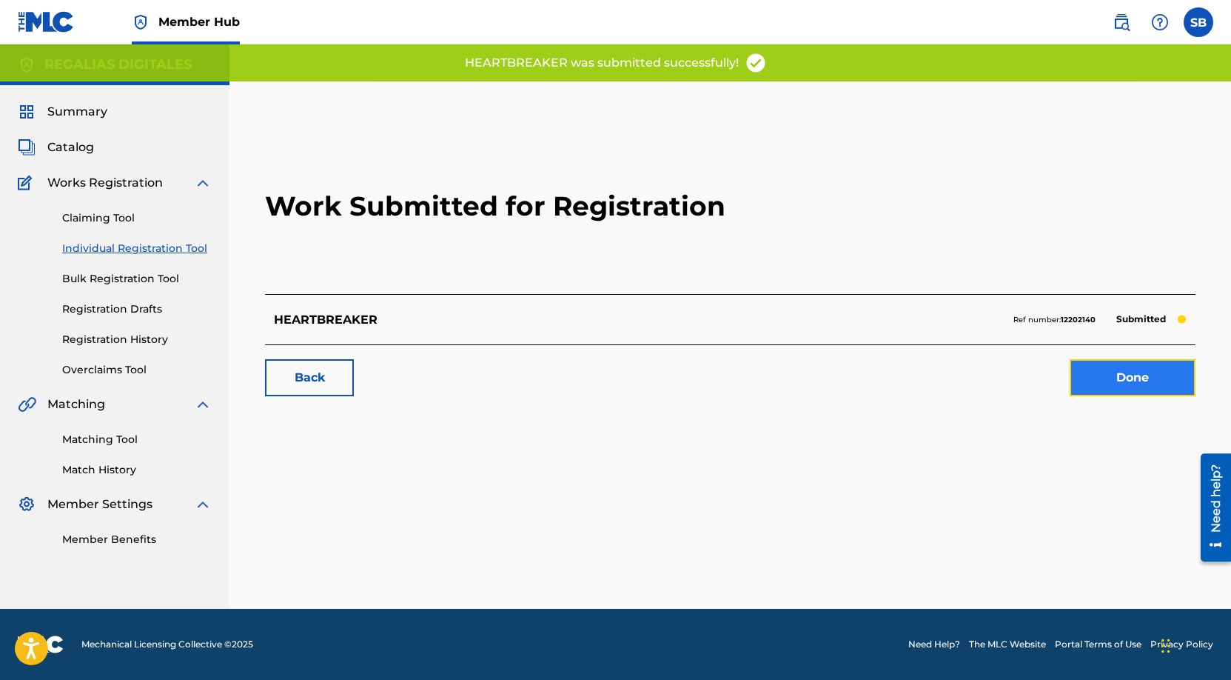
click at [1133, 369] on link "Done" at bounding box center [1133, 377] width 126 height 37
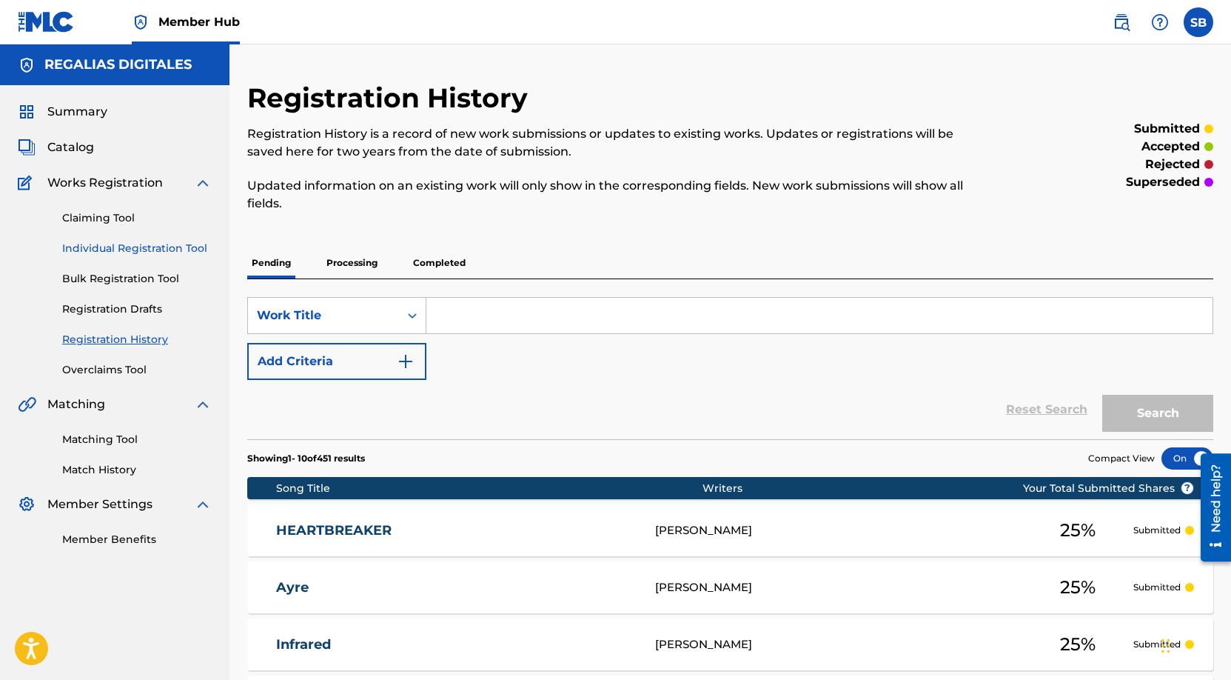
click at [202, 246] on link "Individual Registration Tool" at bounding box center [137, 249] width 150 height 16
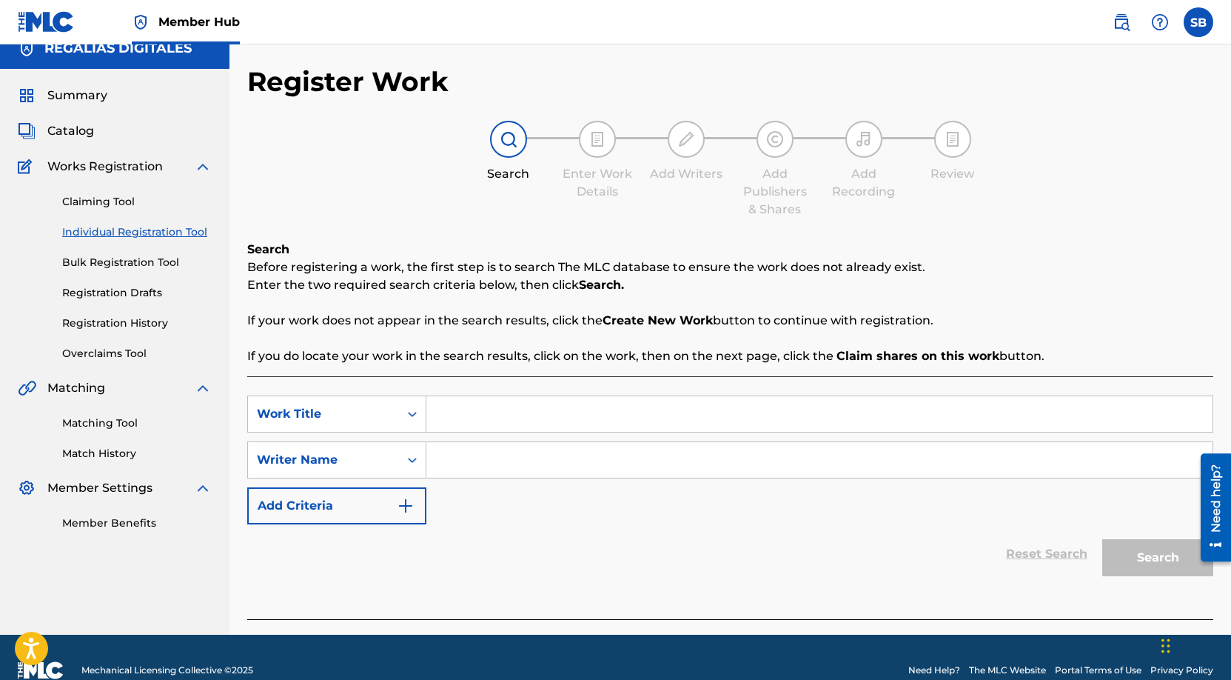
scroll to position [42, 0]
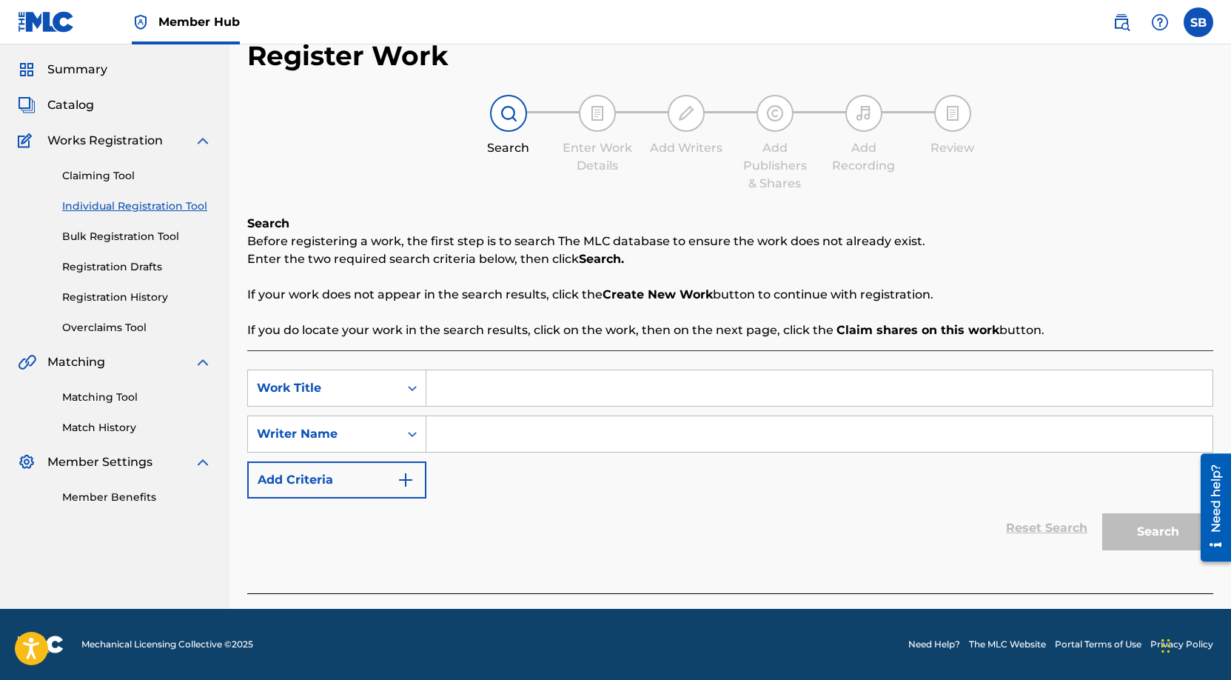
click at [491, 404] on input "Search Form" at bounding box center [819, 388] width 786 height 36
paste input "Fantasy"
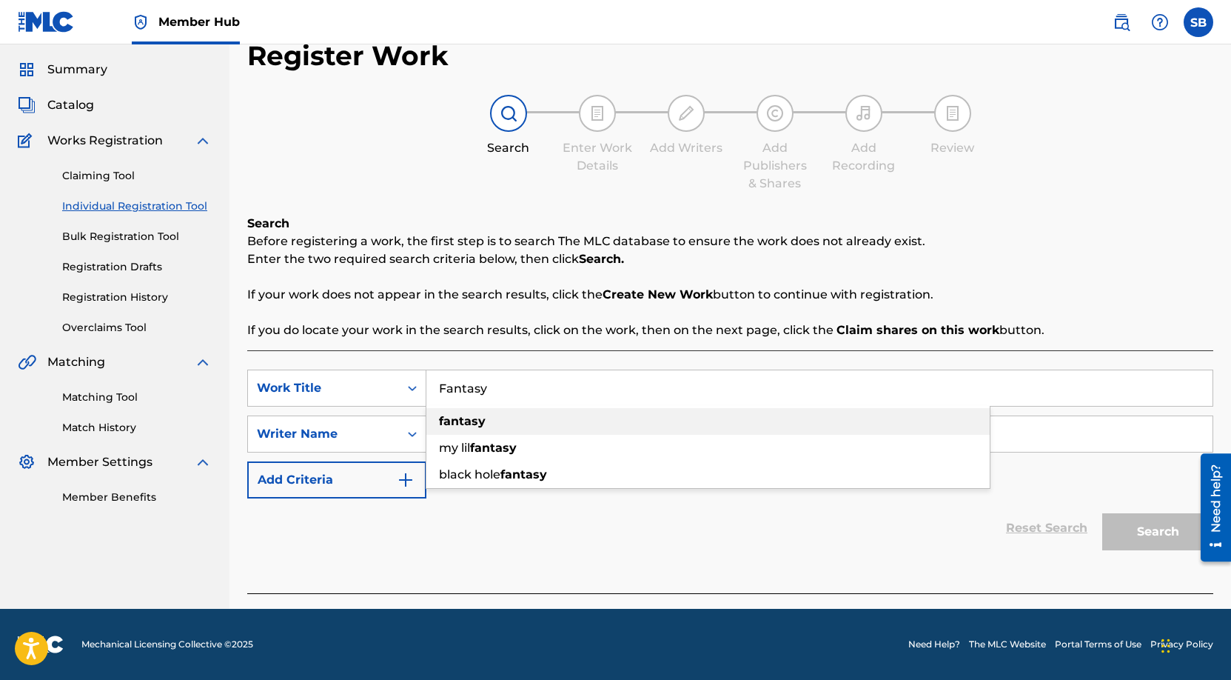
click at [697, 431] on div "fantasy" at bounding box center [707, 421] width 563 height 27
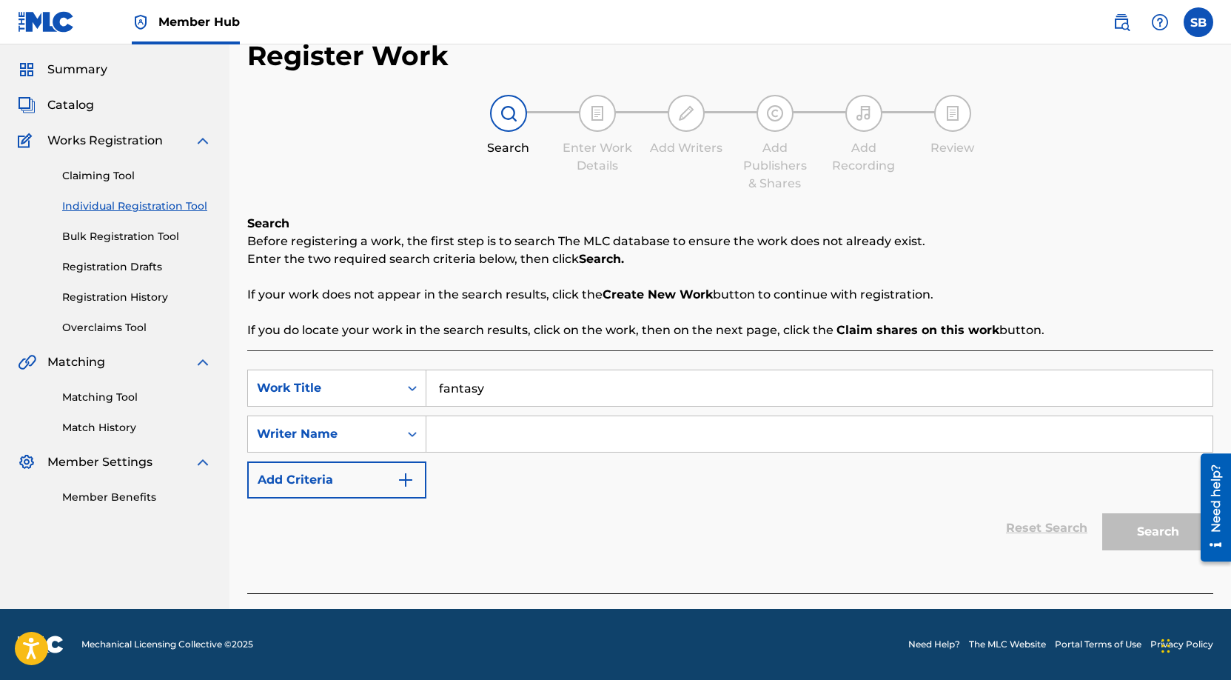
paste input "[PERSON_NAME]"
type input "fantasySooraj Krishnan"
click at [700, 432] on input "Search Form" at bounding box center [819, 434] width 786 height 36
paste input "[PERSON_NAME]"
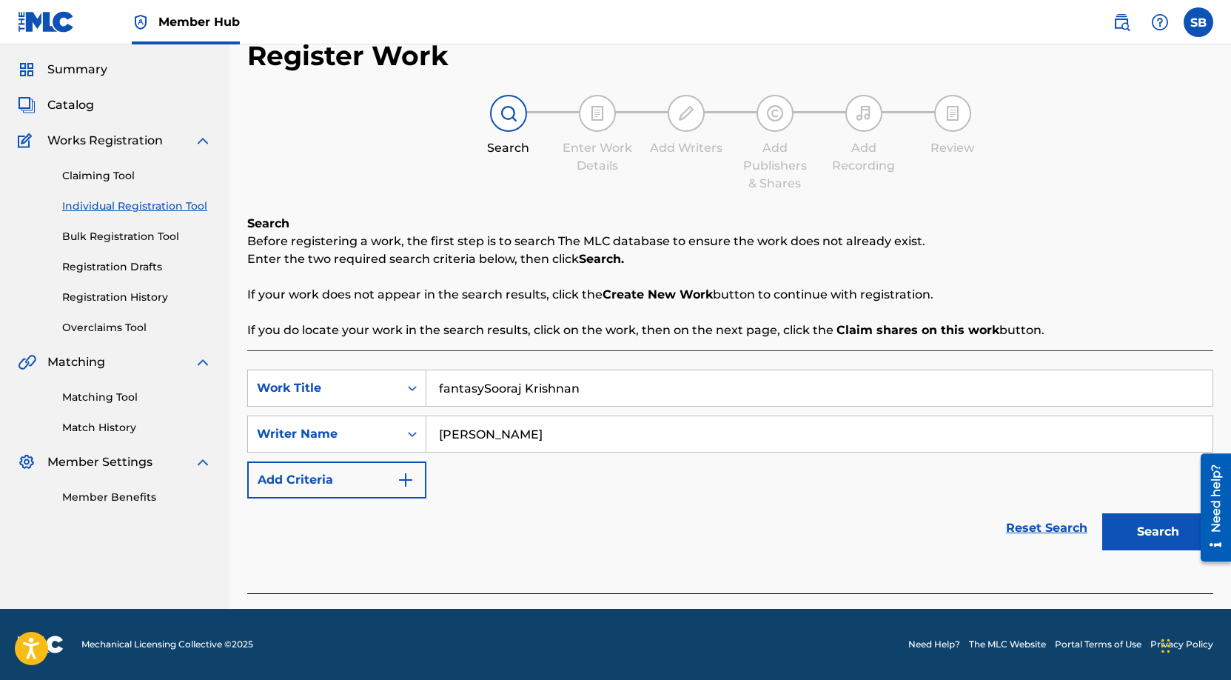
type input "[PERSON_NAME]"
drag, startPoint x: 484, startPoint y: 386, endPoint x: 683, endPoint y: 401, distance: 199.0
click at [683, 401] on input "fantasySooraj Krishnan" at bounding box center [819, 388] width 786 height 36
type input "fantasy"
click at [1073, 241] on p "Before registering a work, the first step is to search The MLC database to ensu…" at bounding box center [730, 241] width 966 height 18
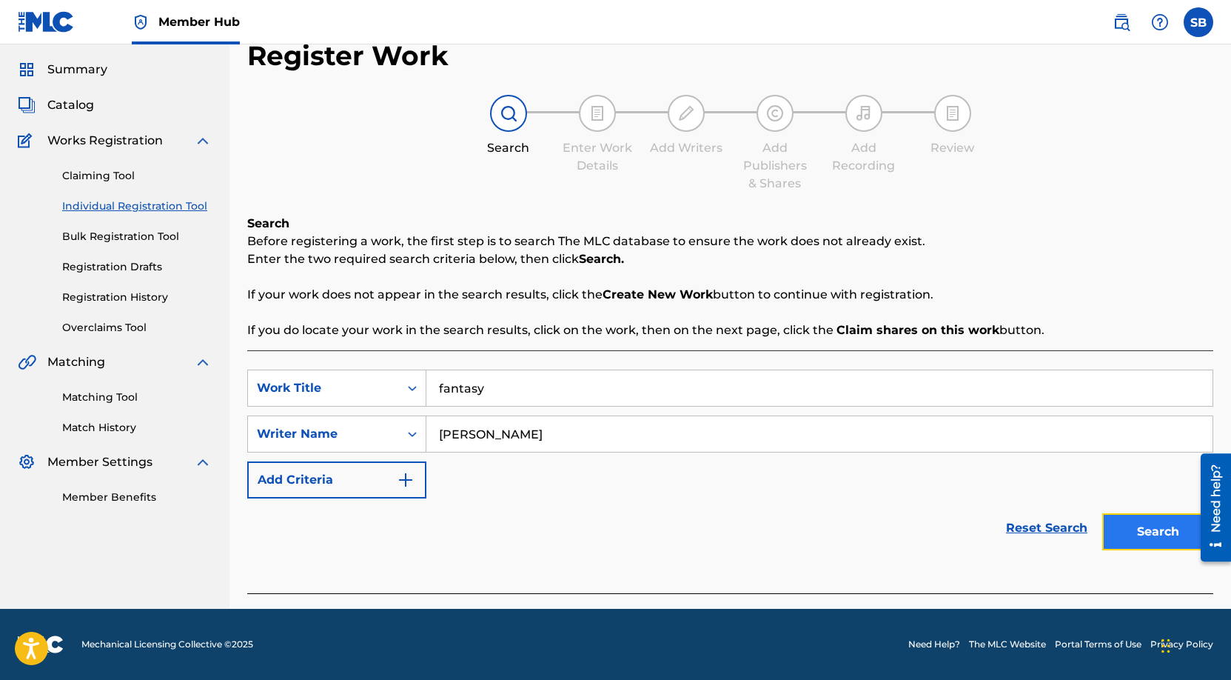
click at [1143, 528] on button "Search" at bounding box center [1157, 531] width 111 height 37
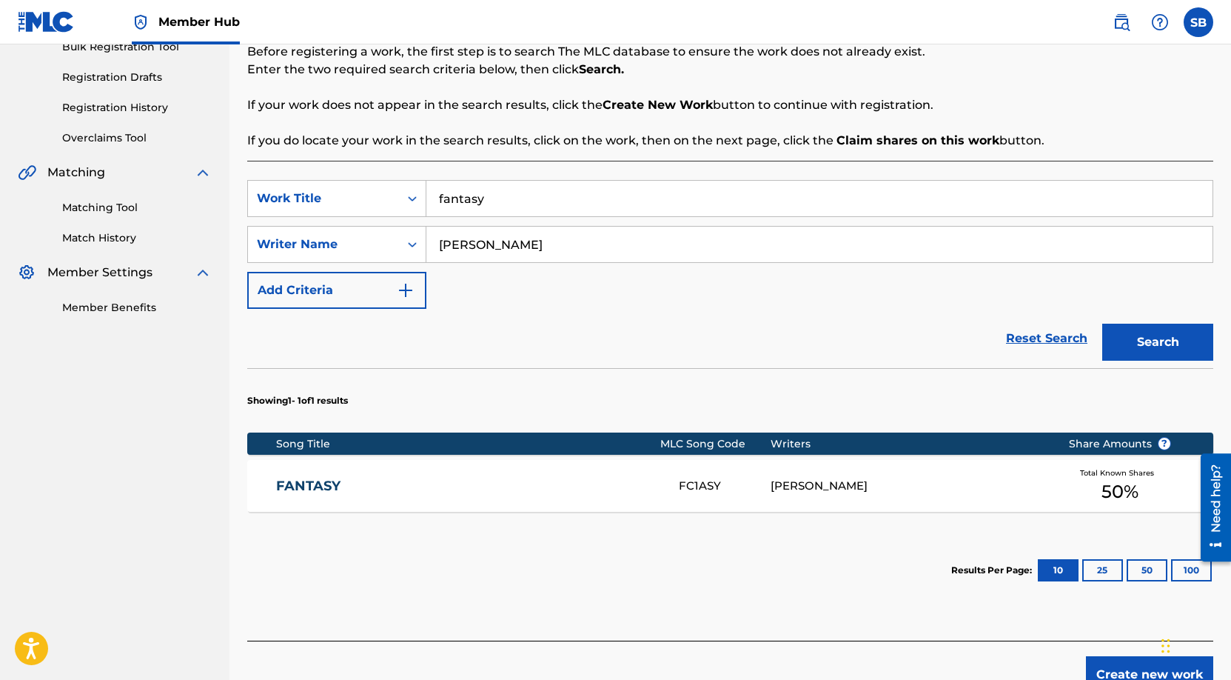
scroll to position [235, 0]
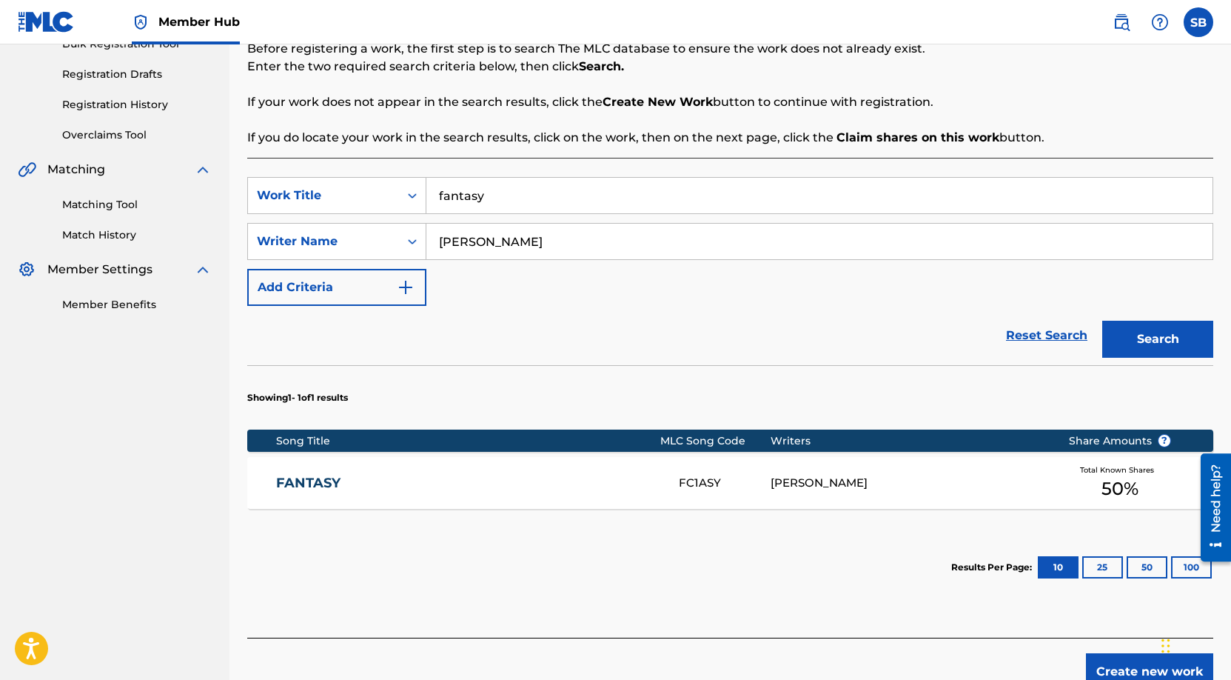
click at [828, 486] on div "[PERSON_NAME]" at bounding box center [908, 483] width 275 height 17
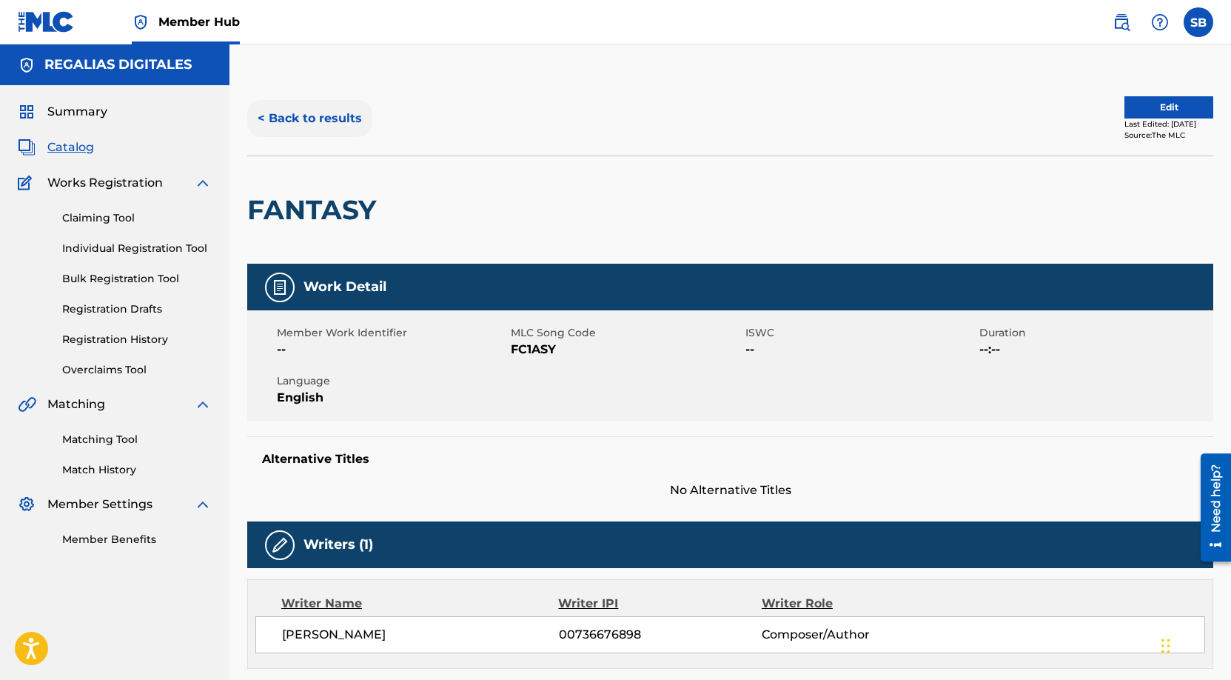
click at [352, 118] on button "< Back to results" at bounding box center [309, 118] width 125 height 37
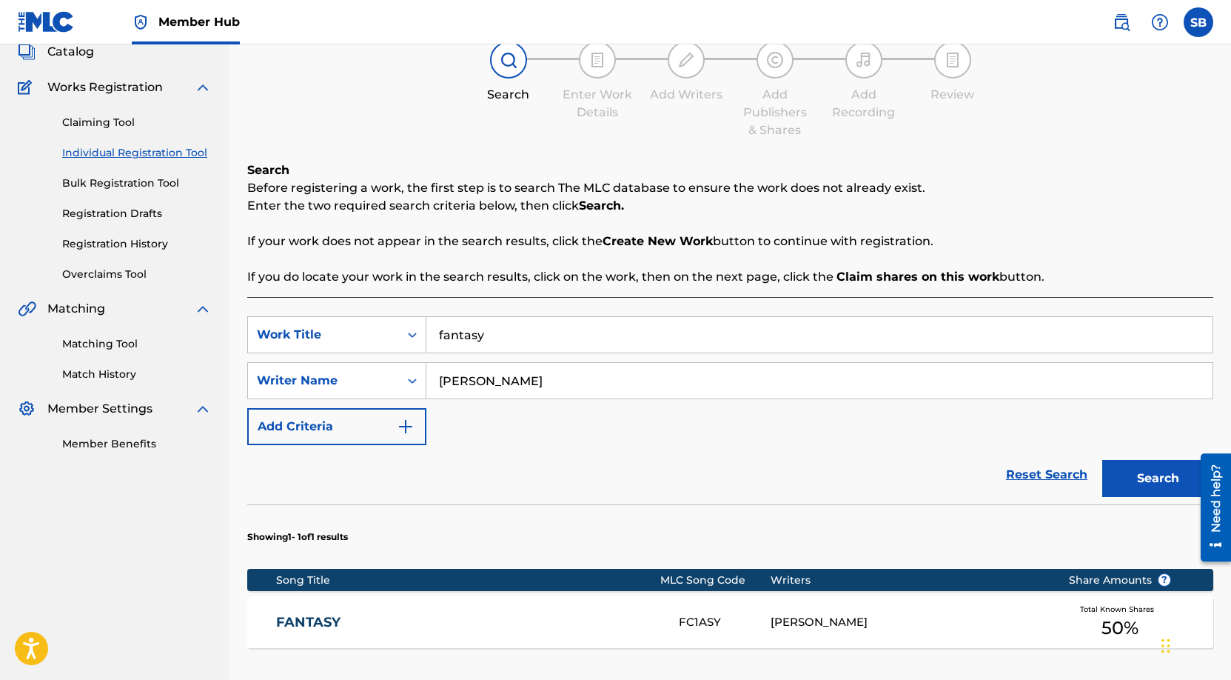
scroll to position [263, 0]
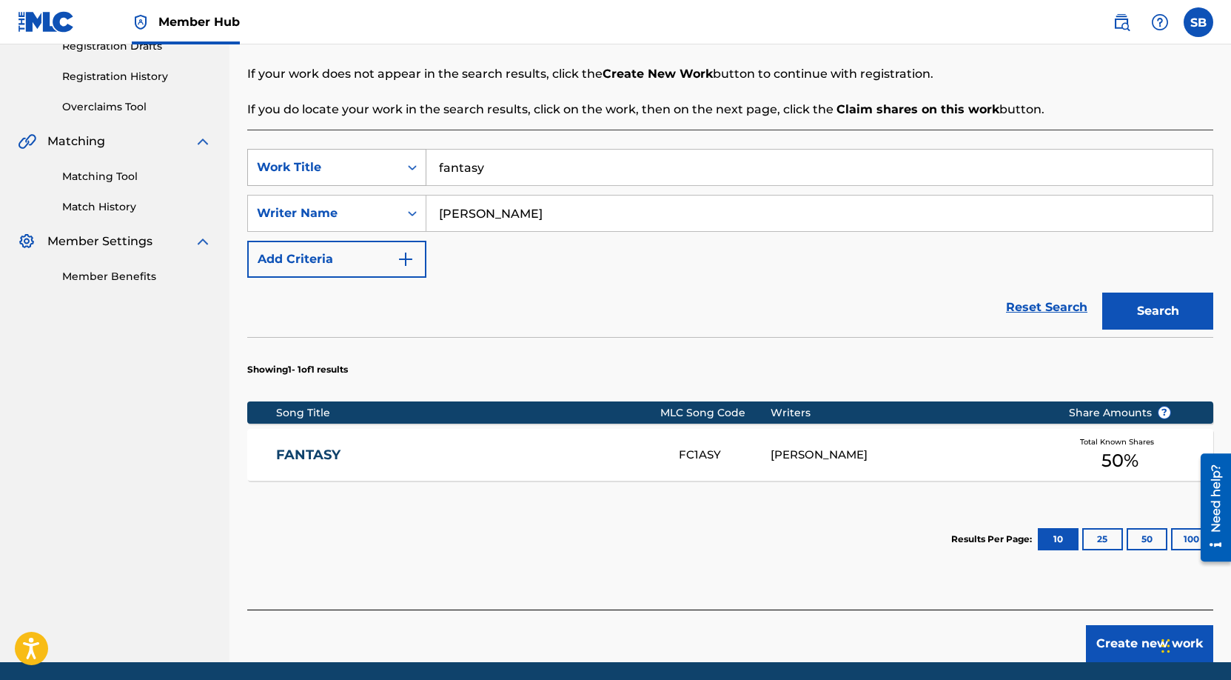
drag, startPoint x: 467, startPoint y: 167, endPoint x: 403, endPoint y: 155, distance: 65.6
click at [403, 155] on div "SearchWithCriteria853b49e2-9550-4121-b7b4-6306a83caa39 Work Title fantasy" at bounding box center [730, 167] width 966 height 37
type input "="
paste input "Ya y para Ya Ya"
type input "Ya y para Ya Ya"
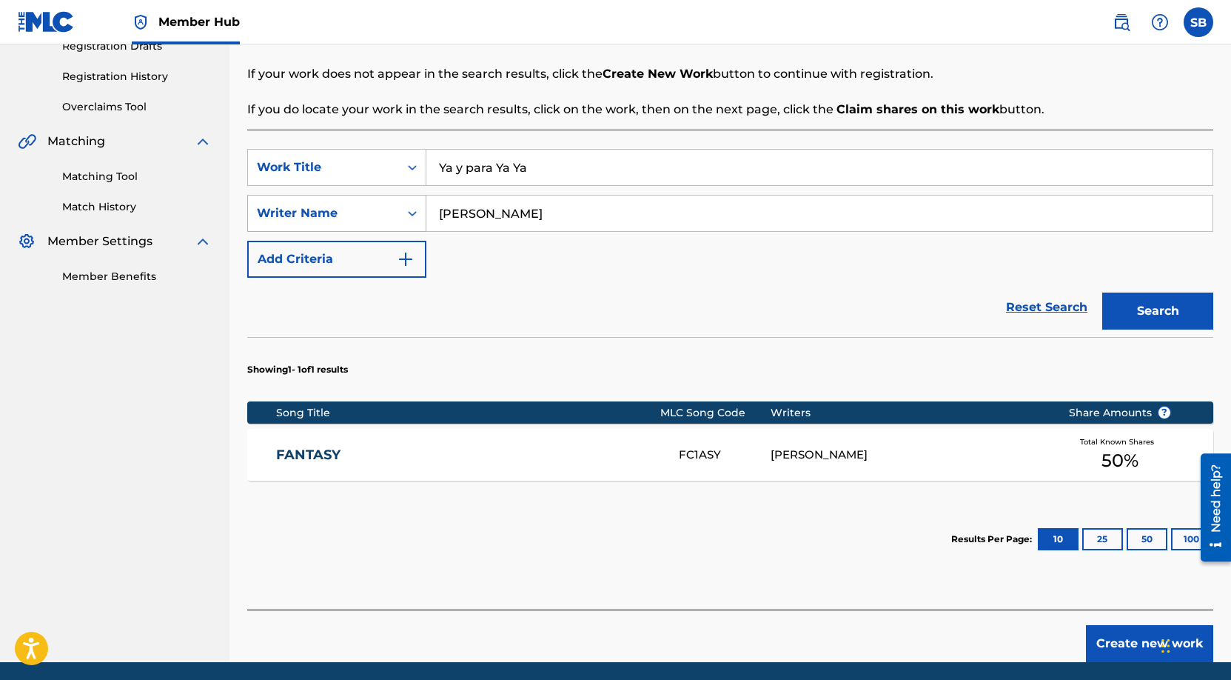
drag, startPoint x: 560, startPoint y: 214, endPoint x: 403, endPoint y: 212, distance: 157.0
click at [403, 212] on div "SearchWithCriteriaf73e66c6-e723-40c4-8078-65412116e6ba Writer Name [PERSON_NAME]" at bounding box center [730, 213] width 966 height 37
type input "="
paste input "[PERSON_NAME] [PERSON_NAME]"
type input "[PERSON_NAME] [PERSON_NAME]"
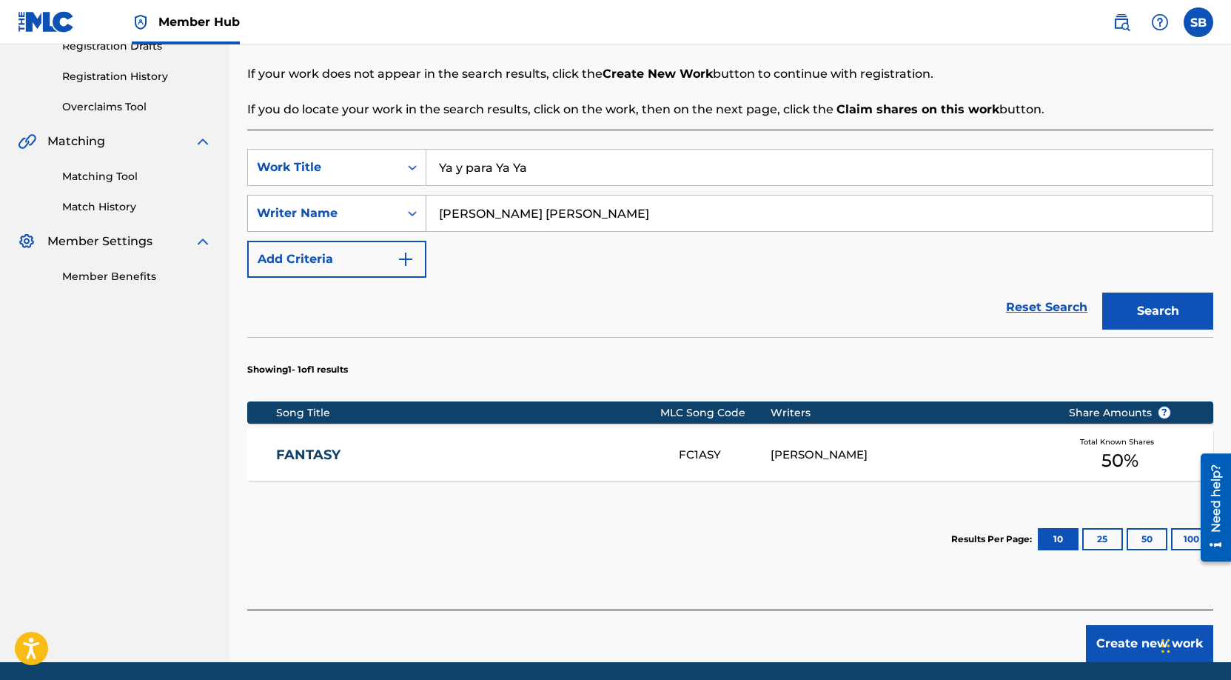
click at [1102, 292] on button "Search" at bounding box center [1157, 310] width 111 height 37
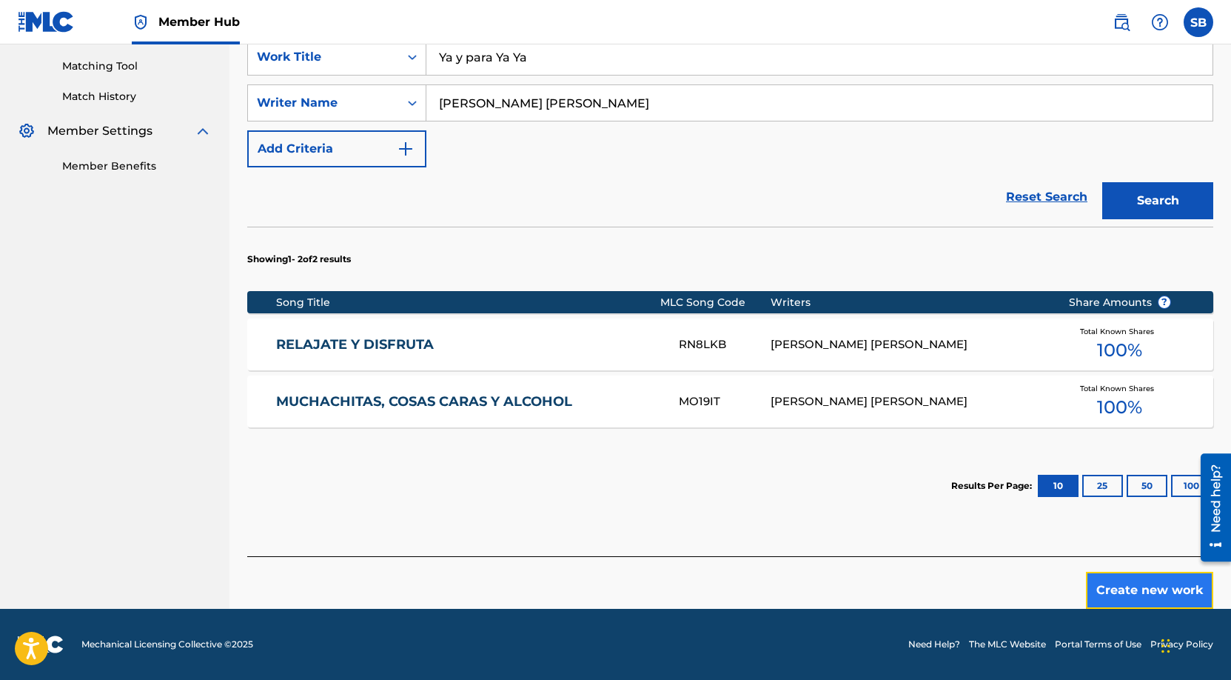
click at [1128, 589] on button "Create new work" at bounding box center [1149, 590] width 127 height 37
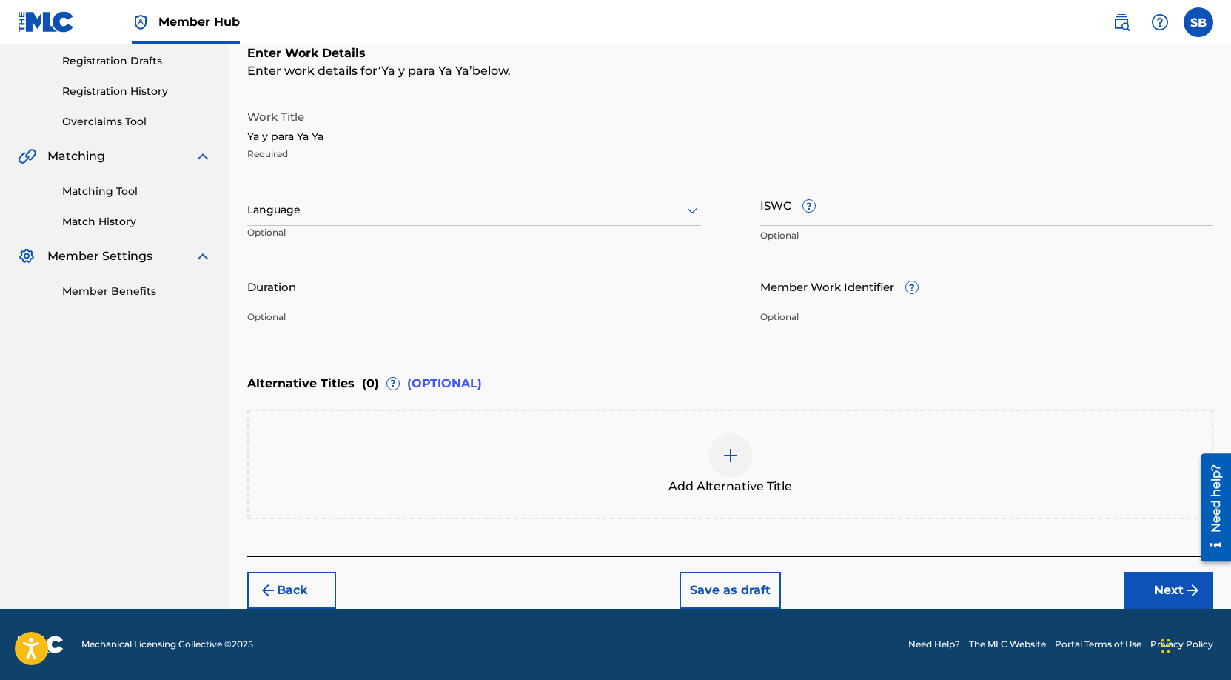
scroll to position [248, 0]
click at [404, 214] on div at bounding box center [474, 210] width 454 height 19
click at [377, 269] on div "Spanish" at bounding box center [474, 275] width 452 height 33
click at [1145, 581] on button "Next" at bounding box center [1169, 590] width 89 height 37
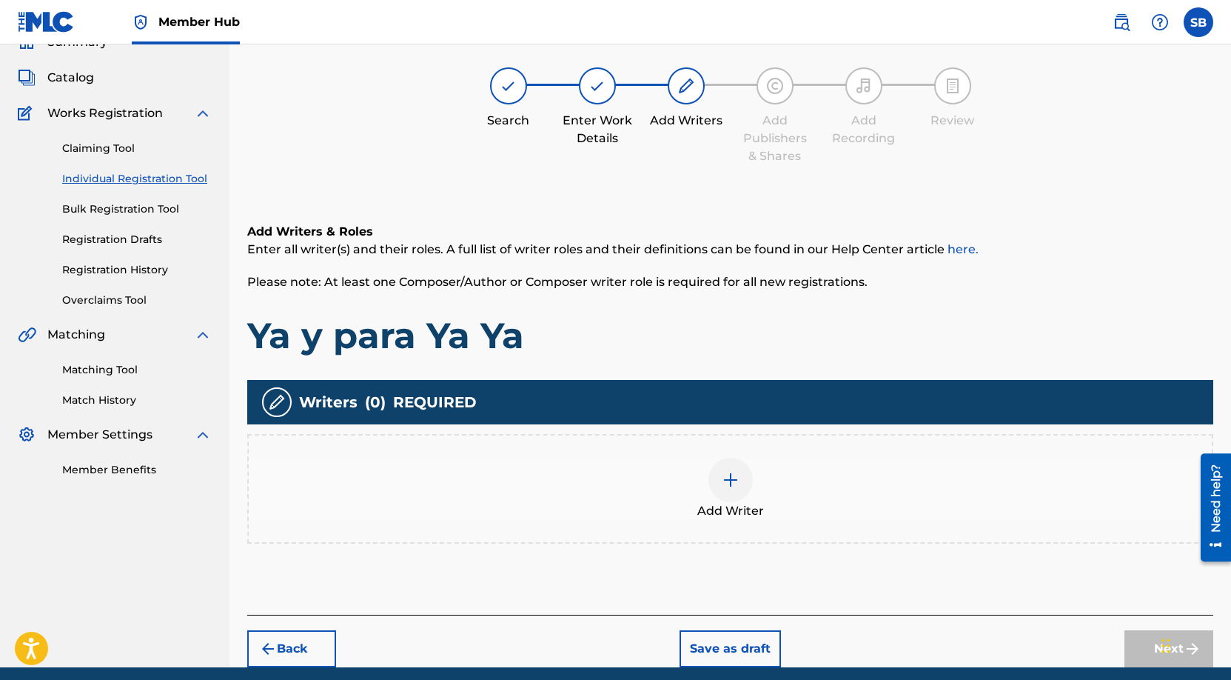
scroll to position [67, 0]
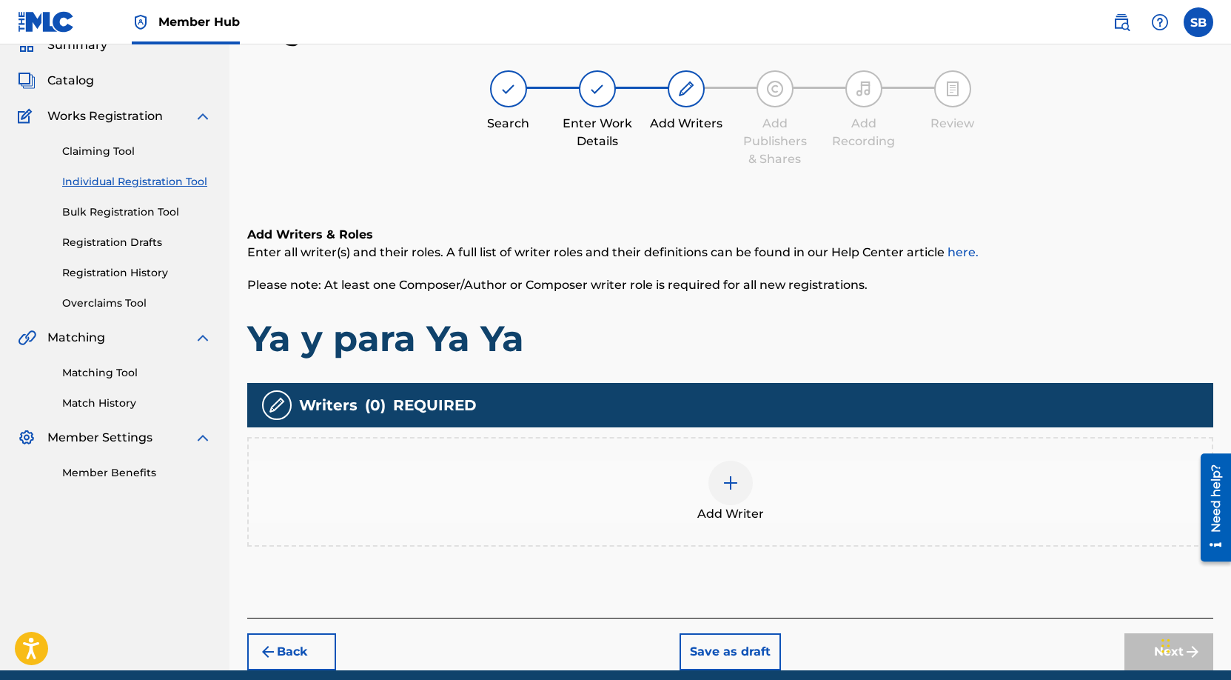
click at [773, 493] on div "Add Writer" at bounding box center [730, 492] width 963 height 62
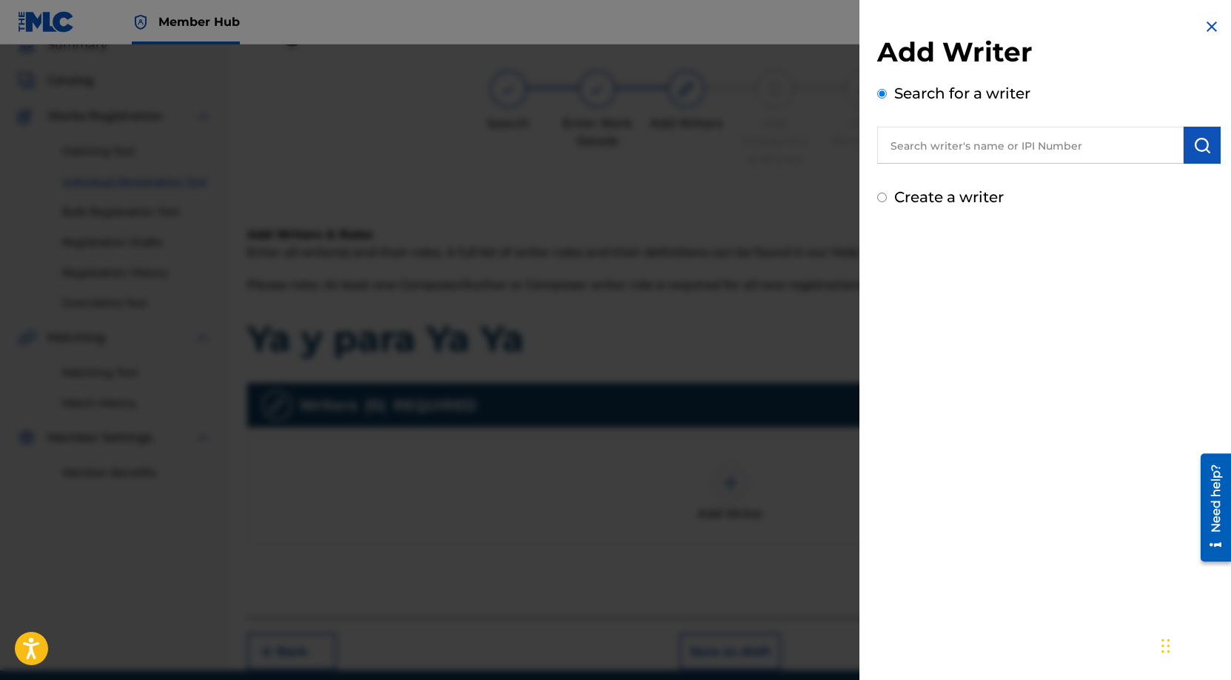
click at [1008, 147] on input "text" at bounding box center [1030, 145] width 307 height 37
paste input "[PERSON_NAME] [PERSON_NAME]"
type input "[PERSON_NAME] [PERSON_NAME]"
click at [1204, 144] on img "submit" at bounding box center [1203, 145] width 18 height 18
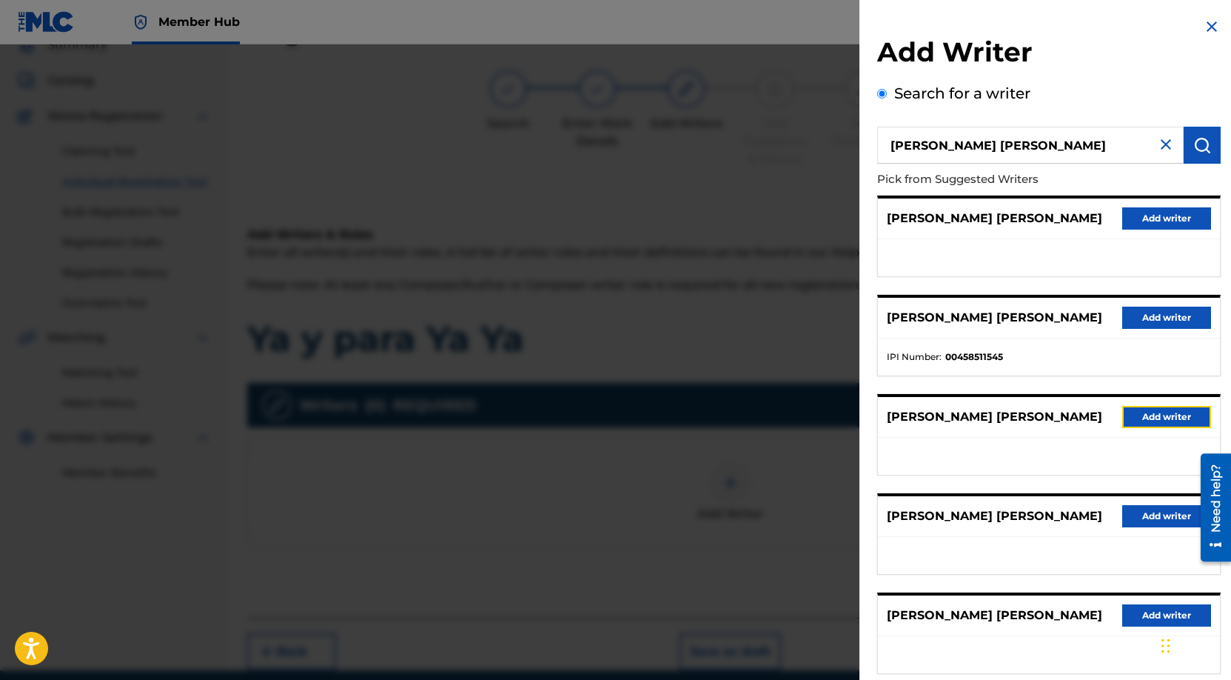
click at [1154, 417] on button "Add writer" at bounding box center [1166, 417] width 89 height 22
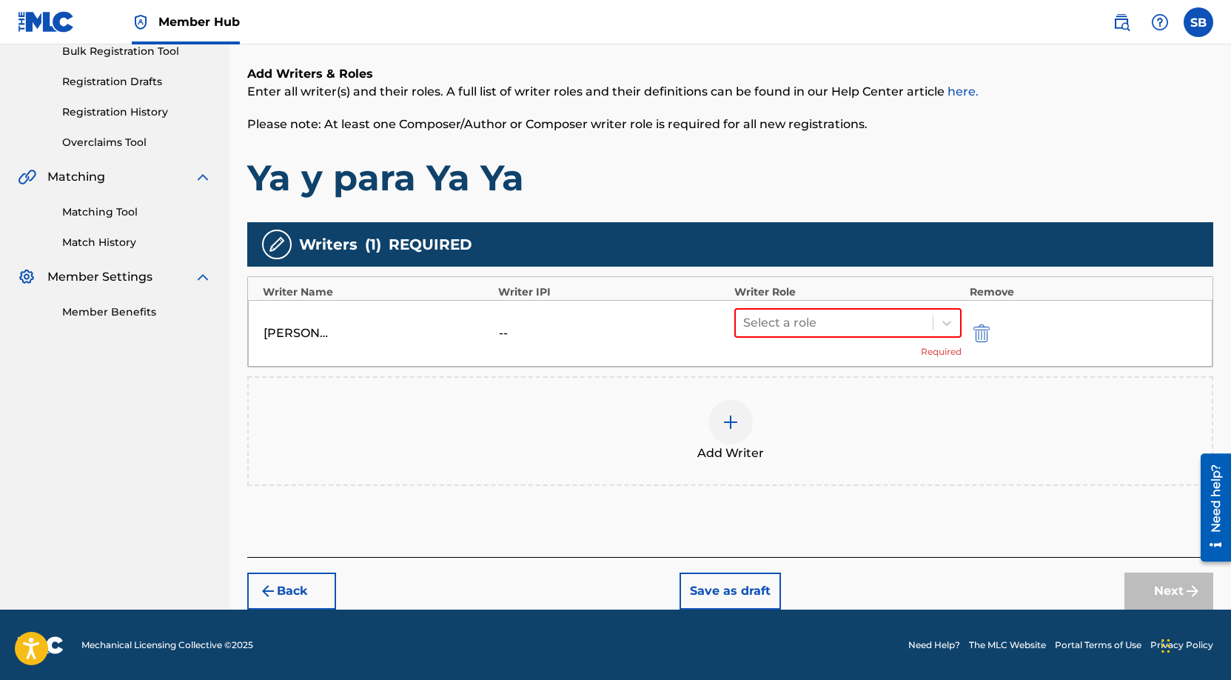
scroll to position [228, 0]
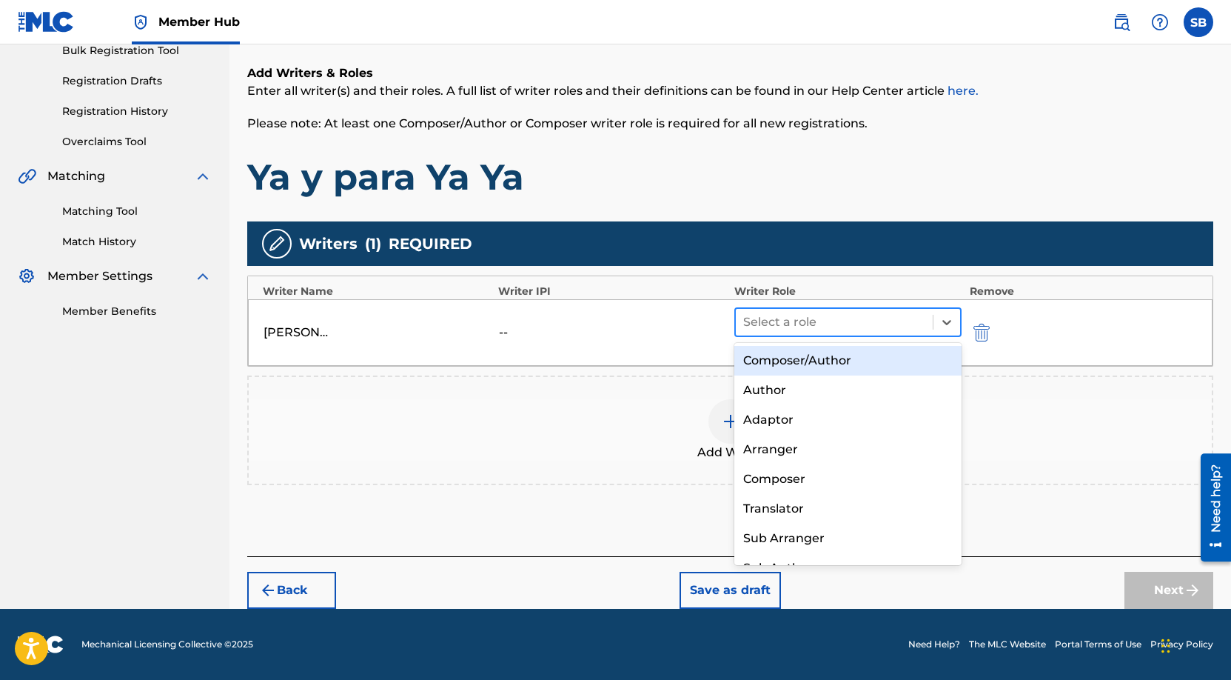
click at [828, 332] on div "Select a role" at bounding box center [835, 322] width 198 height 27
click at [827, 352] on div "Composer/Author" at bounding box center [848, 361] width 228 height 30
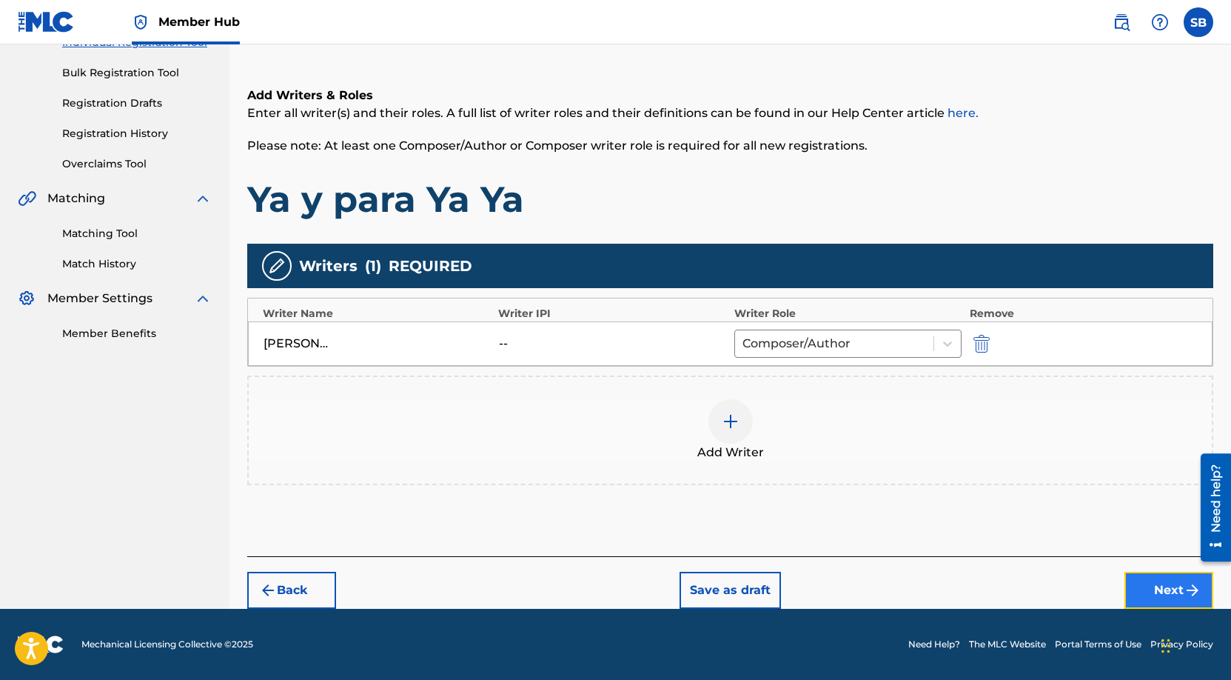
click at [1136, 586] on button "Next" at bounding box center [1169, 590] width 89 height 37
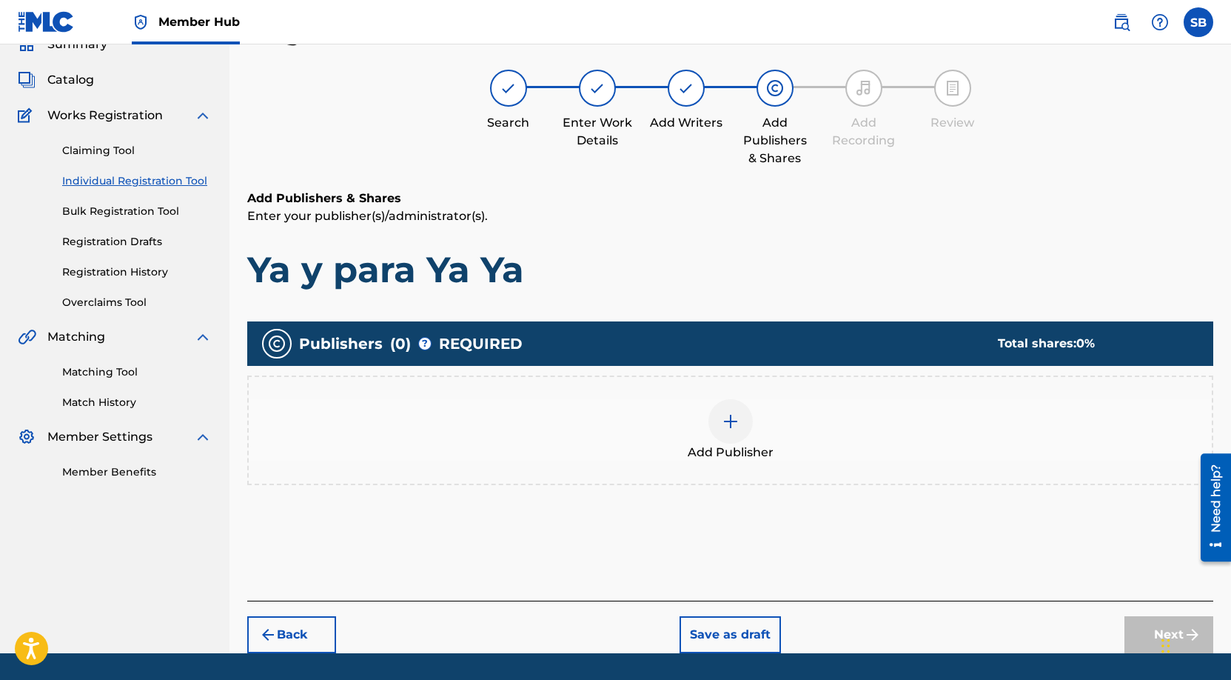
scroll to position [67, 0]
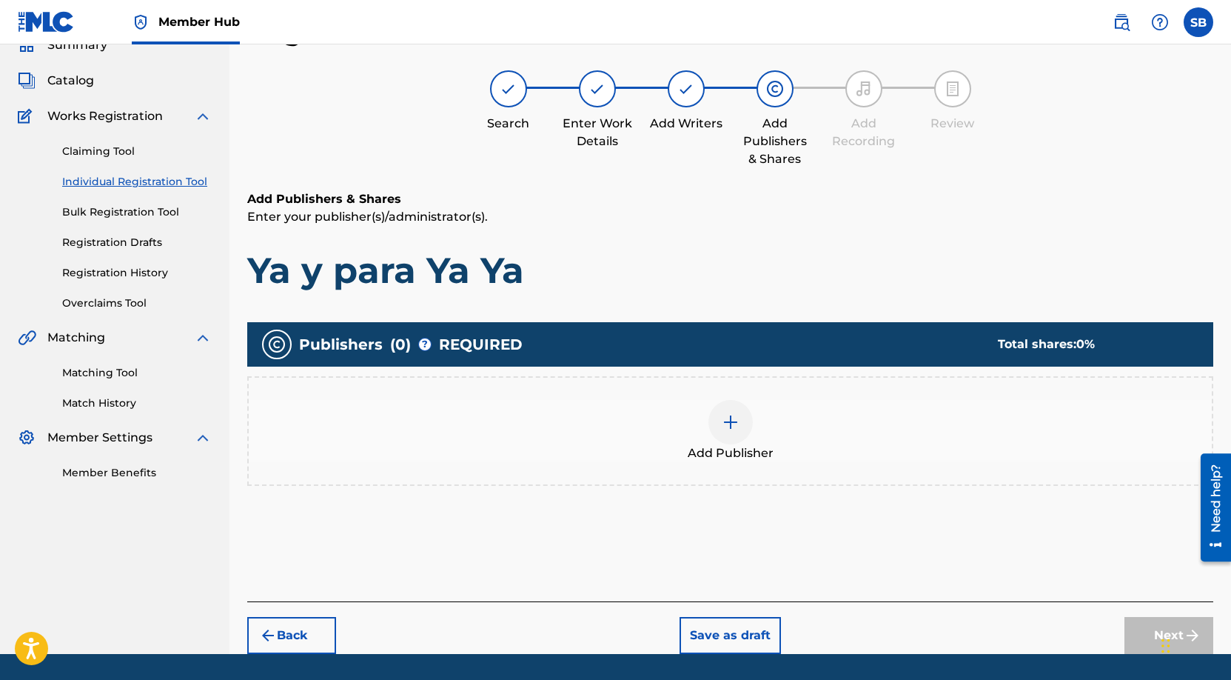
click at [743, 424] on div at bounding box center [731, 422] width 44 height 44
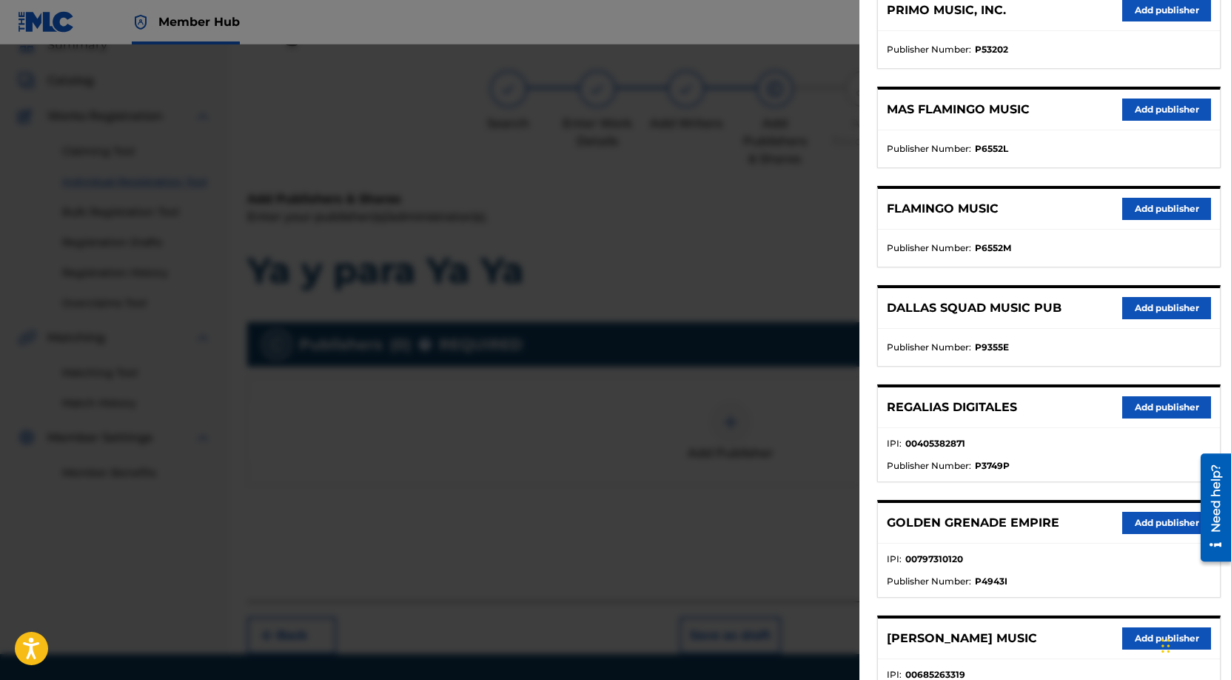
scroll to position [344, 0]
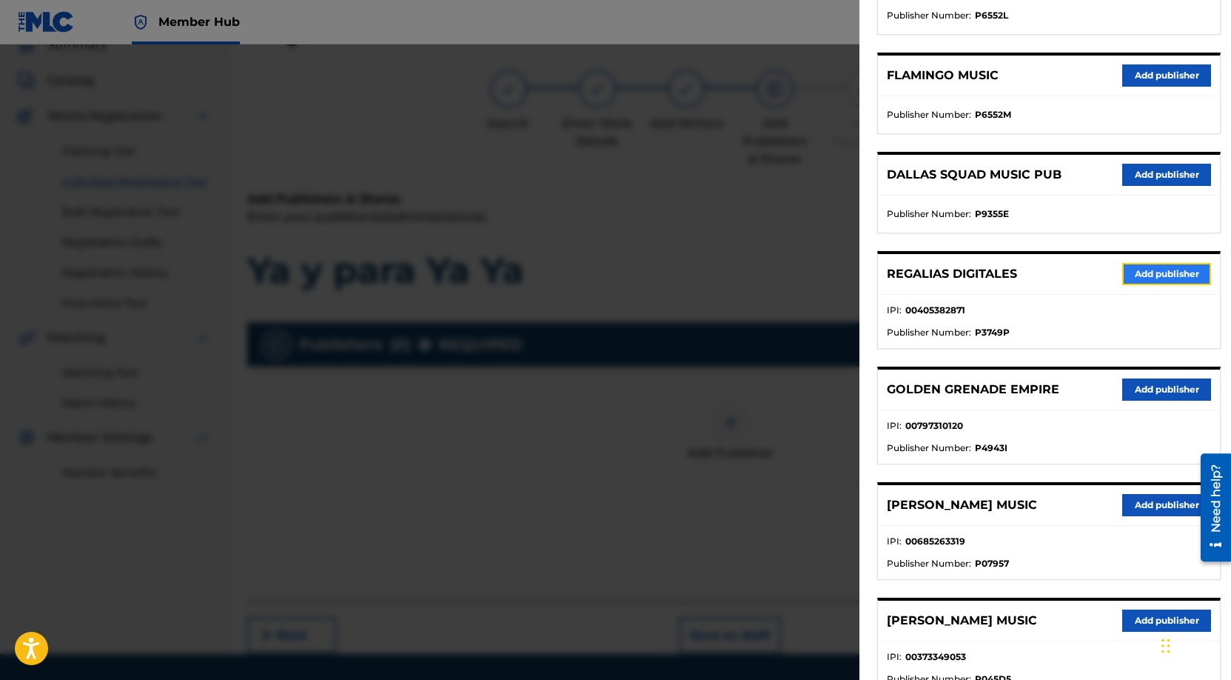
click at [1142, 268] on button "Add publisher" at bounding box center [1166, 274] width 89 height 22
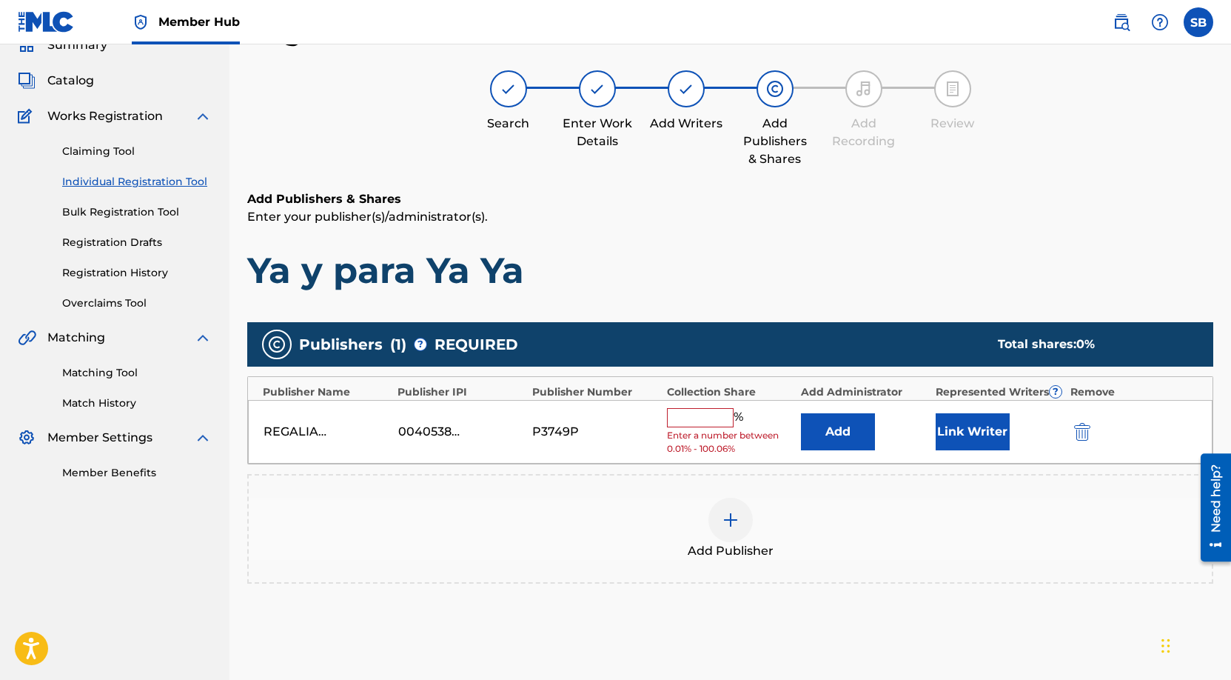
click at [712, 415] on input "text" at bounding box center [700, 417] width 67 height 19
type input "50"
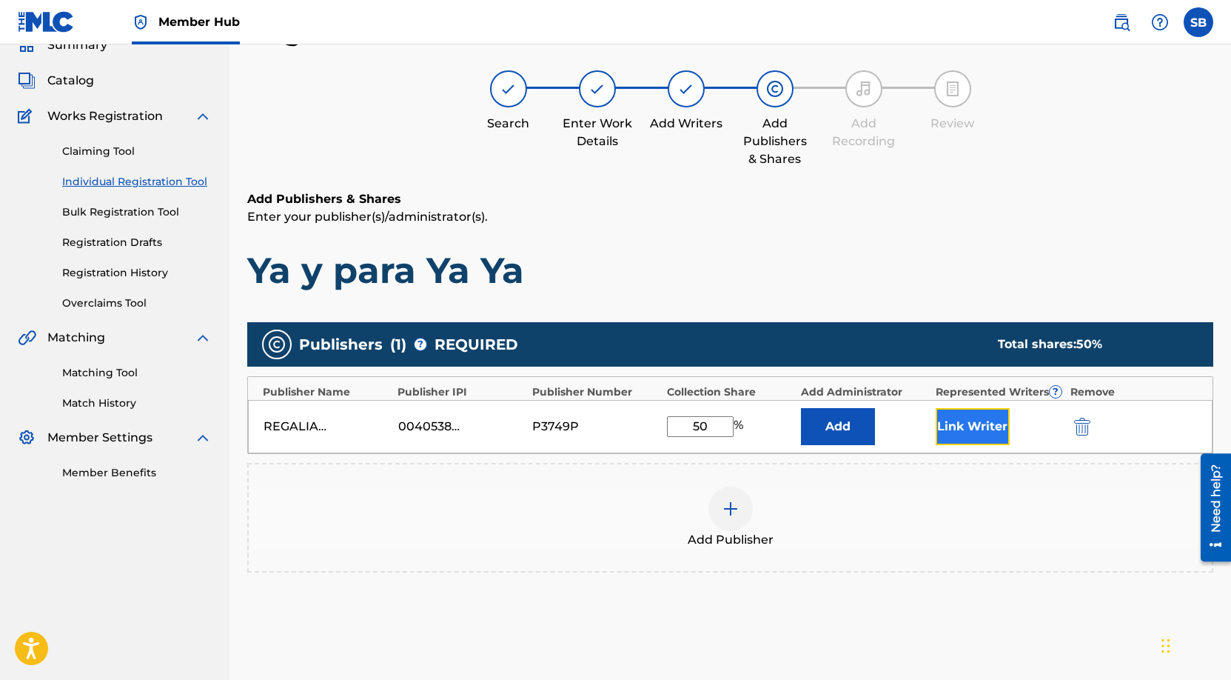
click at [991, 427] on button "Link Writer" at bounding box center [973, 426] width 74 height 37
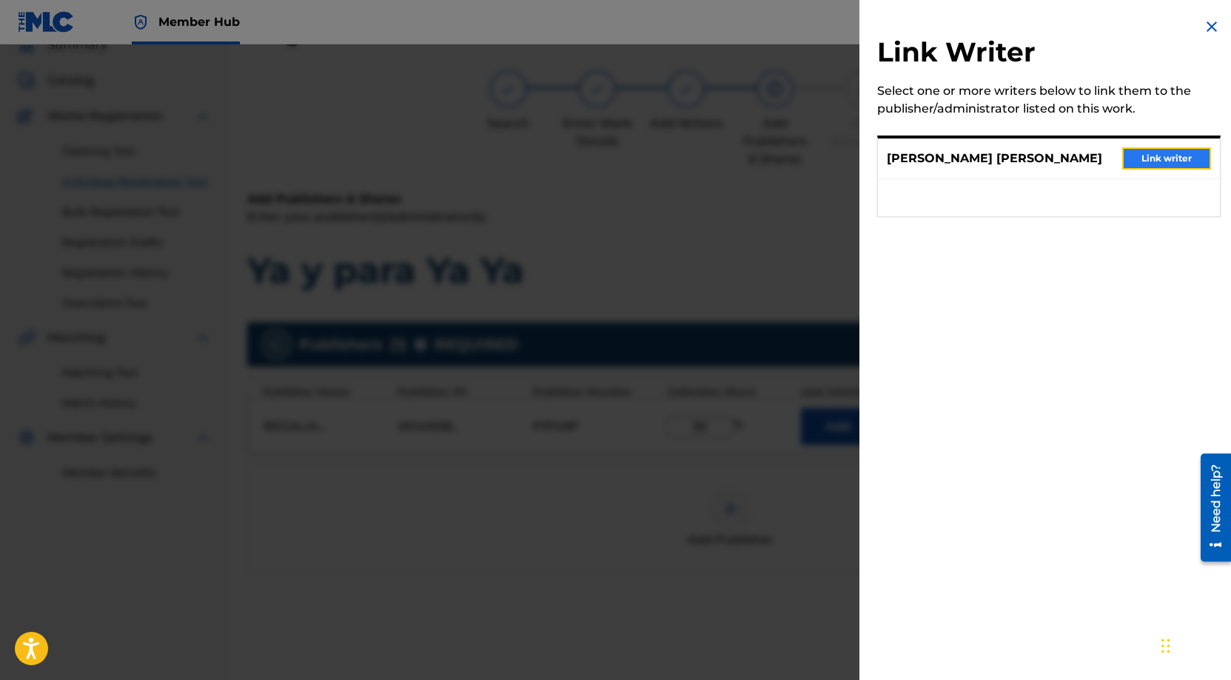
click at [1159, 162] on button "Link writer" at bounding box center [1166, 158] width 89 height 22
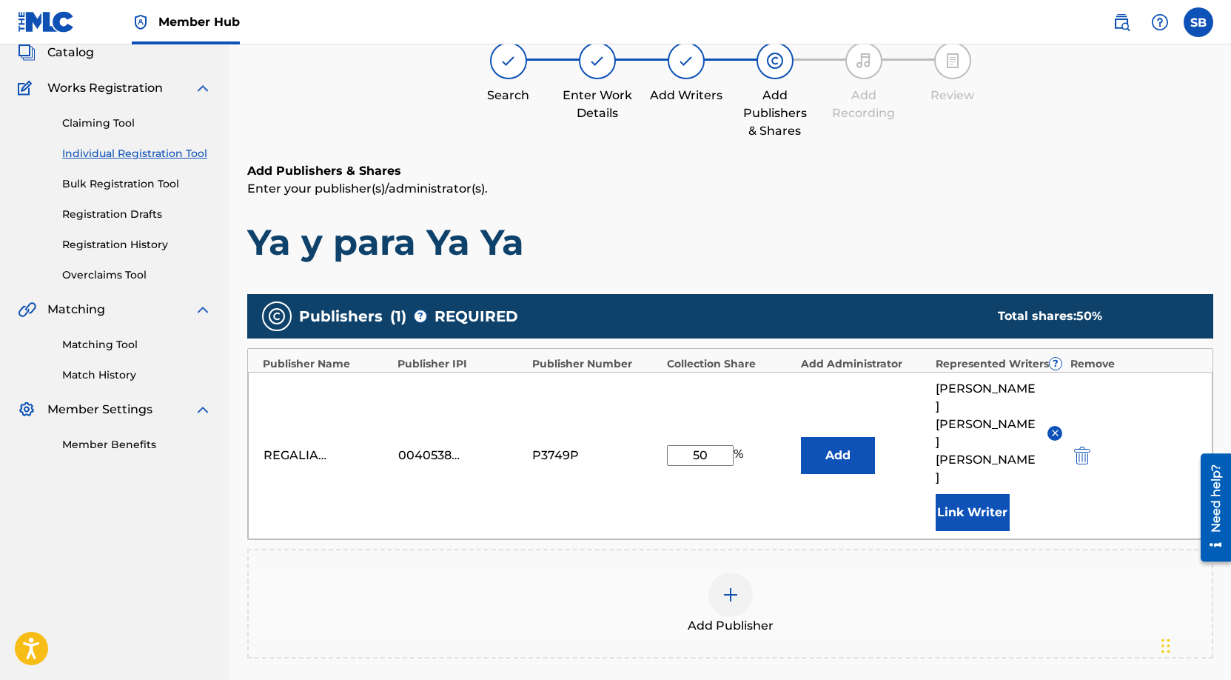
scroll to position [277, 0]
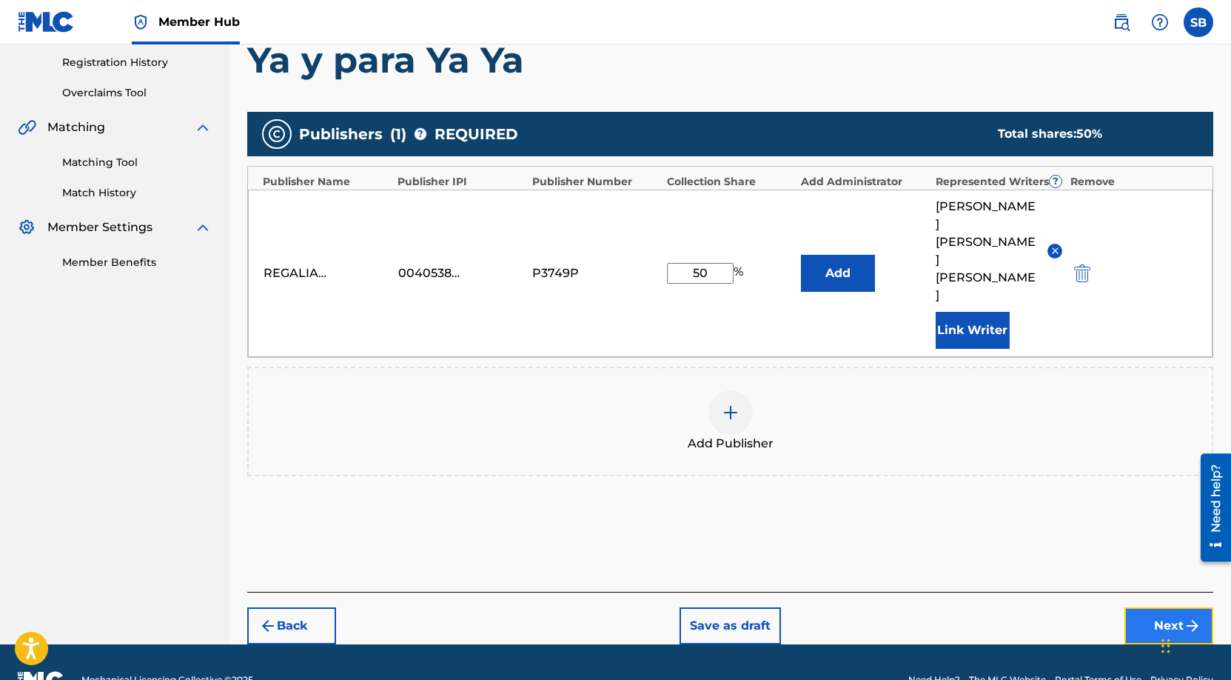
click at [1149, 607] on button "Next" at bounding box center [1169, 625] width 89 height 37
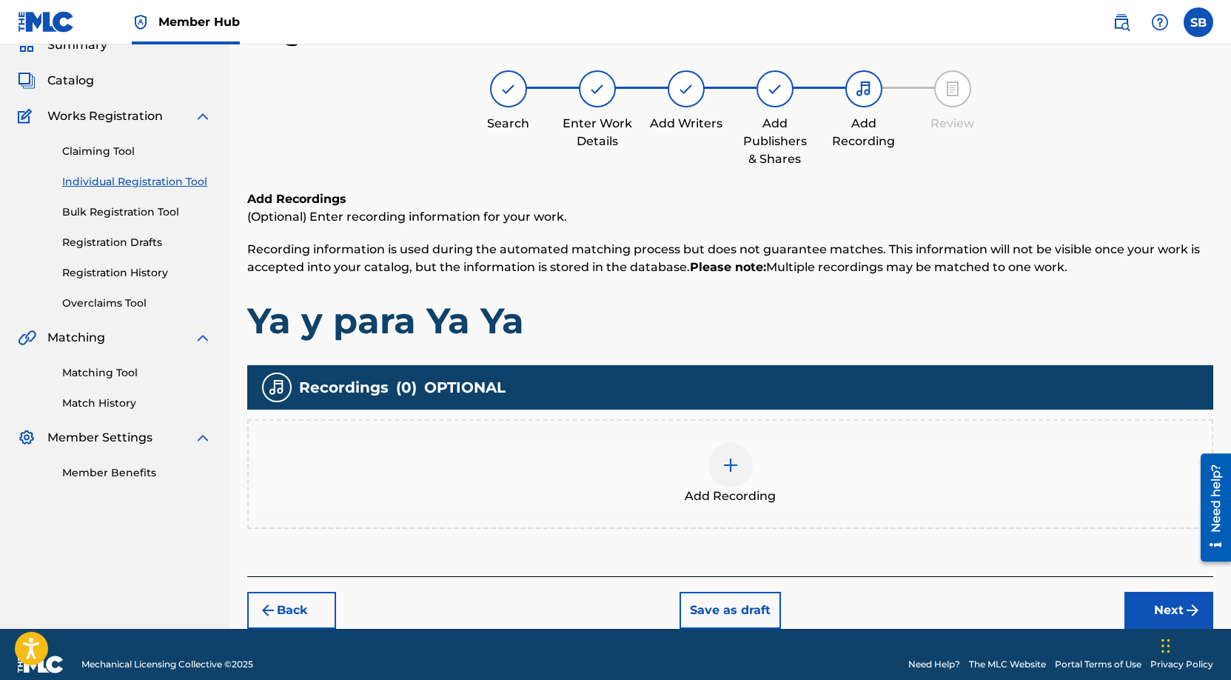
click at [739, 466] on img at bounding box center [731, 465] width 18 height 18
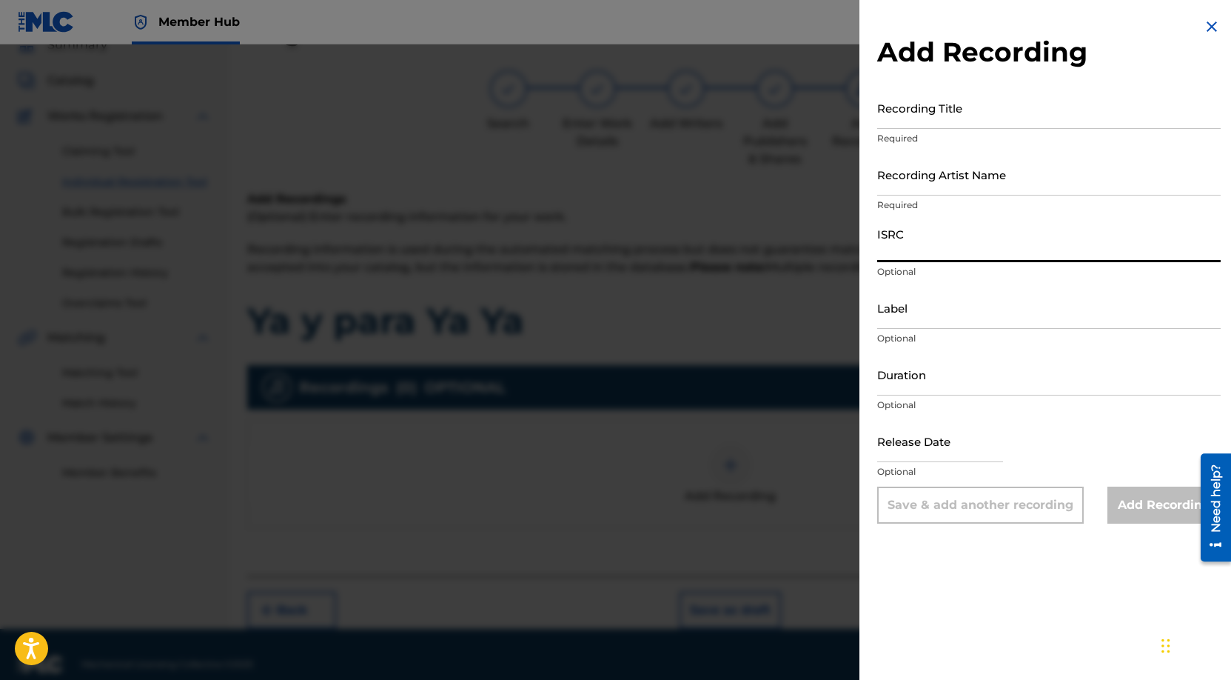
click at [994, 232] on input "ISRC" at bounding box center [1049, 241] width 344 height 42
paste input "QZNJZ2547104"
type input "QZNJZ2547104"
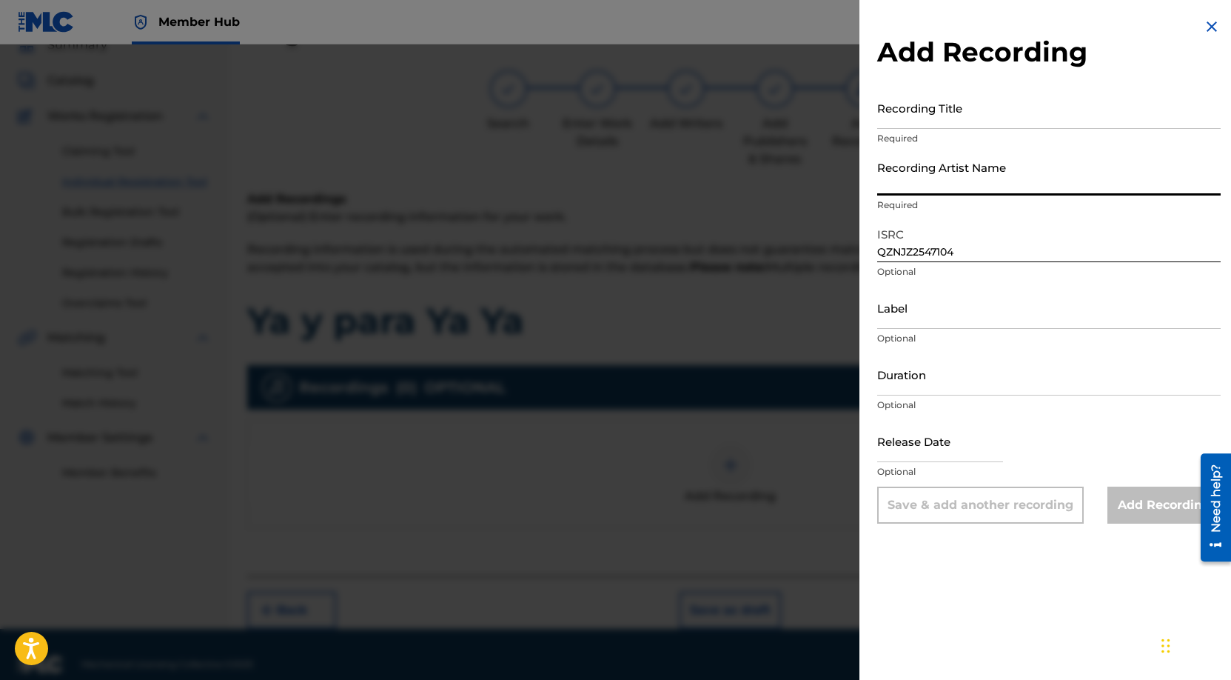
click at [975, 189] on input "Recording Artist Name" at bounding box center [1049, 174] width 344 height 42
paste input "Los 4"
type input "Los 4"
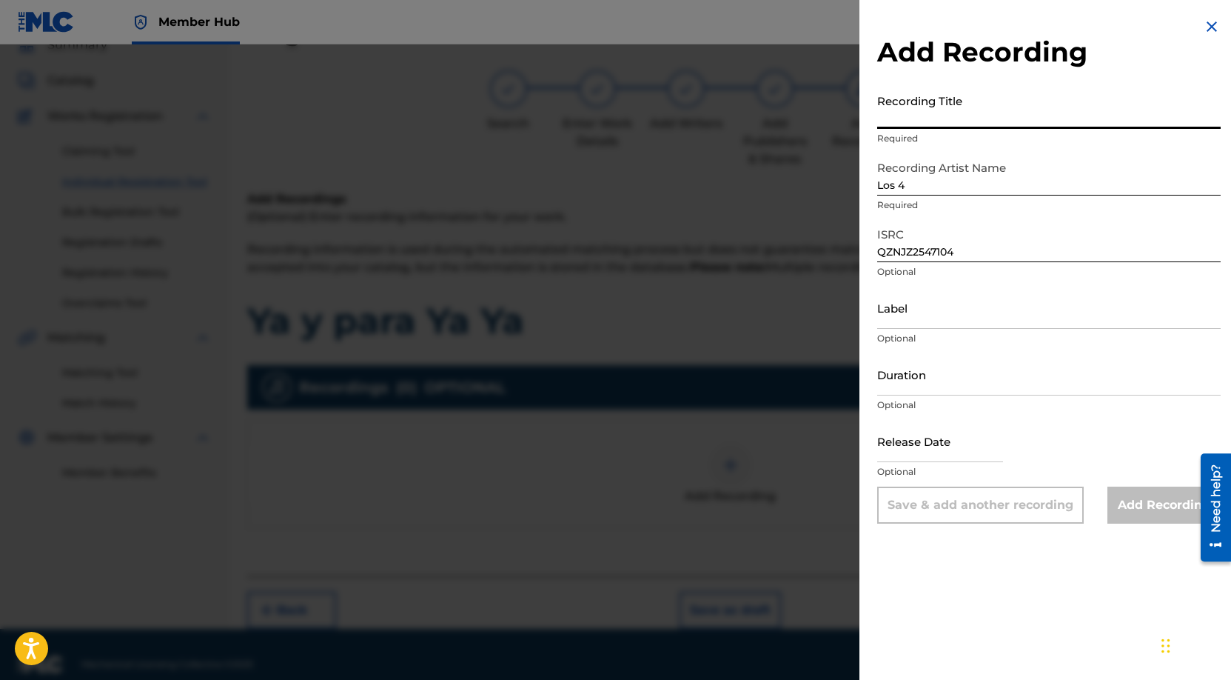
click at [1031, 97] on input "Recording Title" at bounding box center [1049, 108] width 344 height 42
paste input "Ya y para Ya Ya"
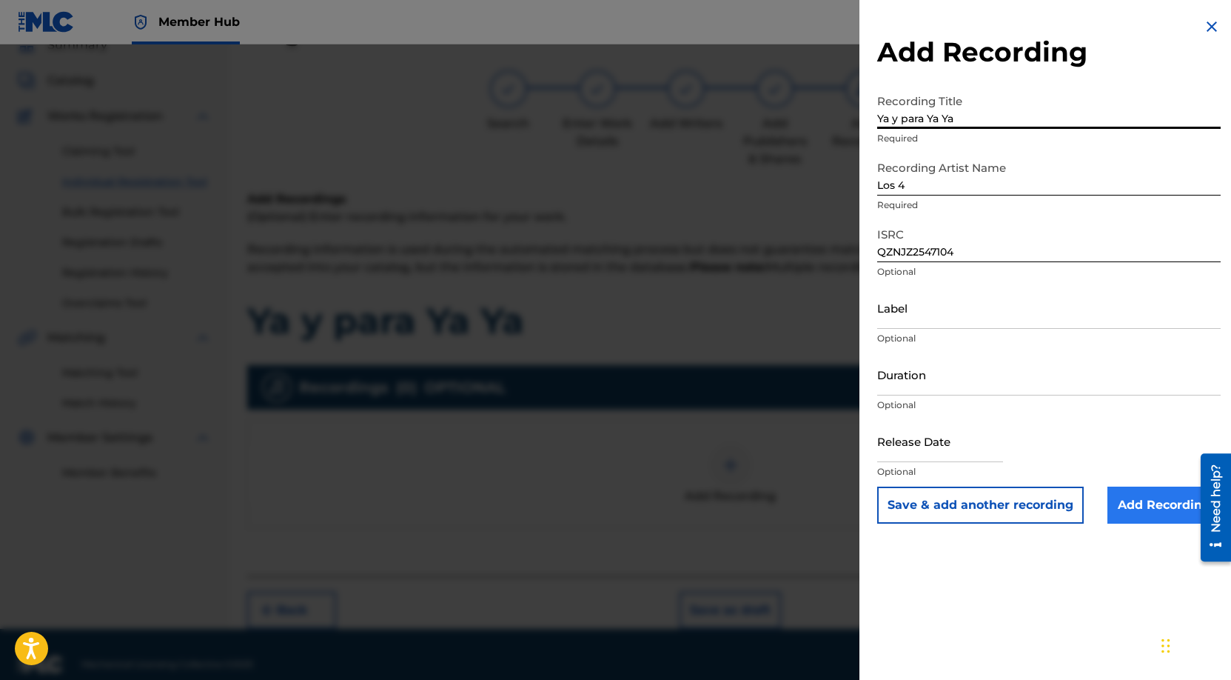
type input "Ya y para Ya Ya"
click at [1146, 497] on input "Add Recording" at bounding box center [1164, 504] width 113 height 37
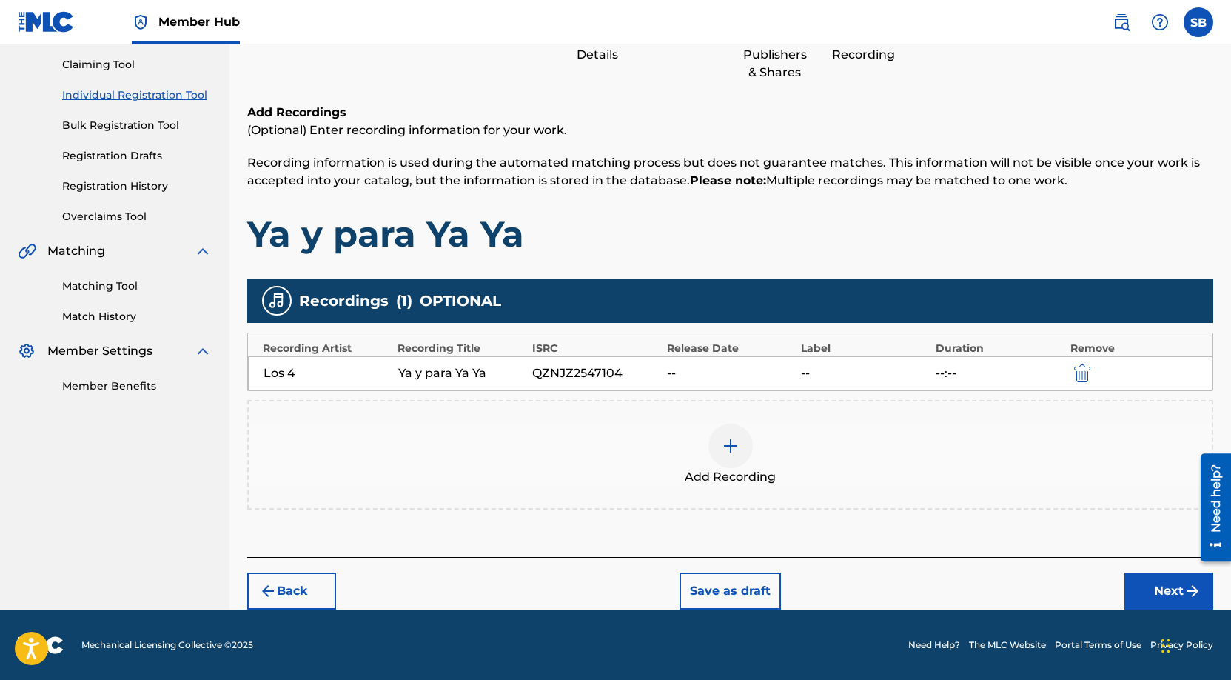
scroll to position [154, 0]
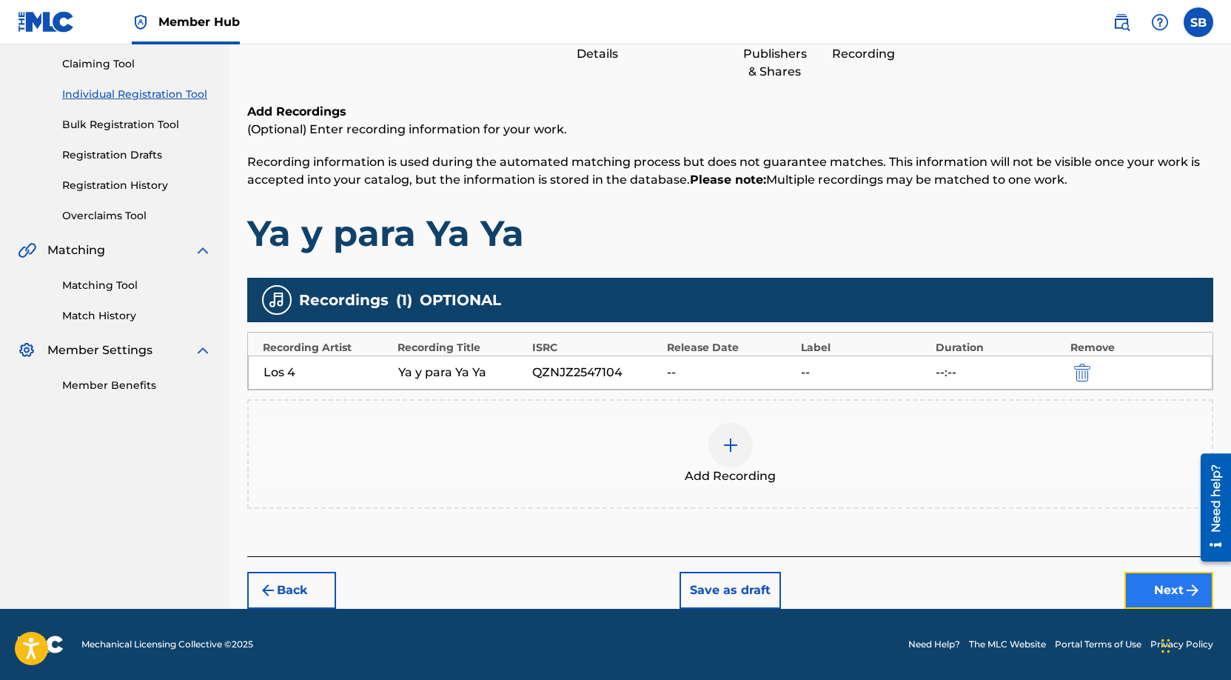
click at [1152, 590] on button "Next" at bounding box center [1169, 590] width 89 height 37
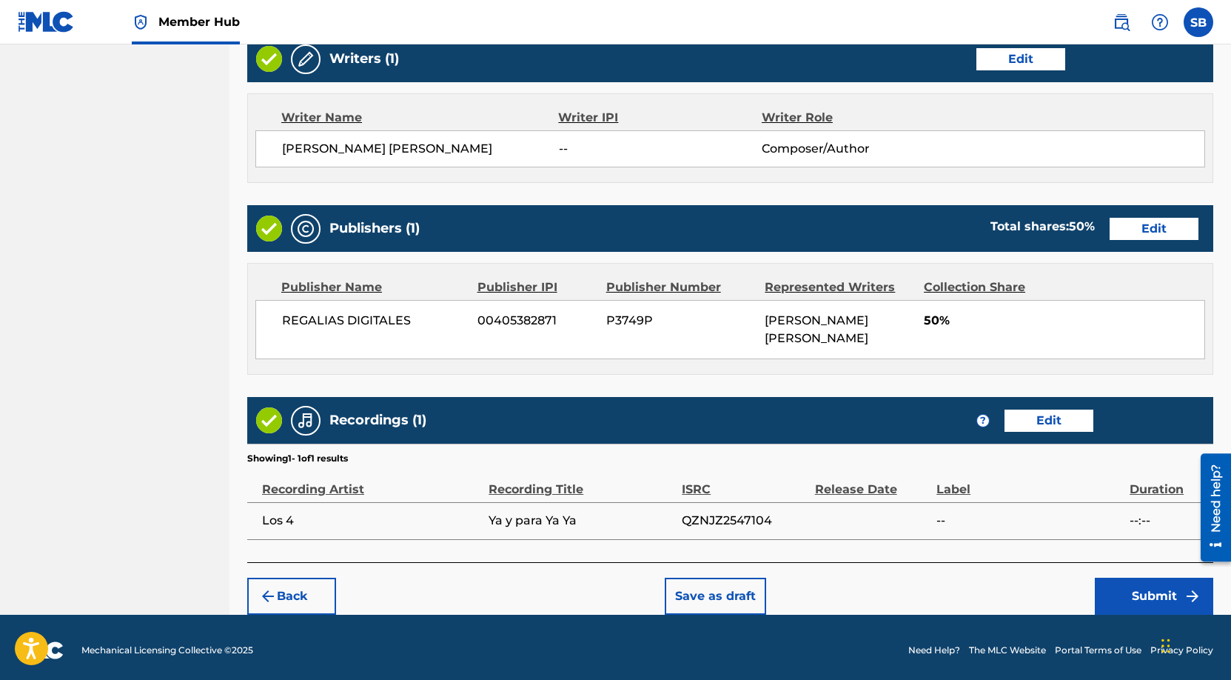
scroll to position [590, 0]
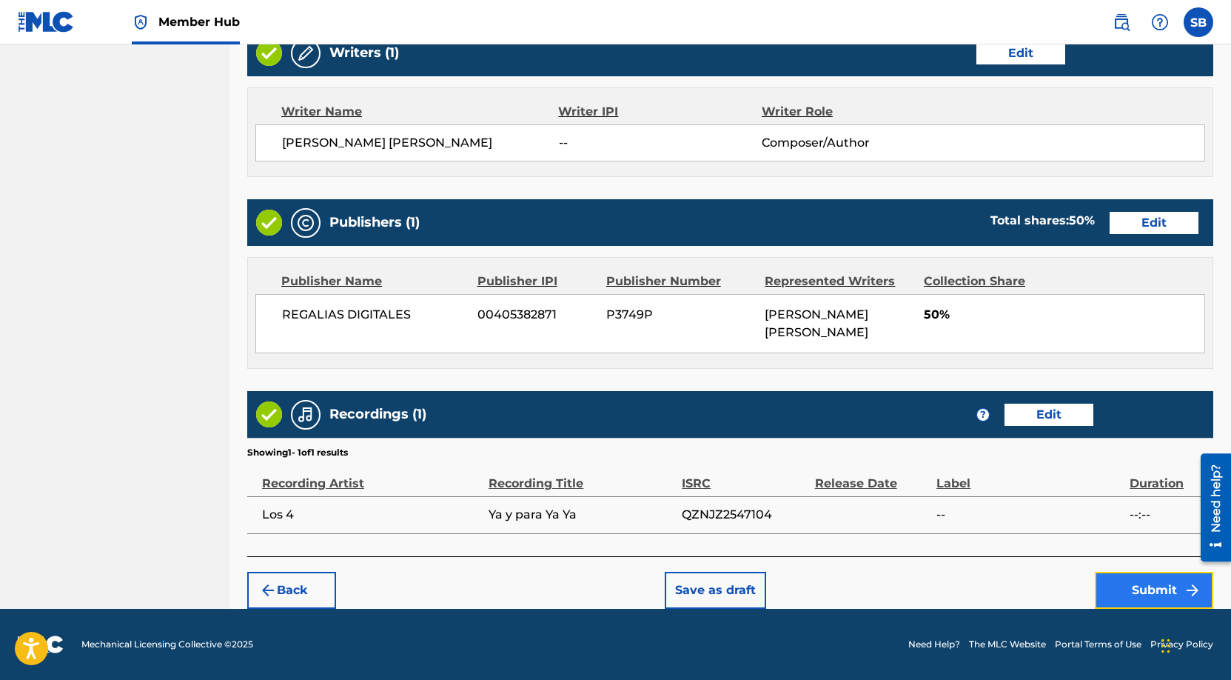
click at [1110, 598] on button "Submit" at bounding box center [1154, 590] width 118 height 37
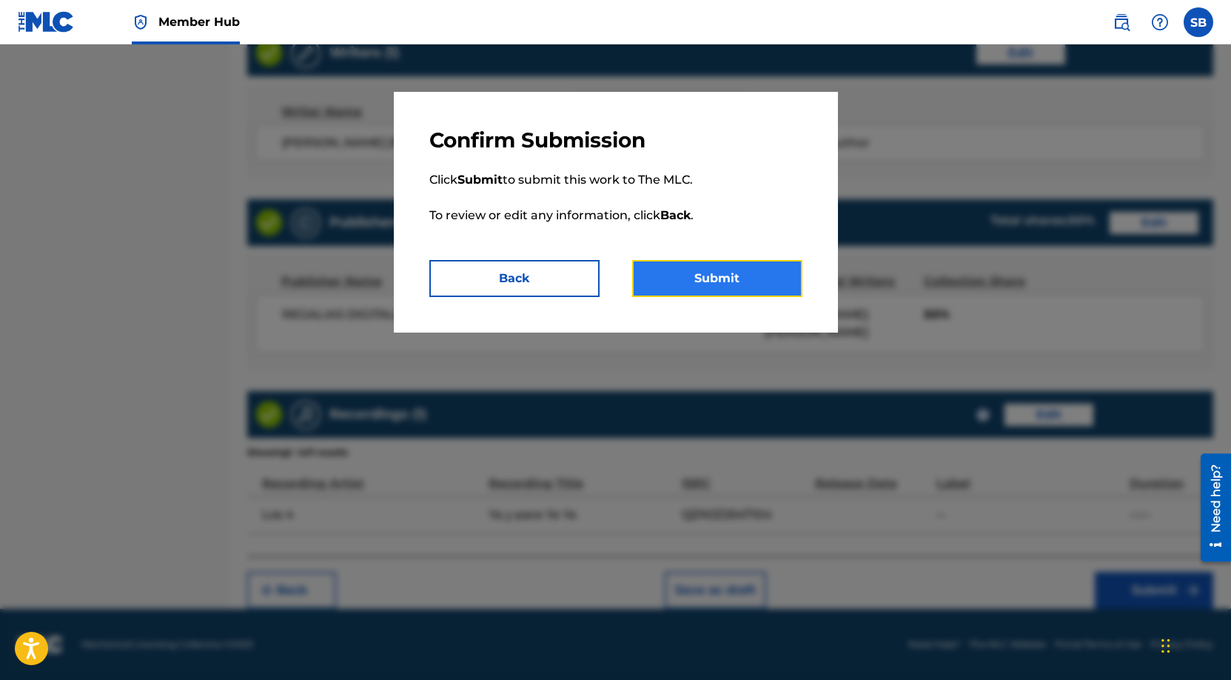
click at [723, 269] on button "Submit" at bounding box center [717, 278] width 170 height 37
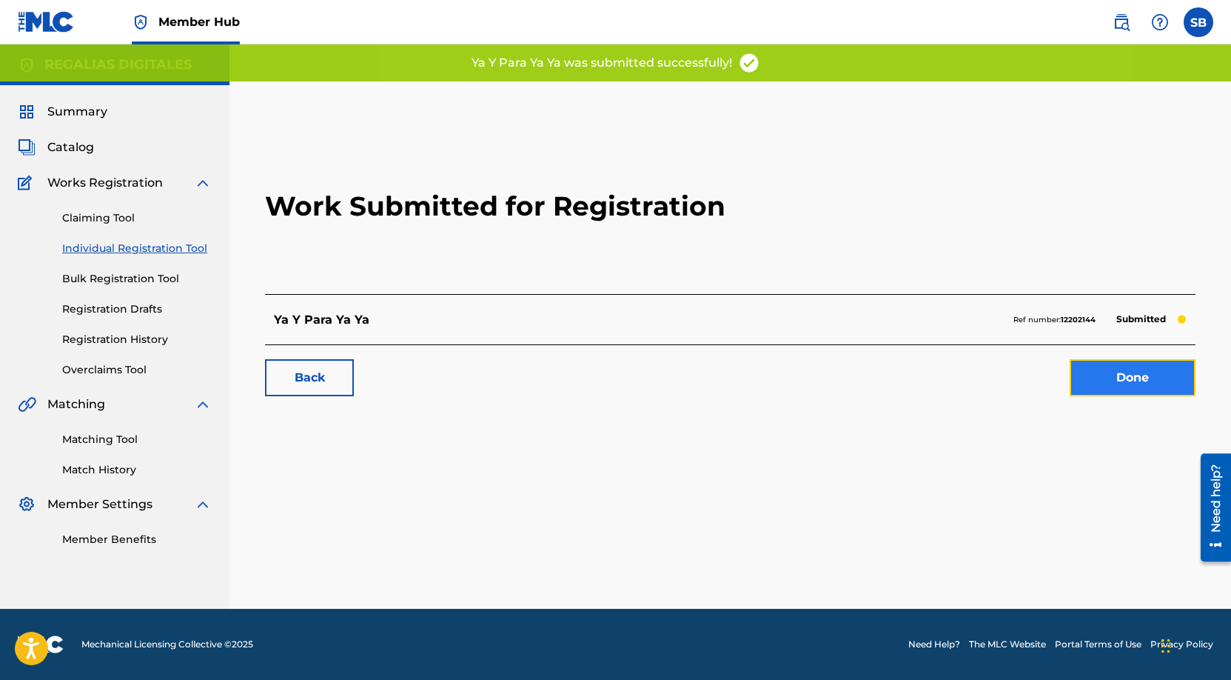
click at [1124, 377] on link "Done" at bounding box center [1133, 377] width 126 height 37
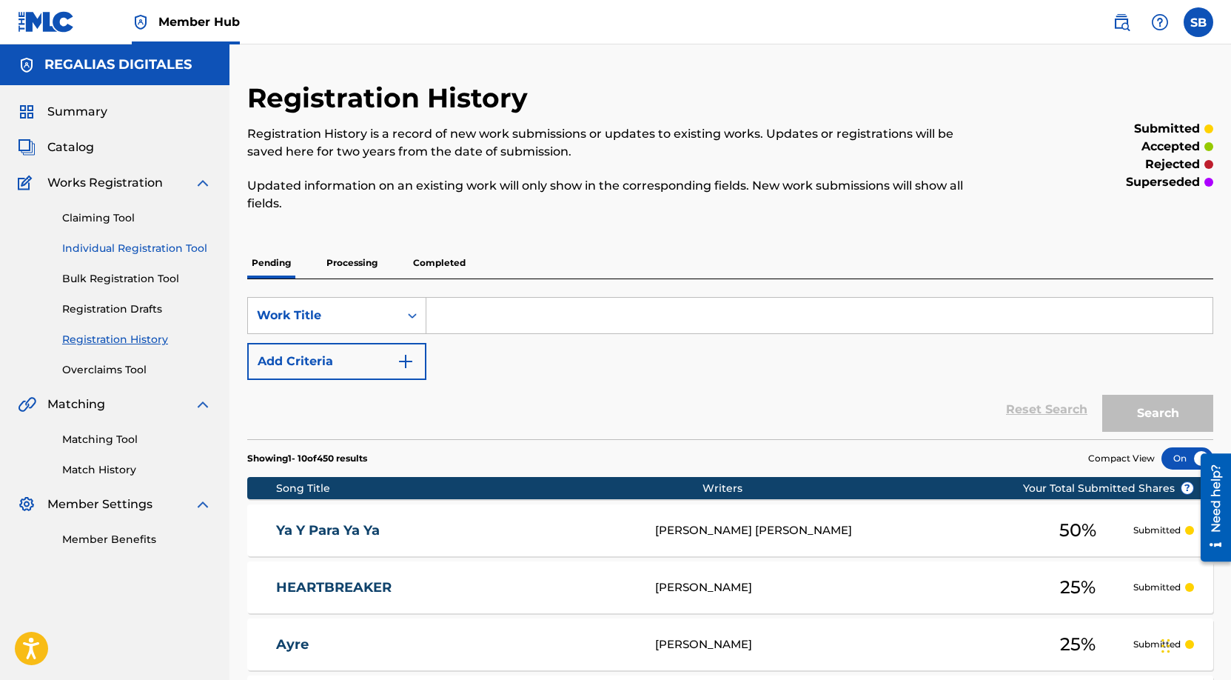
click at [182, 250] on link "Individual Registration Tool" at bounding box center [137, 249] width 150 height 16
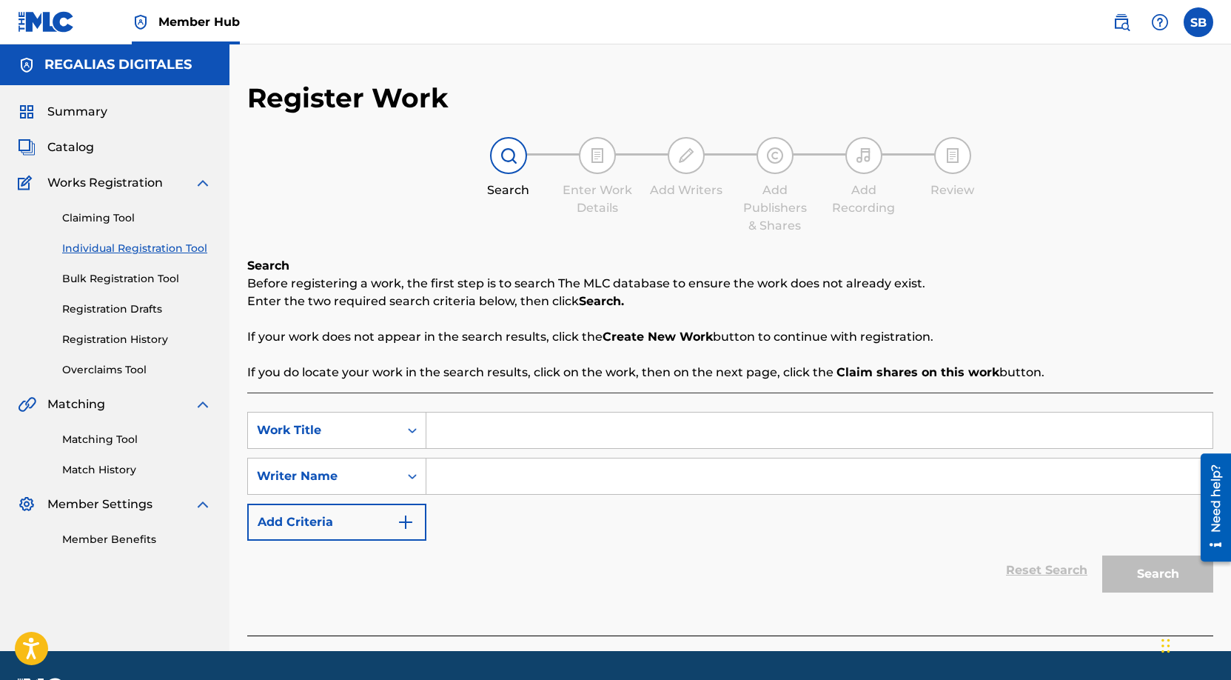
scroll to position [42, 0]
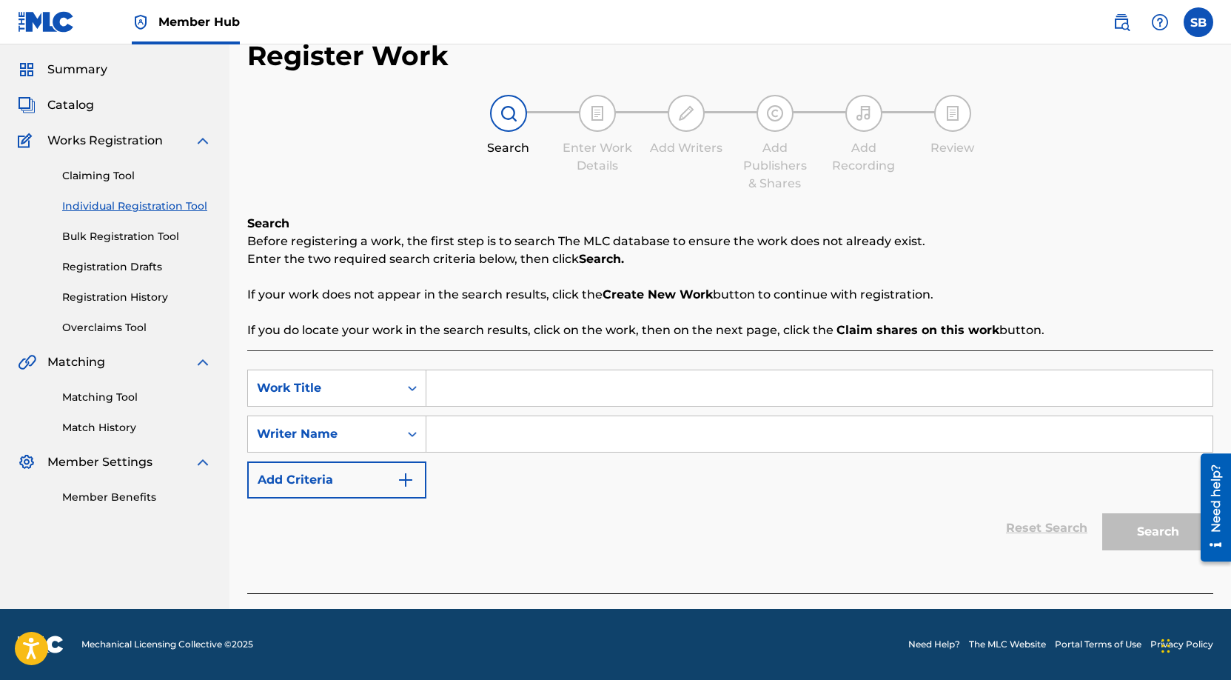
click at [457, 378] on input "Search Form" at bounding box center [819, 388] width 786 height 36
paste input "No Se Rogar"
type input "No Se Rogar"
click at [482, 426] on input "Search Form" at bounding box center [819, 434] width 786 height 36
click at [673, 416] on input "Search Form" at bounding box center [819, 434] width 786 height 36
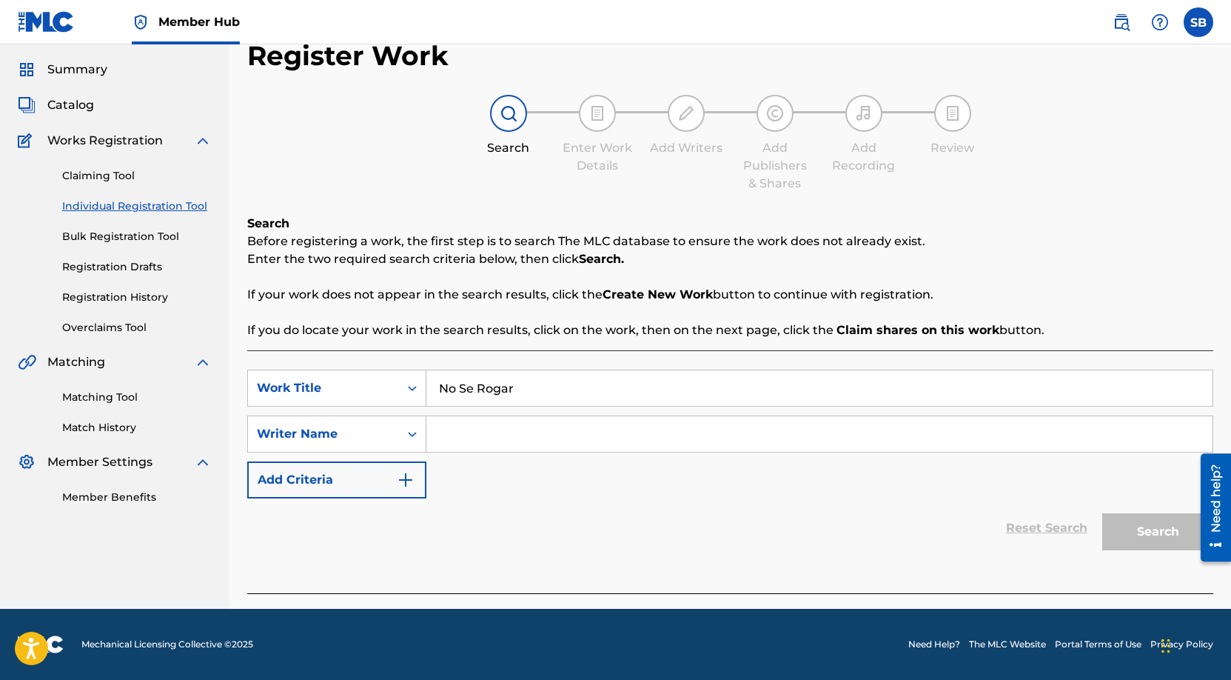
paste input "[PERSON_NAME] [PERSON_NAME] [PERSON_NAME]"
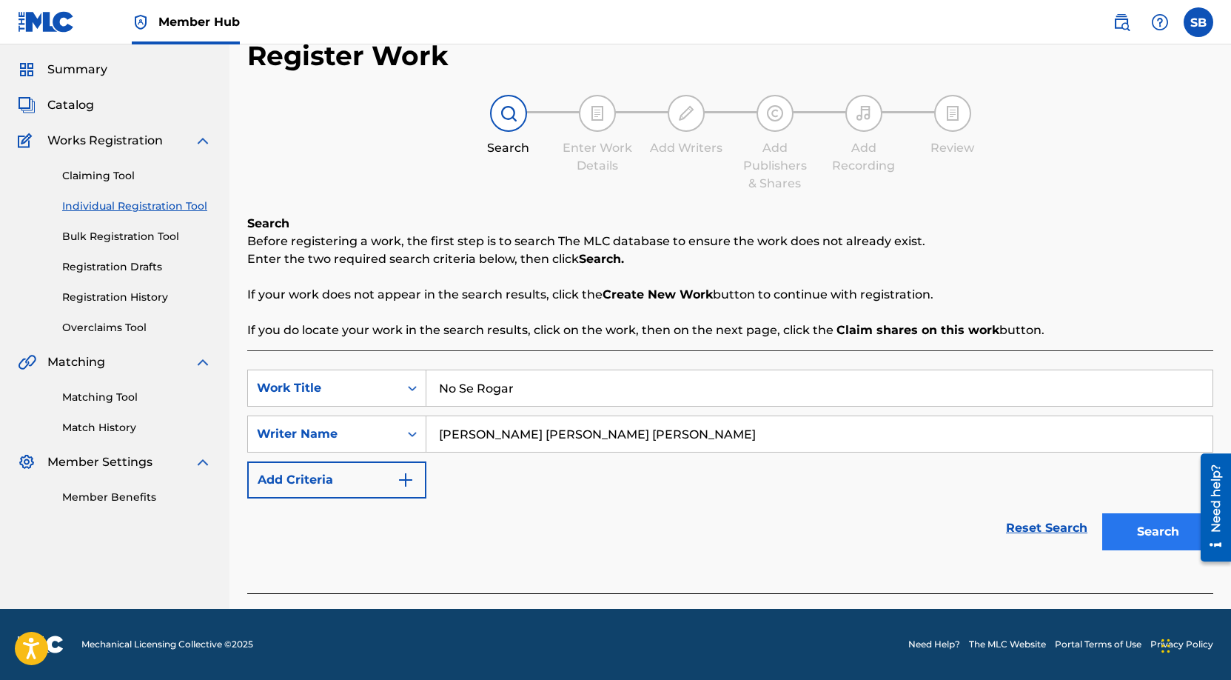
type input "[PERSON_NAME] [PERSON_NAME] [PERSON_NAME]"
click at [1123, 543] on button "Search" at bounding box center [1157, 531] width 111 height 37
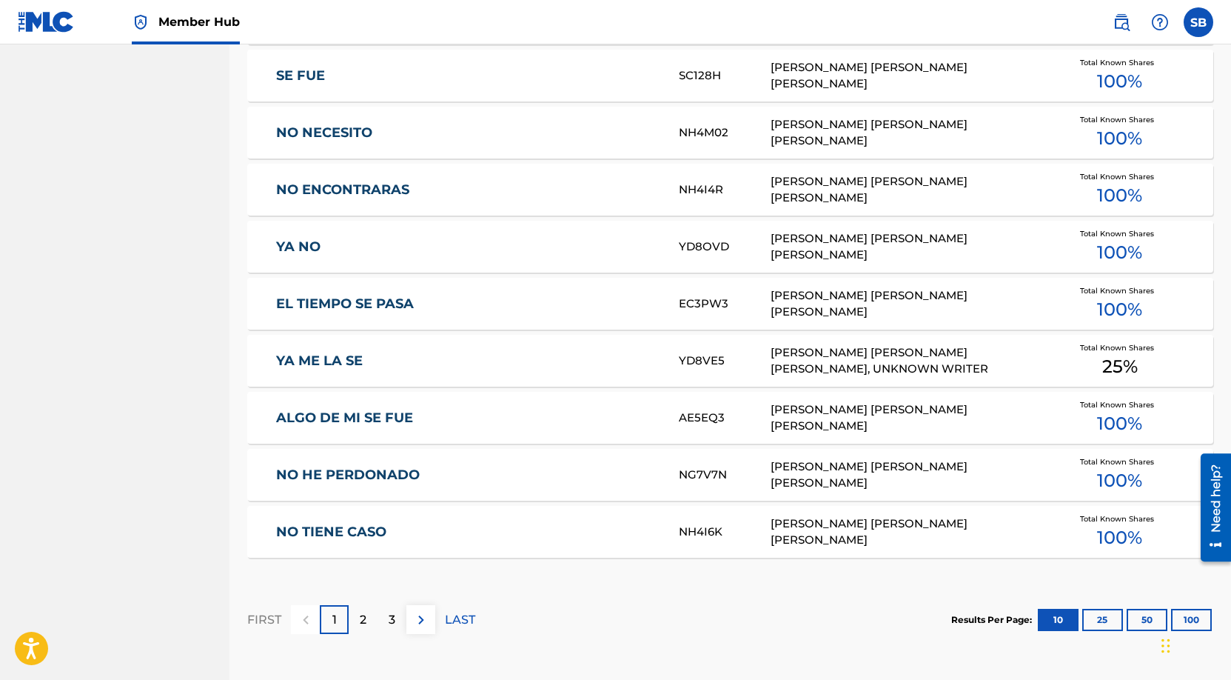
scroll to position [836, 0]
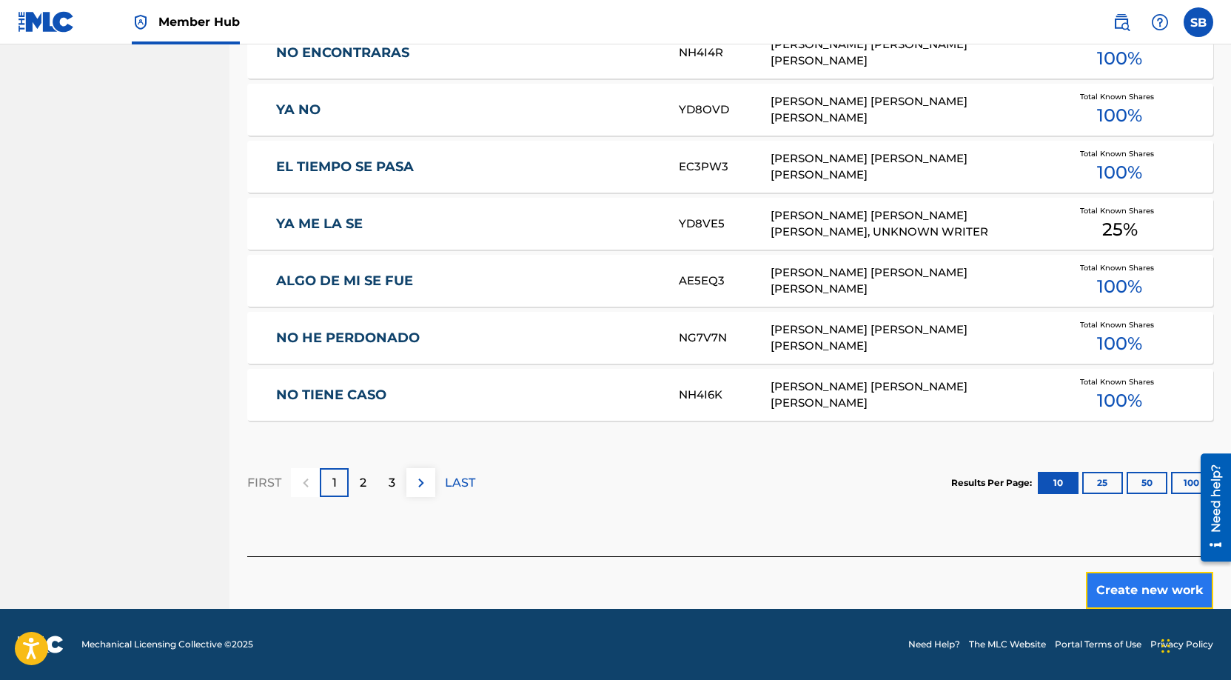
click at [1122, 586] on button "Create new work" at bounding box center [1149, 590] width 127 height 37
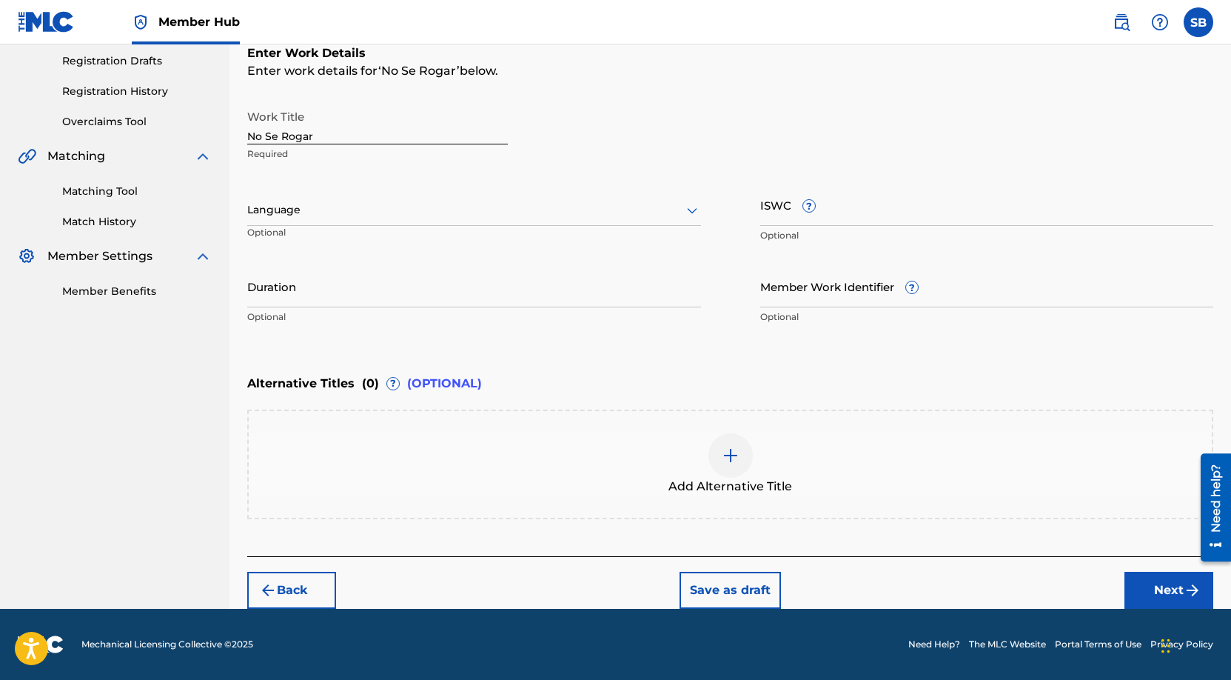
scroll to position [248, 0]
click at [443, 204] on div at bounding box center [474, 210] width 454 height 19
click at [381, 269] on div "Spanish" at bounding box center [474, 275] width 452 height 33
click at [1152, 592] on button "Next" at bounding box center [1169, 590] width 89 height 37
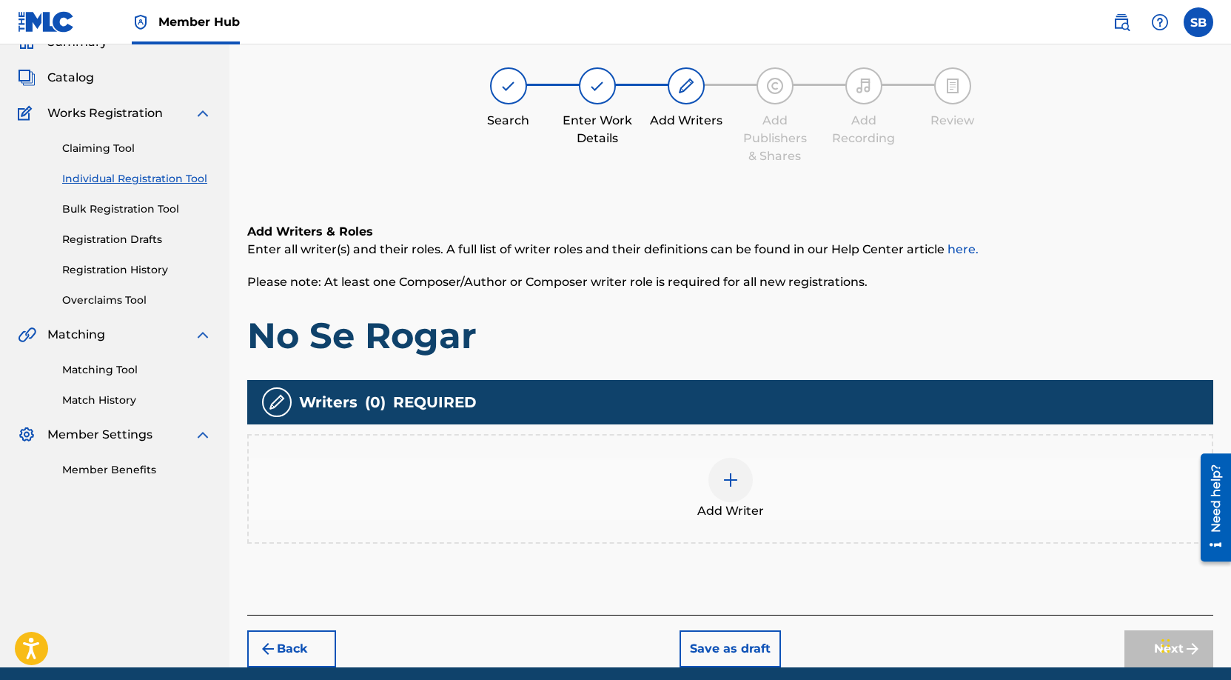
scroll to position [67, 0]
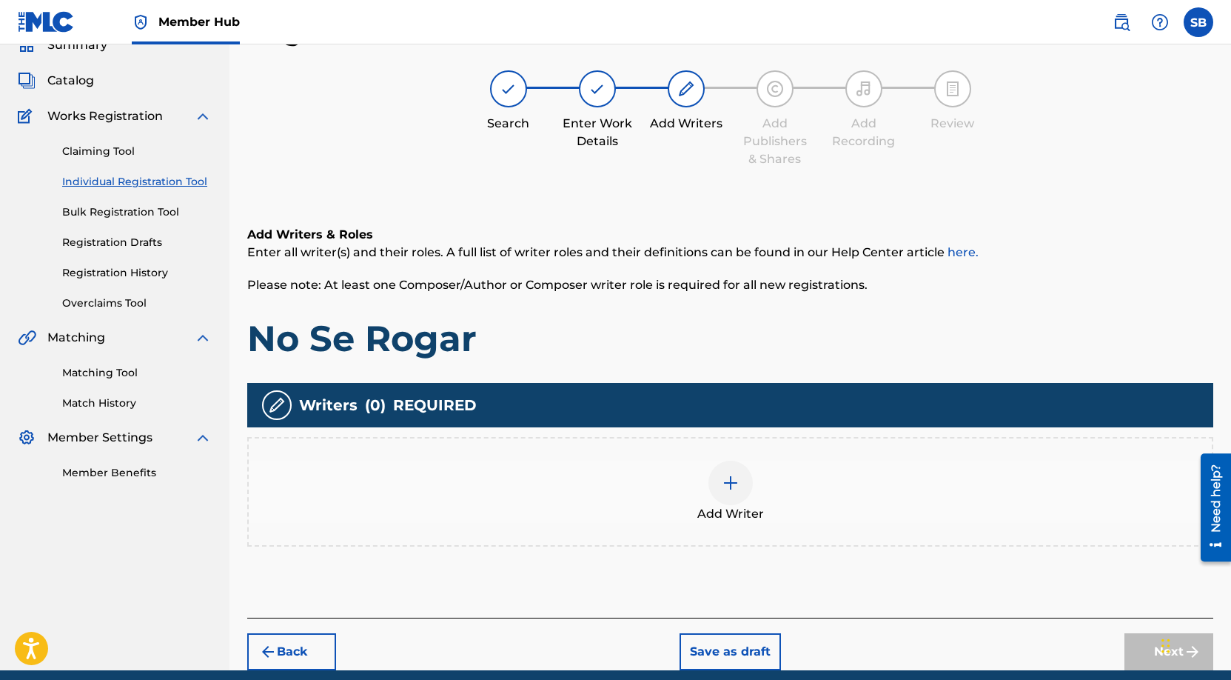
click at [663, 419] on div "Writers ( 0 ) REQUIRED" at bounding box center [730, 405] width 966 height 44
click at [786, 501] on div "Add Writer" at bounding box center [730, 492] width 963 height 62
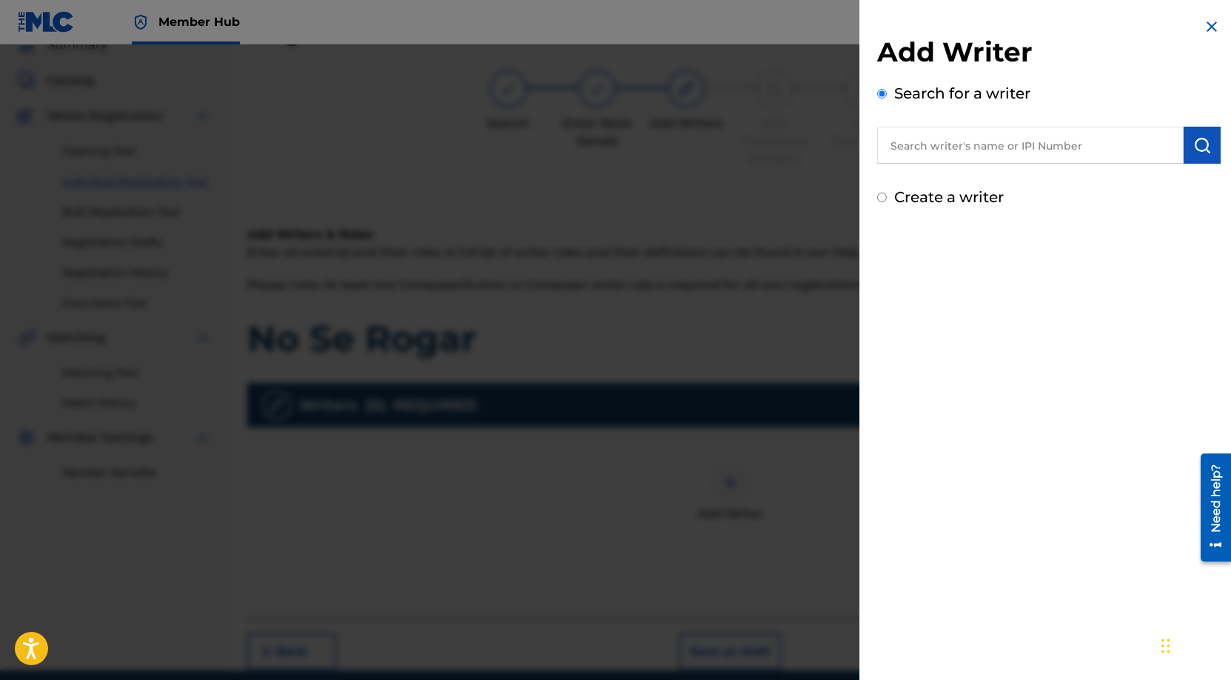
click at [1091, 151] on input "text" at bounding box center [1030, 145] width 307 height 37
paste input "[PERSON_NAME]"
type input "[PERSON_NAME]"
click at [1200, 154] on button "submit" at bounding box center [1202, 145] width 37 height 37
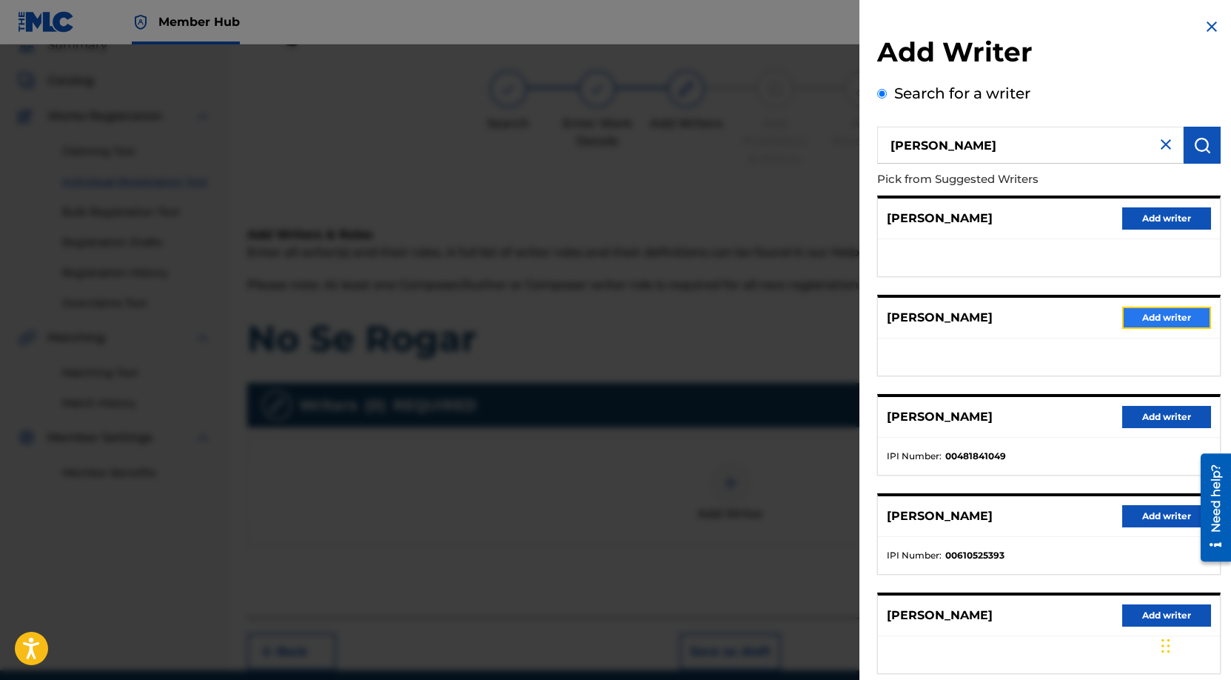
click at [1165, 312] on button "Add writer" at bounding box center [1166, 318] width 89 height 22
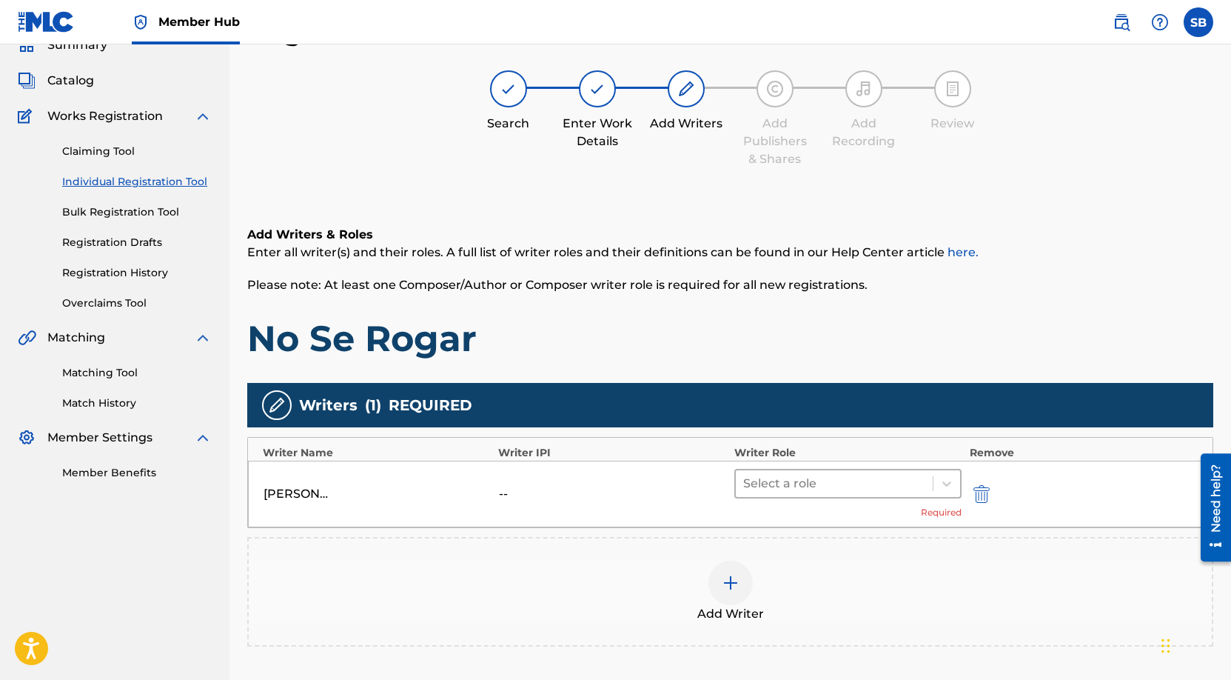
click at [846, 490] on div at bounding box center [834, 483] width 183 height 21
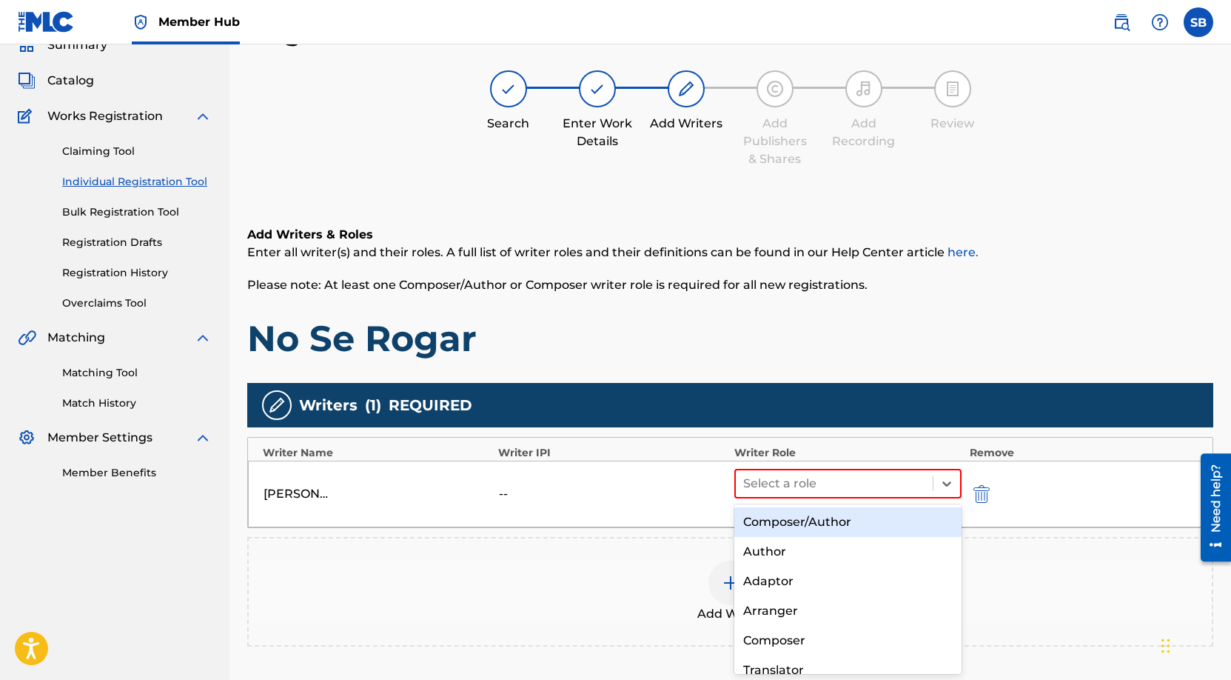
click at [839, 513] on div "Composer/Author" at bounding box center [848, 522] width 228 height 30
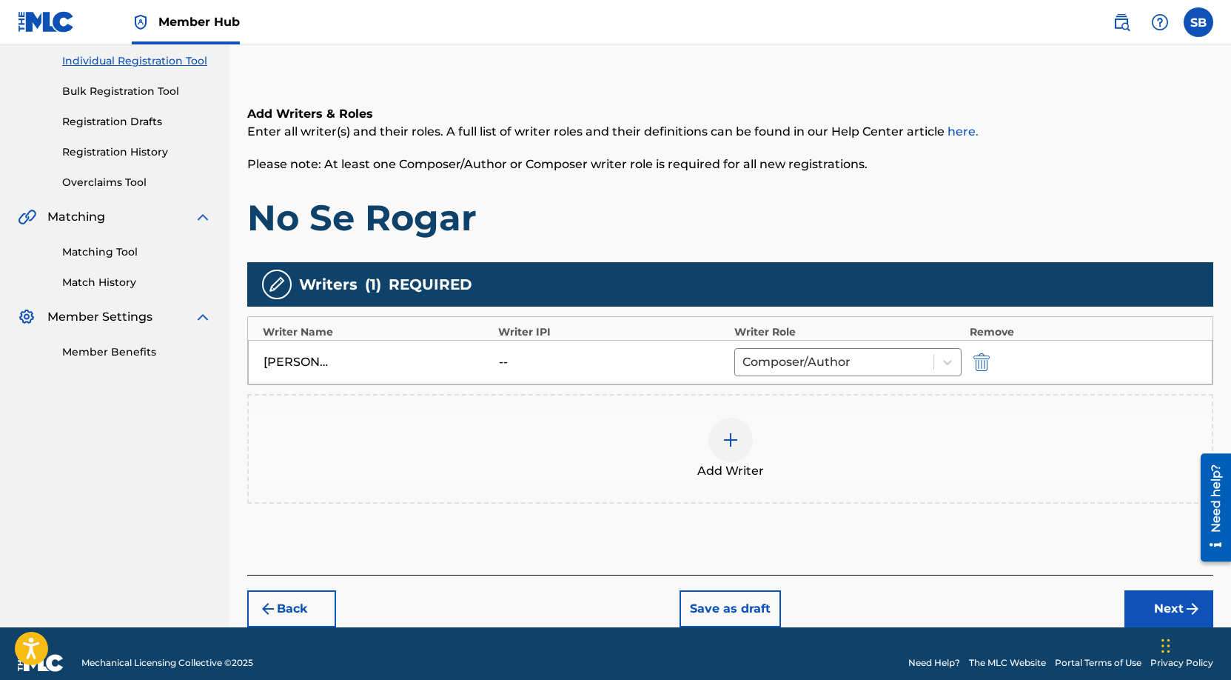
scroll to position [206, 0]
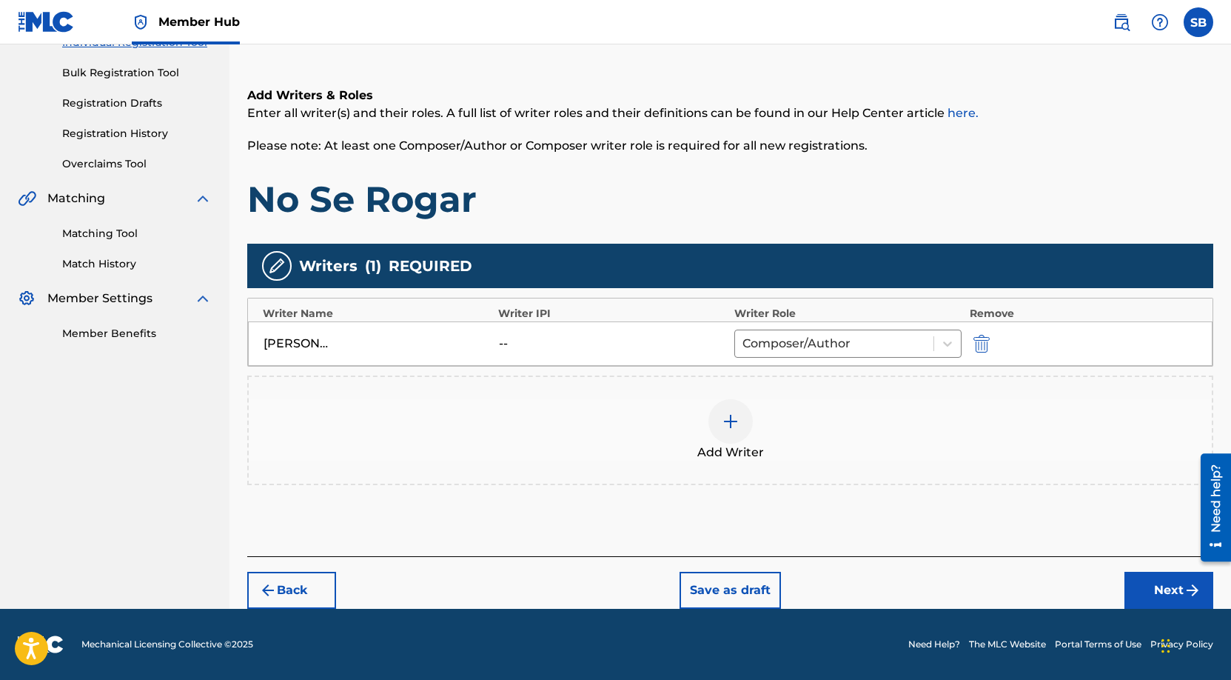
click at [723, 419] on img at bounding box center [731, 421] width 18 height 18
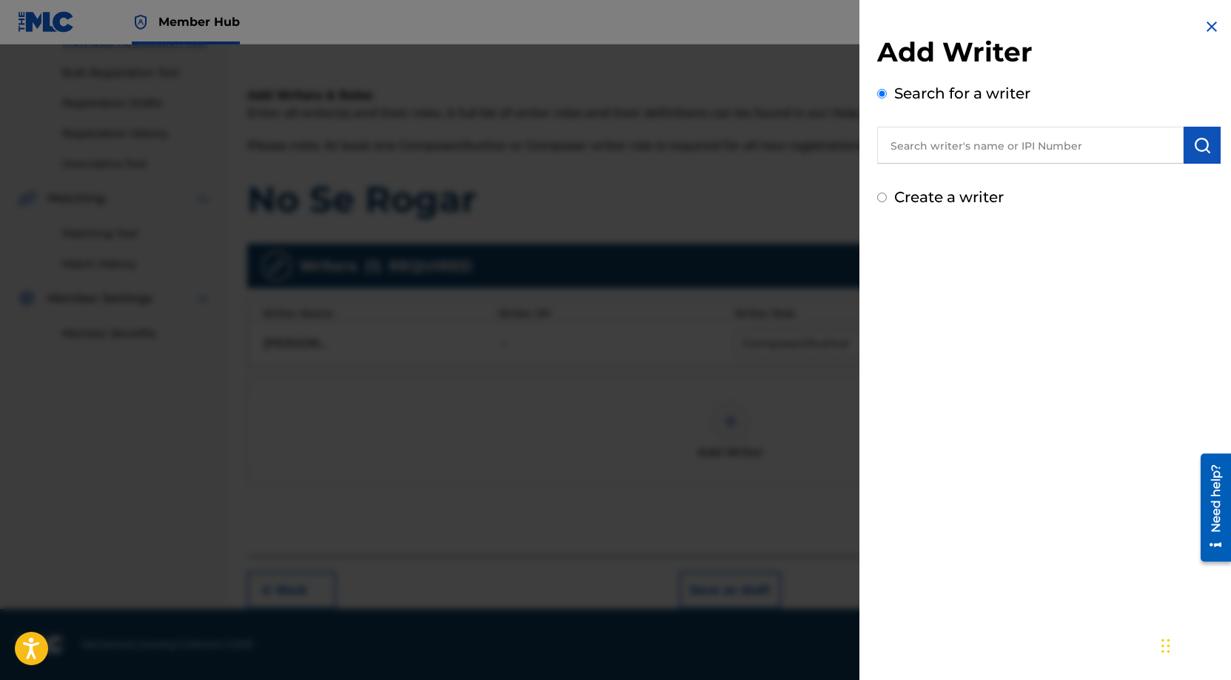
click at [986, 140] on input "text" at bounding box center [1030, 145] width 307 height 37
paste input "[PERSON_NAME] [PERSON_NAME] [PERSON_NAME]"
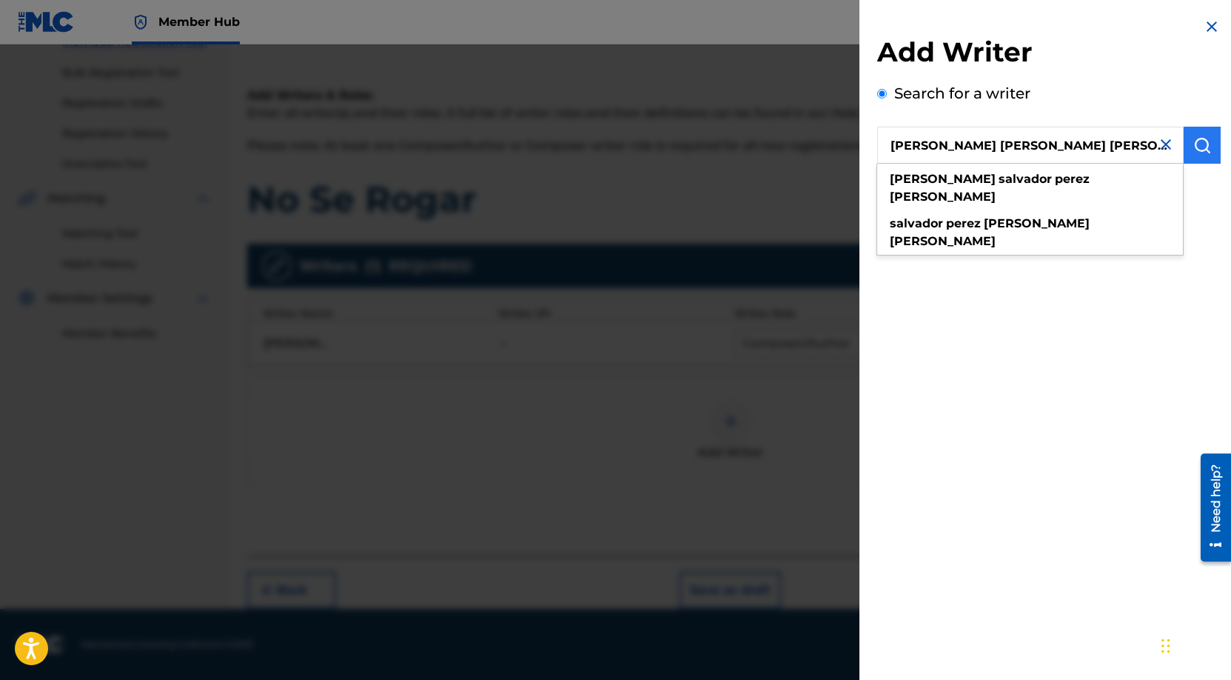
type input "[PERSON_NAME] [PERSON_NAME] [PERSON_NAME]"
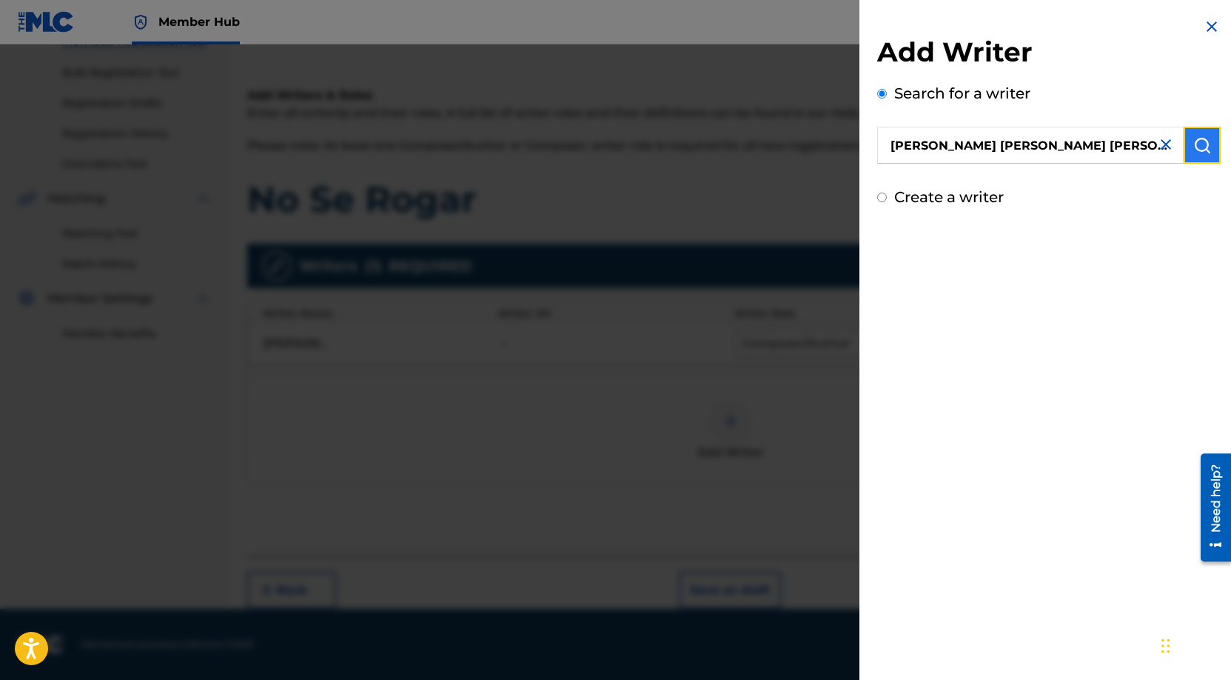
click at [1206, 140] on button "submit" at bounding box center [1202, 145] width 37 height 37
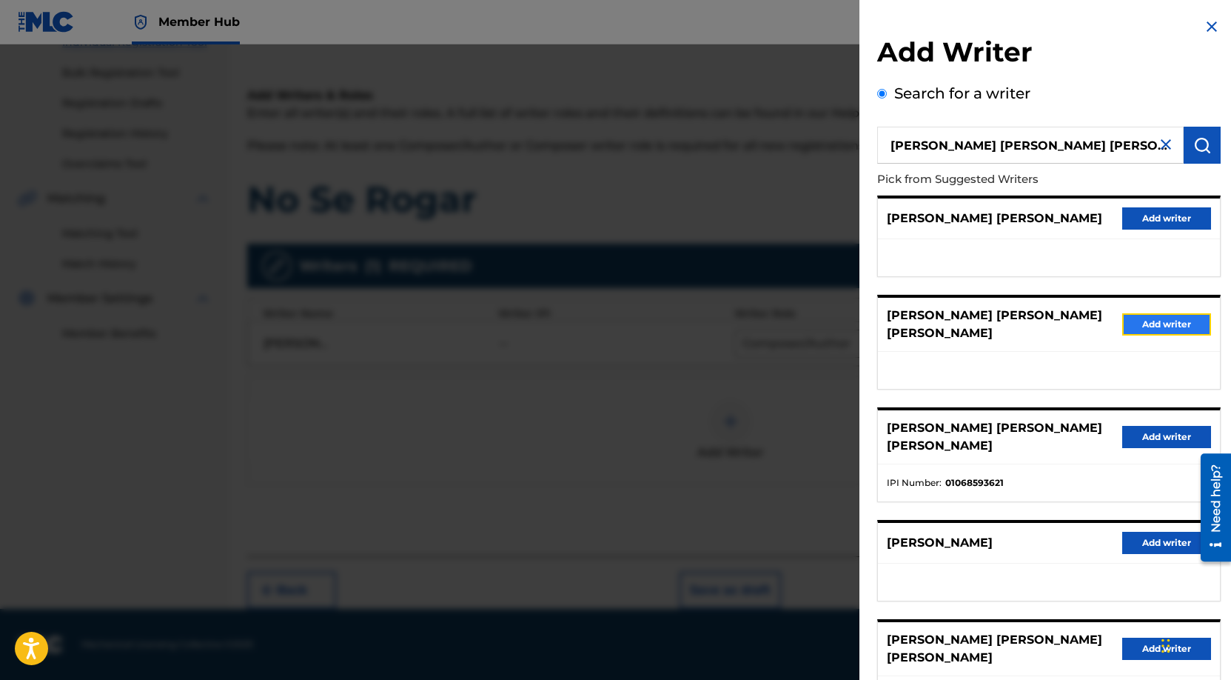
click at [1162, 319] on button "Add writer" at bounding box center [1166, 324] width 89 height 22
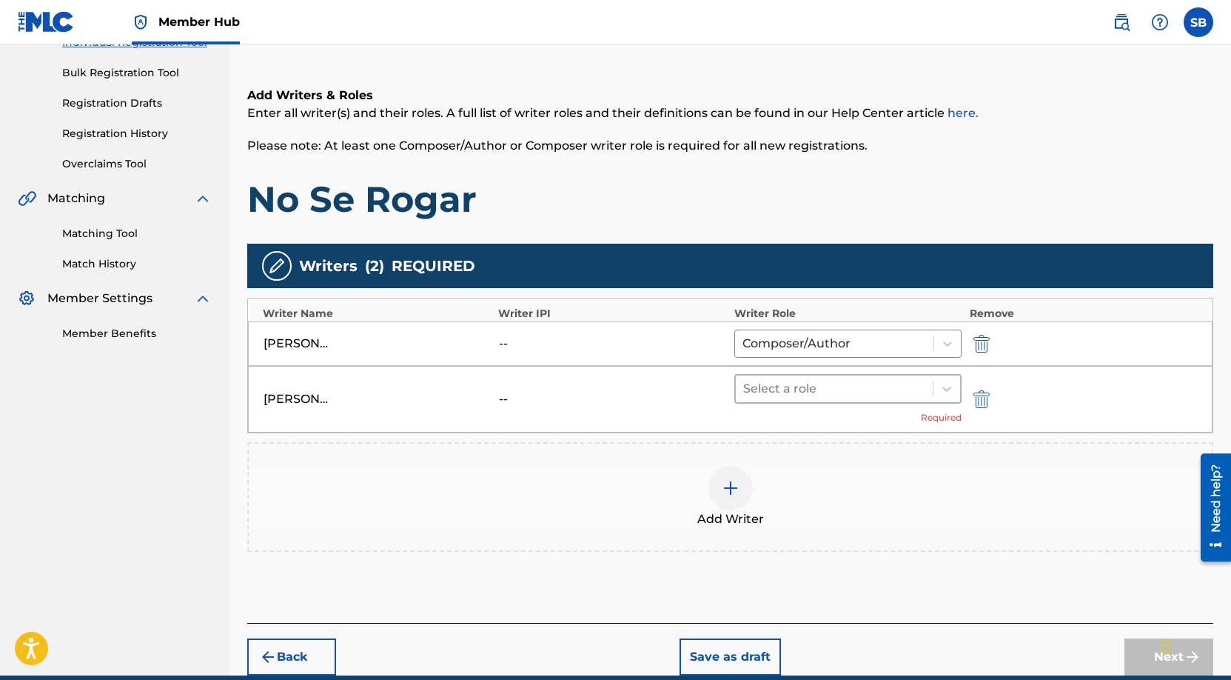
click at [829, 387] on div at bounding box center [834, 388] width 183 height 21
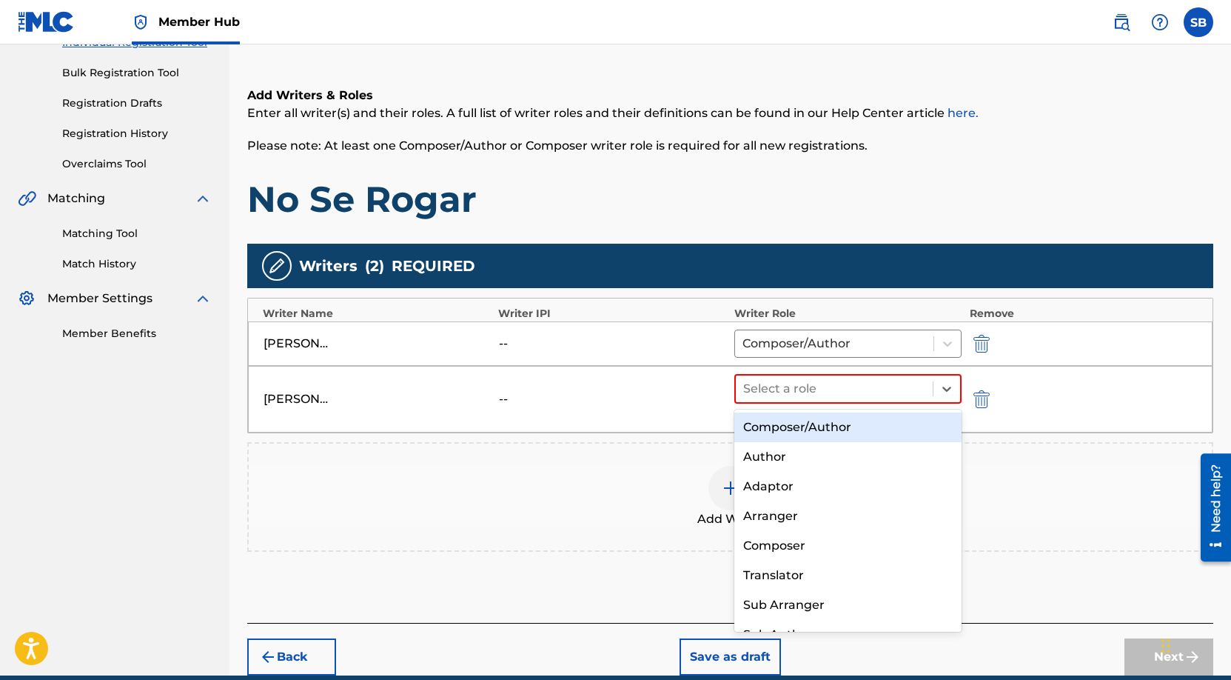
click at [829, 426] on div "Composer/Author" at bounding box center [848, 427] width 228 height 30
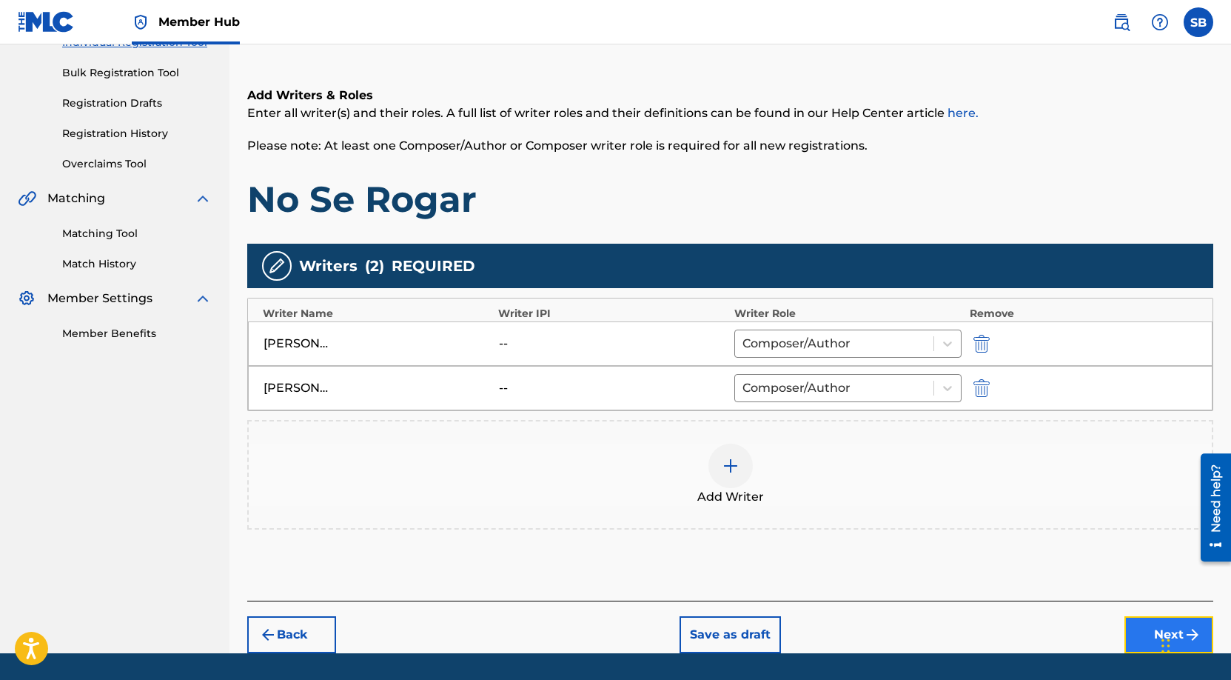
click at [1145, 620] on button "Next" at bounding box center [1169, 634] width 89 height 37
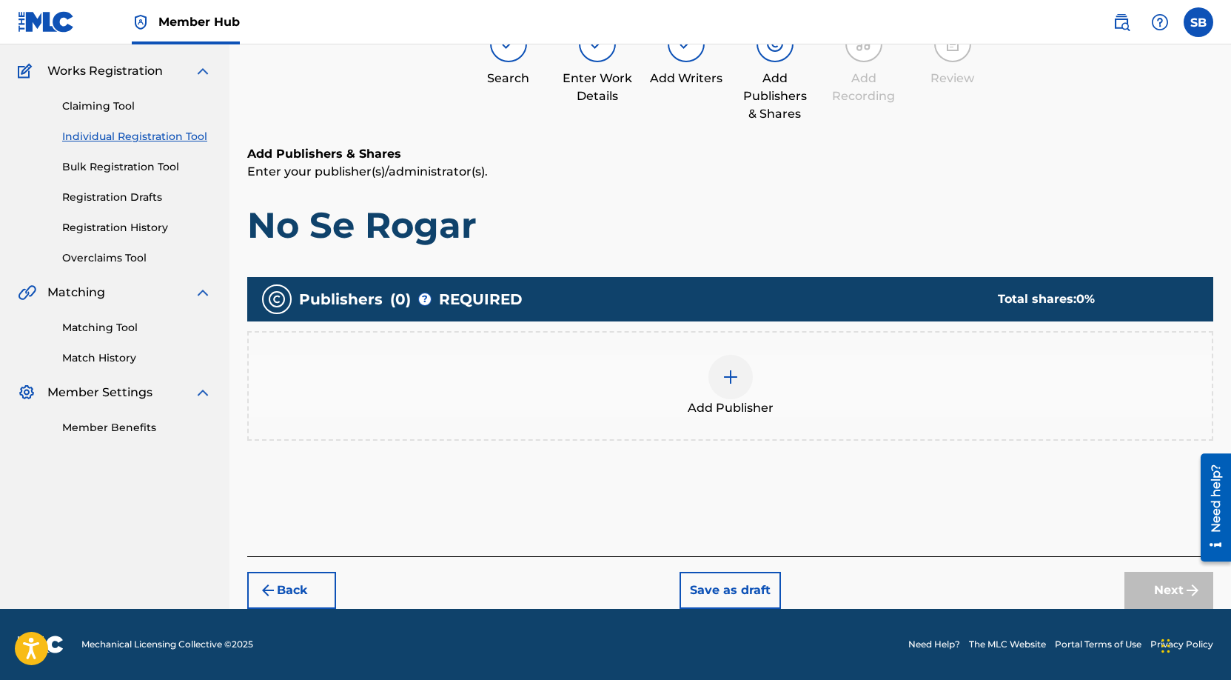
scroll to position [67, 0]
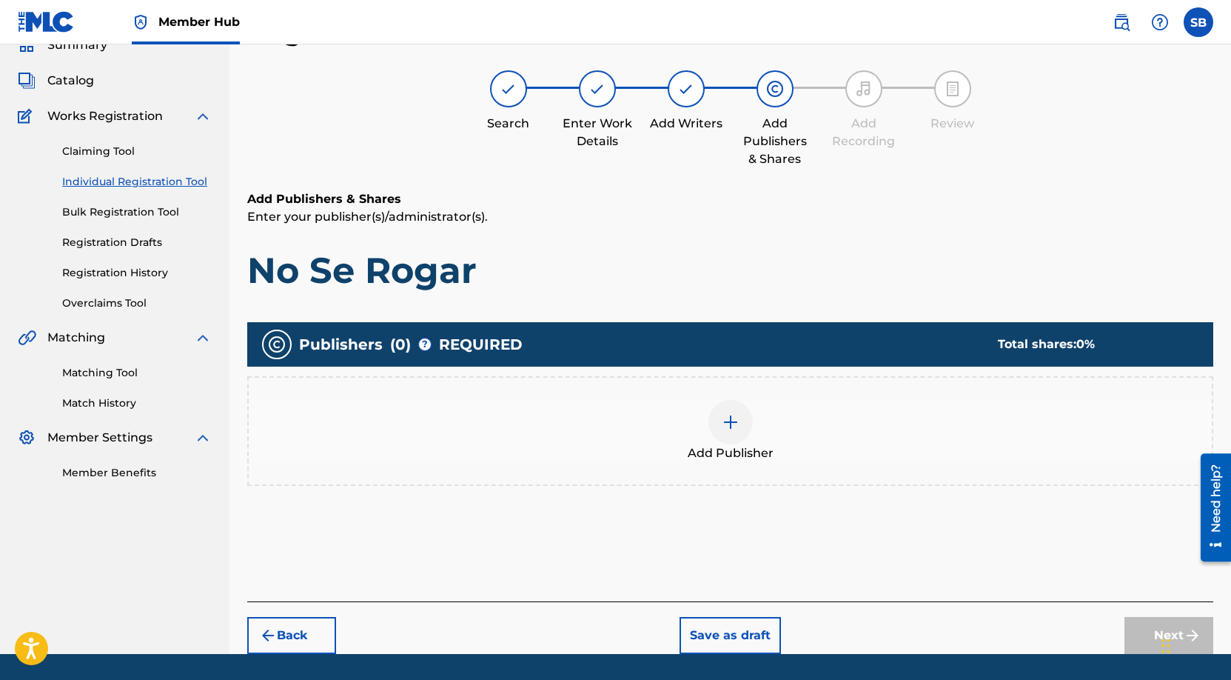
click at [796, 409] on div "Add Publisher" at bounding box center [730, 431] width 963 height 62
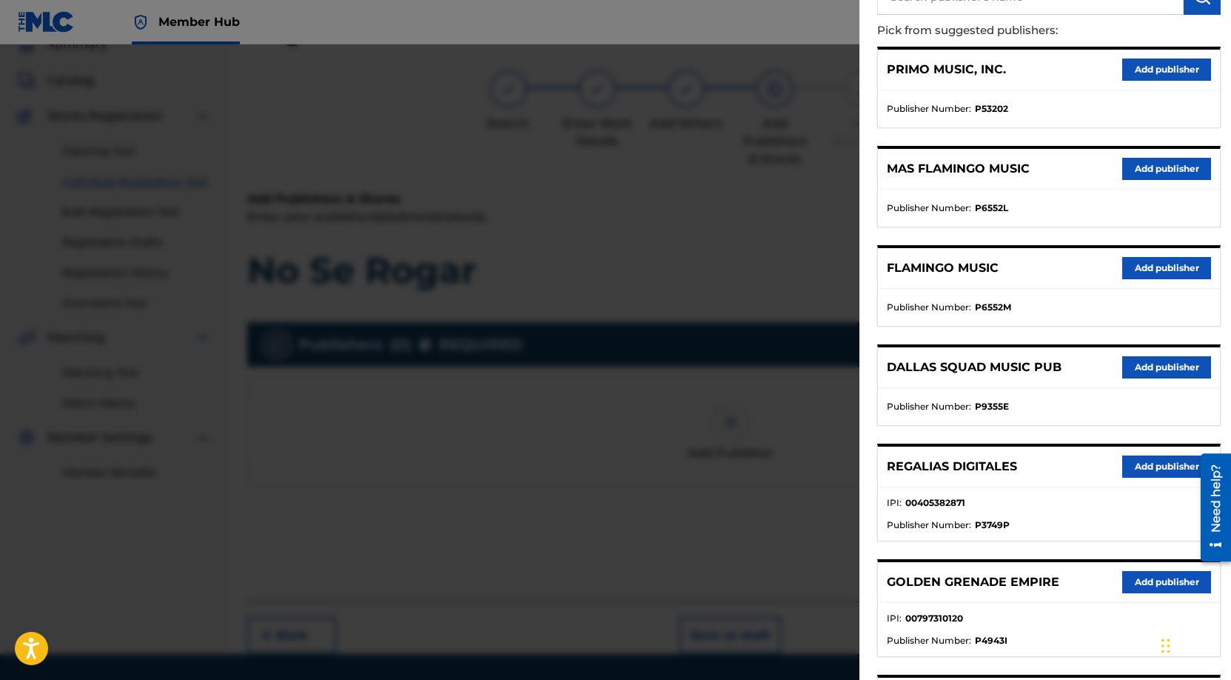
scroll to position [162, 0]
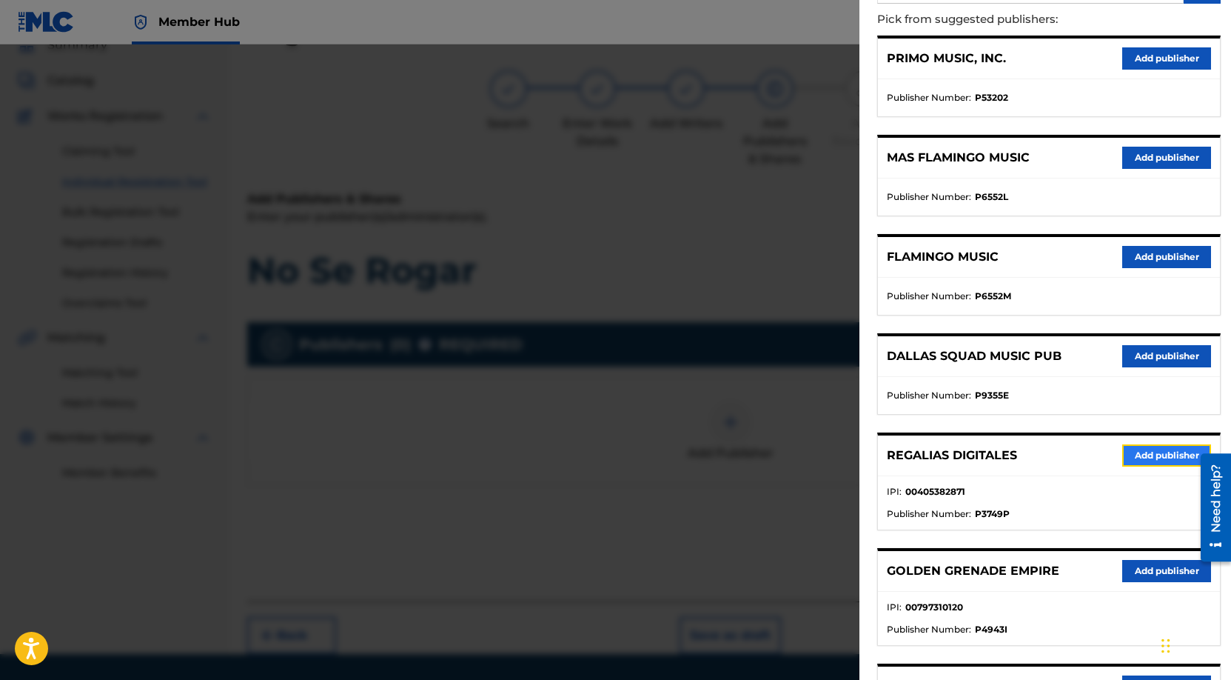
click at [1148, 455] on button "Add publisher" at bounding box center [1166, 455] width 89 height 22
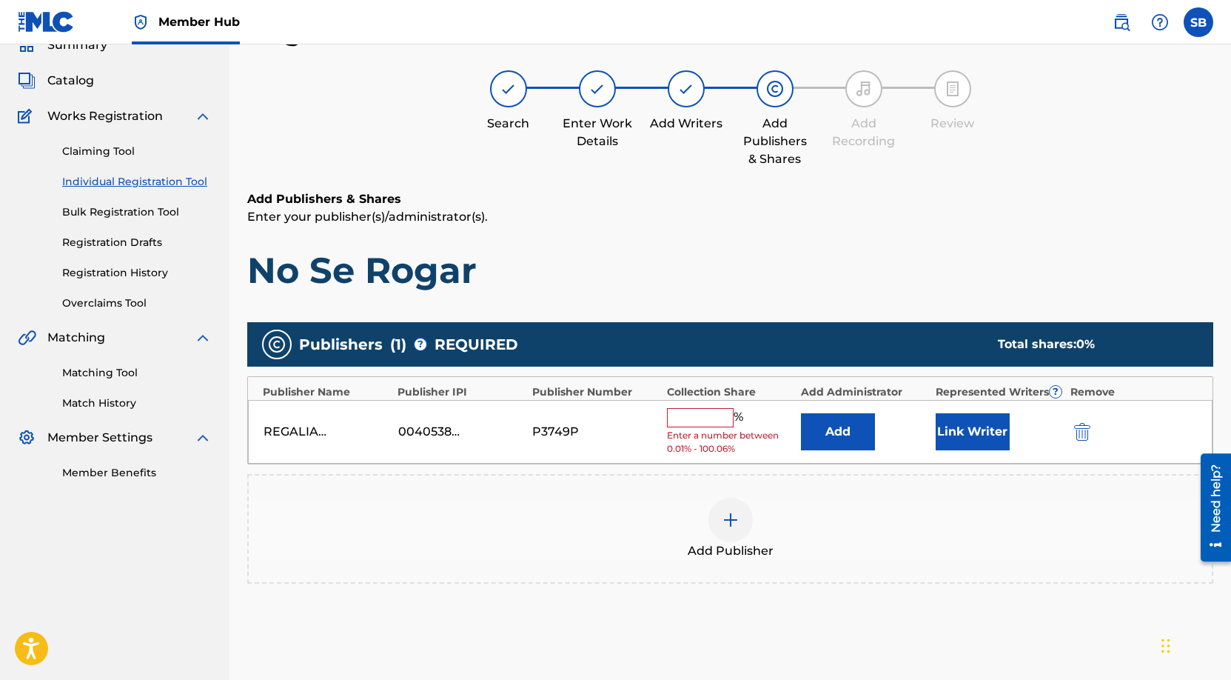
click at [707, 418] on input "text" at bounding box center [700, 417] width 67 height 19
type input "100"
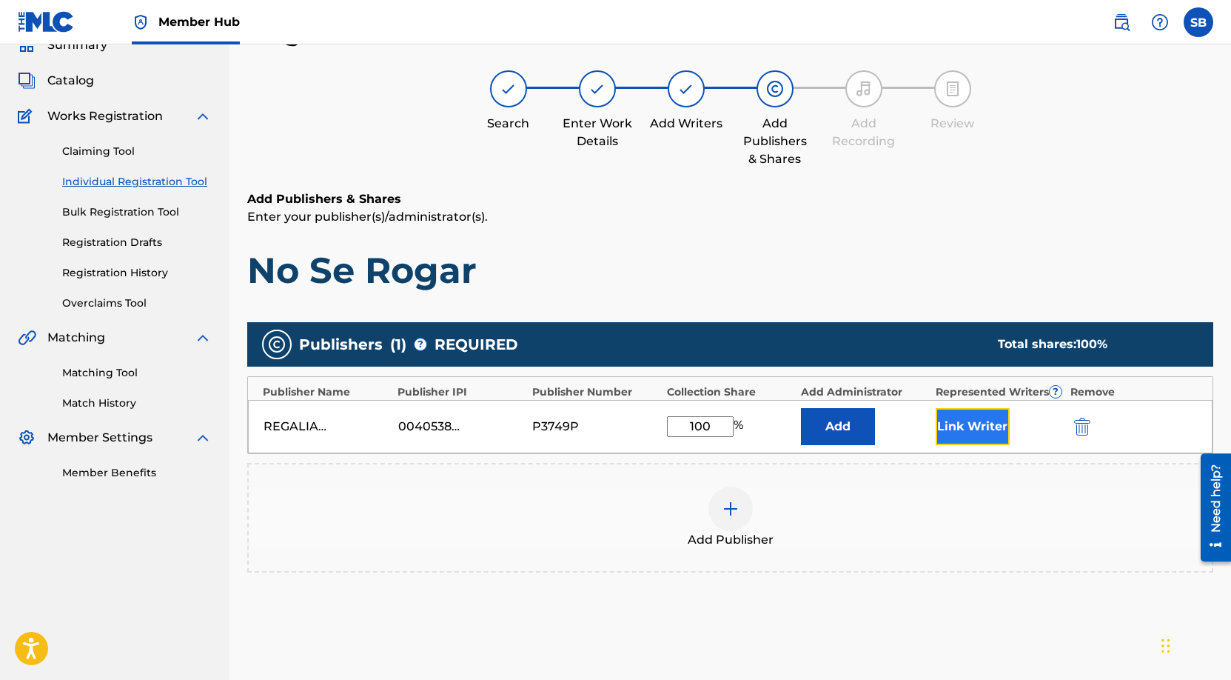
click at [987, 435] on button "Link Writer" at bounding box center [973, 426] width 74 height 37
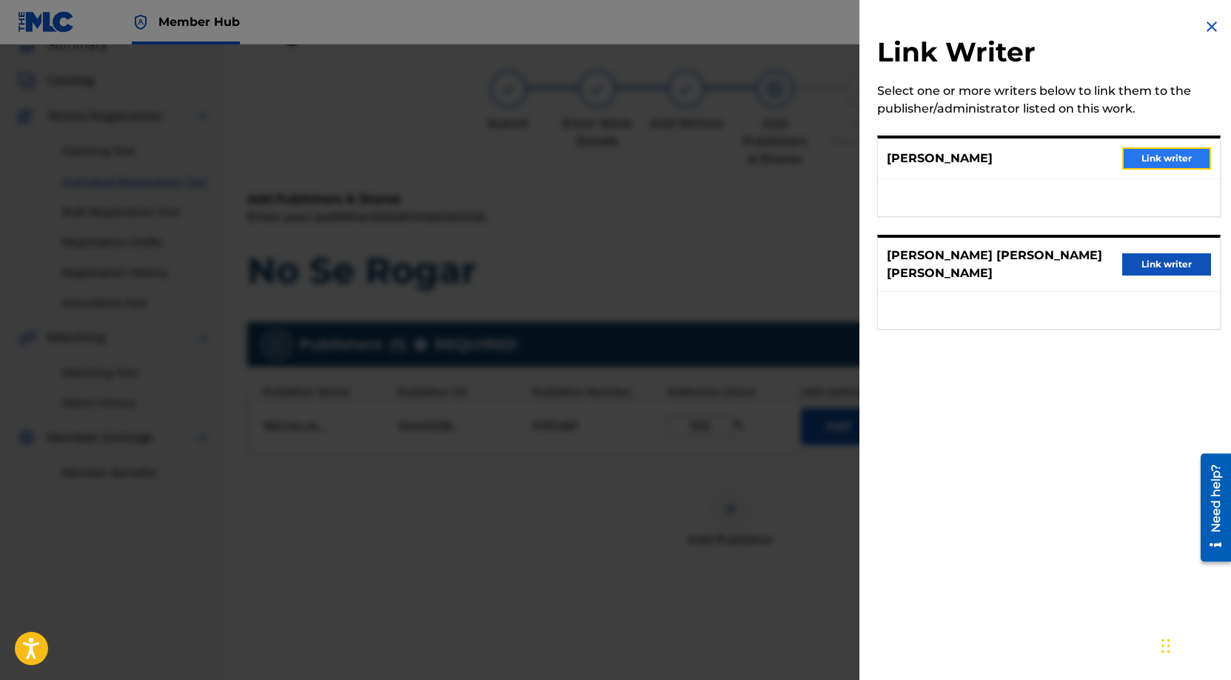
click at [1170, 157] on button "Link writer" at bounding box center [1166, 158] width 89 height 22
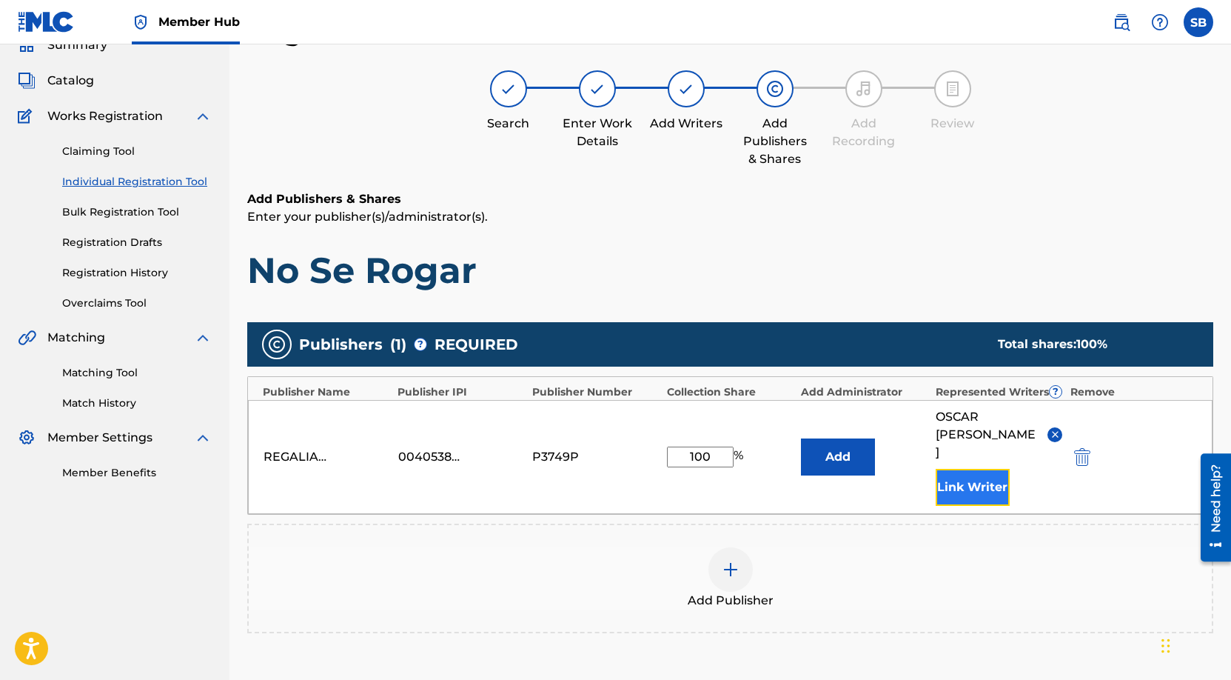
click at [977, 469] on button "Link Writer" at bounding box center [973, 487] width 74 height 37
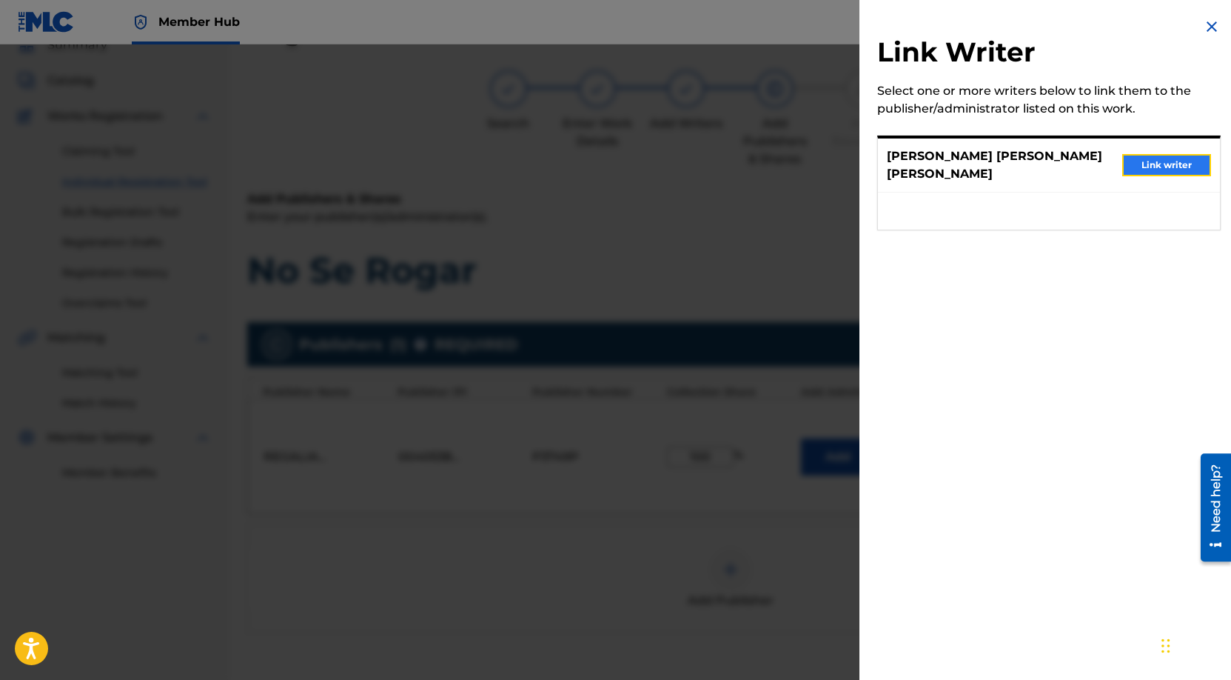
click at [1159, 156] on button "Link writer" at bounding box center [1166, 165] width 89 height 22
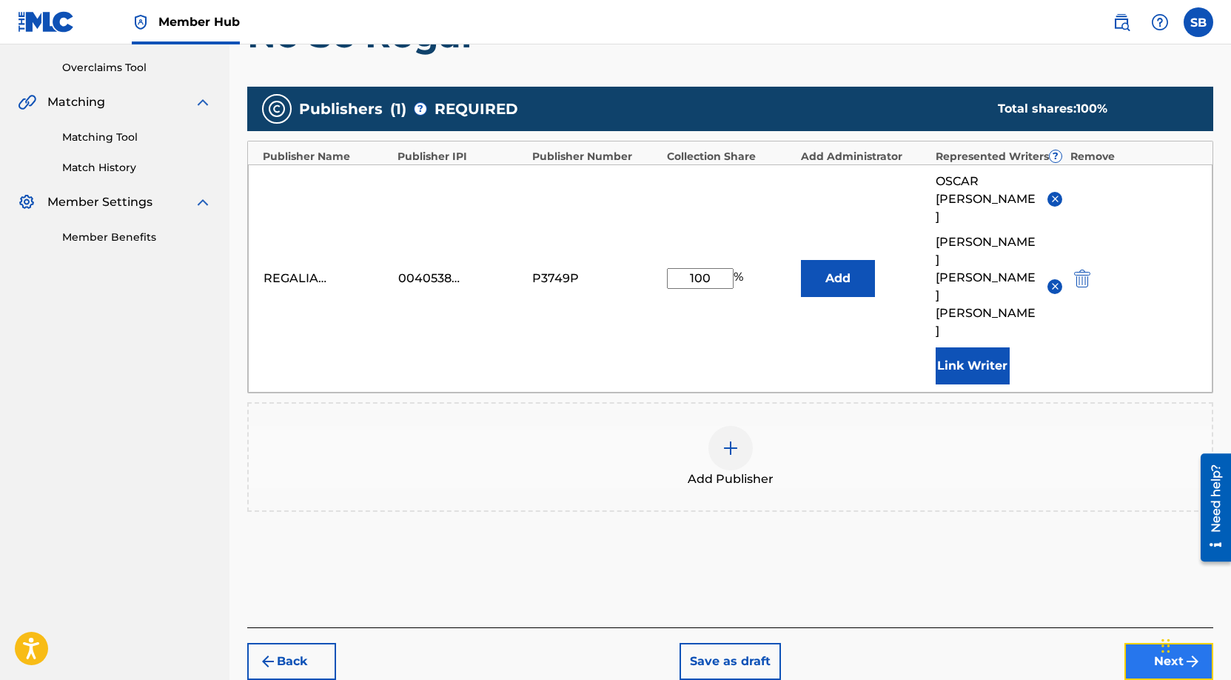
click at [1162, 643] on button "Next" at bounding box center [1169, 661] width 89 height 37
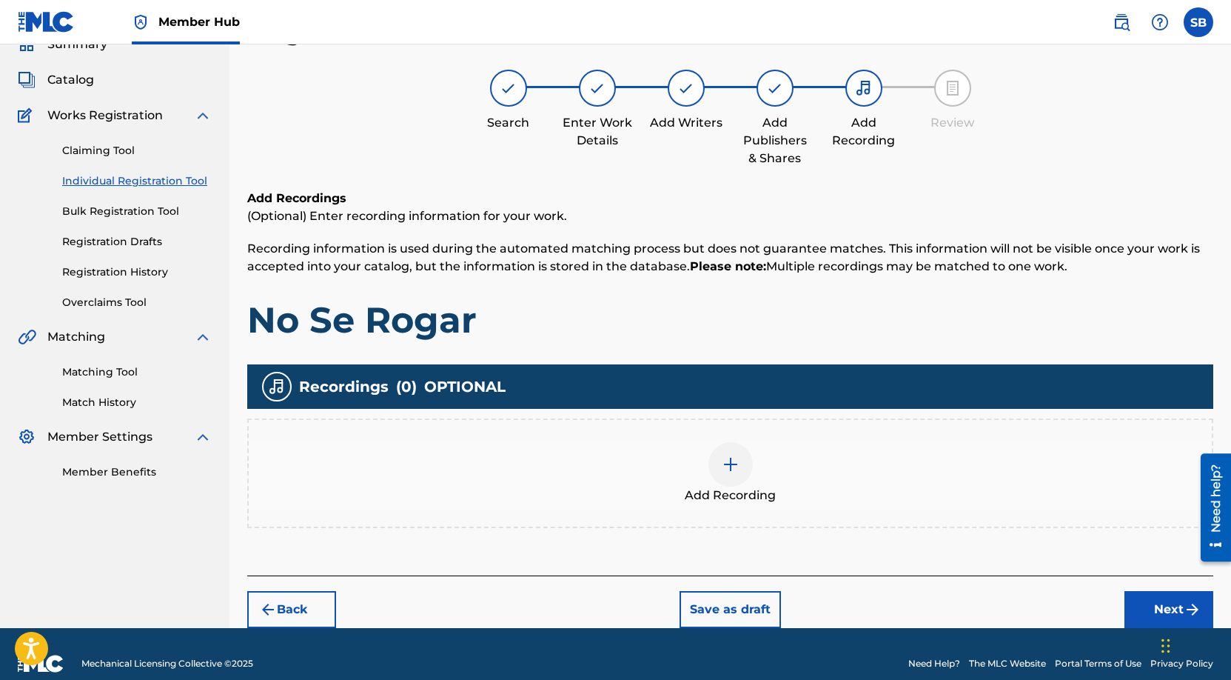
scroll to position [67, 0]
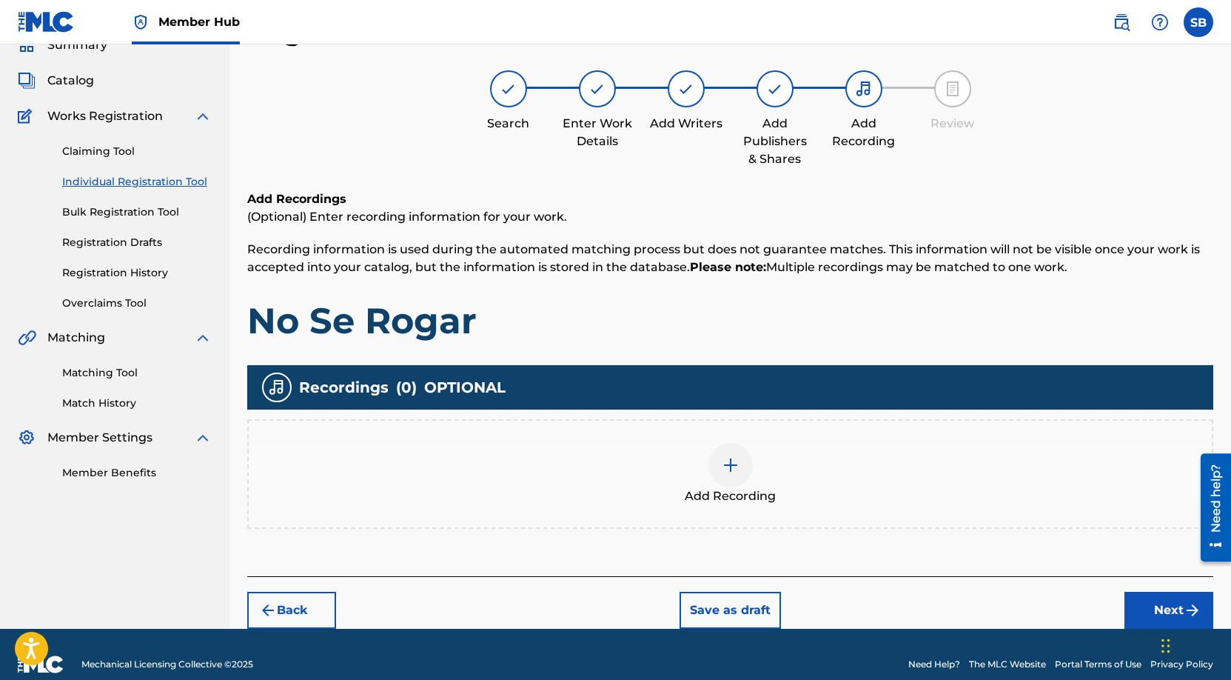
click at [794, 467] on div "Add Recording" at bounding box center [730, 474] width 963 height 62
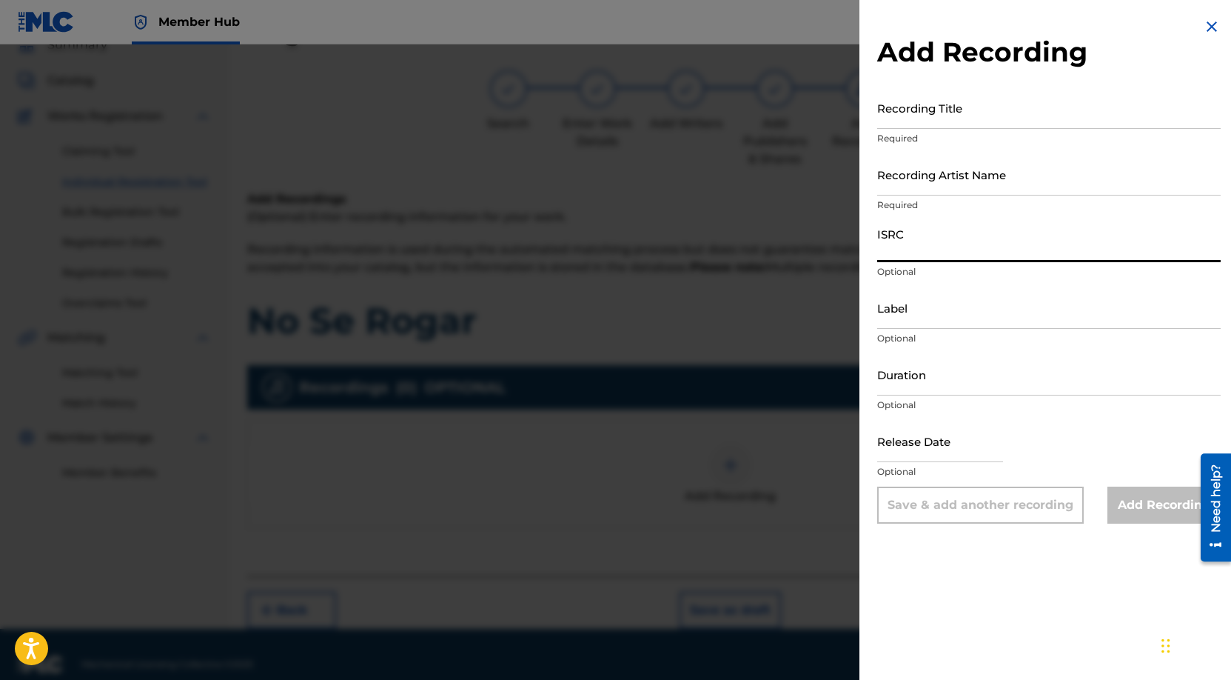
click at [960, 243] on input "ISRC" at bounding box center [1049, 241] width 344 height 42
paste input "QZNJZ2514347"
type input "QZNJZ2514347"
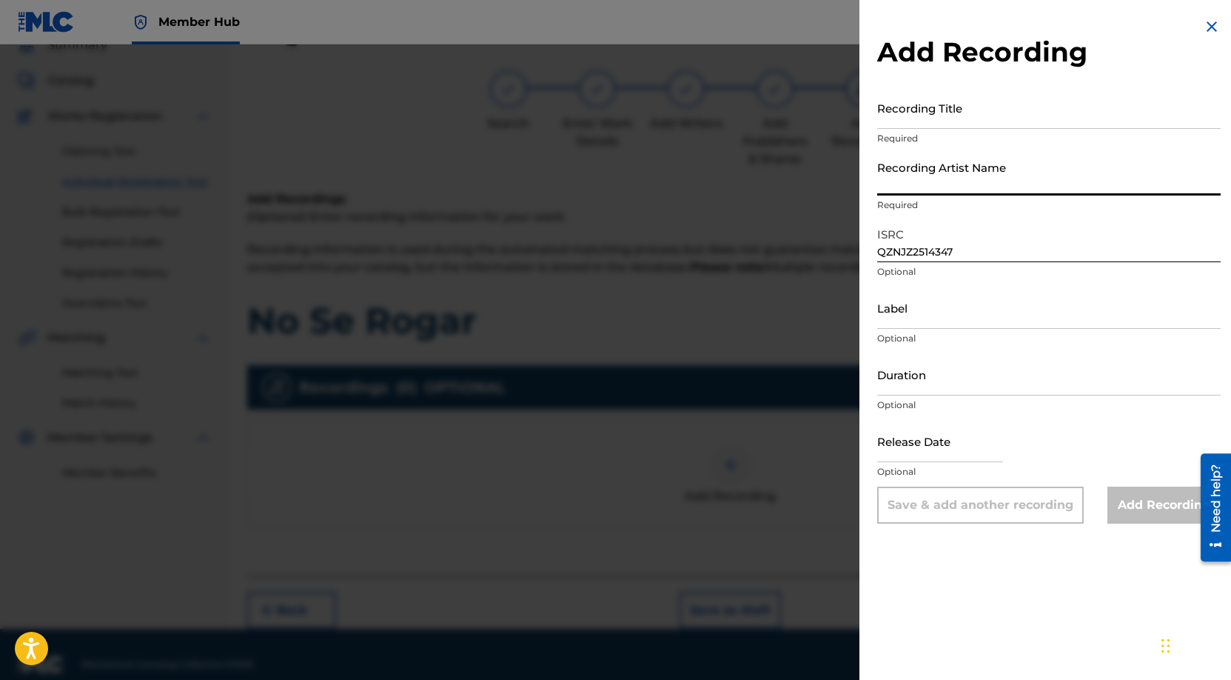
click at [998, 182] on input "Recording Artist Name" at bounding box center [1049, 174] width 344 height 42
paste input "Maniako, Neztor mvl"
type input "Maniako, Neztor mvl"
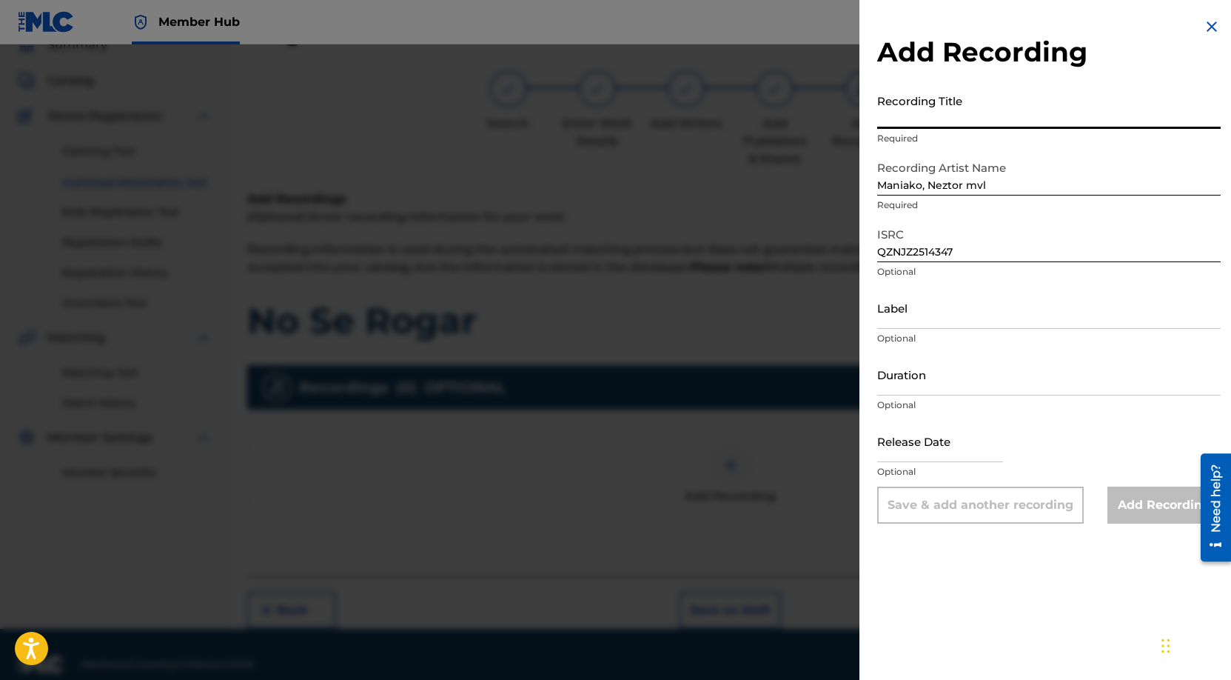
click at [1031, 103] on input "Recording Title" at bounding box center [1049, 108] width 344 height 42
paste input "No Se Rogar"
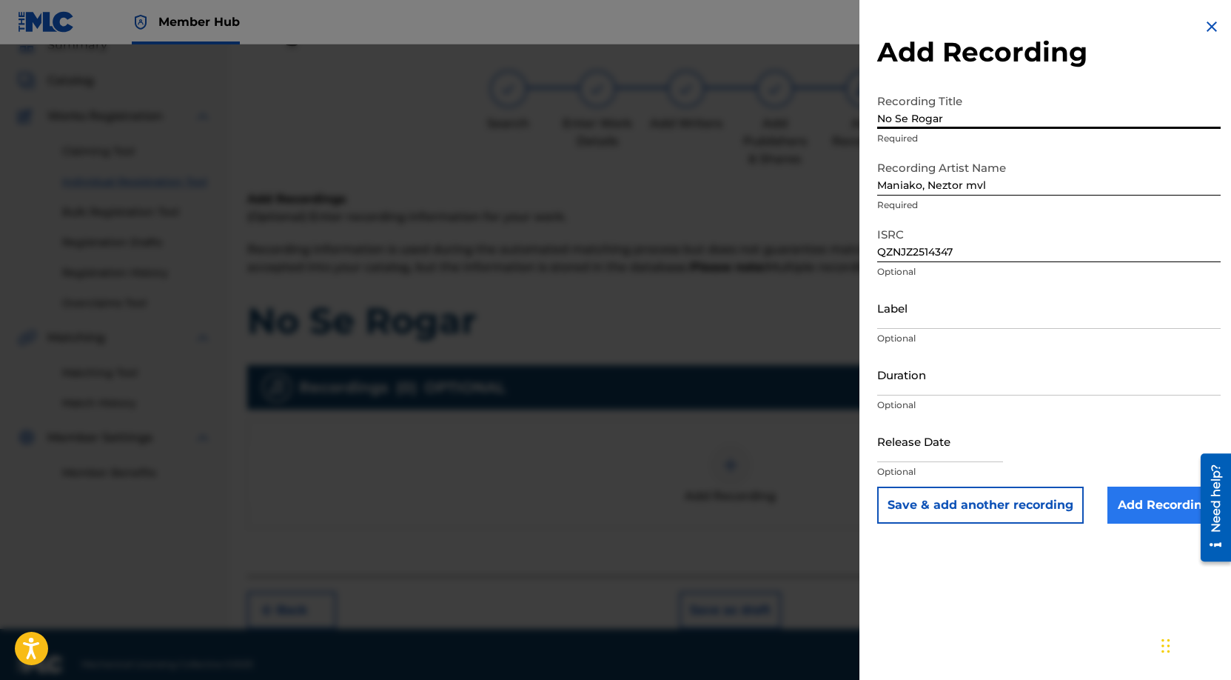
type input "No Se Rogar"
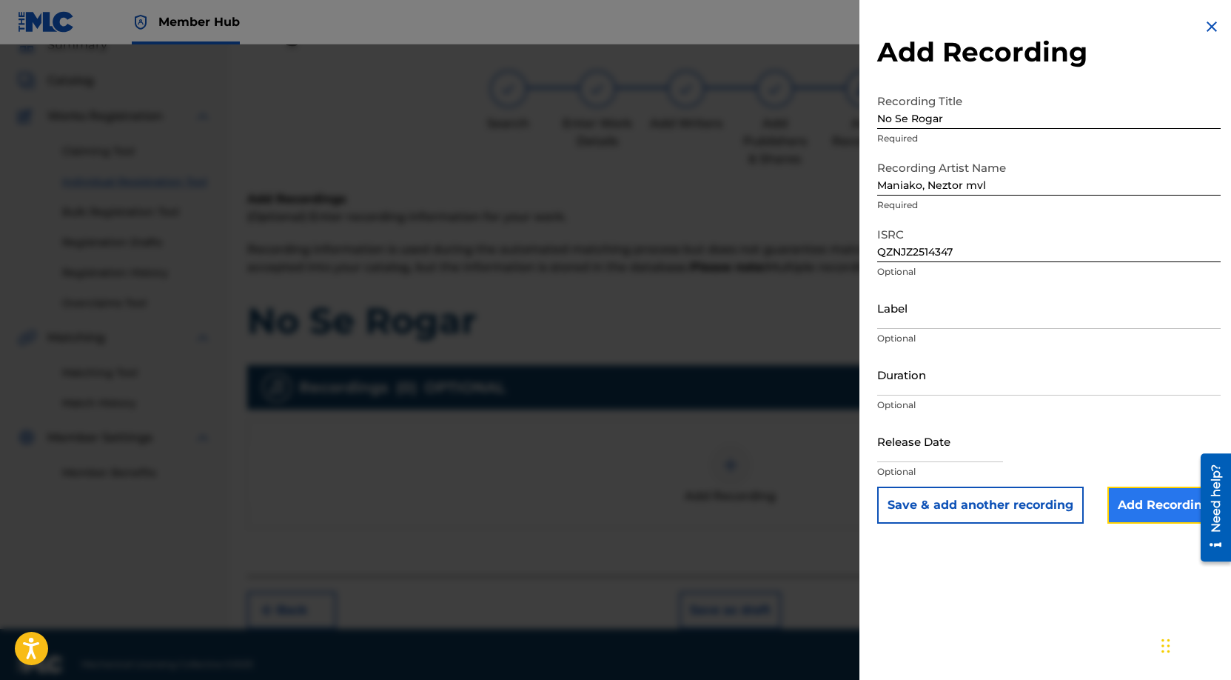
click at [1143, 507] on input "Add Recording" at bounding box center [1164, 504] width 113 height 37
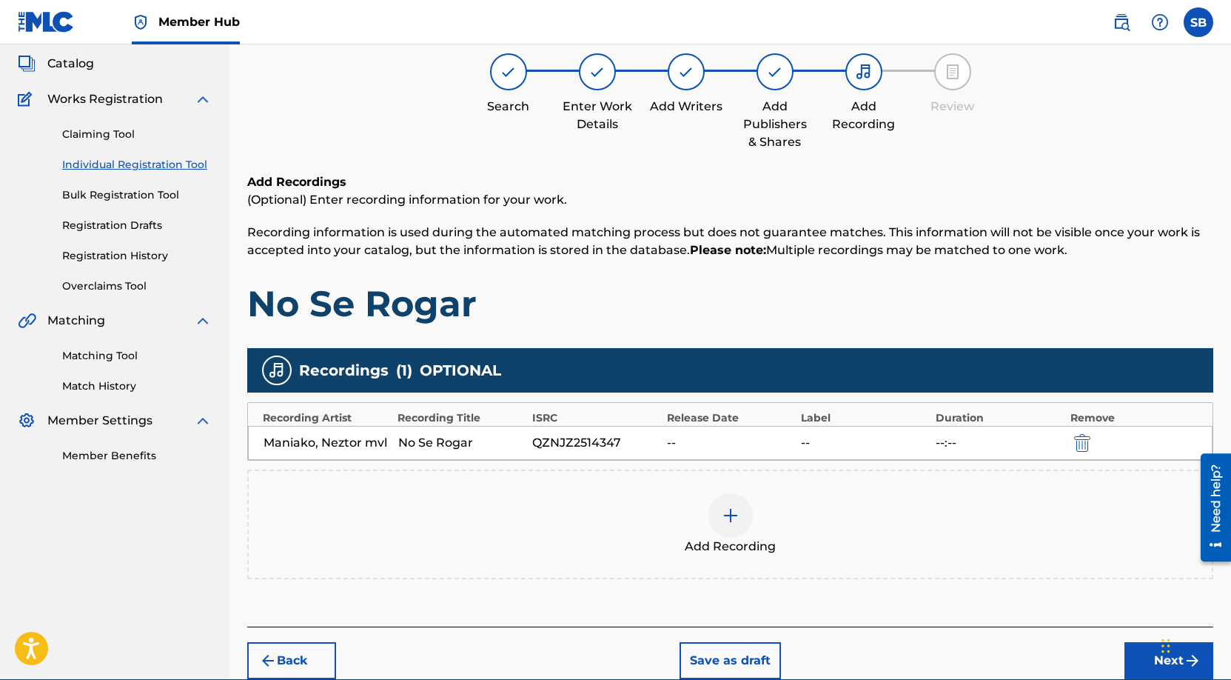
scroll to position [154, 0]
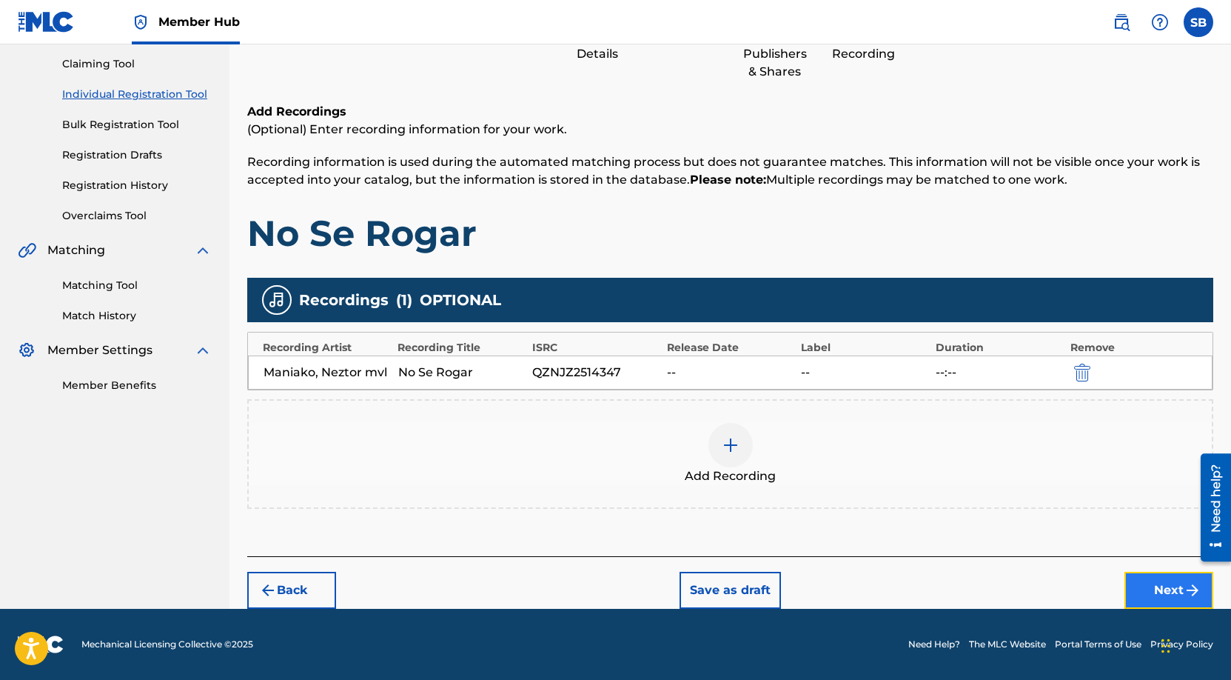
click at [1153, 592] on button "Next" at bounding box center [1169, 590] width 89 height 37
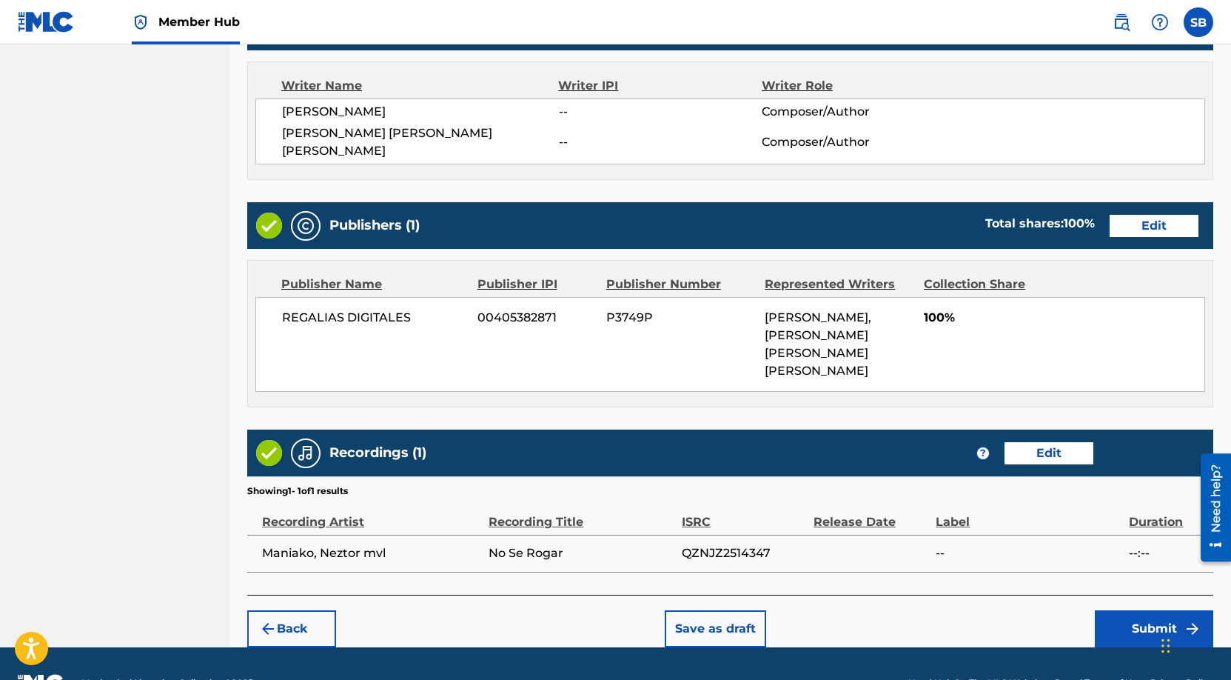
scroll to position [619, 0]
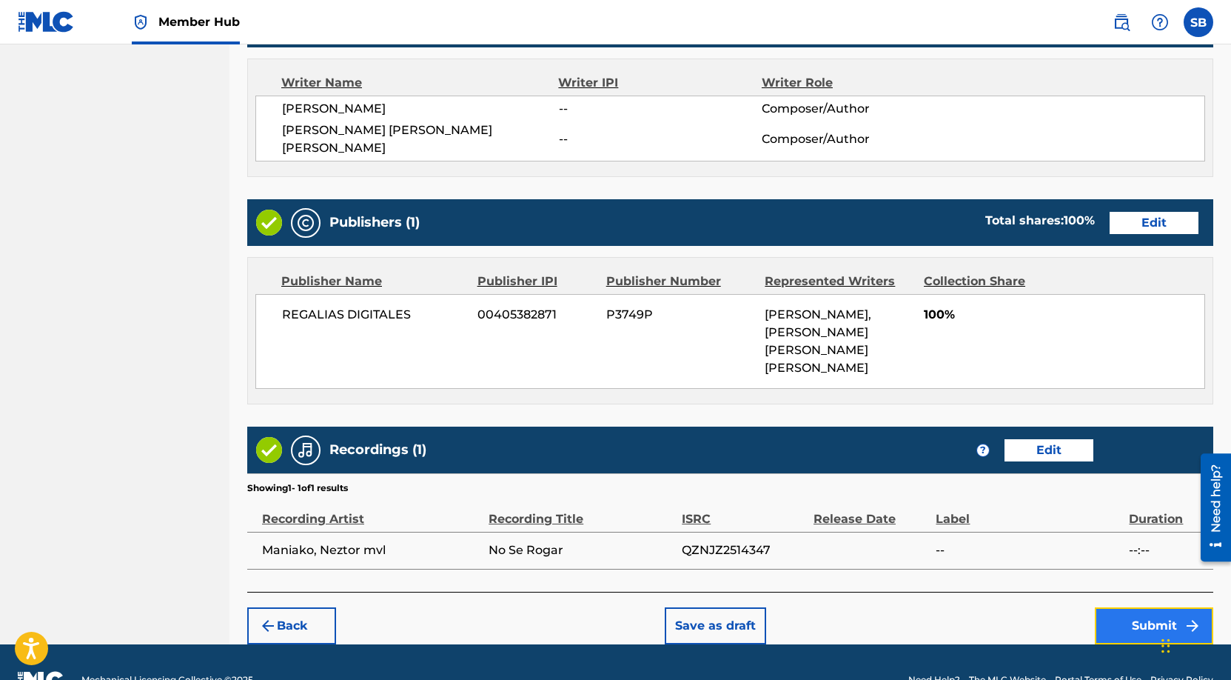
click at [1148, 607] on button "Submit" at bounding box center [1154, 625] width 118 height 37
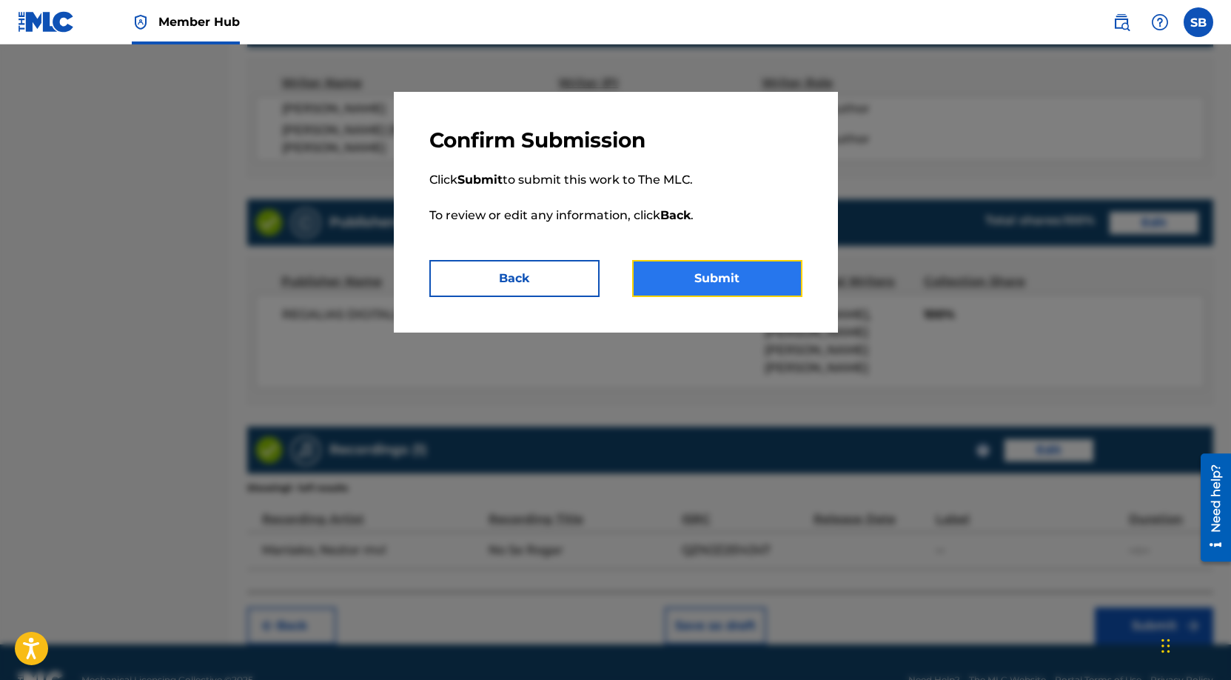
click at [698, 270] on button "Submit" at bounding box center [717, 278] width 170 height 37
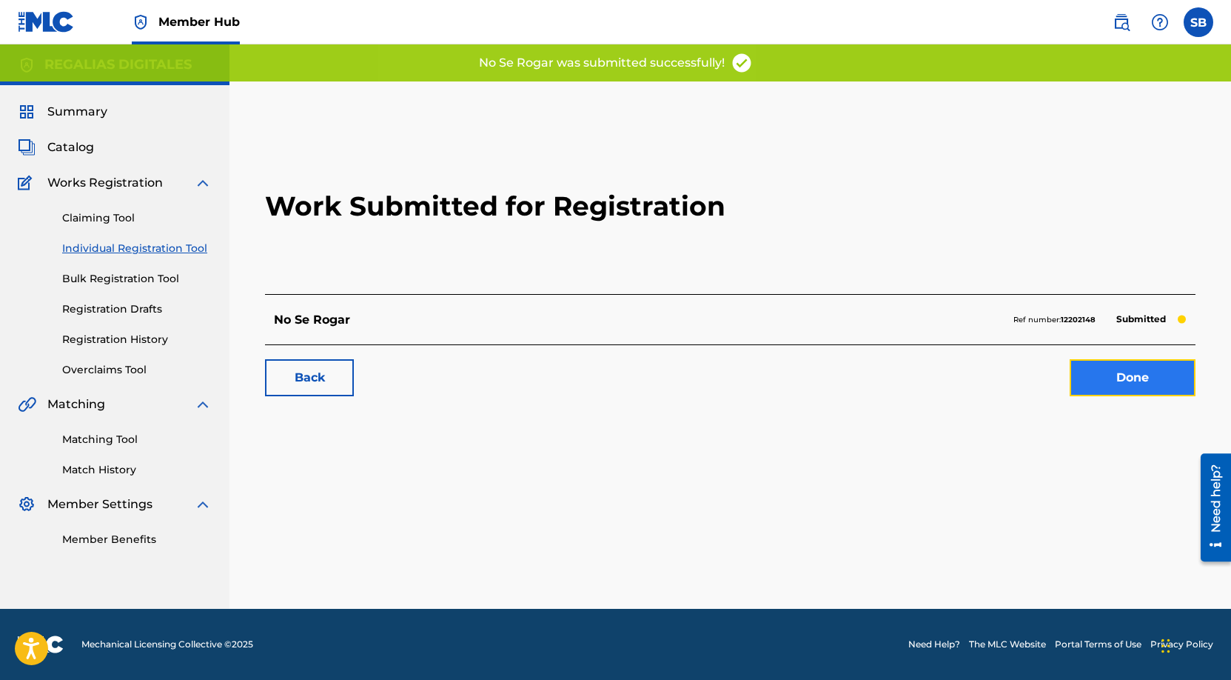
click at [1102, 390] on link "Done" at bounding box center [1133, 377] width 126 height 37
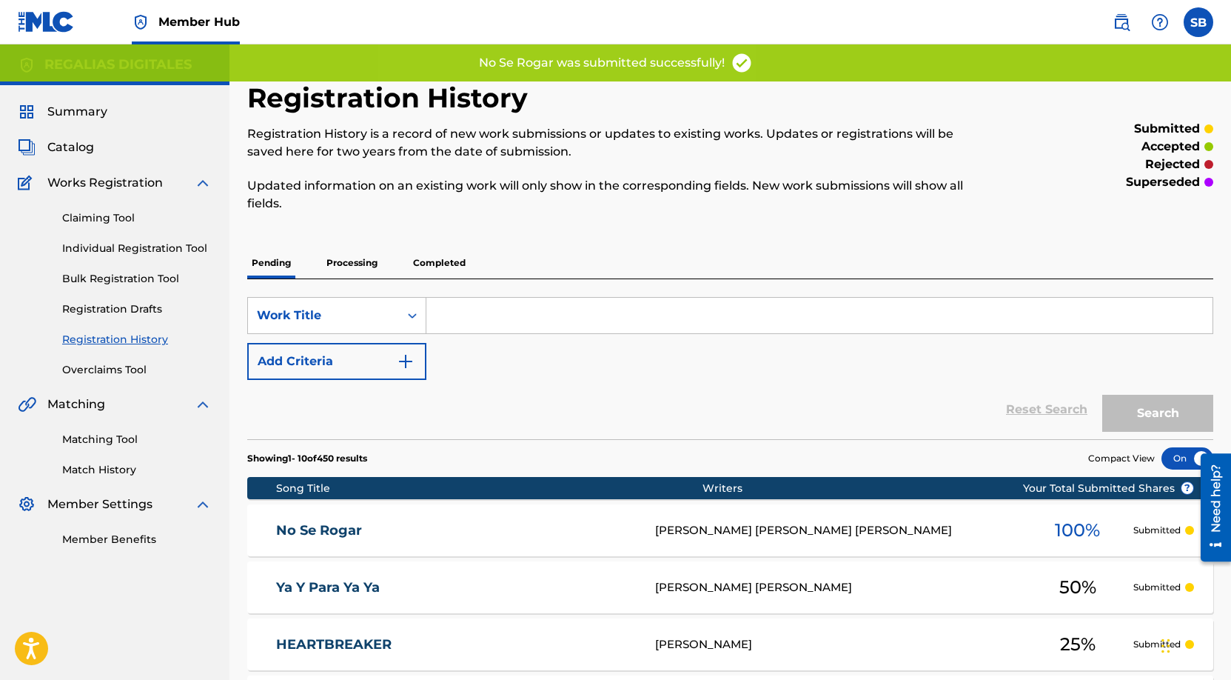
click at [886, 541] on div "No Se [PERSON_NAME] [PERSON_NAME] [PERSON_NAME] 100 % Submitted" at bounding box center [730, 530] width 966 height 52
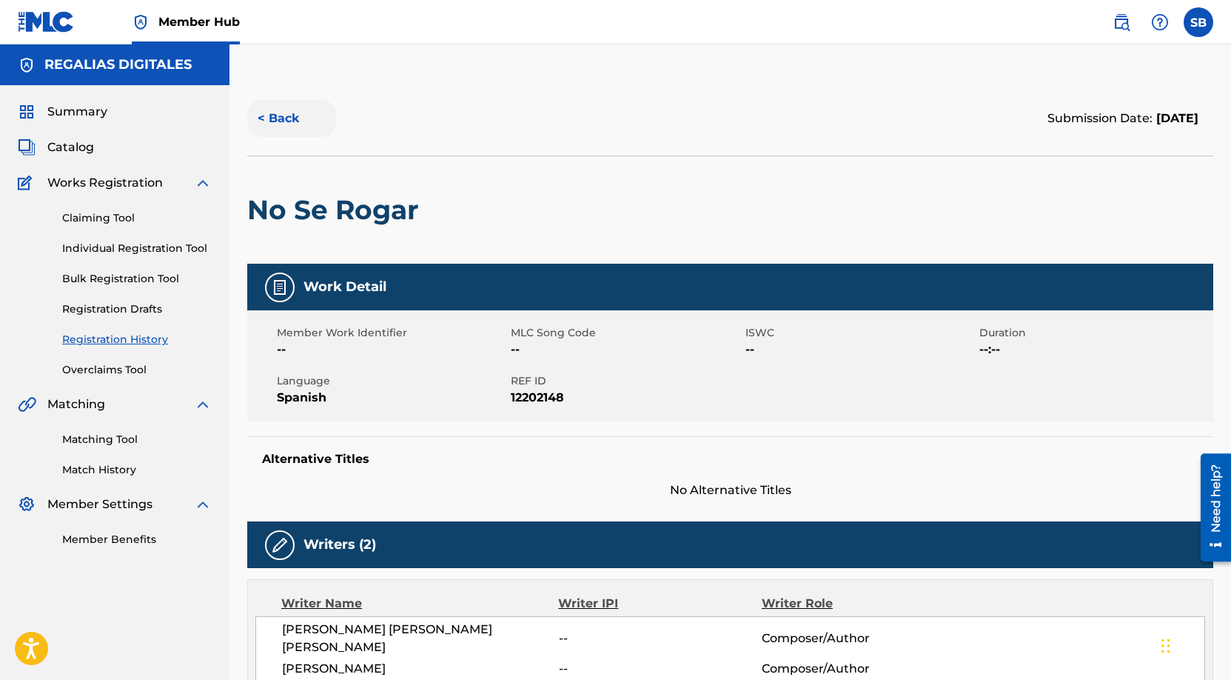
click at [307, 124] on button "< Back" at bounding box center [291, 118] width 89 height 37
